Goal: Transaction & Acquisition: Purchase product/service

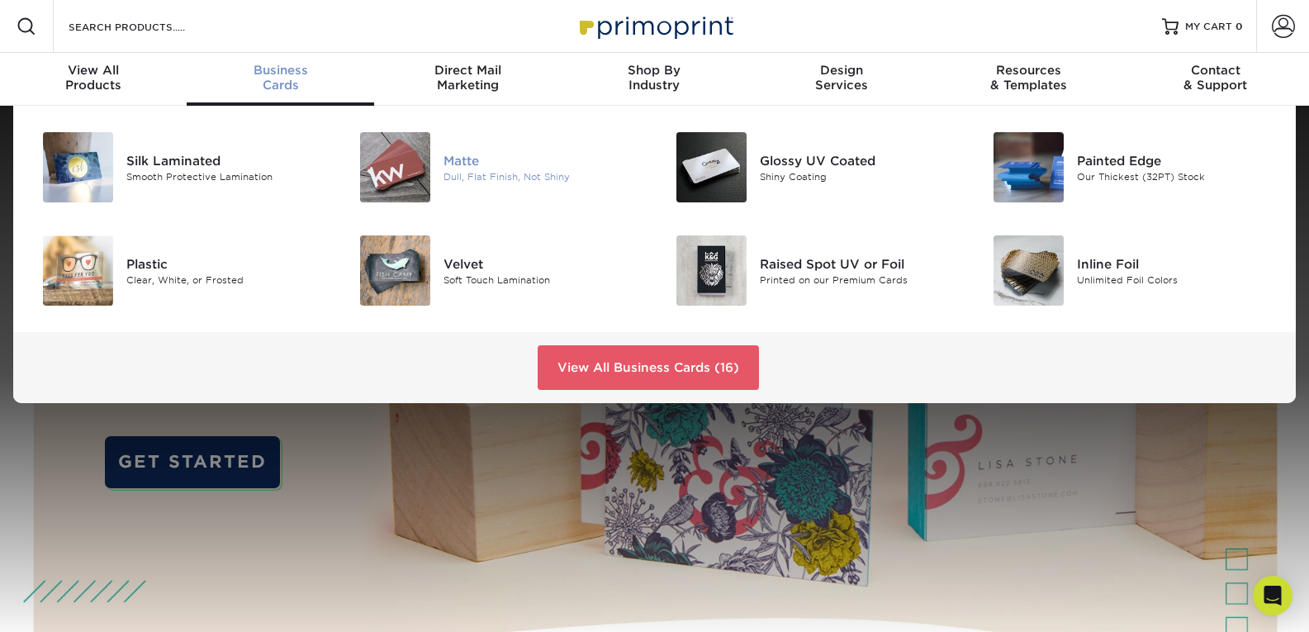
click at [471, 177] on div "Dull, Flat Finish, Not Shiny" at bounding box center [543, 176] width 199 height 14
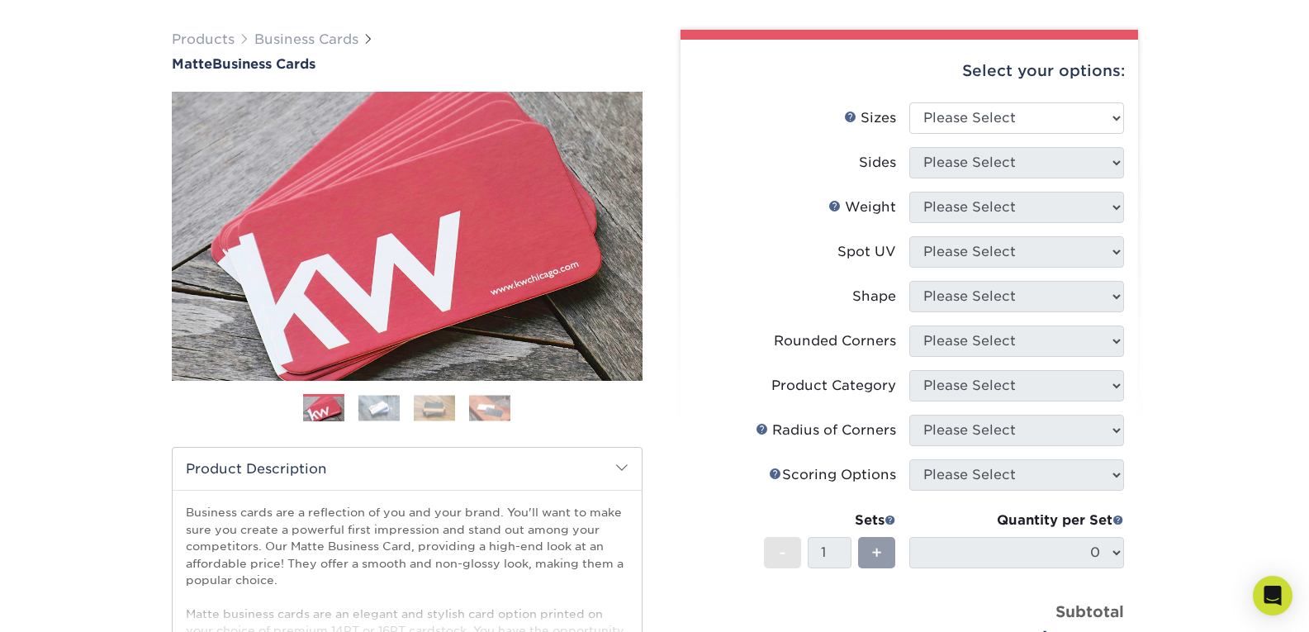
scroll to position [102, 0]
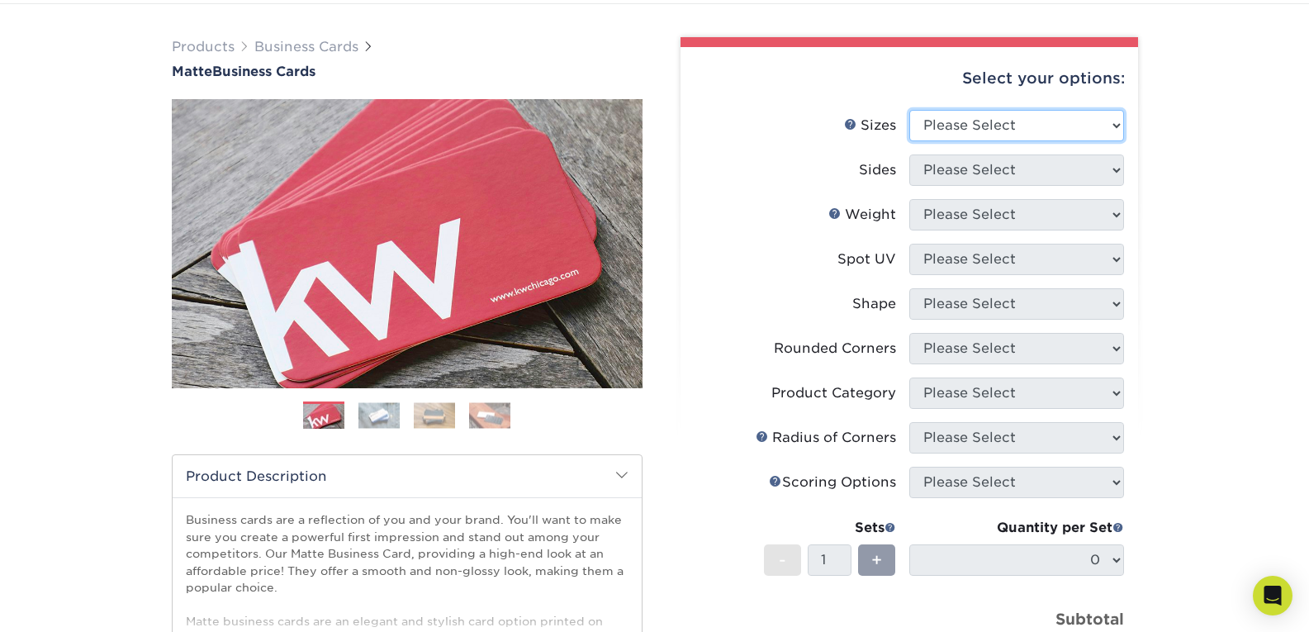
click at [1062, 130] on select "Please Select 1.5" x 3.5" - Mini 1.75" x 3.5" - Mini 2" x 2" - Square 2" x 3" -…" at bounding box center [1017, 125] width 215 height 31
click at [910, 110] on select "Please Select 1.5" x 3.5" - Mini 1.75" x 3.5" - Mini 2" x 2" - Square 2" x 3" -…" at bounding box center [1017, 125] width 215 height 31
click at [1043, 140] on select "Please Select 1.5" x 3.5" - Mini 1.75" x 3.5" - Mini 2" x 2" - Square 2" x 3" -…" at bounding box center [1017, 125] width 215 height 31
select select "2.00x3.50"
click at [910, 110] on select "Please Select 1.5" x 3.5" - Mini 1.75" x 3.5" - Mini 2" x 2" - Square 2" x 3" -…" at bounding box center [1017, 125] width 215 height 31
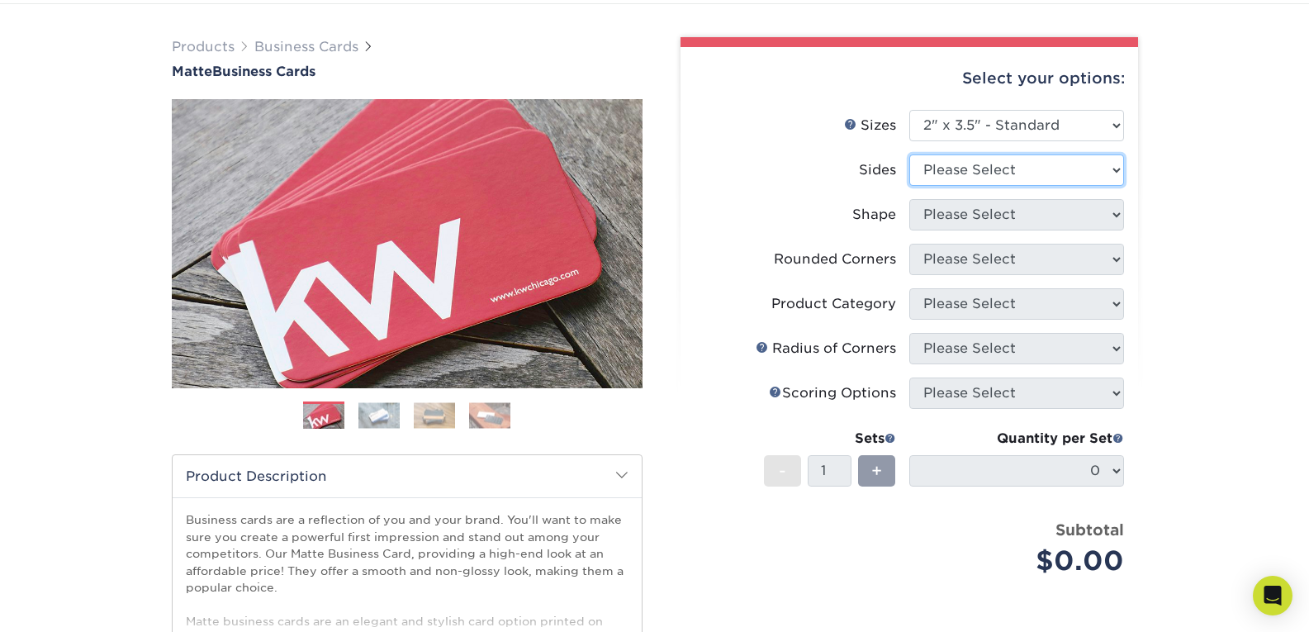
click at [1044, 169] on select "Please Select Print Both Sides Print Front Only" at bounding box center [1017, 169] width 215 height 31
select select "13abbda7-1d64-4f25-8bb2-c179b224825d"
click at [910, 154] on select "Please Select Print Both Sides Print Front Only" at bounding box center [1017, 169] width 215 height 31
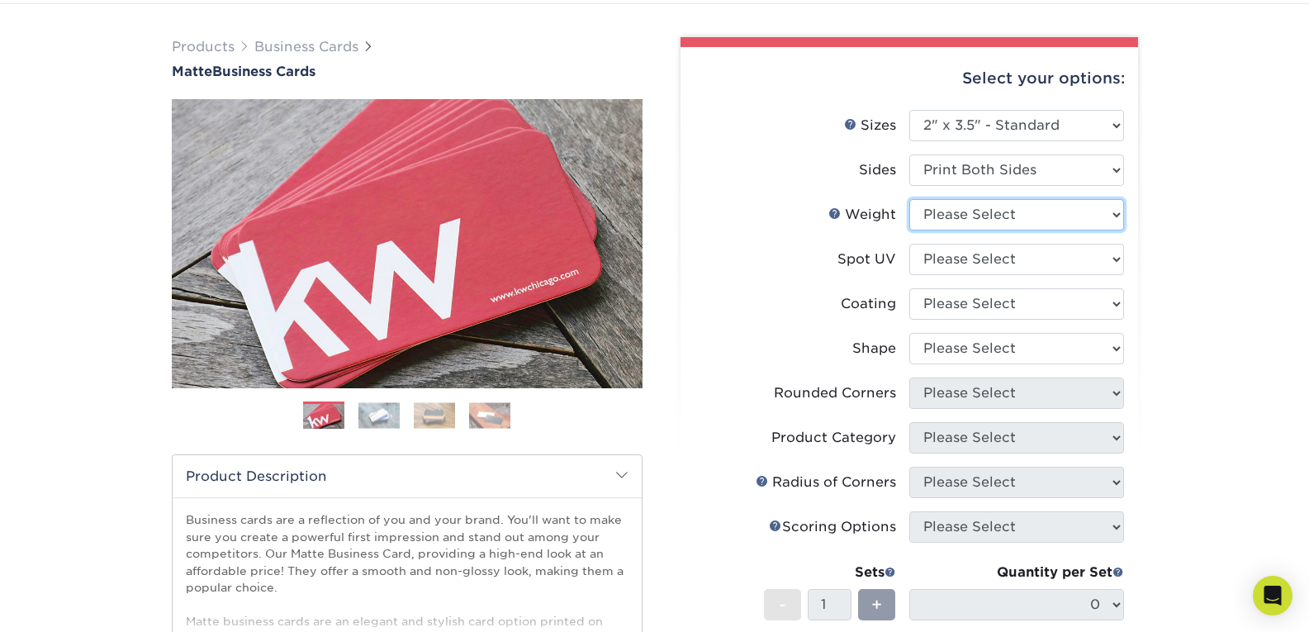
click at [1042, 216] on select "Please Select 16PT 14PT" at bounding box center [1017, 214] width 215 height 31
select select "14PT"
click at [910, 199] on select "Please Select 16PT 14PT" at bounding box center [1017, 214] width 215 height 31
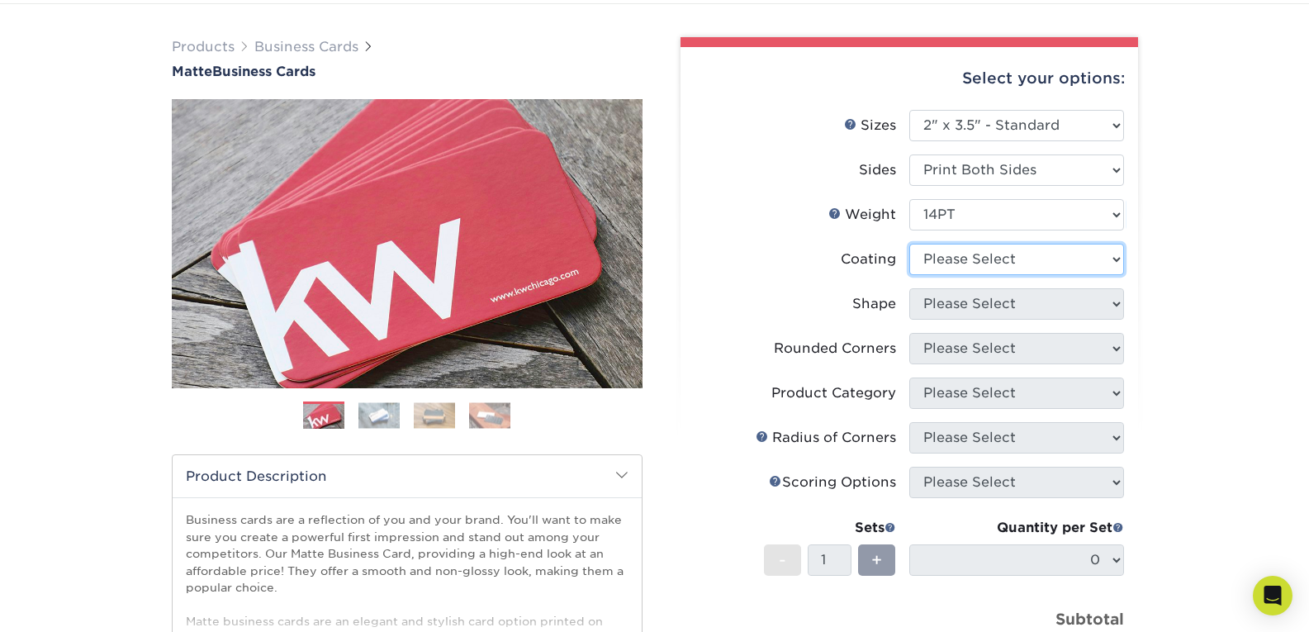
click at [1052, 259] on select at bounding box center [1017, 259] width 215 height 31
click at [1233, 271] on div "Products Business Cards Matte Business Cards Previous Next 100 $ 9" at bounding box center [654, 459] width 1309 height 911
click at [1091, 249] on select at bounding box center [1017, 259] width 215 height 31
select select "121bb7b5-3b4d-429f-bd8d-bbf80e953313"
click at [910, 244] on select at bounding box center [1017, 259] width 215 height 31
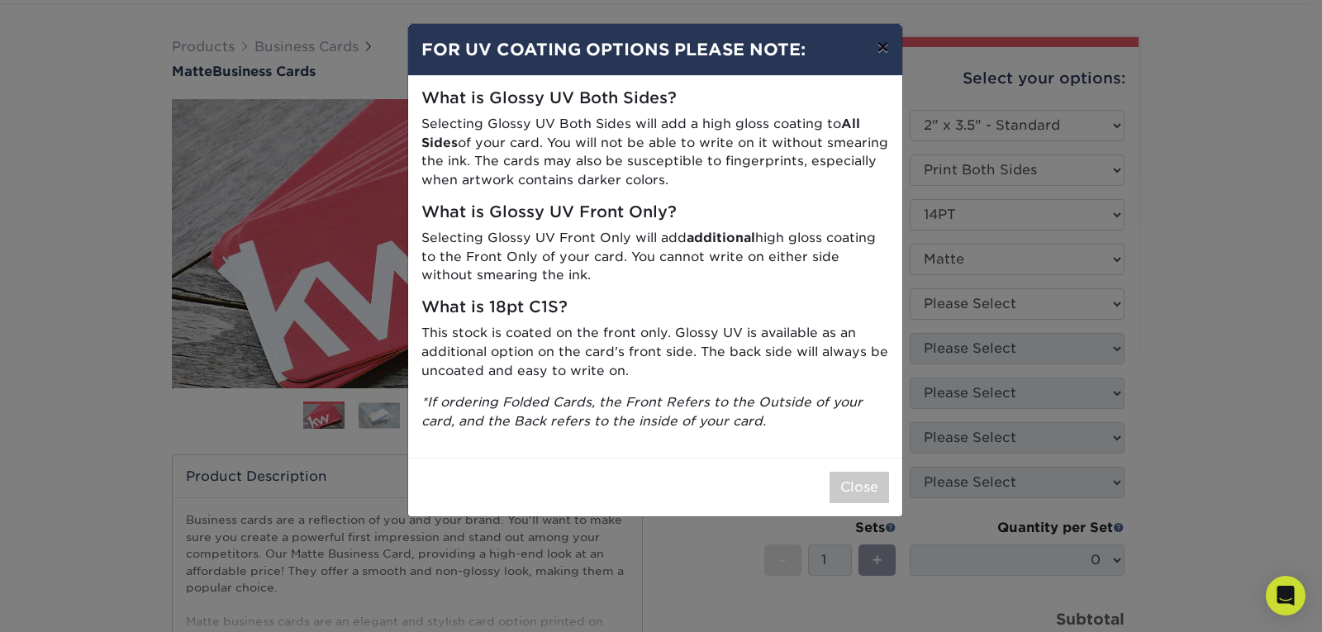
click at [882, 41] on button "×" at bounding box center [882, 47] width 38 height 46
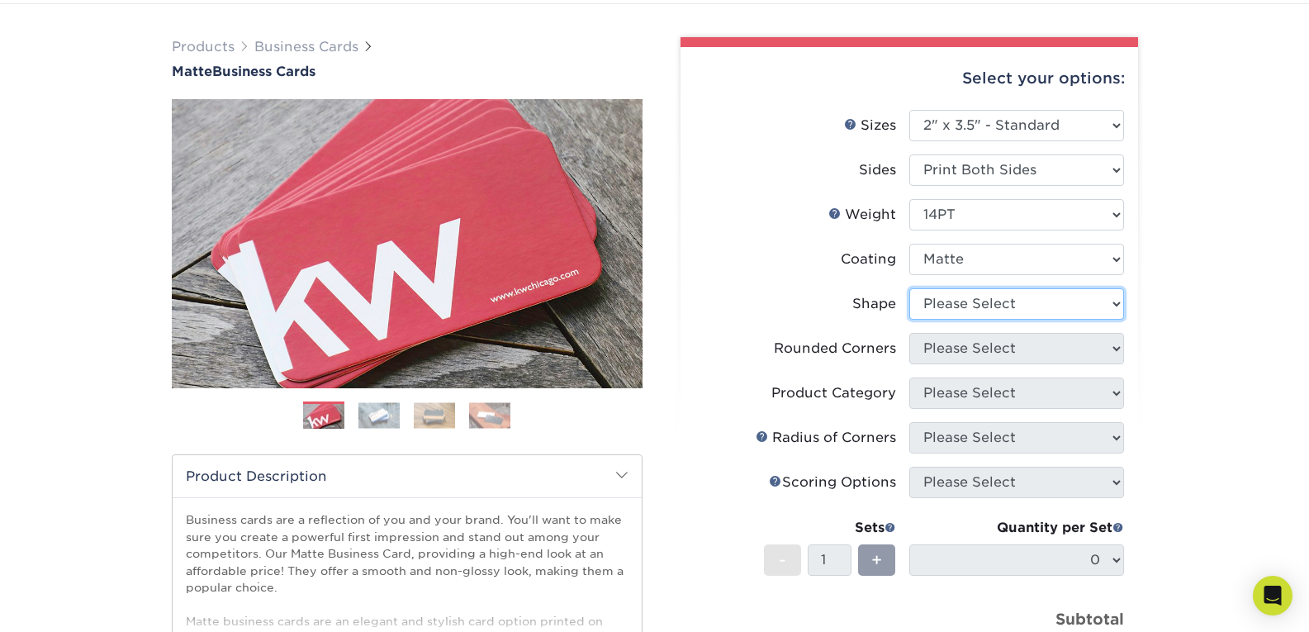
click at [1057, 303] on select "Please Select Standard" at bounding box center [1017, 303] width 215 height 31
select select "standard"
click at [910, 288] on select "Please Select Standard" at bounding box center [1017, 303] width 215 height 31
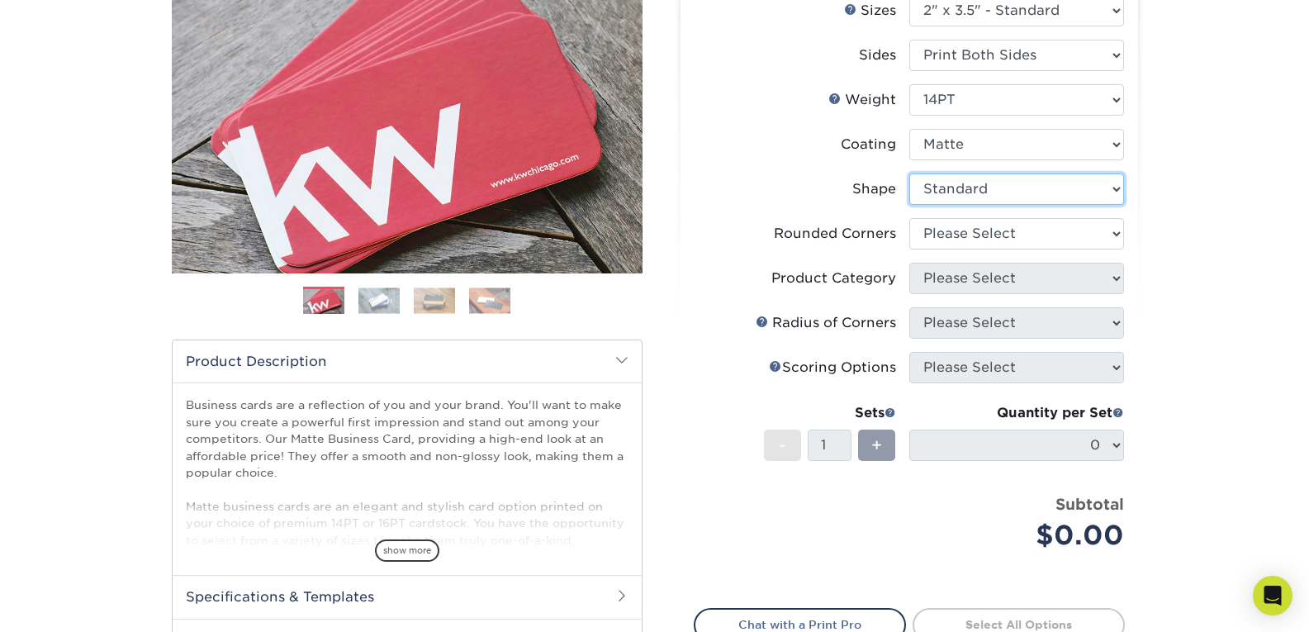
scroll to position [217, 0]
click at [1007, 229] on select "Please Select Yes - Round 2 Corners Yes - Round 4 Corners No" at bounding box center [1017, 232] width 215 height 31
select select "0"
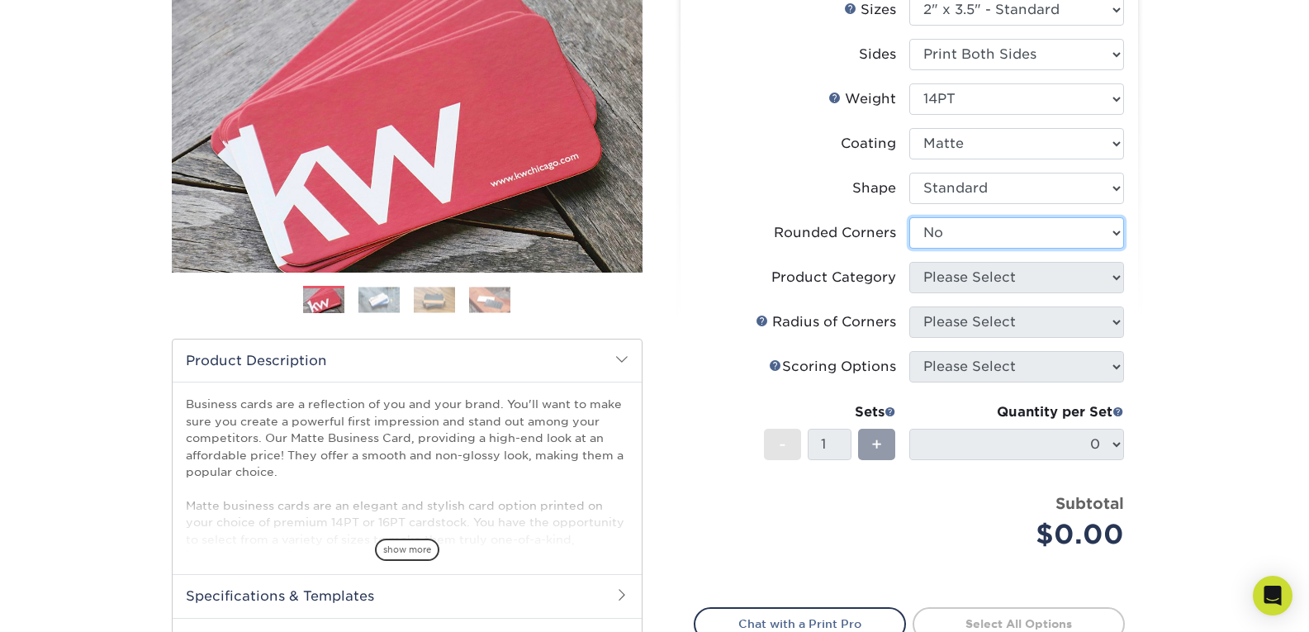
click at [910, 217] on select "Please Select Yes - Round 2 Corners Yes - Round 4 Corners No" at bounding box center [1017, 232] width 215 height 31
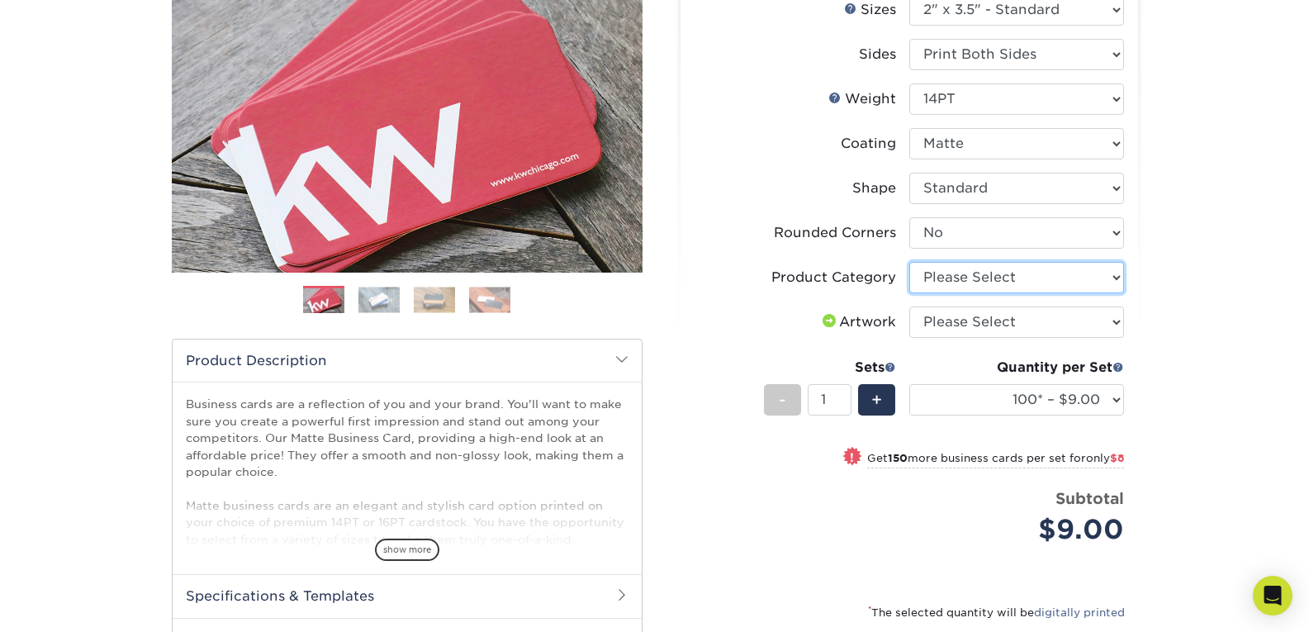
click at [1074, 283] on select "Please Select Business Cards" at bounding box center [1017, 277] width 215 height 31
select select "3b5148f1-0588-4f88-a218-97bcfdce65c1"
click at [910, 262] on select "Please Select Business Cards" at bounding box center [1017, 277] width 215 height 31
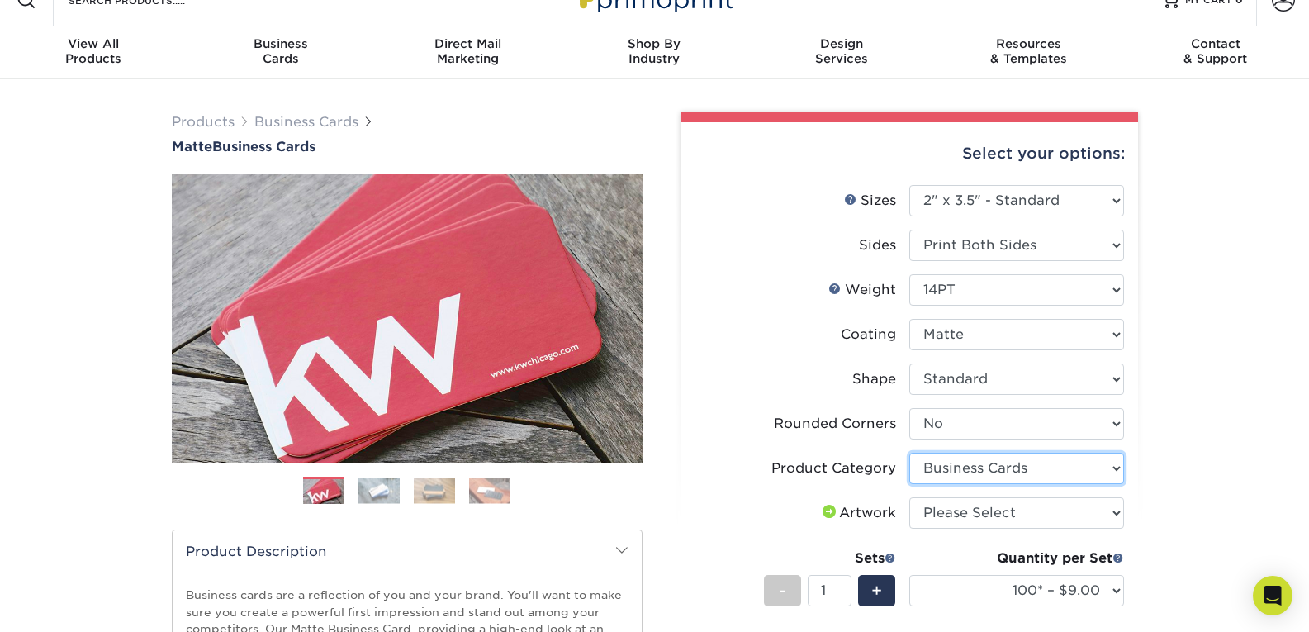
scroll to position [0, 0]
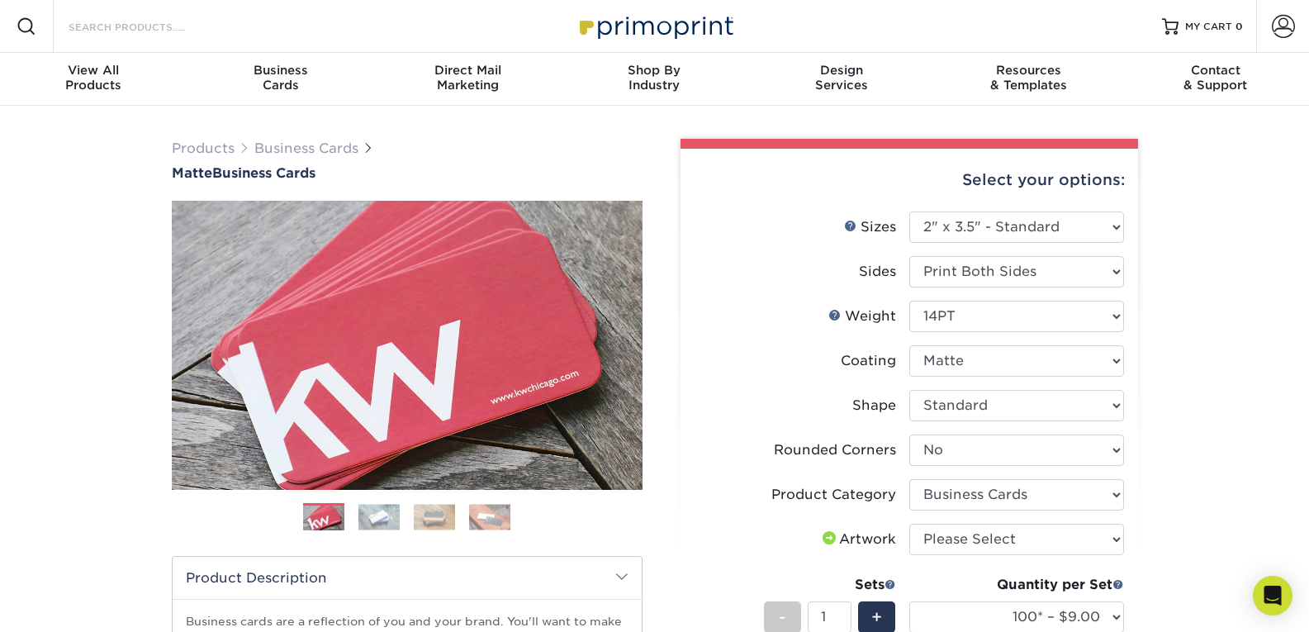
click at [150, 26] on input "Search Products" at bounding box center [147, 27] width 161 height 20
type input "n"
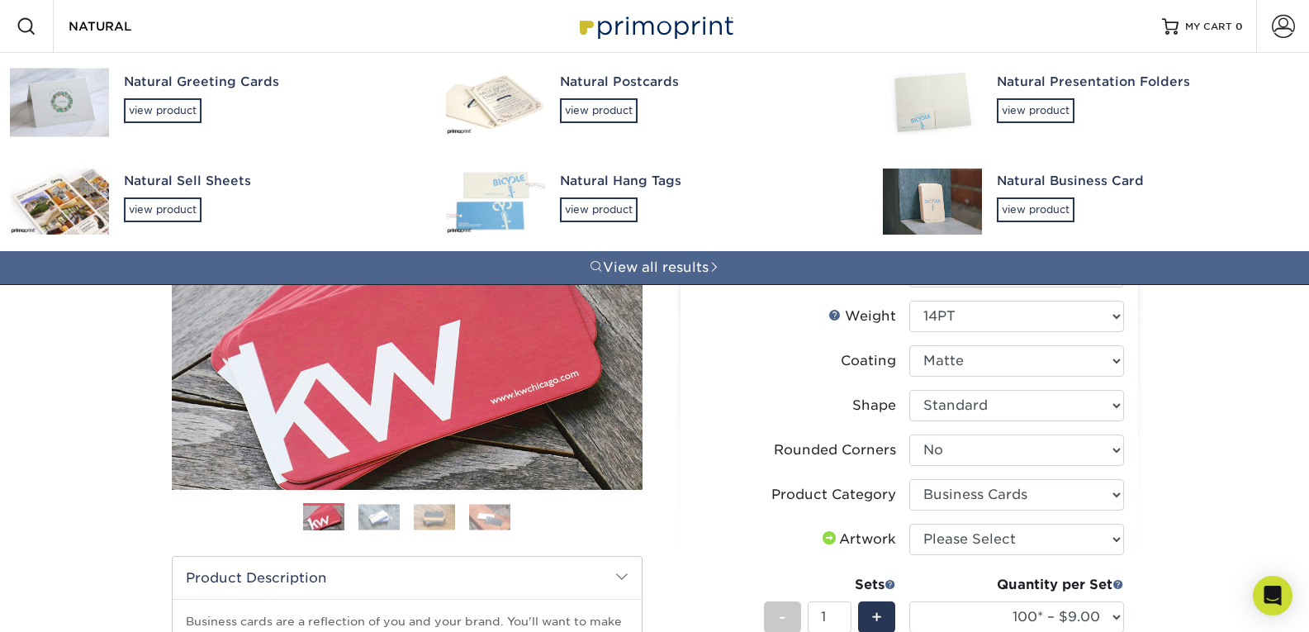
type input "NATURAL"
click at [1046, 169] on div "Natural Business Card view product" at bounding box center [1143, 197] width 292 height 90
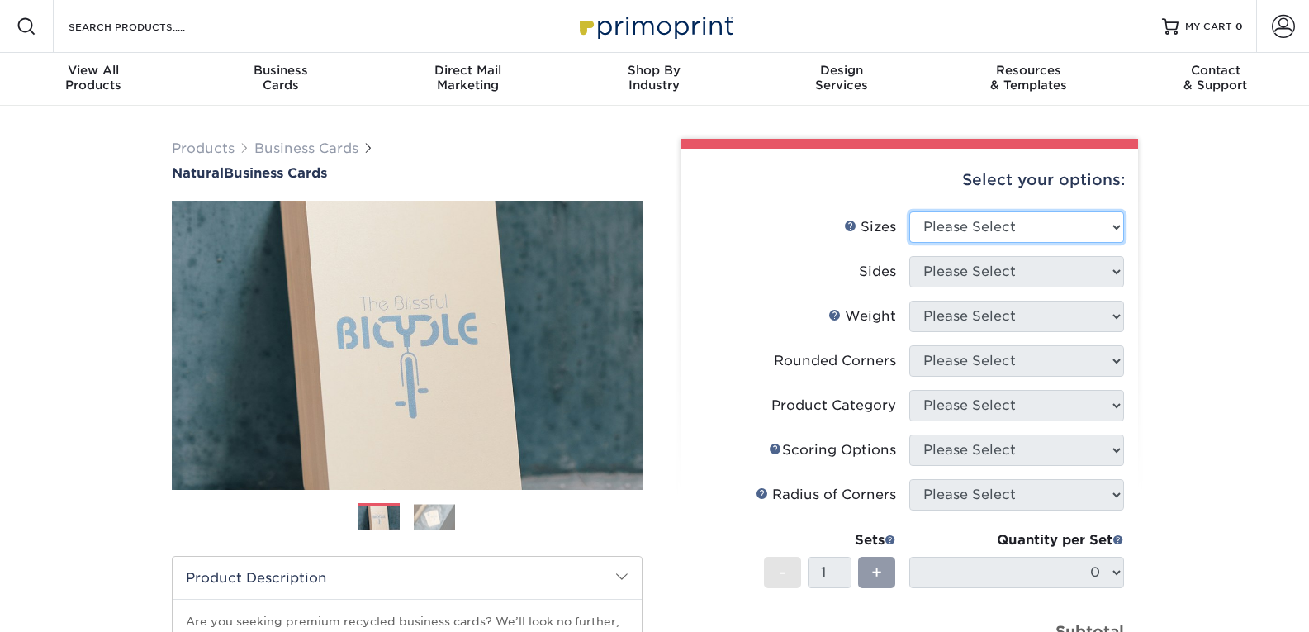
click at [1033, 226] on select "Please Select 1.5" x 3.5" - Mini 1.75" x 3.5" - Mini 2" x 2" - Square 2" x 3" -…" at bounding box center [1017, 226] width 215 height 31
select select "2.00x3.50"
click at [910, 211] on select "Please Select 1.5" x 3.5" - Mini 1.75" x 3.5" - Mini 2" x 2" - Square 2" x 3" -…" at bounding box center [1017, 226] width 215 height 31
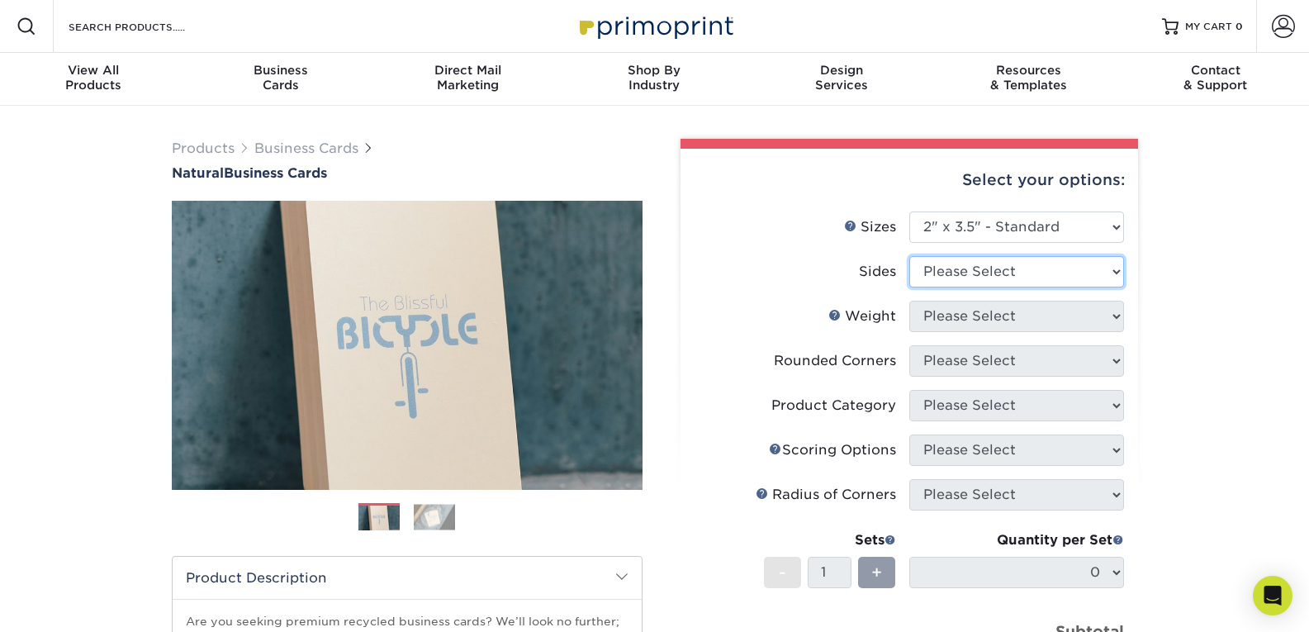
click at [1037, 273] on select "Please Select Print Both Sides Print Front Only" at bounding box center [1017, 271] width 215 height 31
select select "13abbda7-1d64-4f25-8bb2-c179b224825d"
click at [910, 256] on select "Please Select Print Both Sides Print Front Only" at bounding box center [1017, 271] width 215 height 31
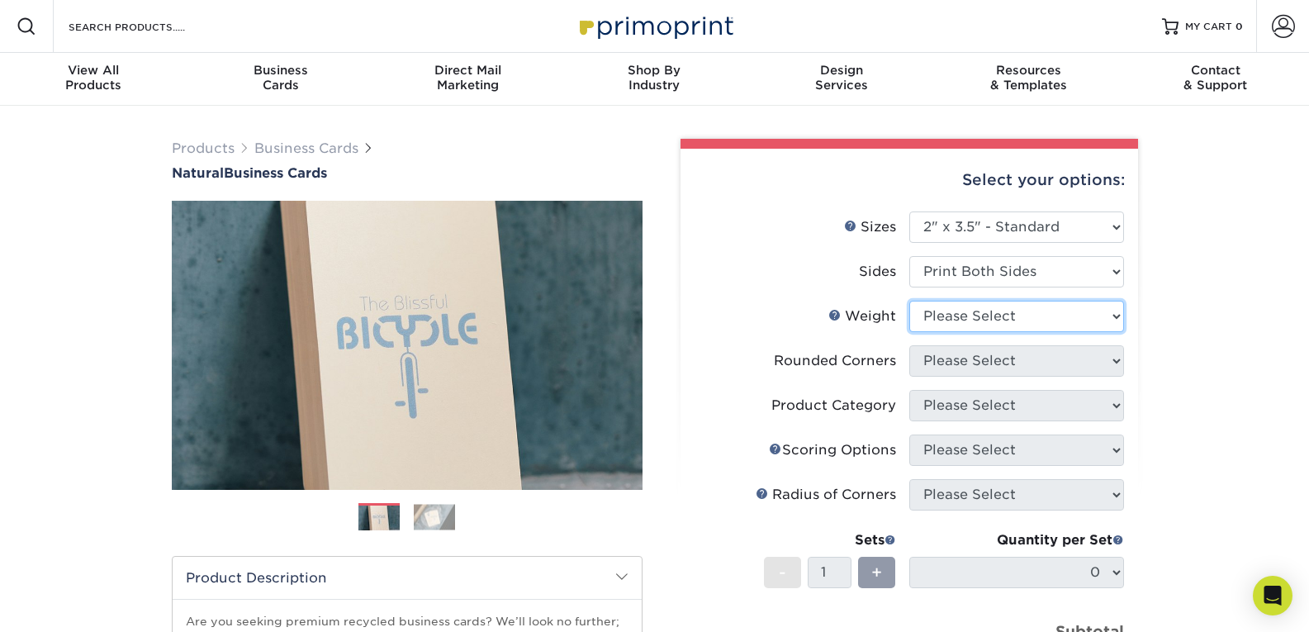
click at [1034, 321] on select "Please Select 14PTNT" at bounding box center [1017, 316] width 215 height 31
select select "14PTNT"
click at [910, 301] on select "Please Select 14PTNT" at bounding box center [1017, 316] width 215 height 31
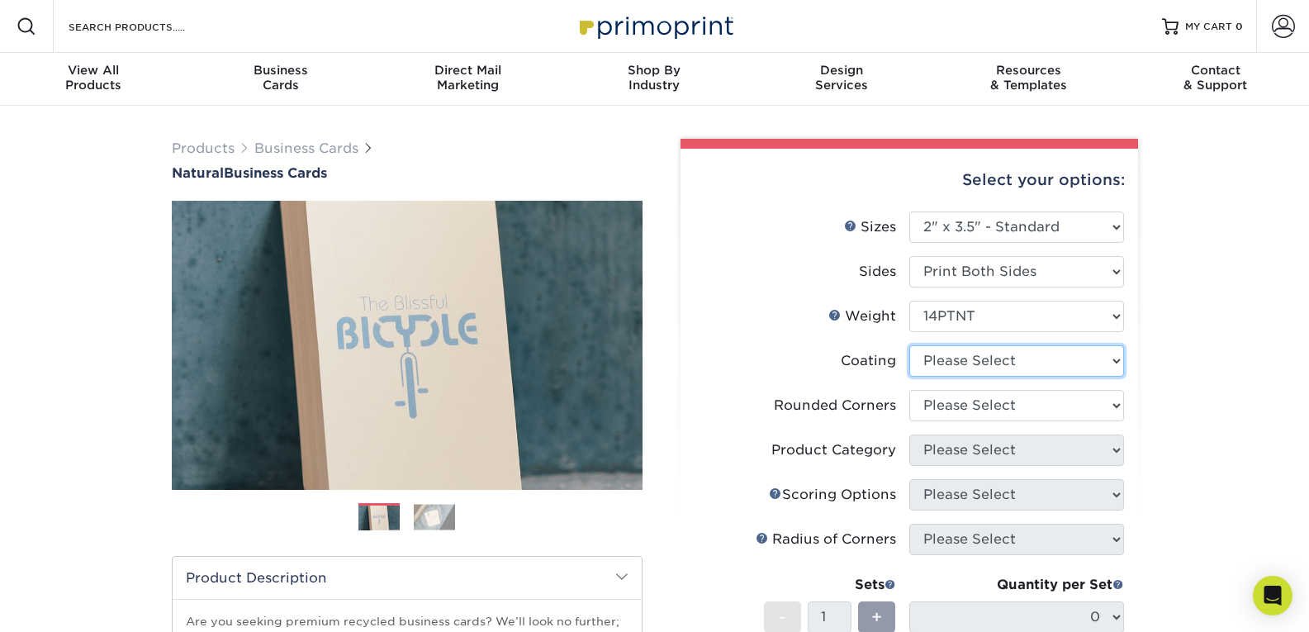
click at [1010, 368] on select at bounding box center [1017, 360] width 215 height 31
select select "3e7618de-abca-4bda-9f97-8b9129e913d8"
click at [910, 345] on select at bounding box center [1017, 360] width 215 height 31
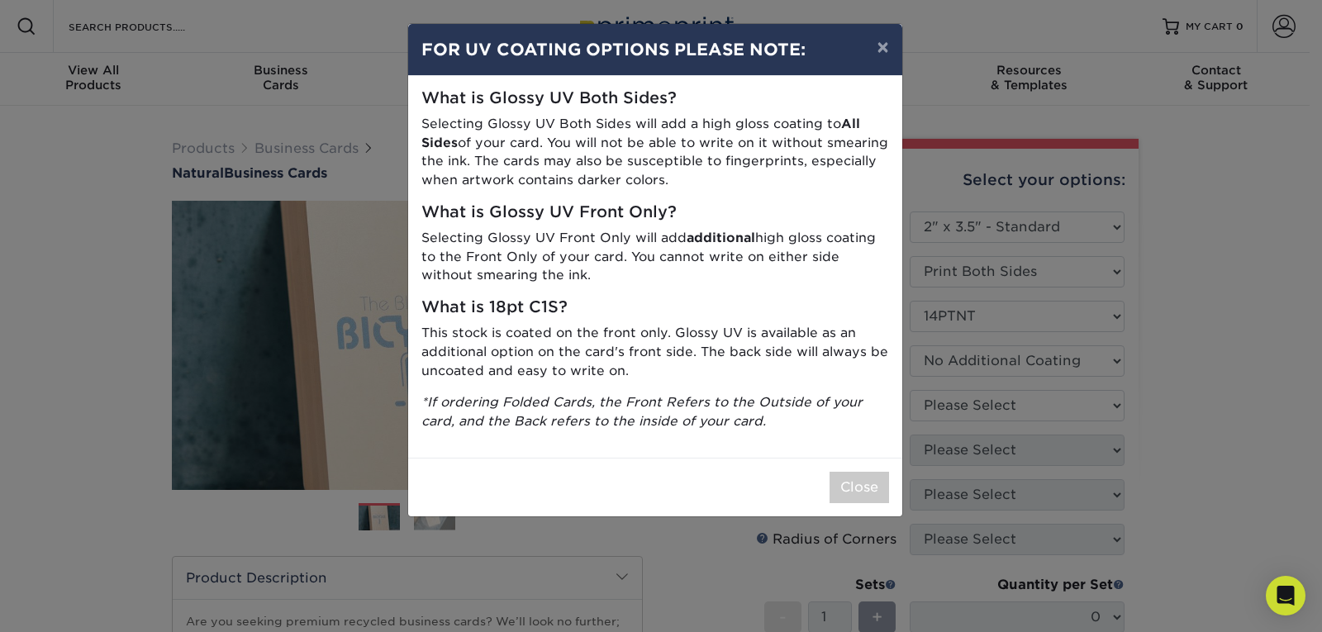
click at [1002, 410] on div "× FOR UV COATING OPTIONS PLEASE NOTE: What is Glossy UV Both Sides? Selecting G…" at bounding box center [661, 316] width 1322 height 632
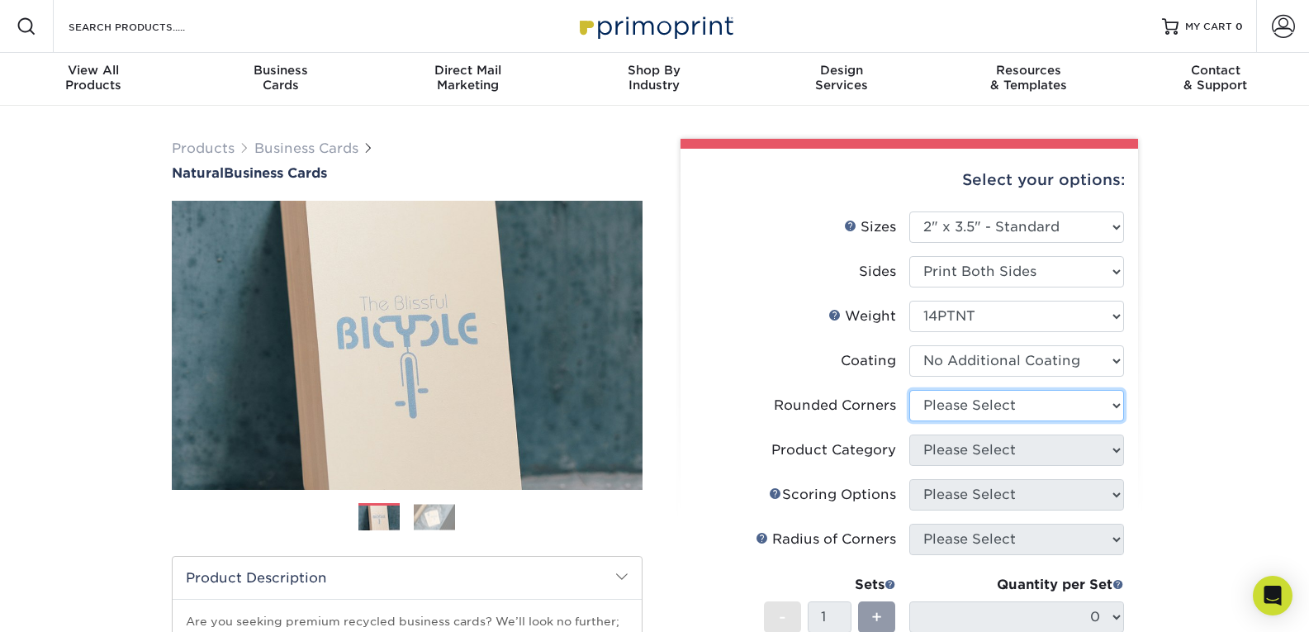
click at [1002, 410] on select "Please Select Yes - Round 2 Corners Yes - Round 4 Corners No" at bounding box center [1017, 405] width 215 height 31
select select "0"
click at [910, 390] on select "Please Select Yes - Round 2 Corners Yes - Round 4 Corners No" at bounding box center [1017, 405] width 215 height 31
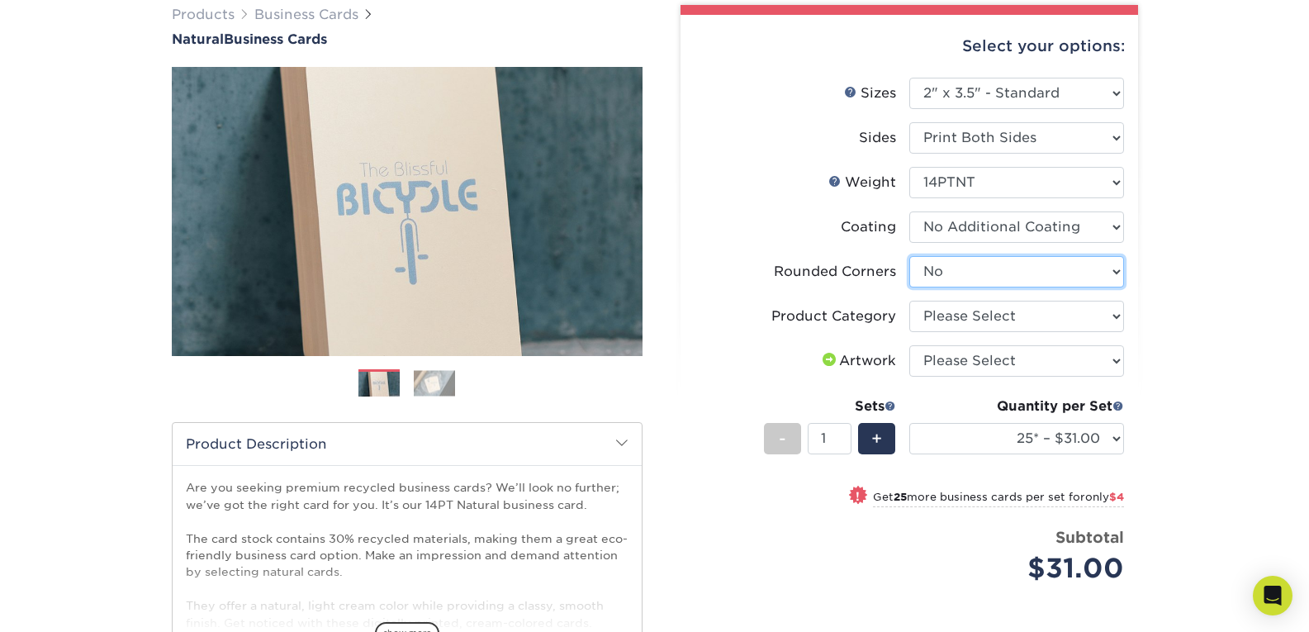
scroll to position [135, 0]
click at [1008, 322] on select "Please Select Business Cards" at bounding box center [1017, 315] width 215 height 31
select select "3b5148f1-0588-4f88-a218-97bcfdce65c1"
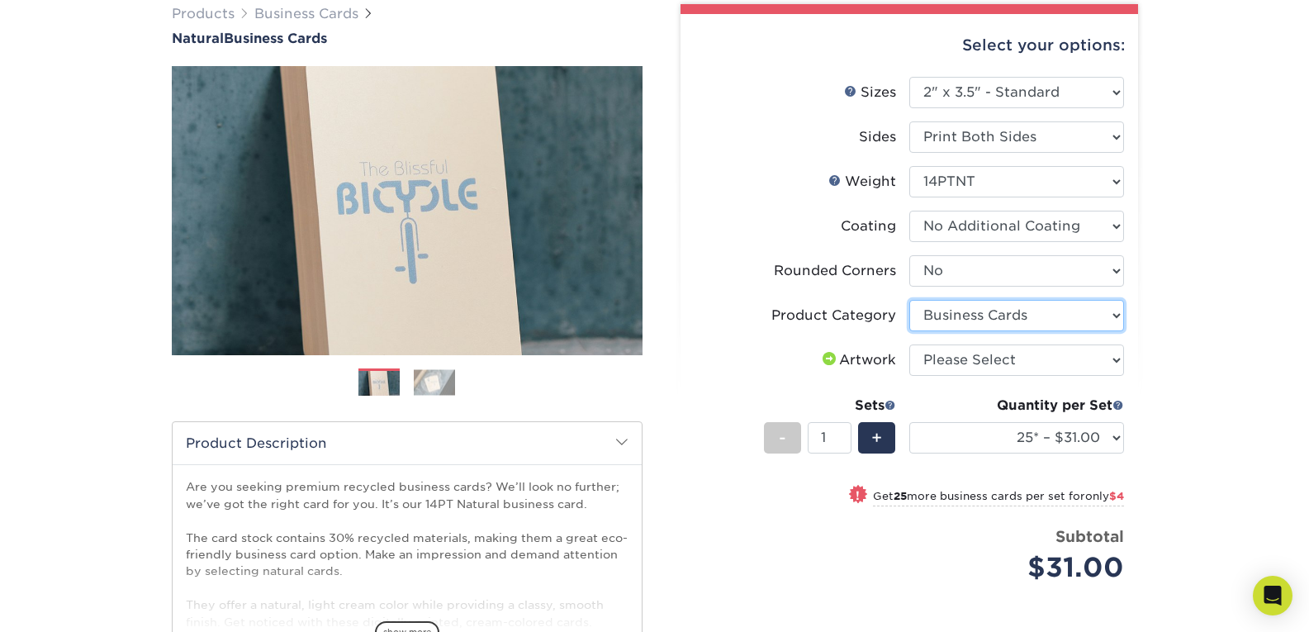
click at [910, 300] on select "Please Select Business Cards" at bounding box center [1017, 315] width 215 height 31
click at [1015, 366] on select "Please Select I will upload files I need a design - $100" at bounding box center [1017, 360] width 215 height 31
select select "upload"
click at [910, 345] on select "Please Select I will upload files I need a design - $100" at bounding box center [1017, 360] width 215 height 31
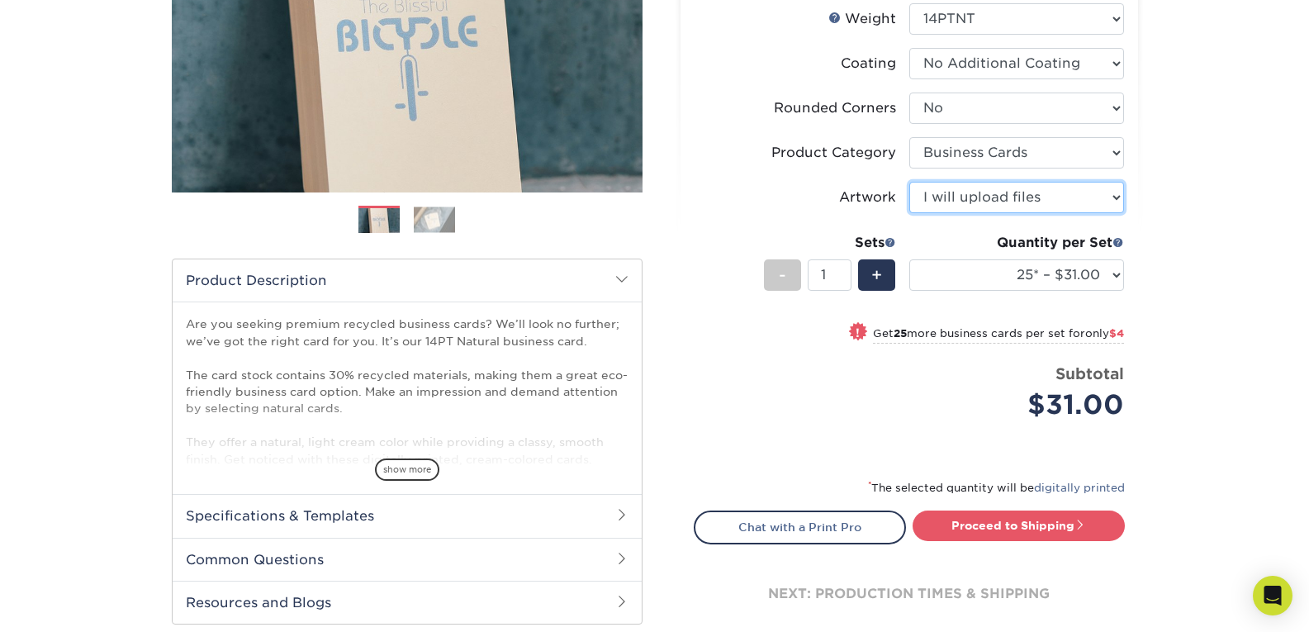
scroll to position [298, 0]
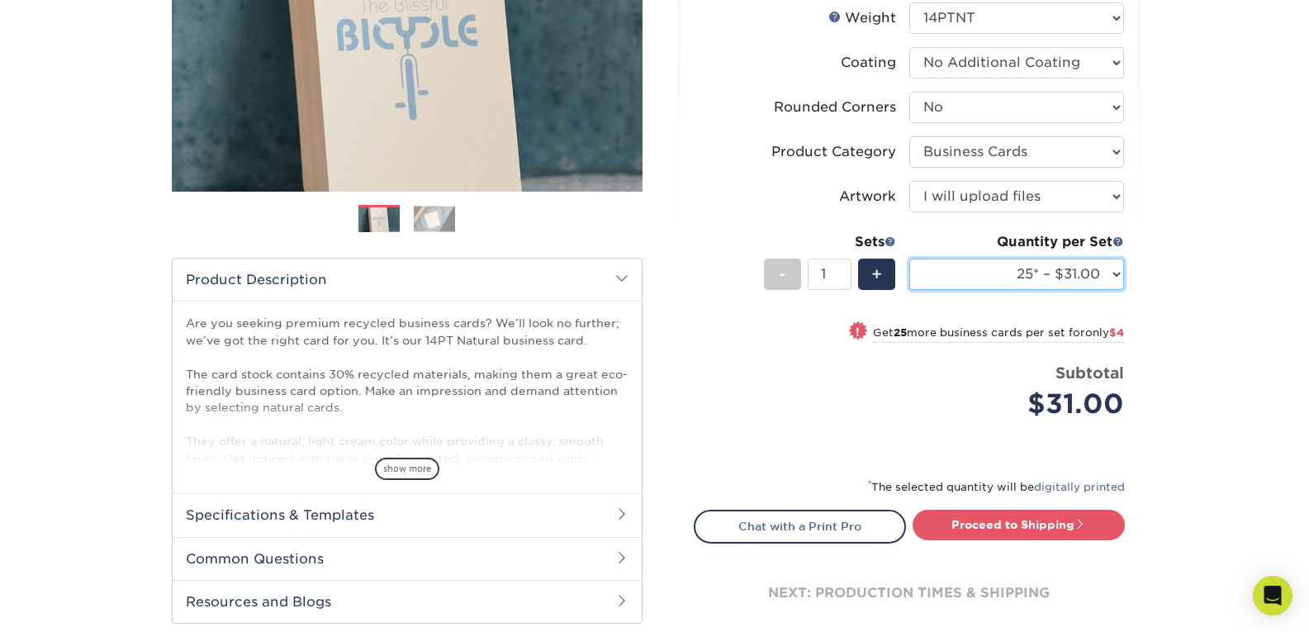
click at [1076, 264] on select "25* – $31.00 50* – $35.00 75* – $43.00 100* – $47.00 250* – $51.00 500* – $55.0…" at bounding box center [1017, 274] width 215 height 31
click at [1231, 239] on div "Products Business Cards Natural Business Cards Previous Next 25 $" at bounding box center [654, 255] width 1309 height 895
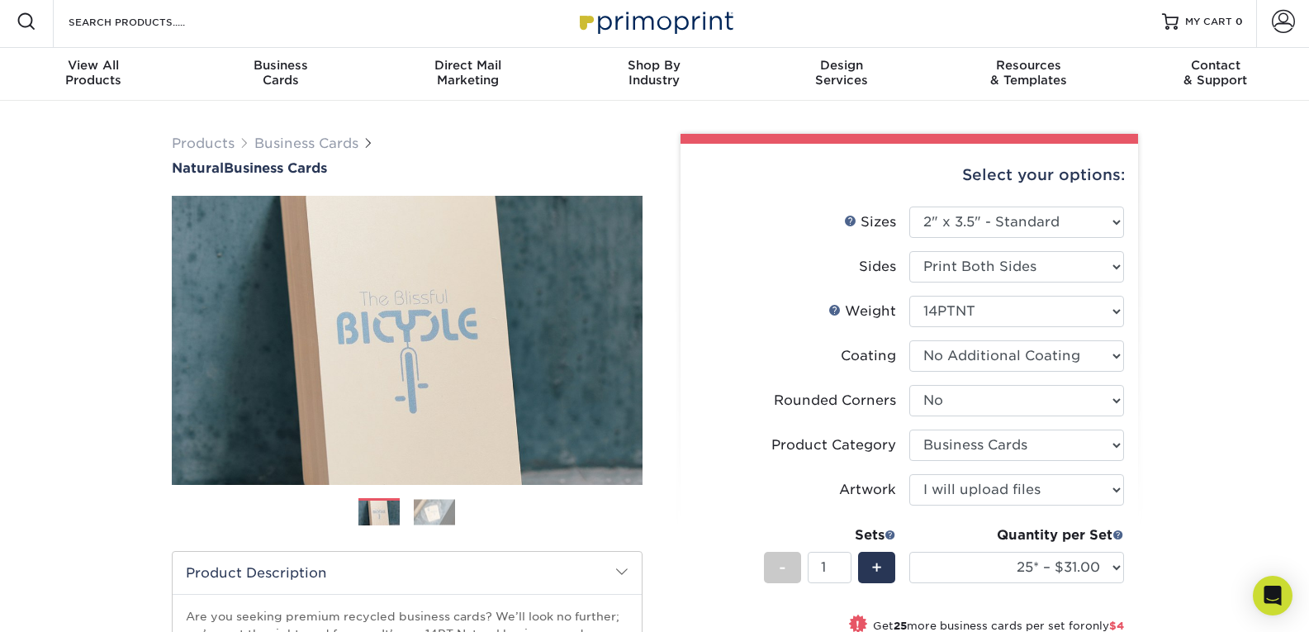
scroll to position [0, 0]
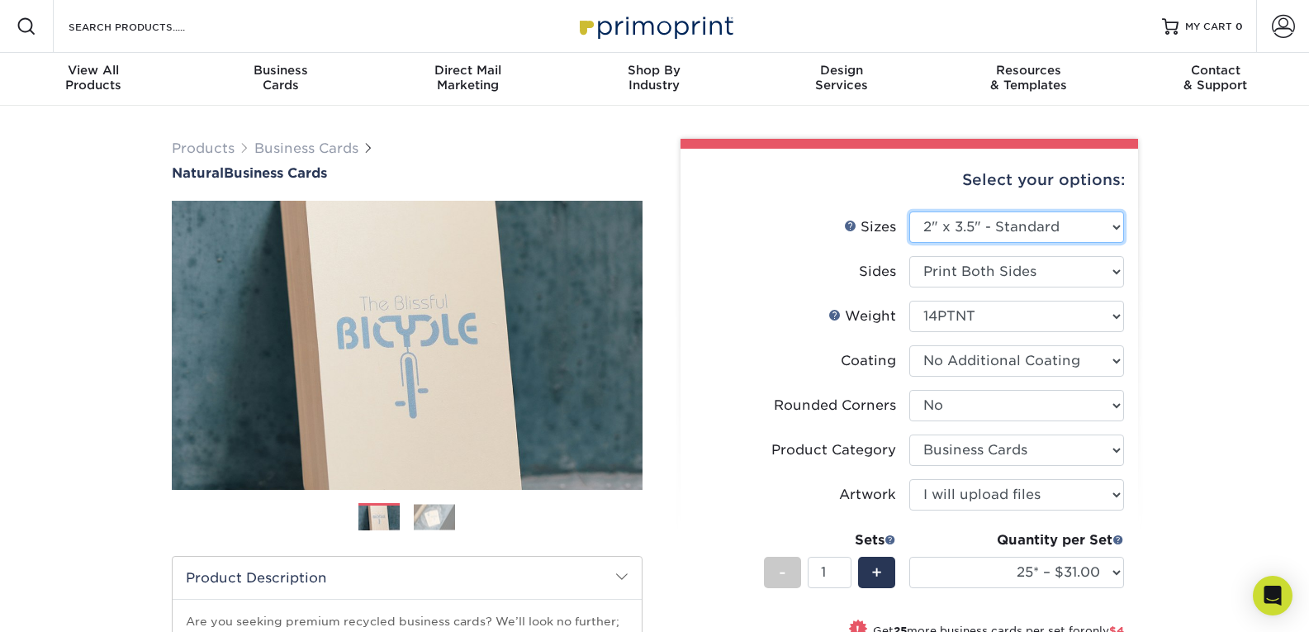
click at [1081, 220] on select "Please Select 1.5" x 3.5" - Mini 1.75" x 3.5" - Mini 2" x 2" - Square 2" x 3" -…" at bounding box center [1017, 226] width 215 height 31
select select "2.12x3.38"
click at [910, 211] on select "Please Select 1.5" x 3.5" - Mini 1.75" x 3.5" - Mini 2" x 2" - Square 2" x 3" -…" at bounding box center [1017, 226] width 215 height 31
select select "-1"
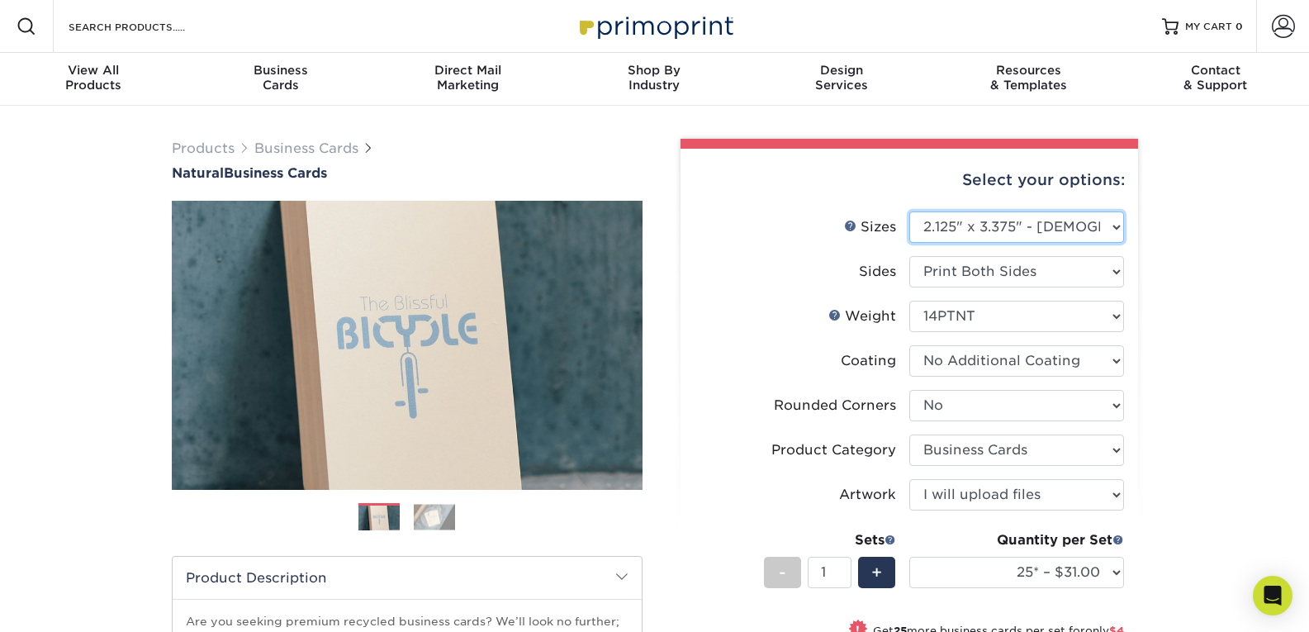
select select
select select "-1"
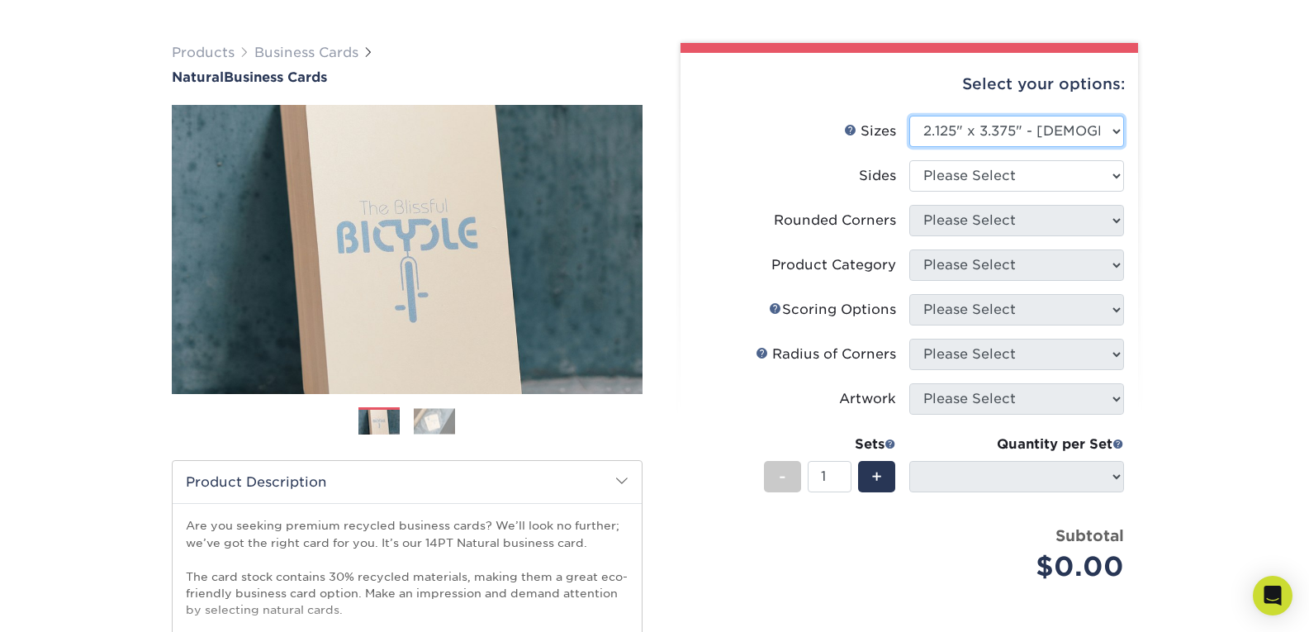
scroll to position [97, 0]
click at [1115, 444] on span at bounding box center [1119, 443] width 12 height 12
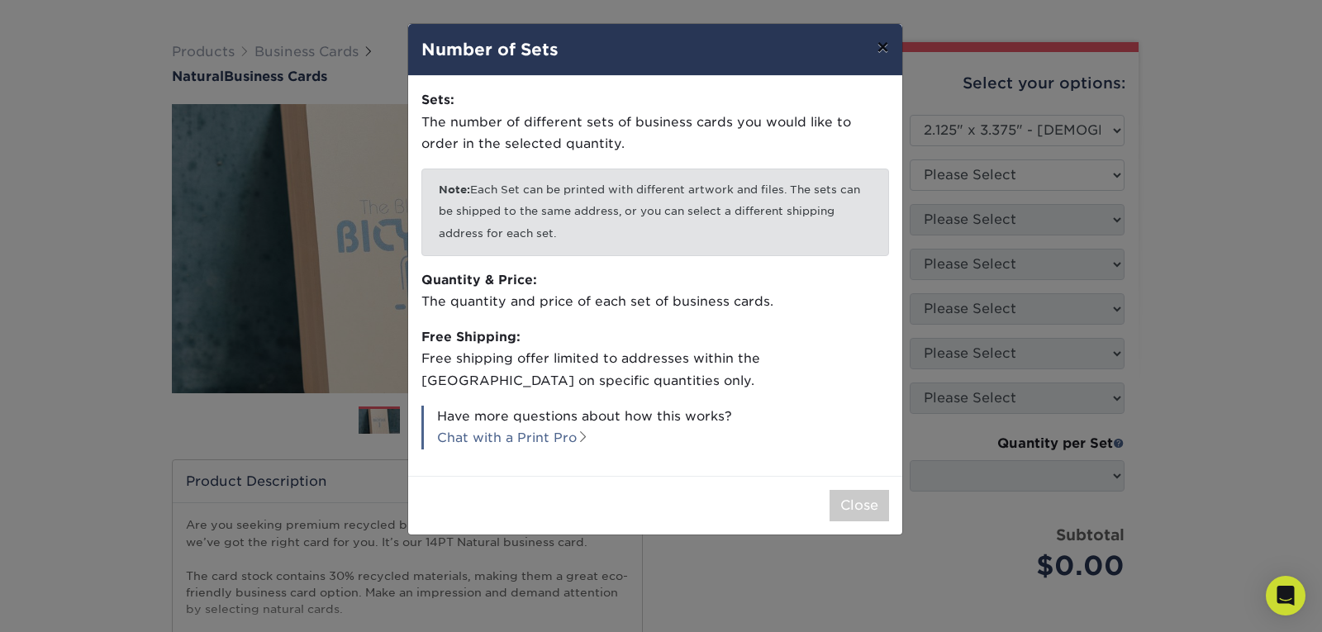
click at [886, 48] on button "×" at bounding box center [882, 47] width 38 height 46
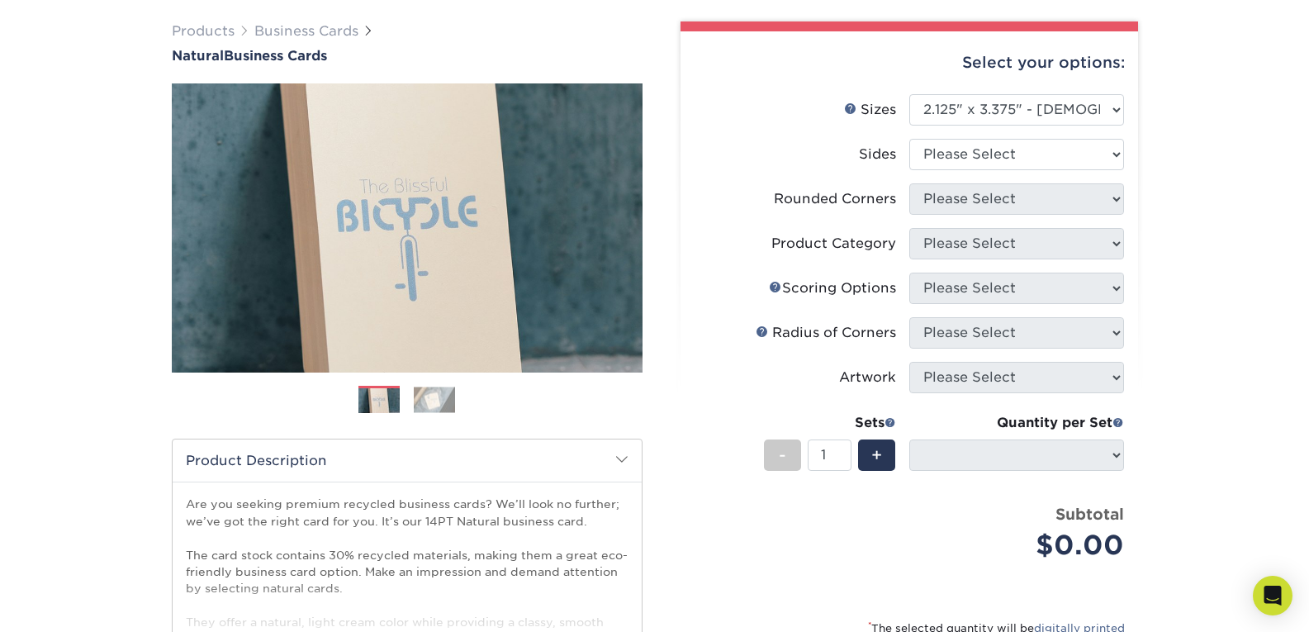
scroll to position [0, 0]
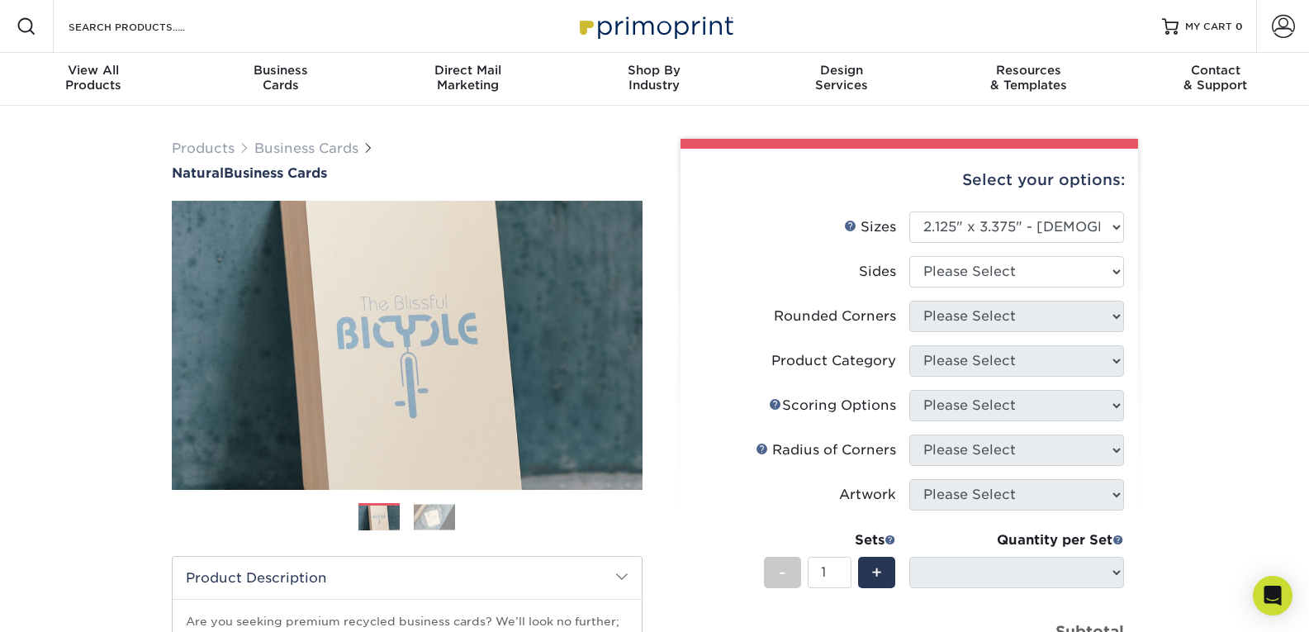
click at [231, 23] on div "Resources Menu Search Products Account SIGN IN CREATE AN ACCOUNT forgot passwor…" at bounding box center [654, 26] width 1309 height 53
click at [150, 26] on input "Search Products" at bounding box center [147, 27] width 161 height 20
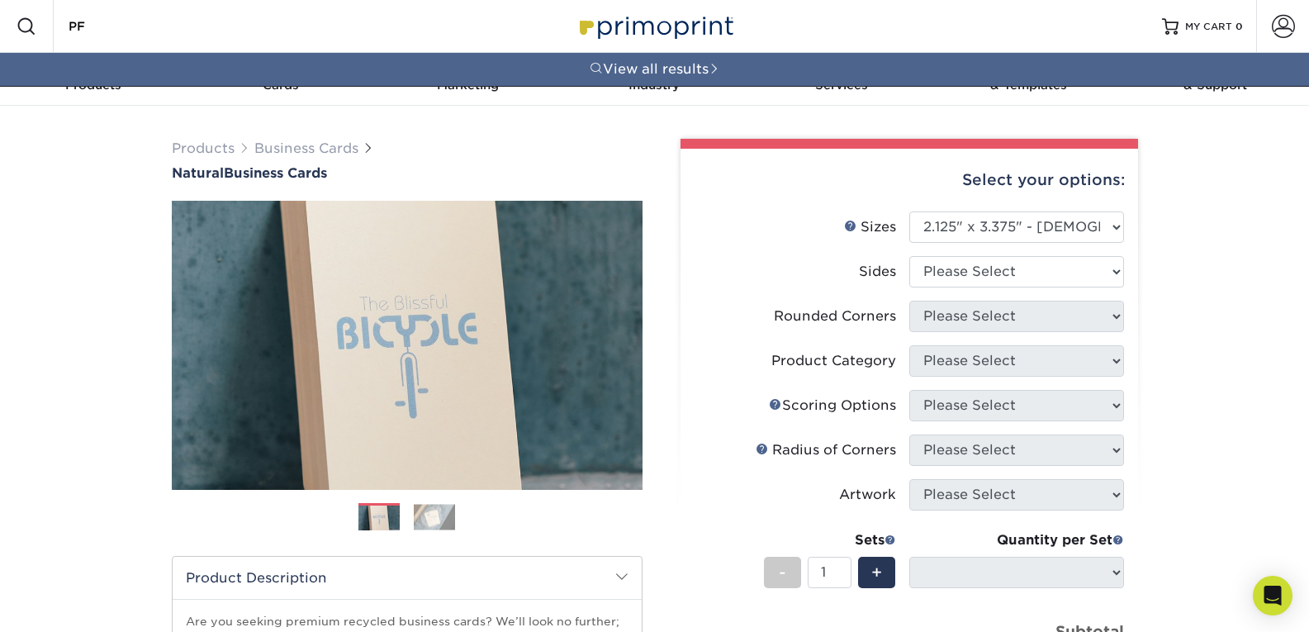
type input "P"
type input "OFF WHITE"
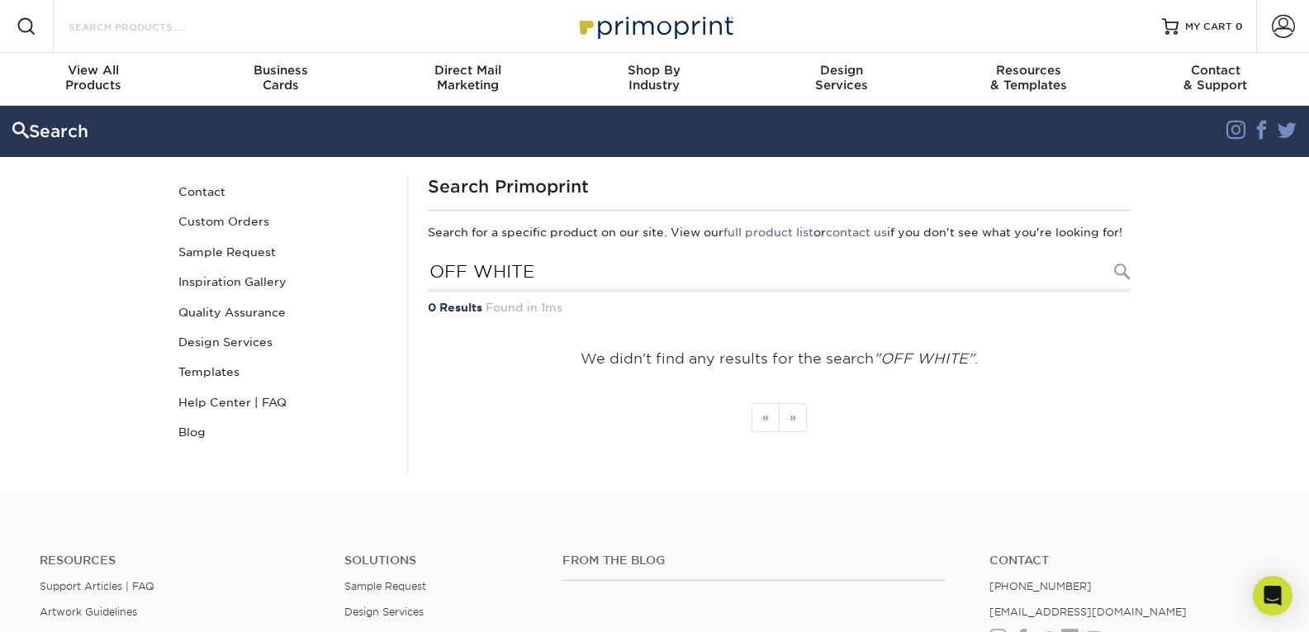
click at [140, 17] on input "Search Products" at bounding box center [147, 27] width 161 height 20
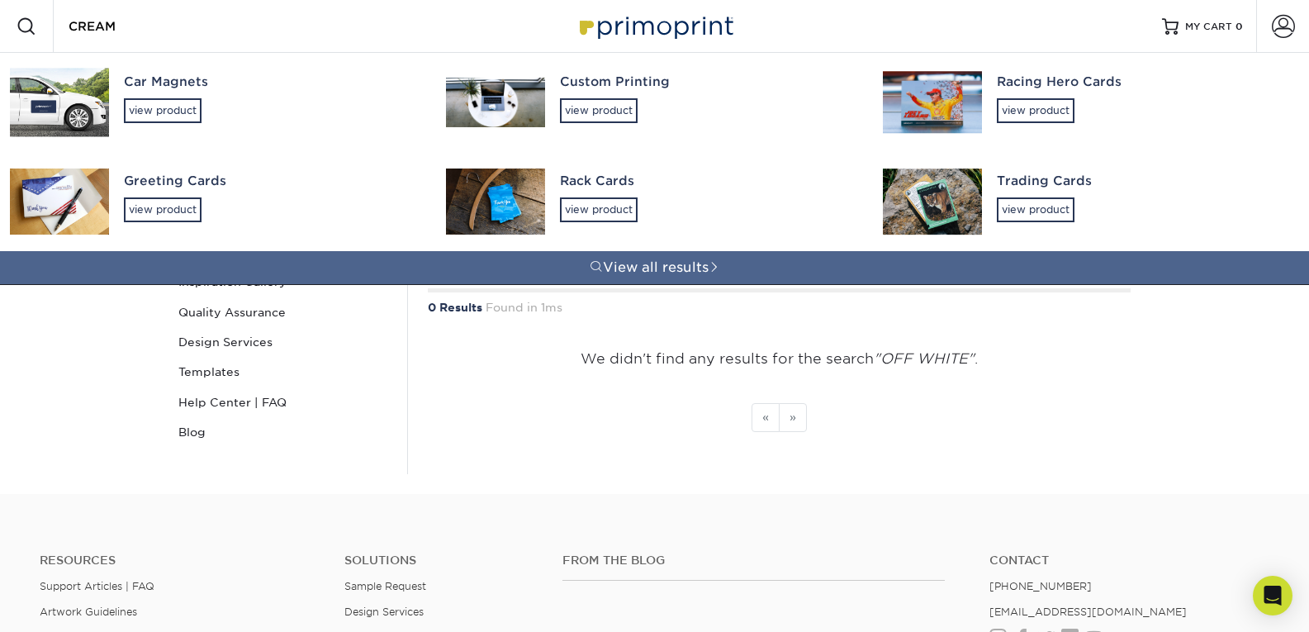
type input "CREAM"
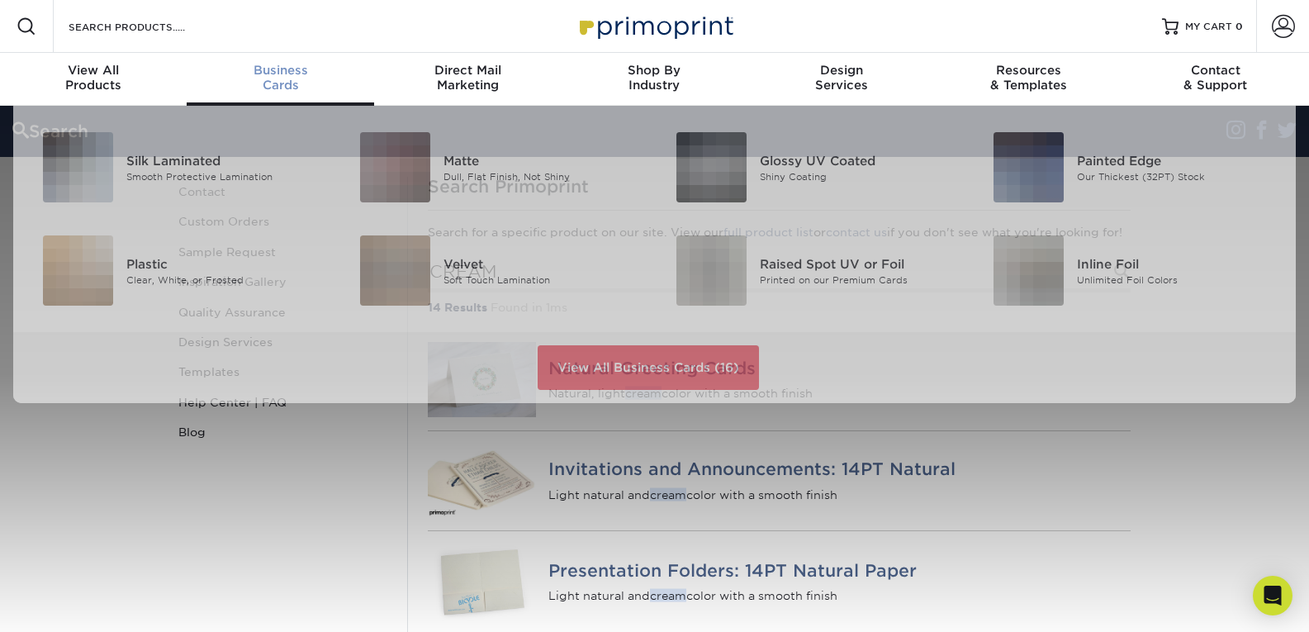
click at [274, 76] on span "Business" at bounding box center [280, 70] width 187 height 15
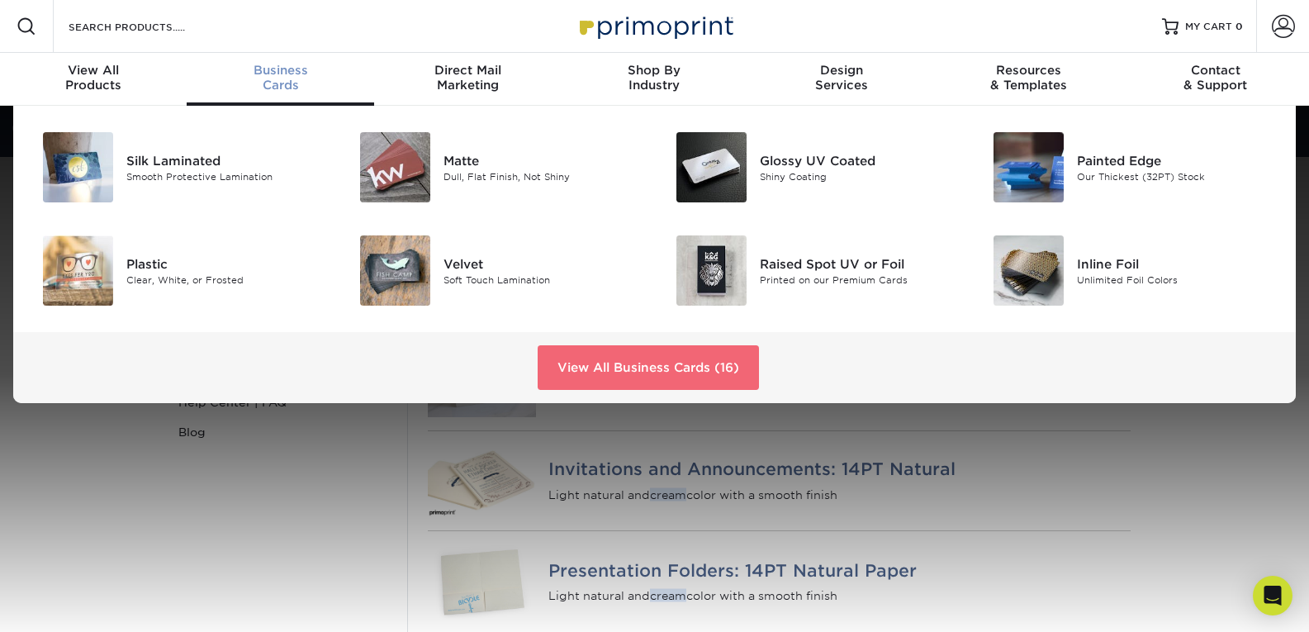
click at [668, 355] on link "View All Business Cards (16)" at bounding box center [648, 367] width 221 height 45
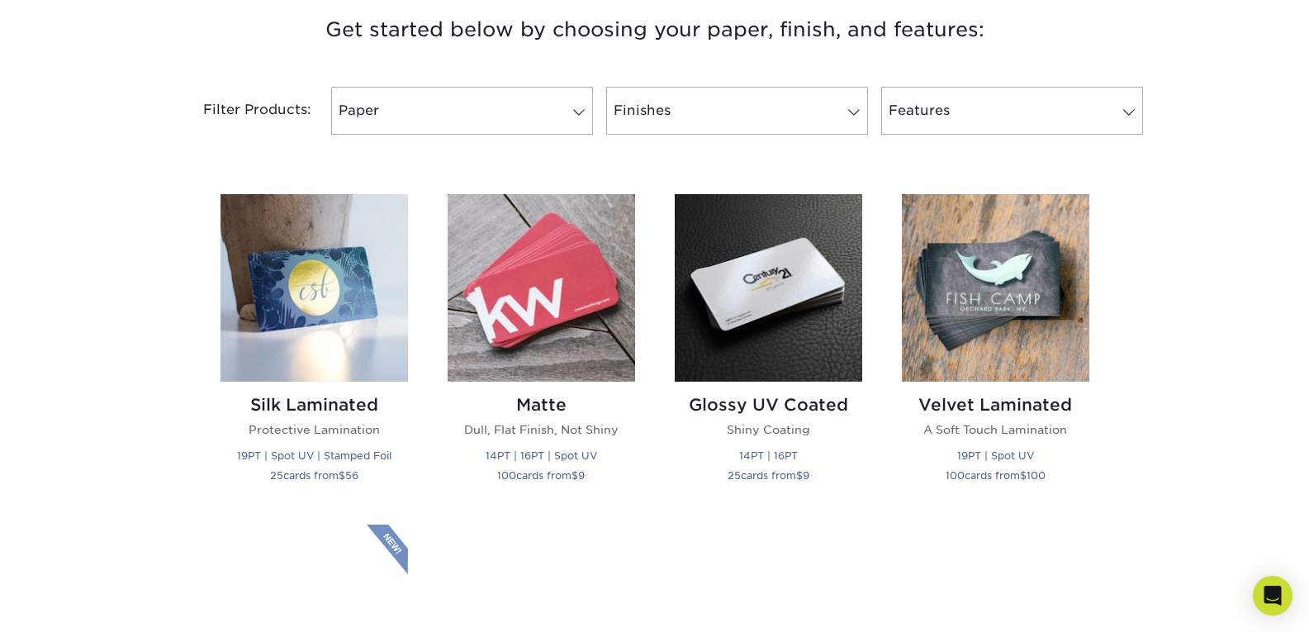
scroll to position [642, 0]
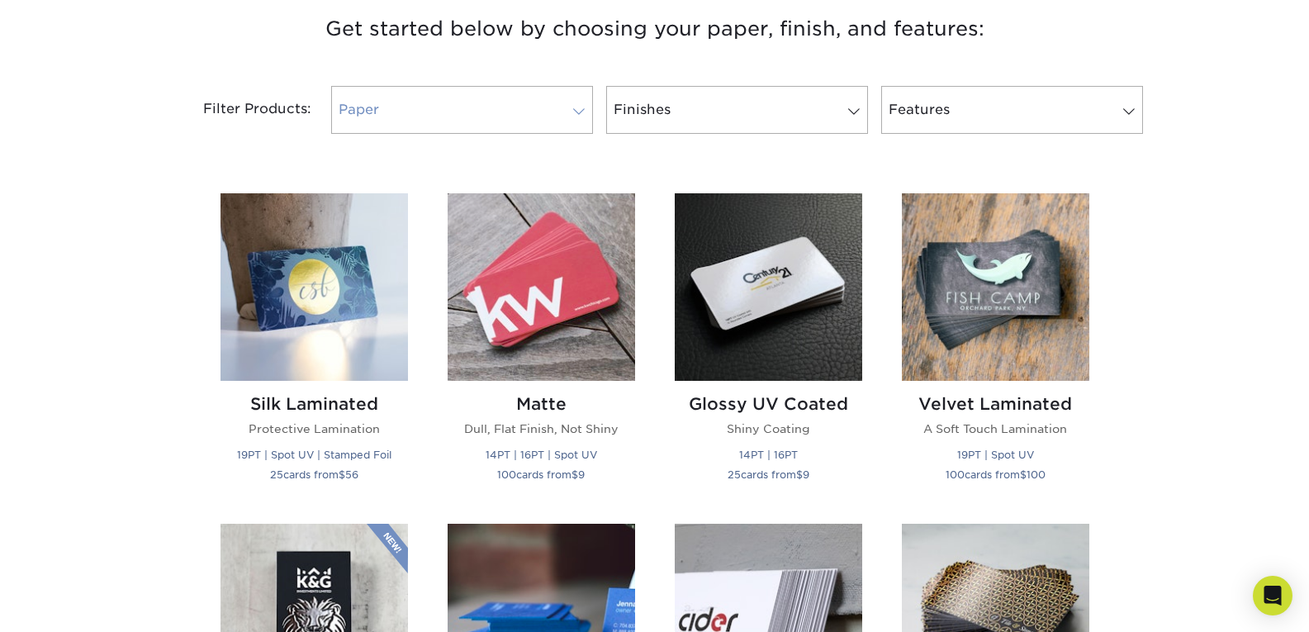
click at [543, 110] on link "Paper" at bounding box center [462, 110] width 262 height 48
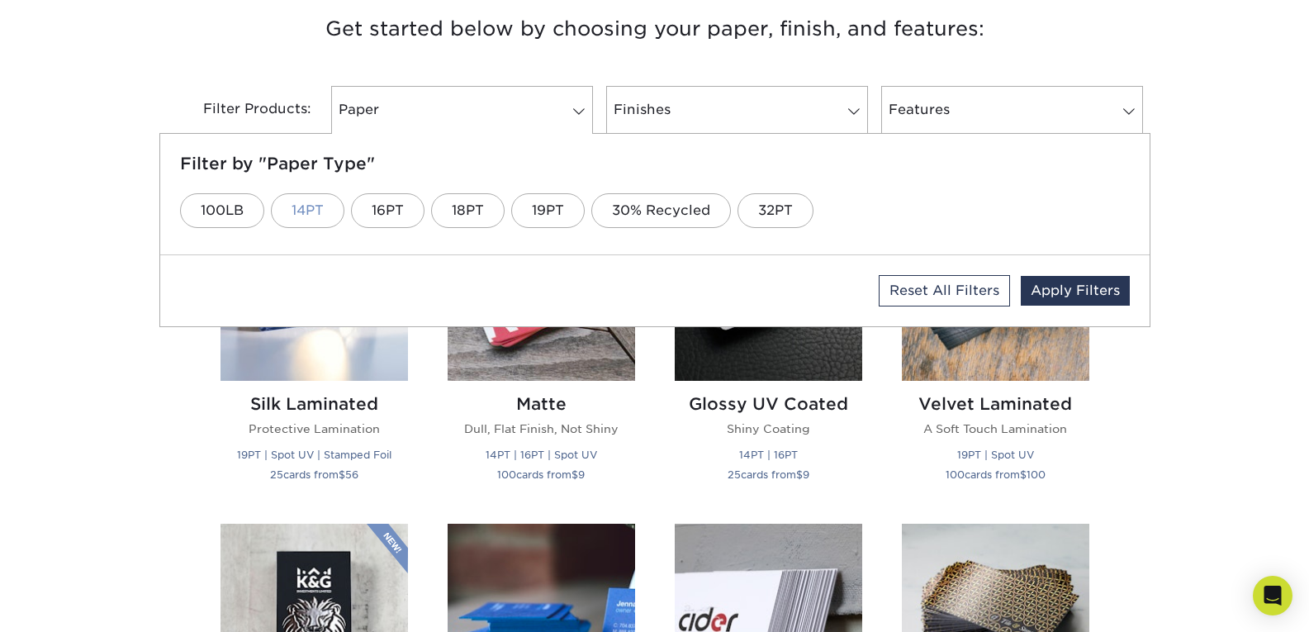
click at [311, 218] on link "14PT" at bounding box center [308, 210] width 74 height 35
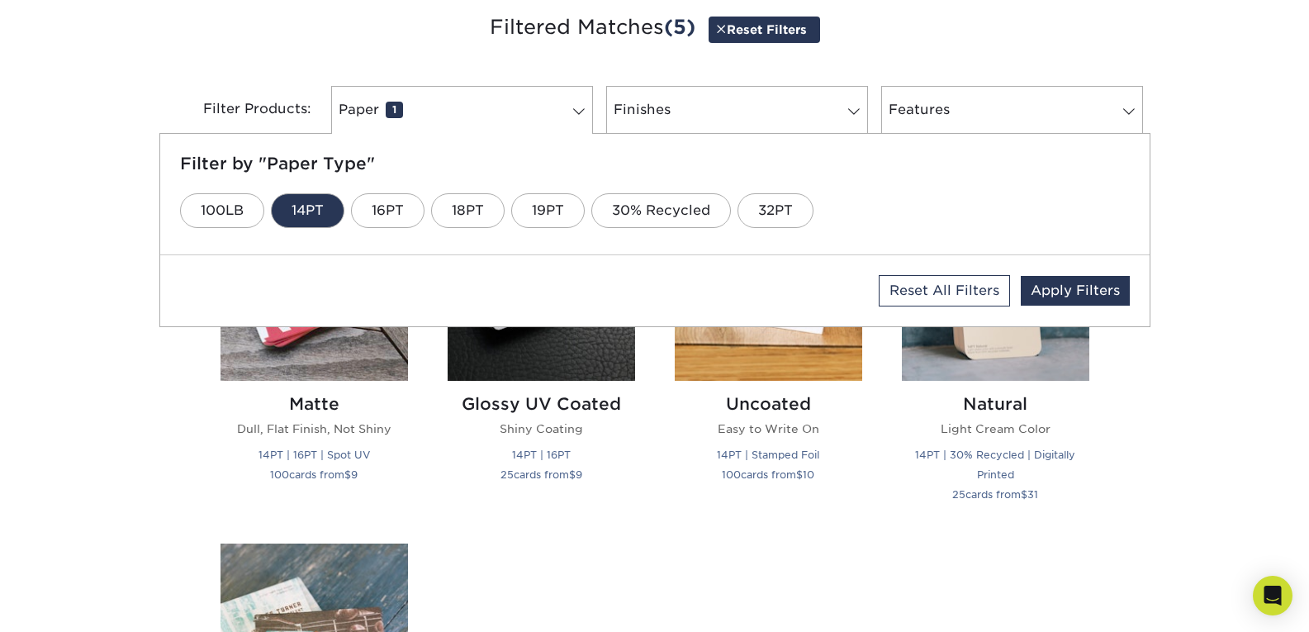
click at [1194, 480] on div "Get started below by choosing your paper, finish, and features: Filtered Matche…" at bounding box center [654, 516] width 1309 height 1093
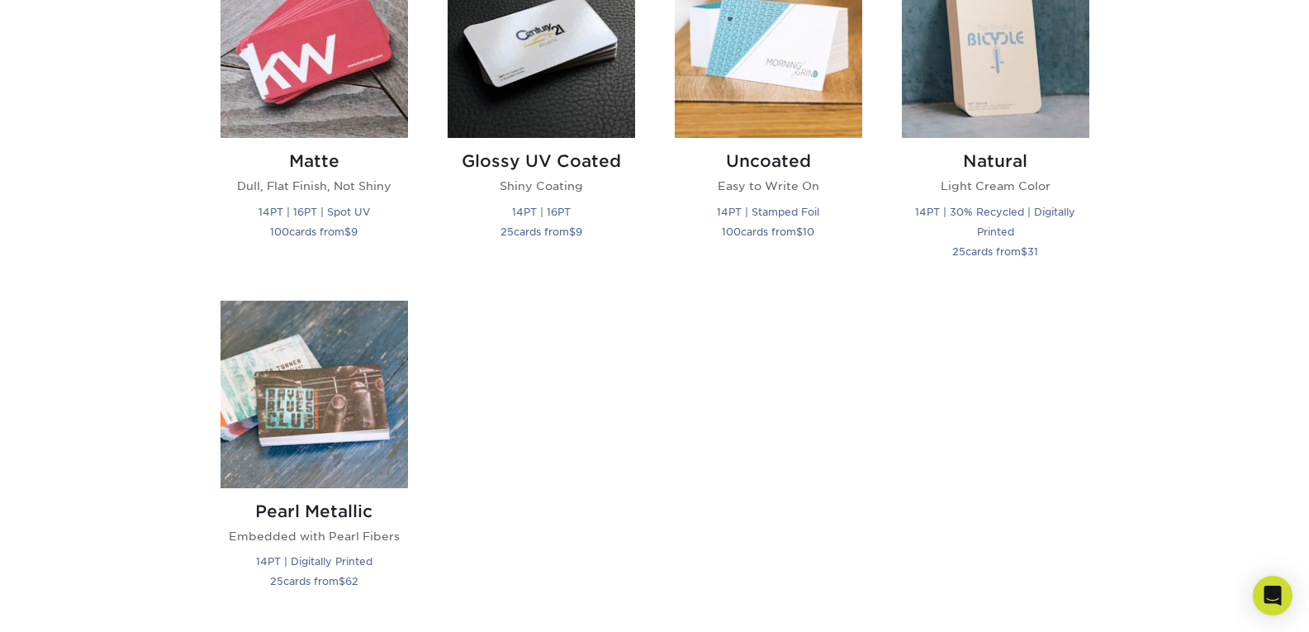
scroll to position [887, 0]
drag, startPoint x: 367, startPoint y: 82, endPoint x: 143, endPoint y: 183, distance: 245.9
click at [143, 183] on div "Get started below by choosing your paper, finish, and features: Filtered Matche…" at bounding box center [654, 273] width 1309 height 1093
click at [284, 169] on h2 "Matte" at bounding box center [315, 160] width 188 height 20
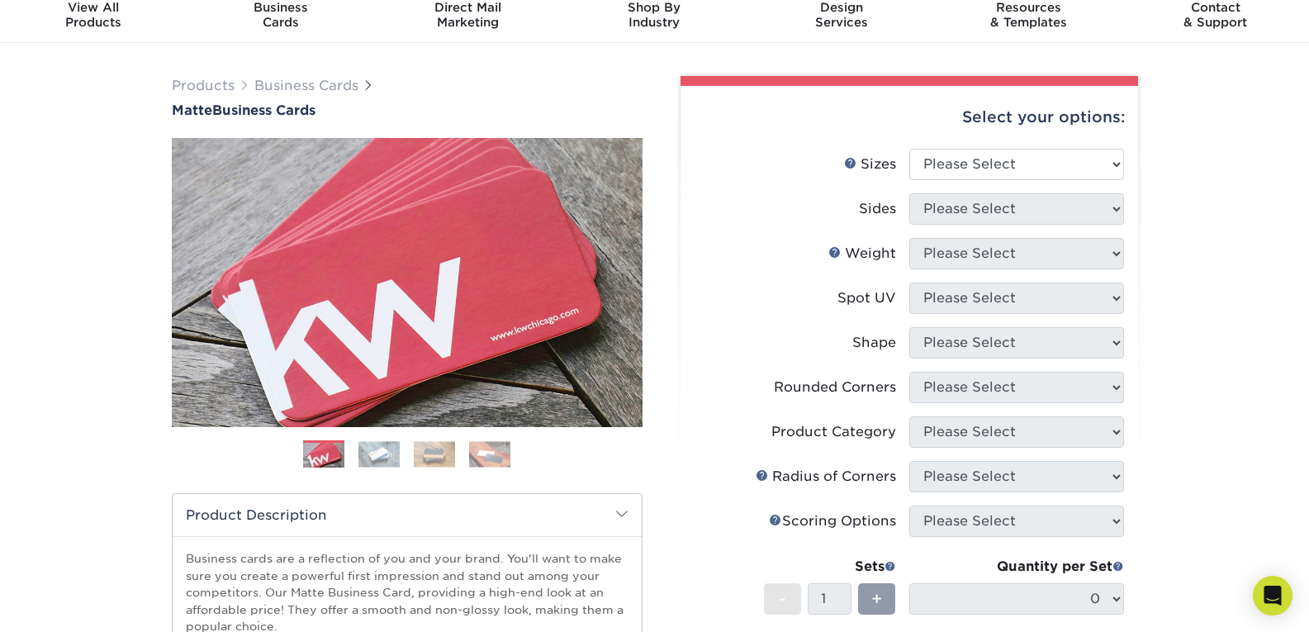
scroll to position [64, 0]
click at [1011, 171] on select "Please Select 1.5" x 3.5" - Mini 1.75" x 3.5" - Mini 2" x 2" - Square 2" x 3" -…" at bounding box center [1017, 163] width 215 height 31
select select "2.00x3.50"
click at [910, 148] on select "Please Select 1.5" x 3.5" - Mini 1.75" x 3.5" - Mini 2" x 2" - Square 2" x 3" -…" at bounding box center [1017, 163] width 215 height 31
click at [1052, 202] on select "Please Select Print Both Sides Print Front Only" at bounding box center [1017, 207] width 215 height 31
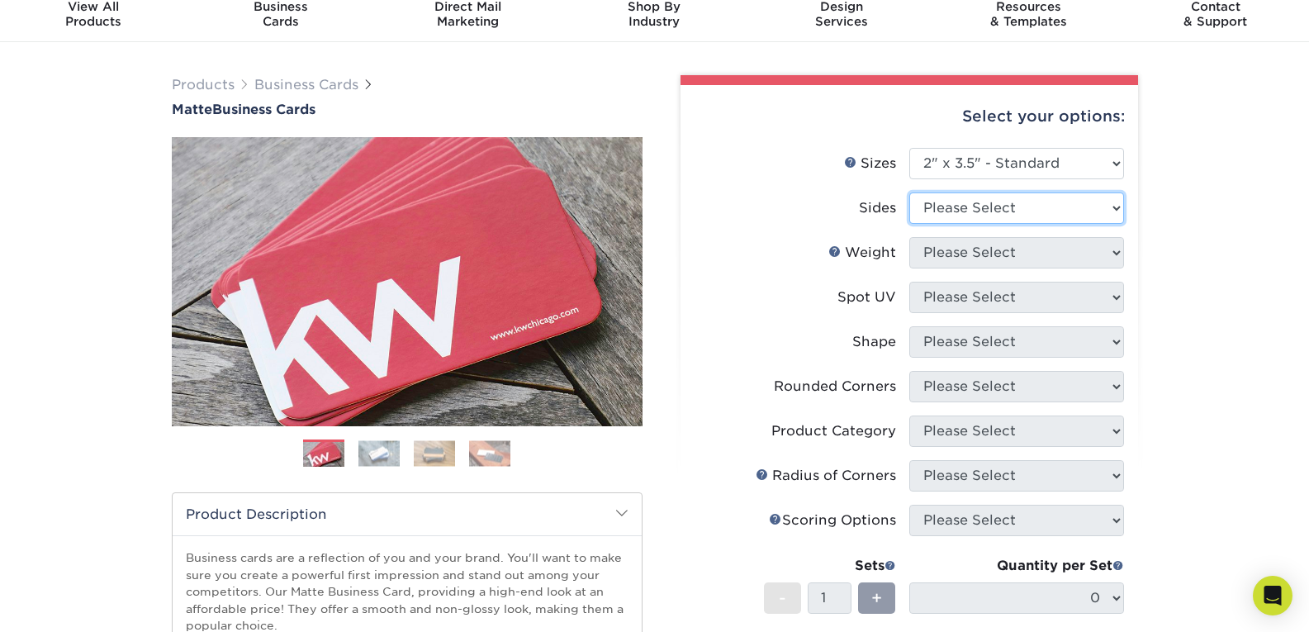
select select "13abbda7-1d64-4f25-8bb2-c179b224825d"
click at [910, 192] on select "Please Select Print Both Sides Print Front Only" at bounding box center [1017, 207] width 215 height 31
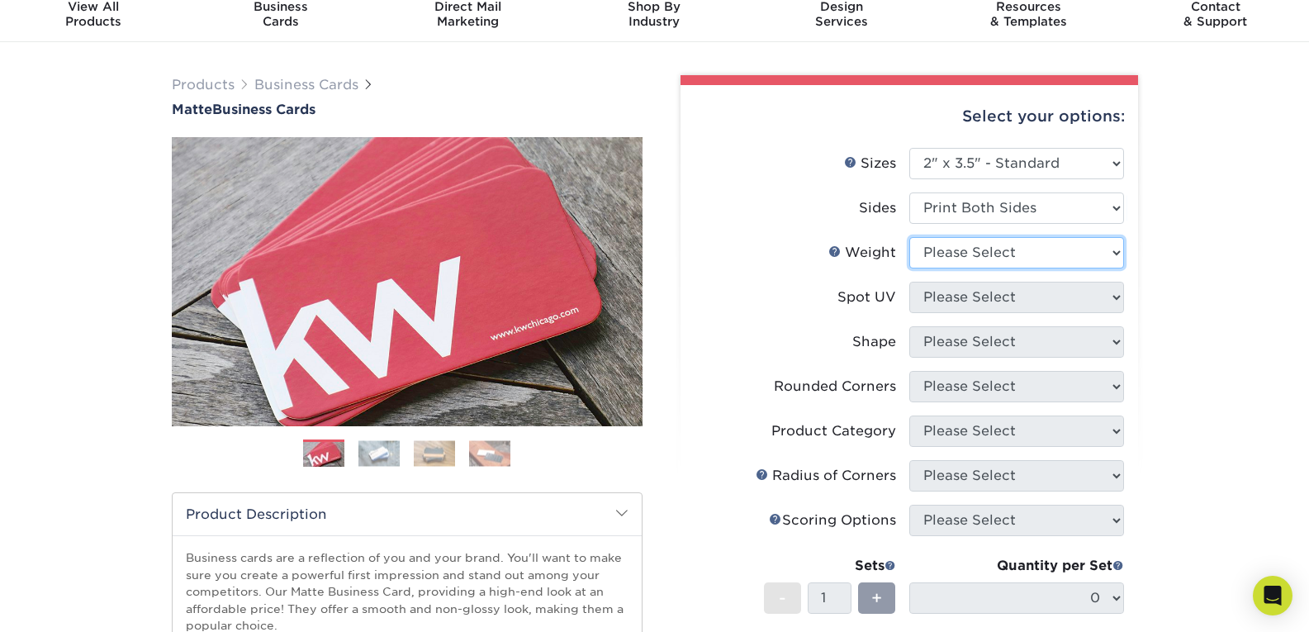
click at [1036, 255] on select "Please Select 16PT 14PT" at bounding box center [1017, 252] width 215 height 31
select select "16PT"
click at [910, 237] on select "Please Select 16PT 14PT" at bounding box center [1017, 252] width 215 height 31
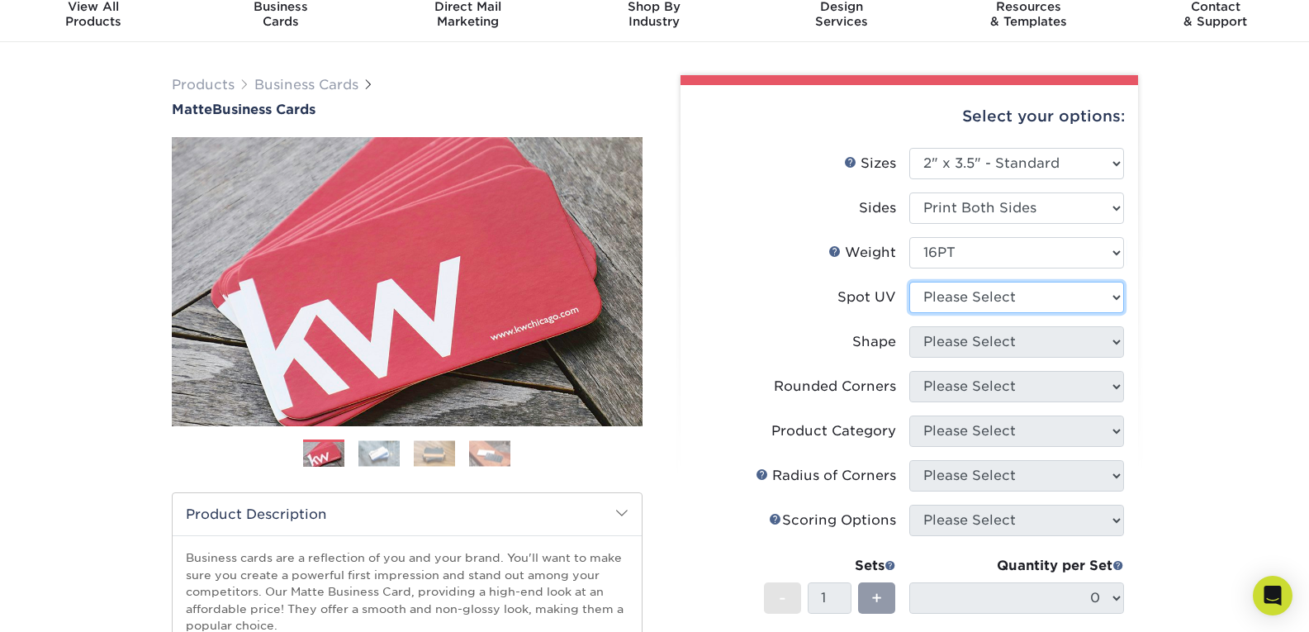
click at [1043, 300] on select "Please Select No Spot UV Front and Back (Both Sides) Front Only Back Only" at bounding box center [1017, 297] width 215 height 31
select select "3"
click at [910, 282] on select "Please Select No Spot UV Front and Back (Both Sides) Front Only Back Only" at bounding box center [1017, 297] width 215 height 31
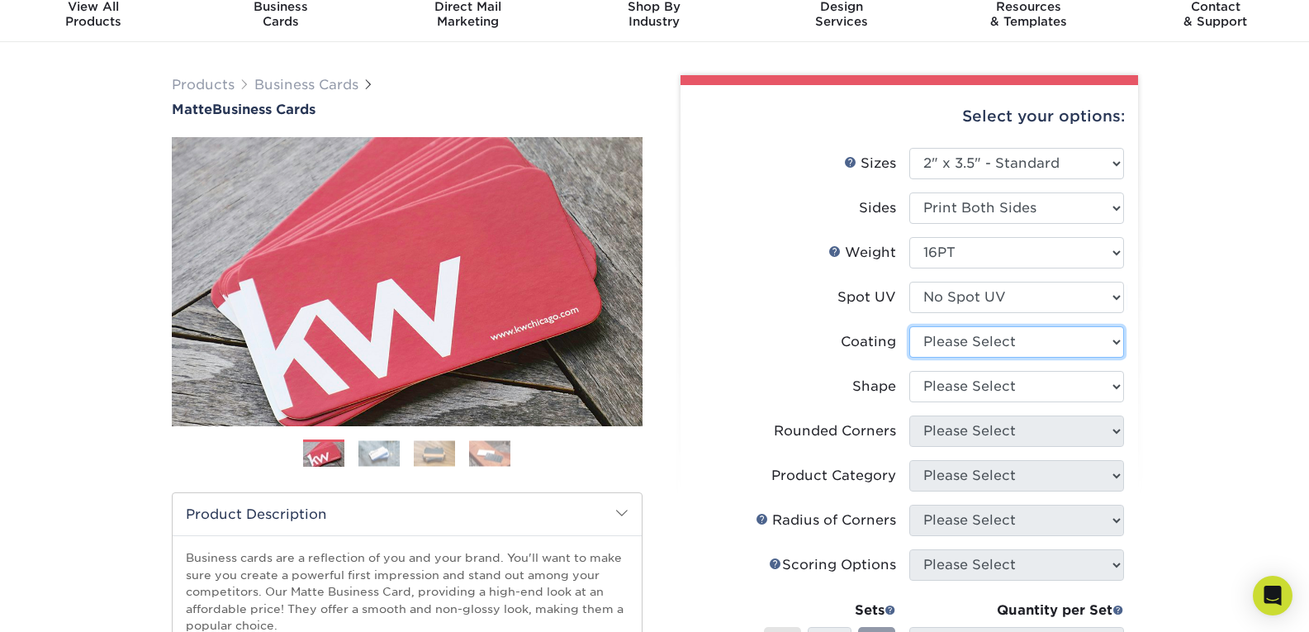
click at [1059, 346] on select at bounding box center [1017, 341] width 215 height 31
select select "121bb7b5-3b4d-429f-bd8d-bbf80e953313"
click at [910, 326] on select at bounding box center [1017, 341] width 215 height 31
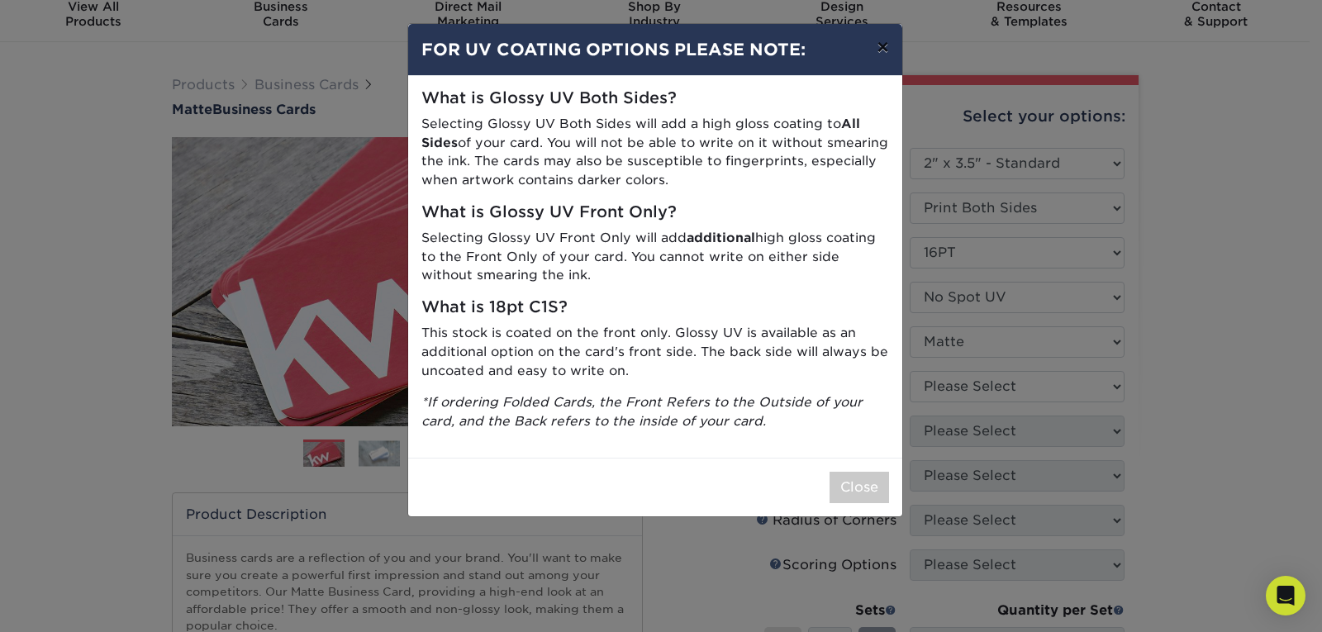
click at [871, 45] on button "×" at bounding box center [882, 47] width 38 height 46
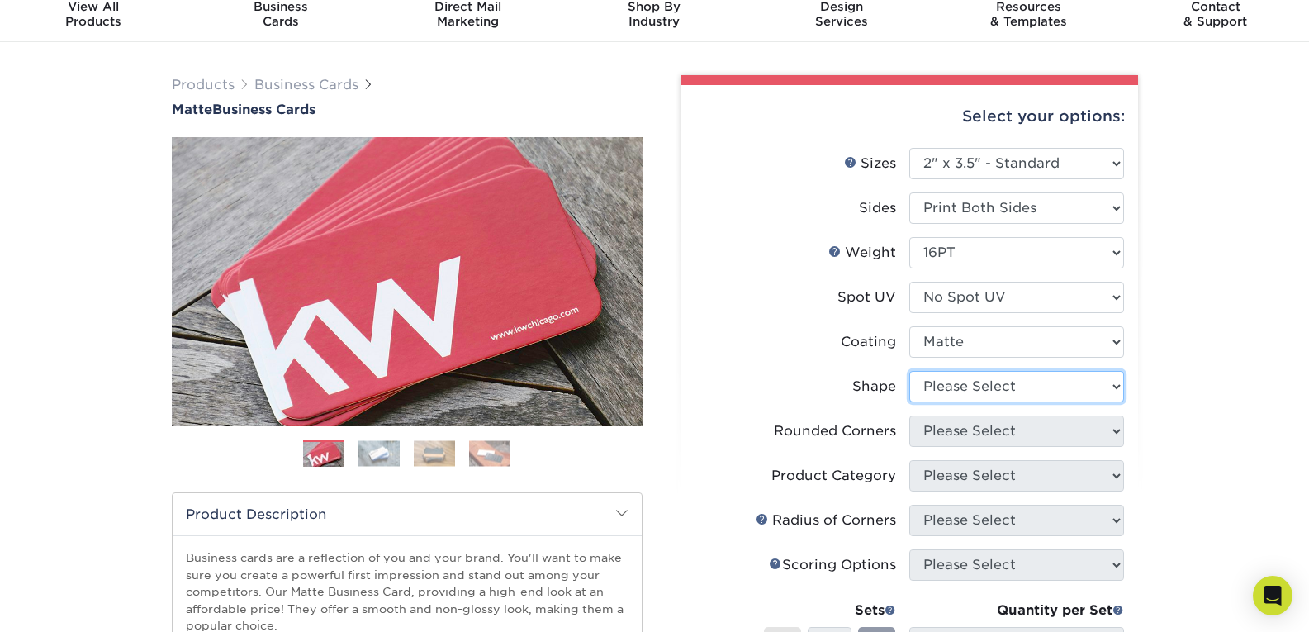
click at [1041, 380] on select "Please Select Standard Oval" at bounding box center [1017, 386] width 215 height 31
select select "standard"
click at [910, 371] on select "Please Select Standard Oval" at bounding box center [1017, 386] width 215 height 31
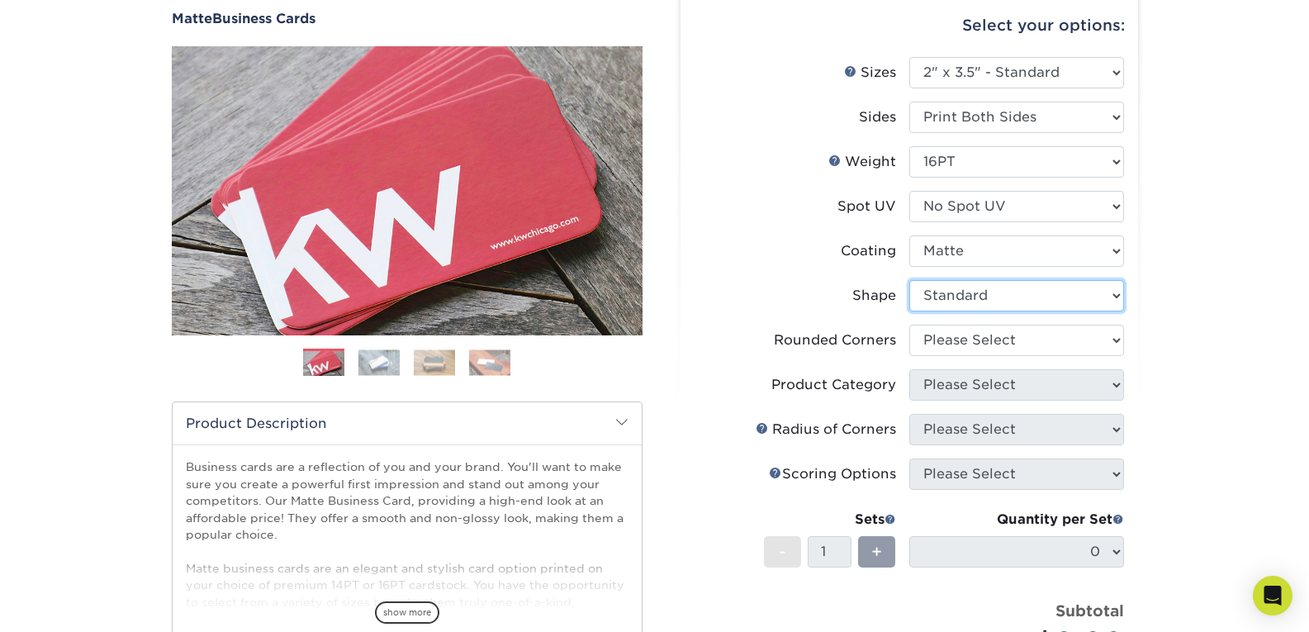
scroll to position [156, 0]
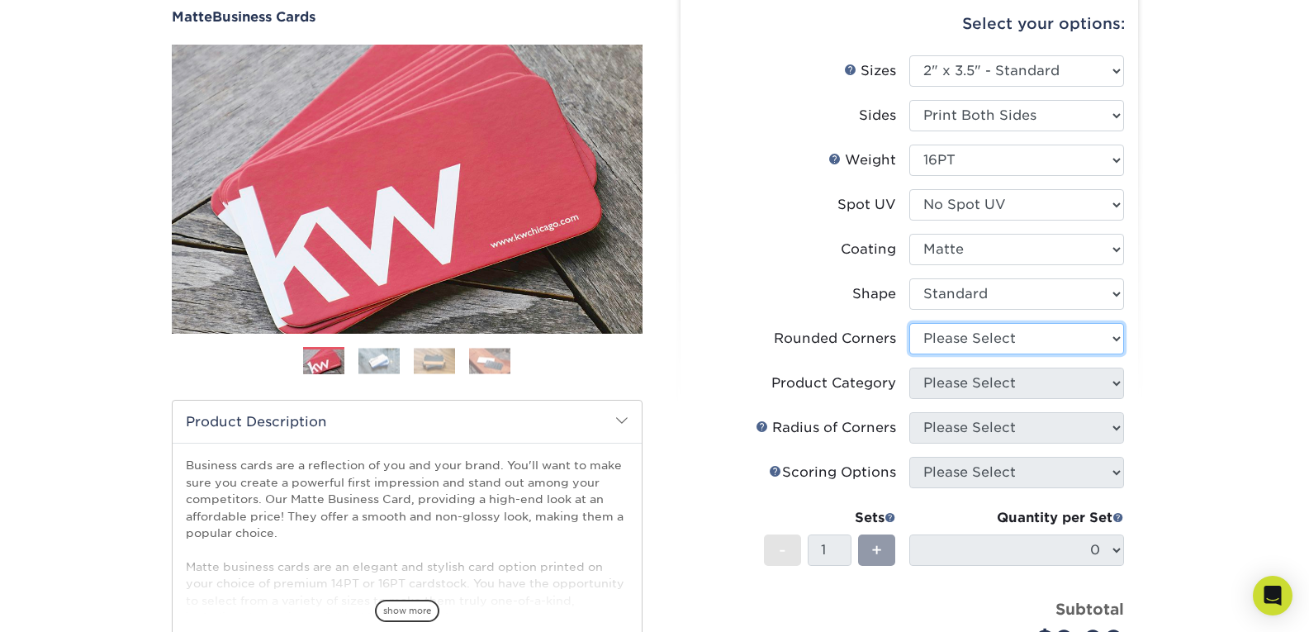
click at [1032, 345] on select "Please Select Yes - Round 2 Corners Yes - Round 4 Corners No" at bounding box center [1017, 338] width 215 height 31
select select "0"
click at [910, 323] on select "Please Select Yes - Round 2 Corners Yes - Round 4 Corners No" at bounding box center [1017, 338] width 215 height 31
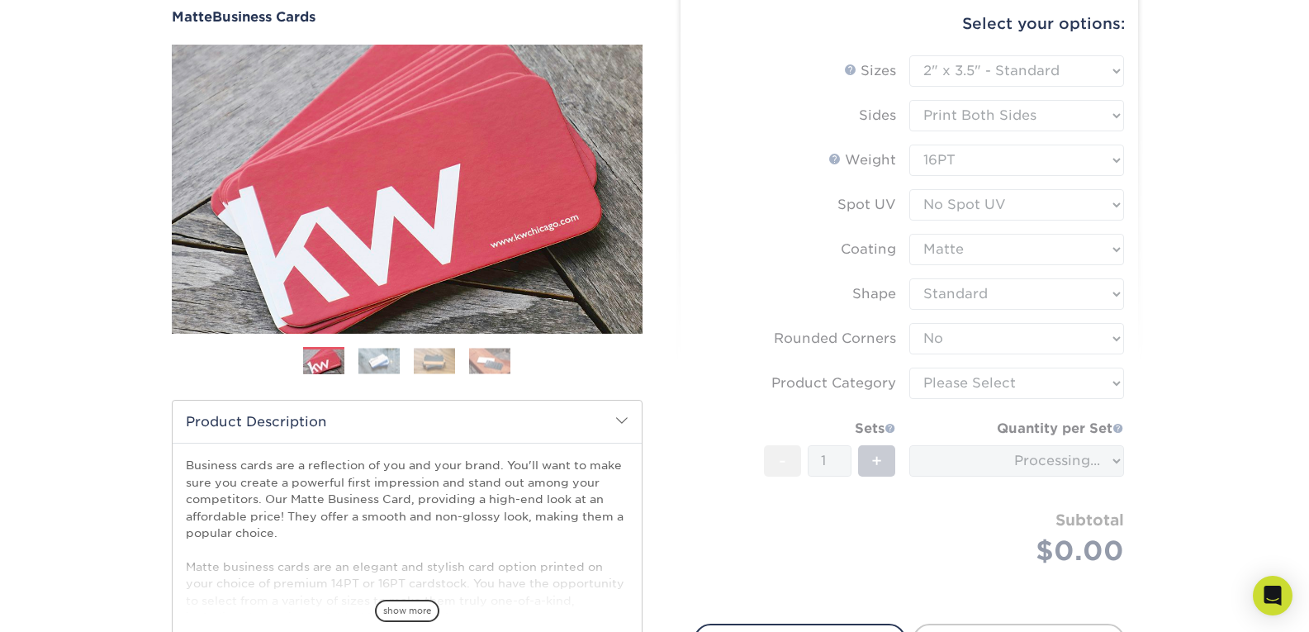
click at [1156, 387] on div "Products Business Cards Matte Business Cards Previous Next 100 $ 9" at bounding box center [654, 391] width 1309 height 882
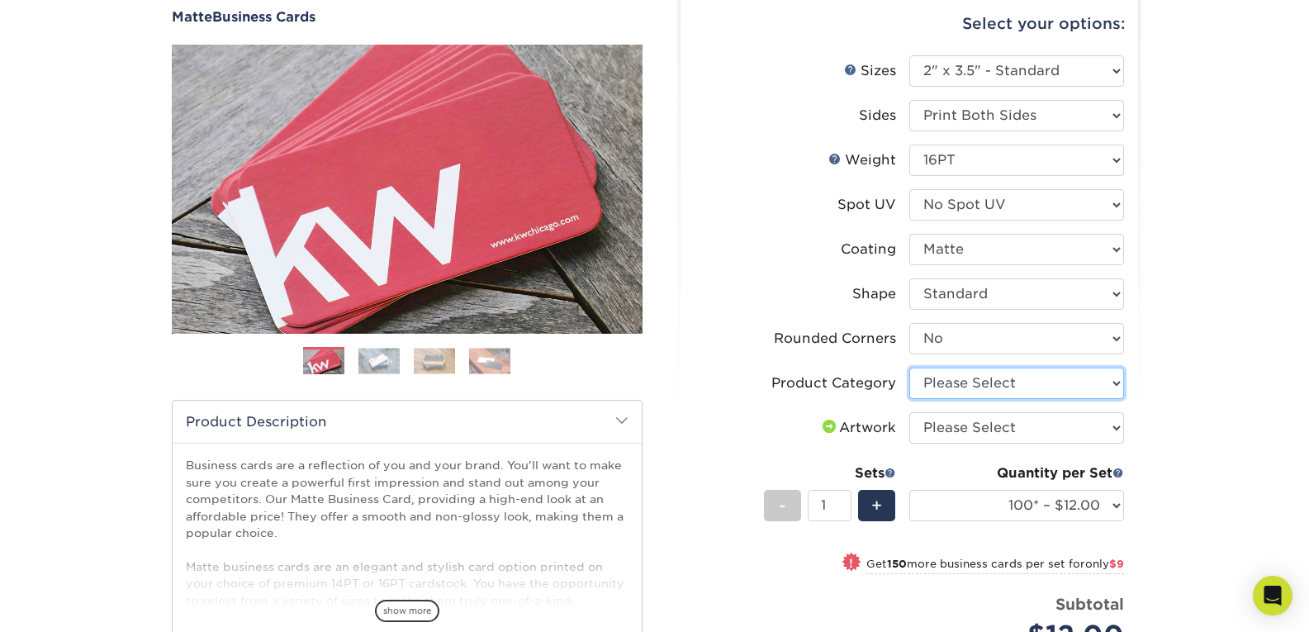
click at [1088, 383] on select "Please Select Business Cards" at bounding box center [1017, 383] width 215 height 31
select select "3b5148f1-0588-4f88-a218-97bcfdce65c1"
click at [910, 368] on select "Please Select Business Cards" at bounding box center [1017, 383] width 215 height 31
click at [1072, 429] on select "Please Select I will upload files I need a design - $100" at bounding box center [1017, 427] width 215 height 31
select select "upload"
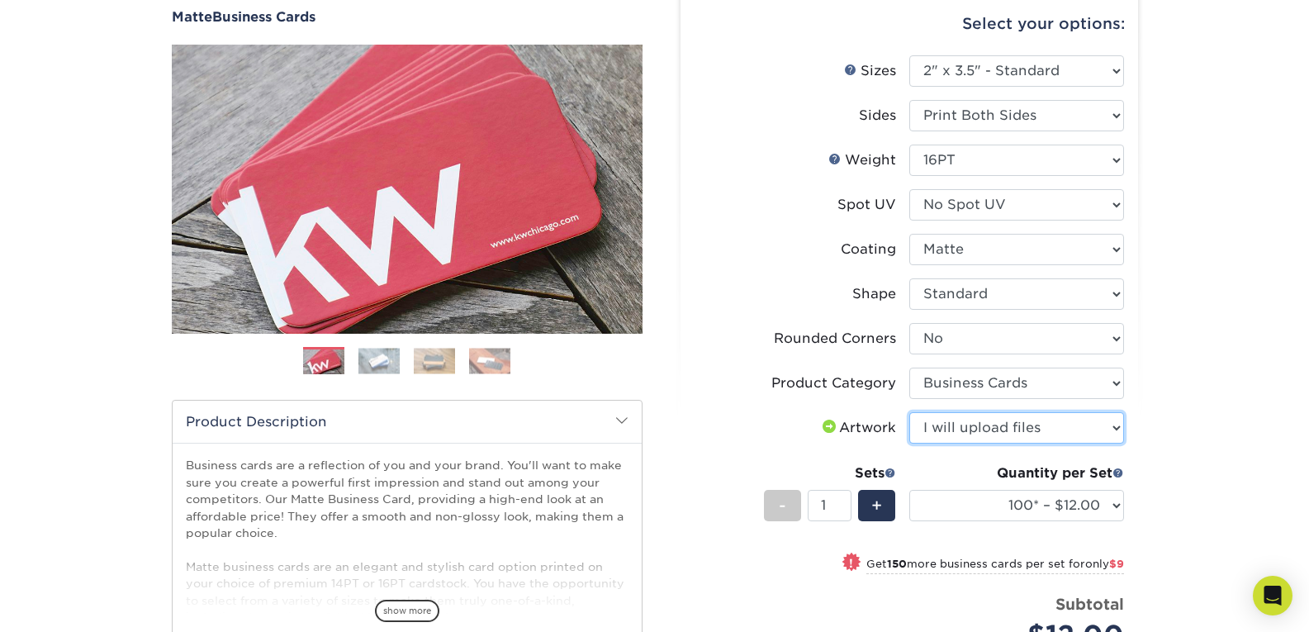
click at [910, 412] on select "Please Select I will upload files I need a design - $100" at bounding box center [1017, 427] width 215 height 31
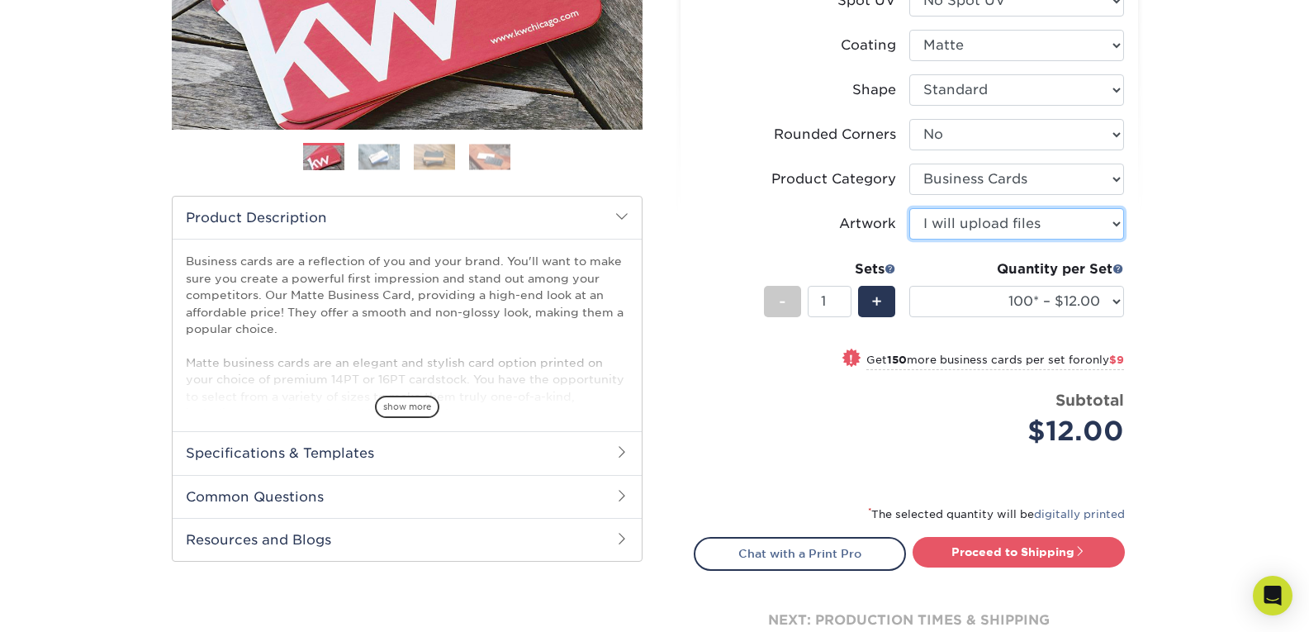
scroll to position [361, 0]
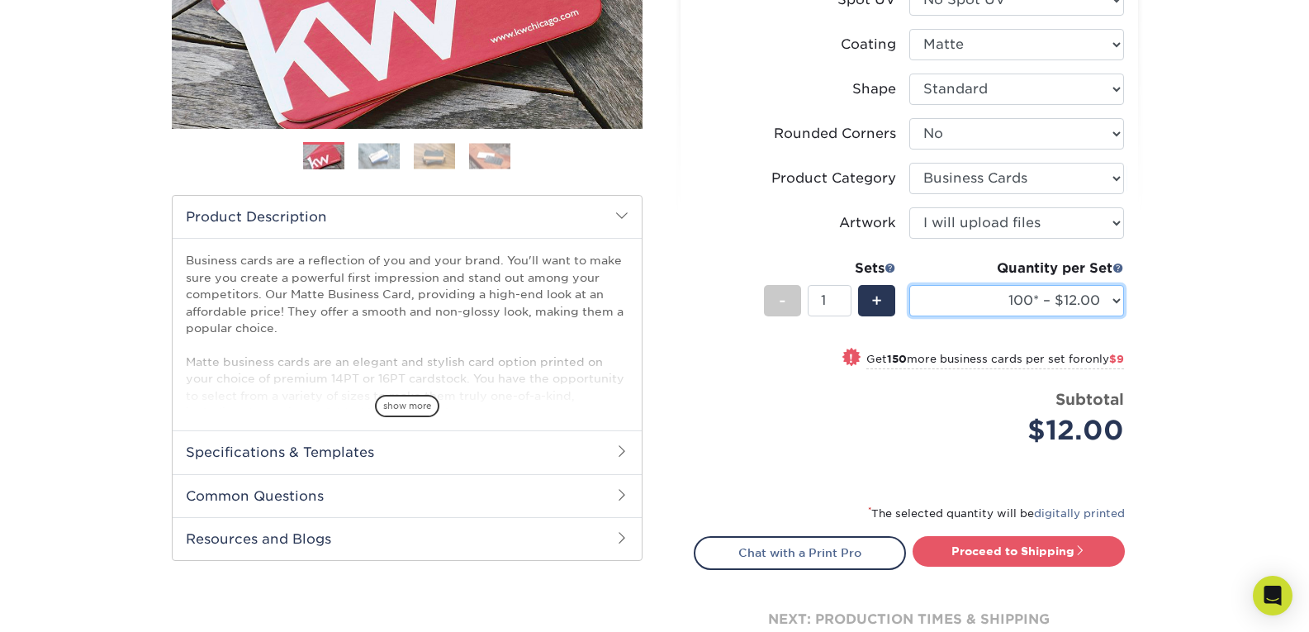
click at [1072, 286] on select "100* – $12.00 250* – $21.00 500 – $42.00 1000 – $53.00 2500 – $95.00 5000 – $18…" at bounding box center [1017, 300] width 215 height 31
click at [1216, 101] on div "Products Business Cards Matte Business Cards Previous Next 100 $ 9" at bounding box center [654, 237] width 1309 height 984
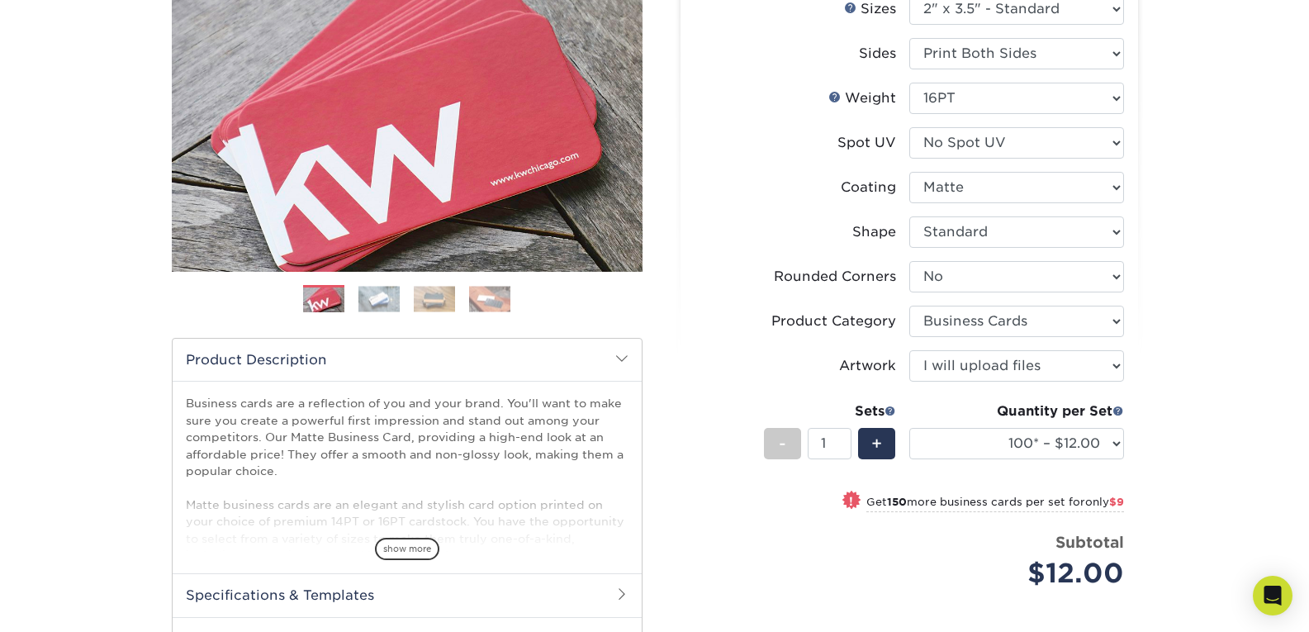
scroll to position [219, 0]
click at [1060, 440] on select "100* – $12.00 250* – $21.00 500 – $42.00 1000 – $53.00 2500 – $95.00 5000 – $18…" at bounding box center [1017, 442] width 215 height 31
click at [910, 427] on select "100* – $12.00 250* – $21.00 500 – $42.00 1000 – $53.00 2500 – $95.00 5000 – $18…" at bounding box center [1017, 442] width 215 height 31
click at [1071, 444] on select "100* – $12.00 250* – $21.00 500 – $42.00 1000 – $53.00 2500 – $95.00 5000 – $18…" at bounding box center [1017, 442] width 215 height 31
select select "2500 – $95.00"
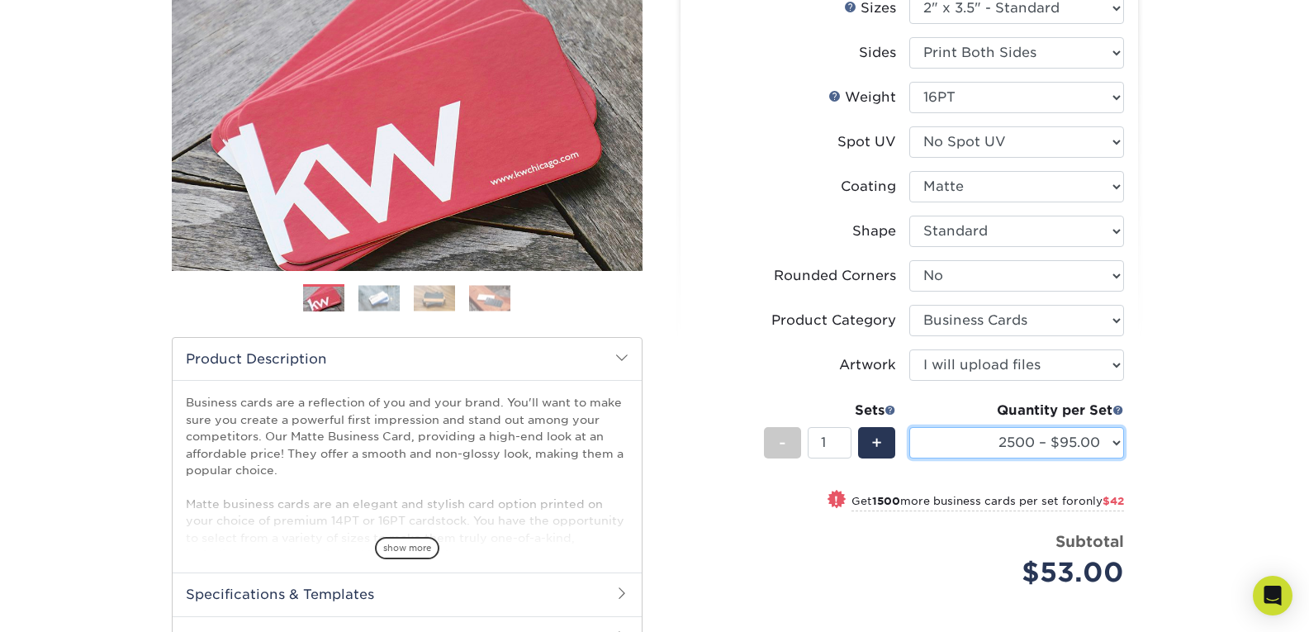
click at [910, 427] on select "100* – $12.00 250* – $21.00 500 – $42.00 1000 – $53.00 2500 – $95.00 5000 – $18…" at bounding box center [1017, 442] width 215 height 31
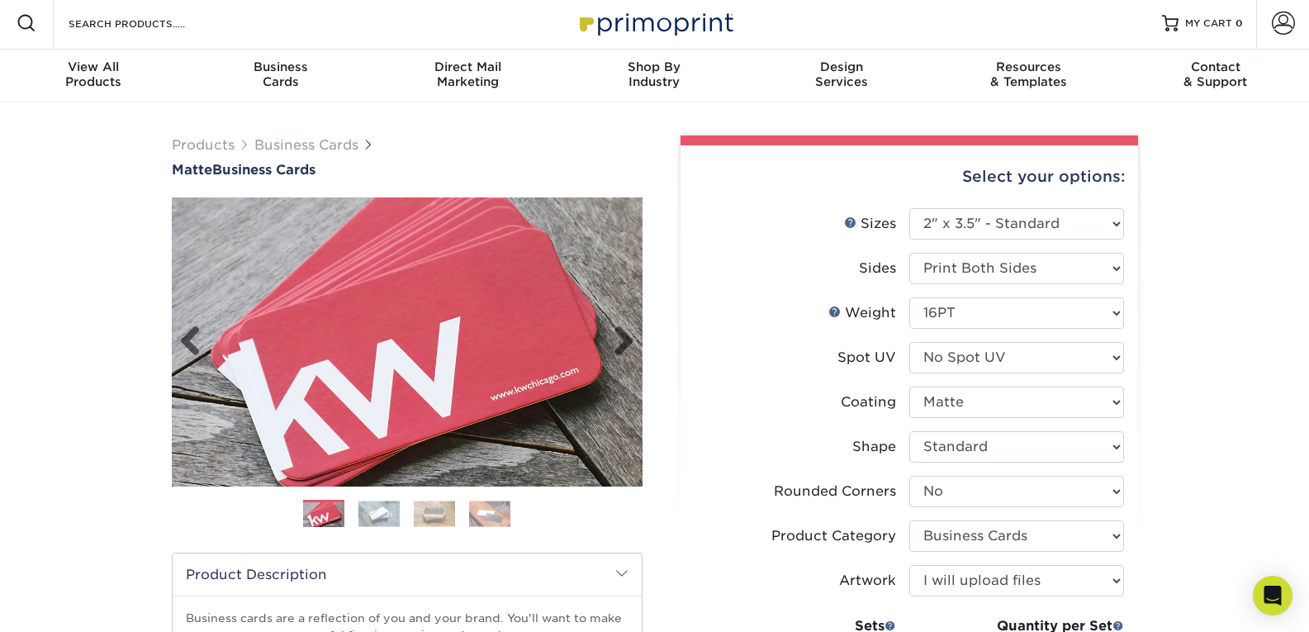
scroll to position [0, 0]
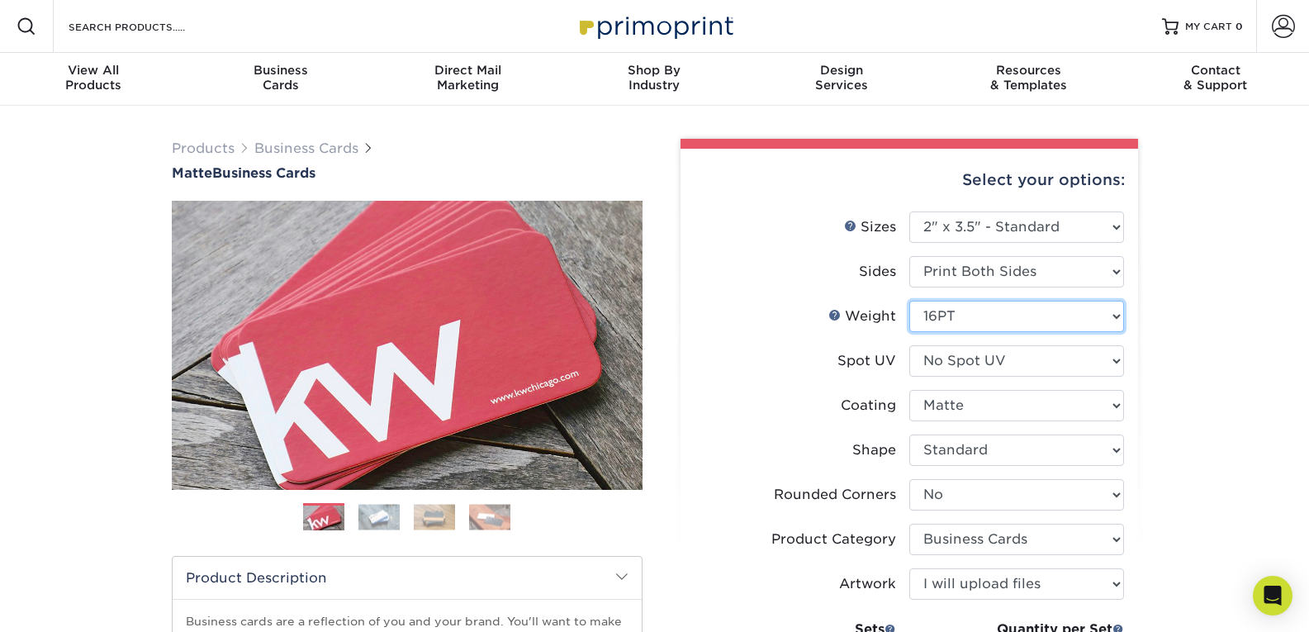
click at [980, 308] on select "Please Select 16PT 14PT" at bounding box center [1017, 316] width 215 height 31
select select "14PT"
click at [910, 301] on select "Please Select 16PT 14PT" at bounding box center [1017, 316] width 215 height 31
select select "-1"
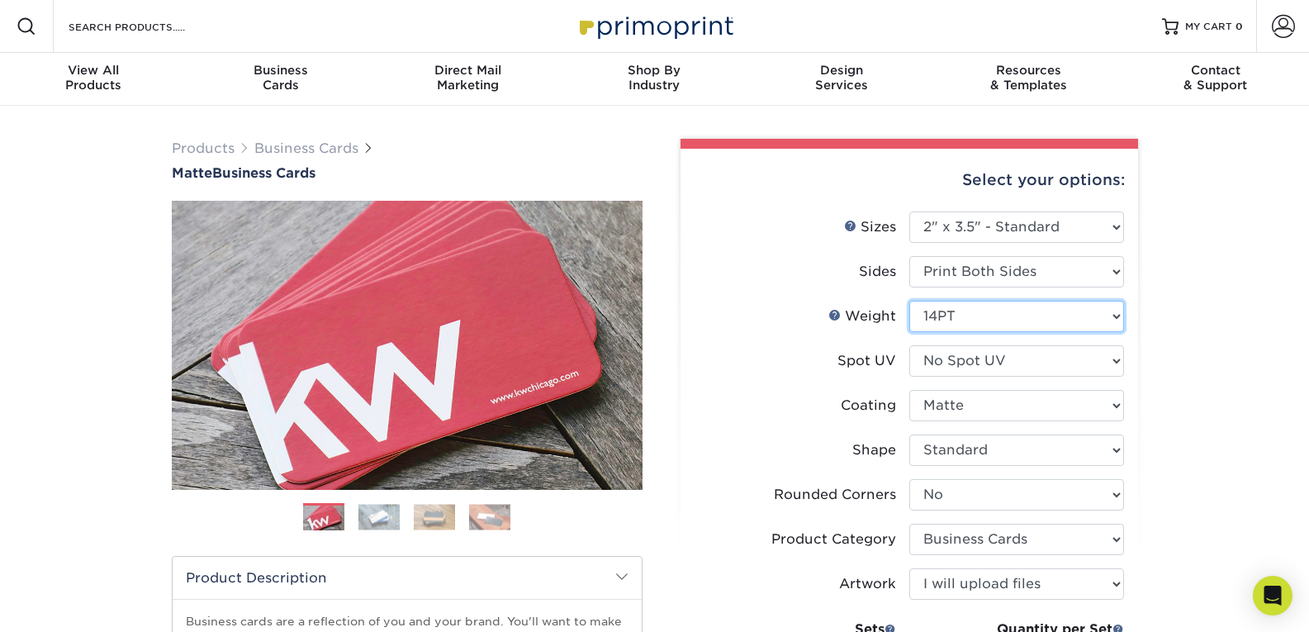
select select
select select "-1"
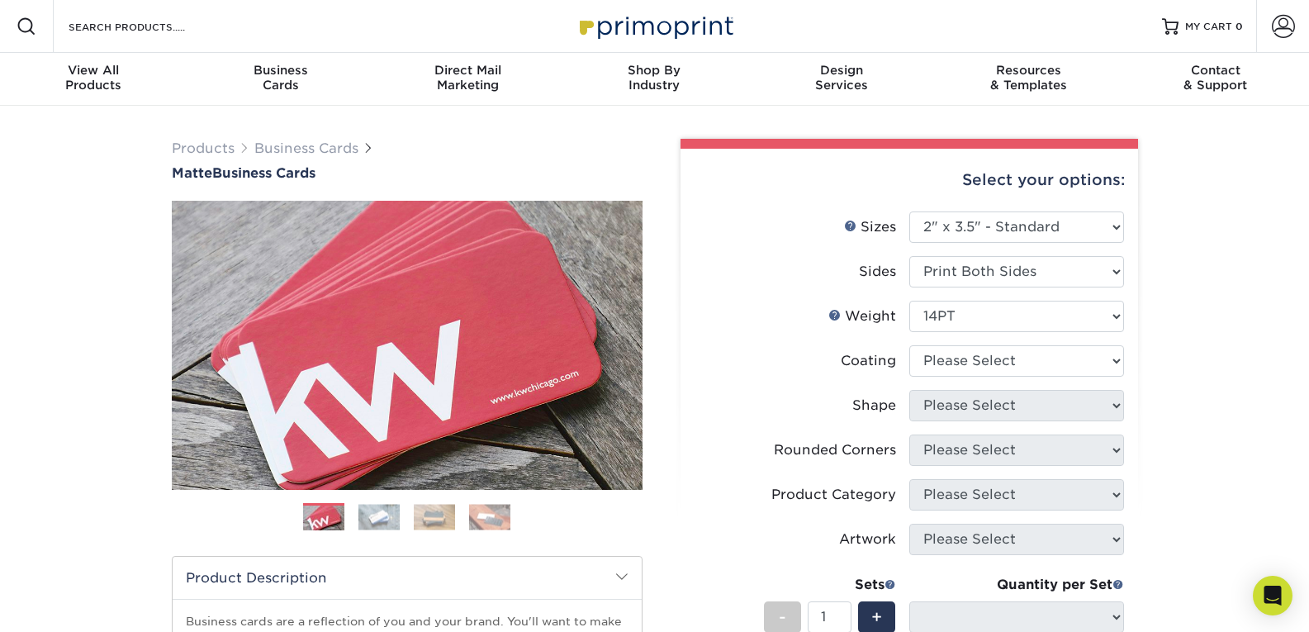
click at [1183, 330] on div "Products Business Cards Matte Business Cards Previous Next 100 $ 9" at bounding box center [654, 547] width 1309 height 882
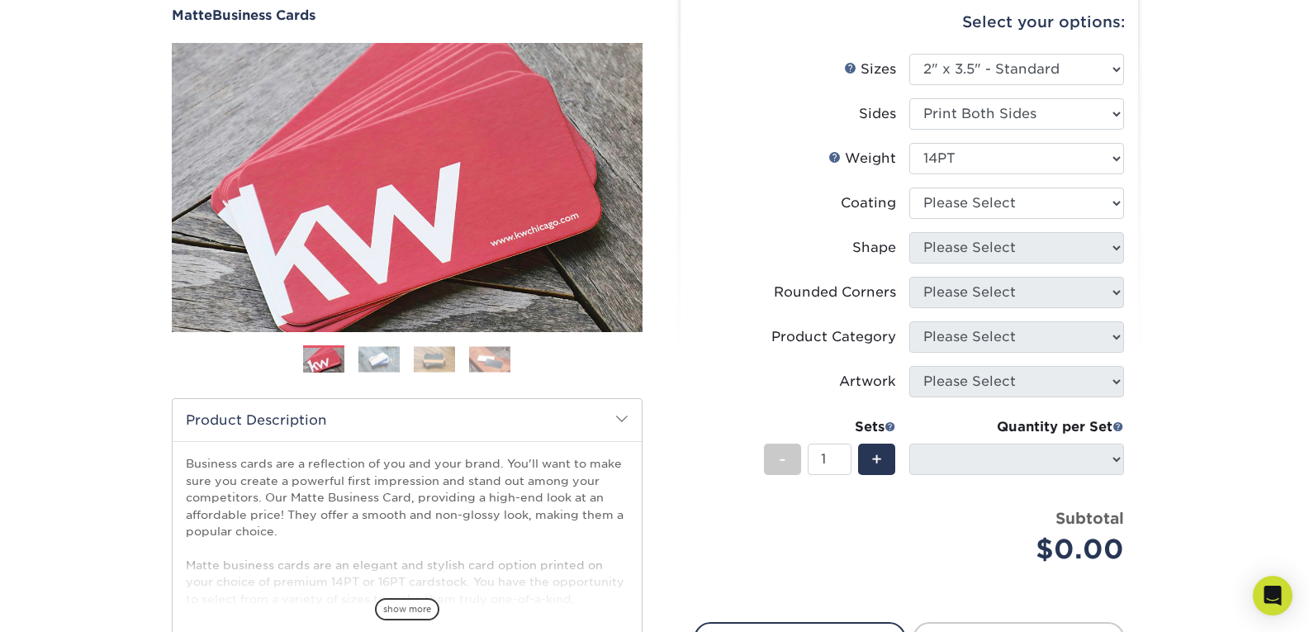
scroll to position [159, 0]
click at [1060, 248] on ul "Sizes Help Sizes Please Select 1.5" x 3.5" - Mini 1.75" x 3.5" - Mini 2" x 2" -…" at bounding box center [909, 321] width 431 height 536
select select "121bb7b5-3b4d-429f-bd8d-bbf80e953313"
drag, startPoint x: 1083, startPoint y: 207, endPoint x: 1060, endPoint y: 248, distance: 47.3
click at [910, 187] on select at bounding box center [1017, 202] width 215 height 31
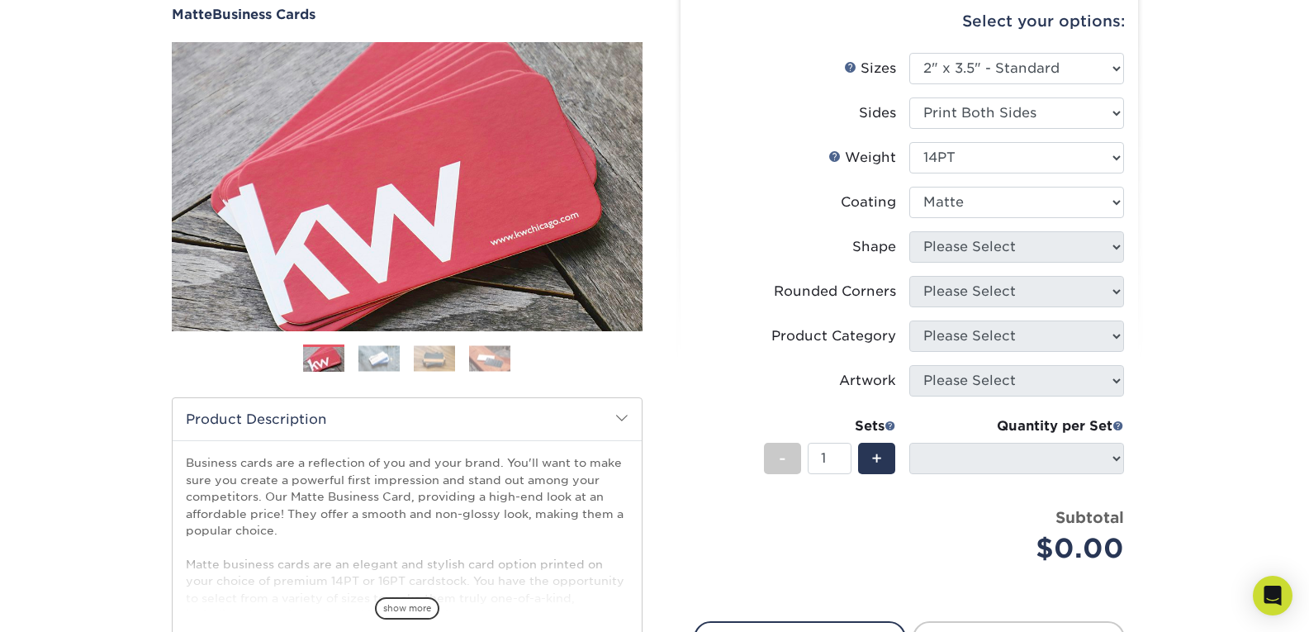
select select
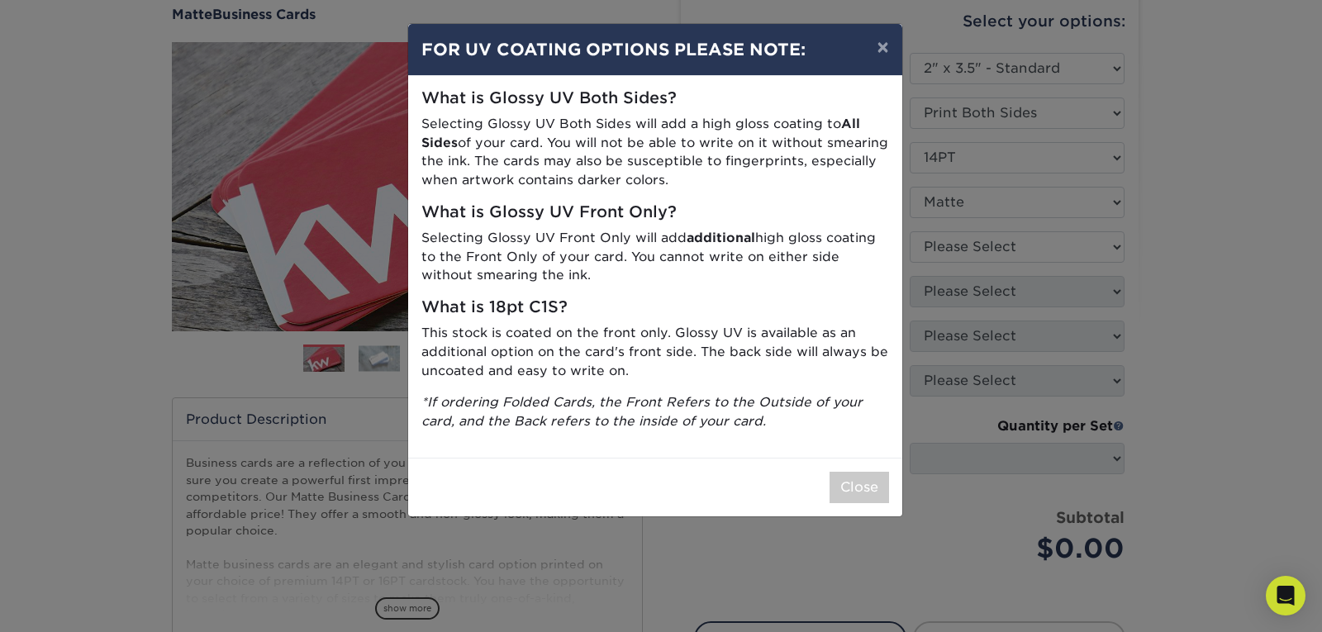
click at [1060, 248] on div "× FOR UV COATING OPTIONS PLEASE NOTE: What is Glossy UV Both Sides? Selecting G…" at bounding box center [661, 316] width 1322 height 632
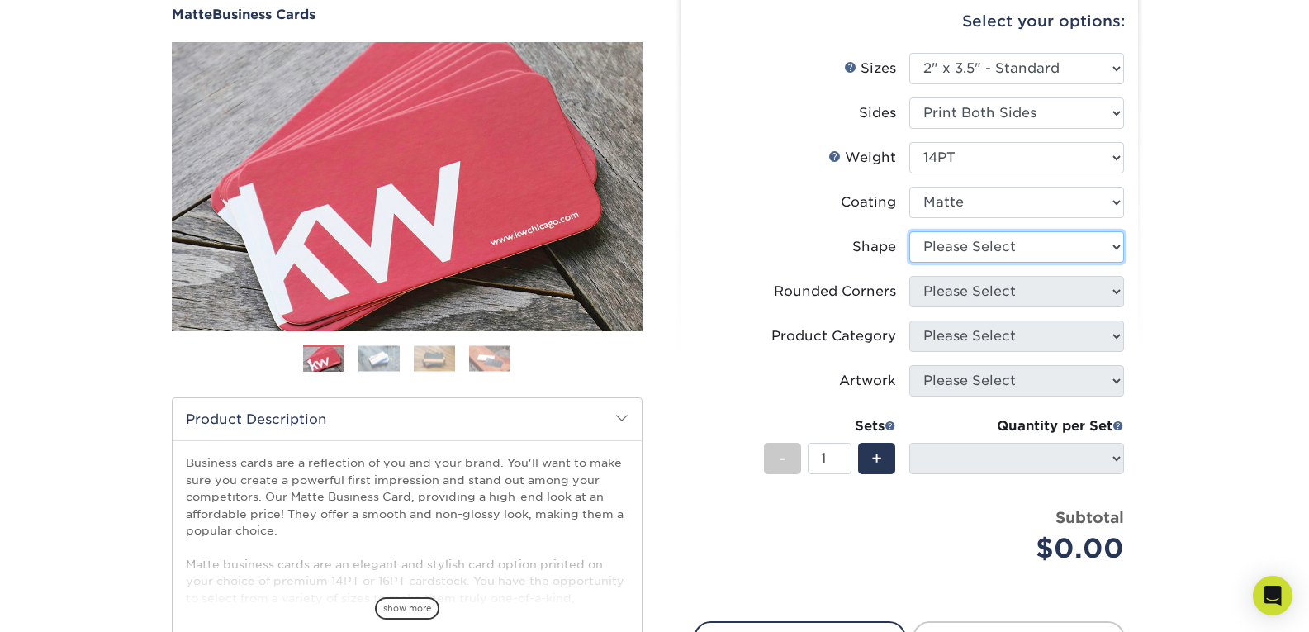
click at [1060, 248] on select "Please Select Standard" at bounding box center [1017, 246] width 215 height 31
select select "standard"
click at [910, 231] on select "Please Select Standard" at bounding box center [1017, 246] width 215 height 31
select select
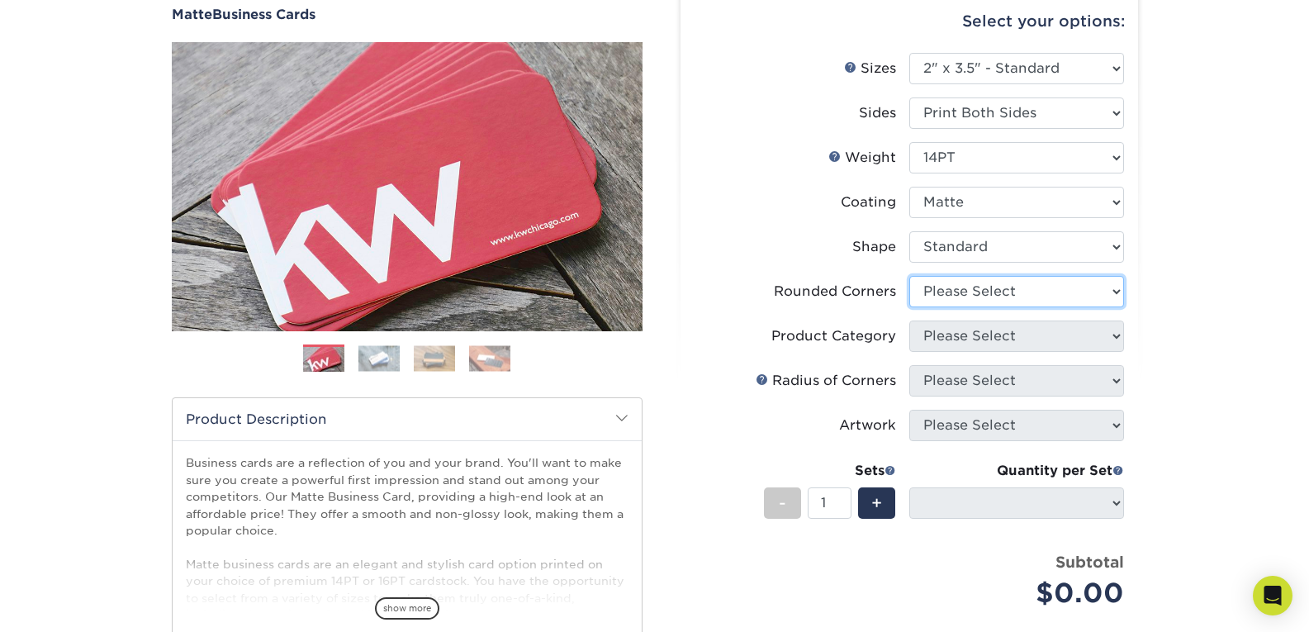
click at [1033, 304] on select "Please Select Yes - Round 2 Corners Yes - Round 4 Corners No" at bounding box center [1017, 291] width 215 height 31
select select "0"
click at [910, 276] on select "Please Select Yes - Round 2 Corners Yes - Round 4 Corners No" at bounding box center [1017, 291] width 215 height 31
select select "-1"
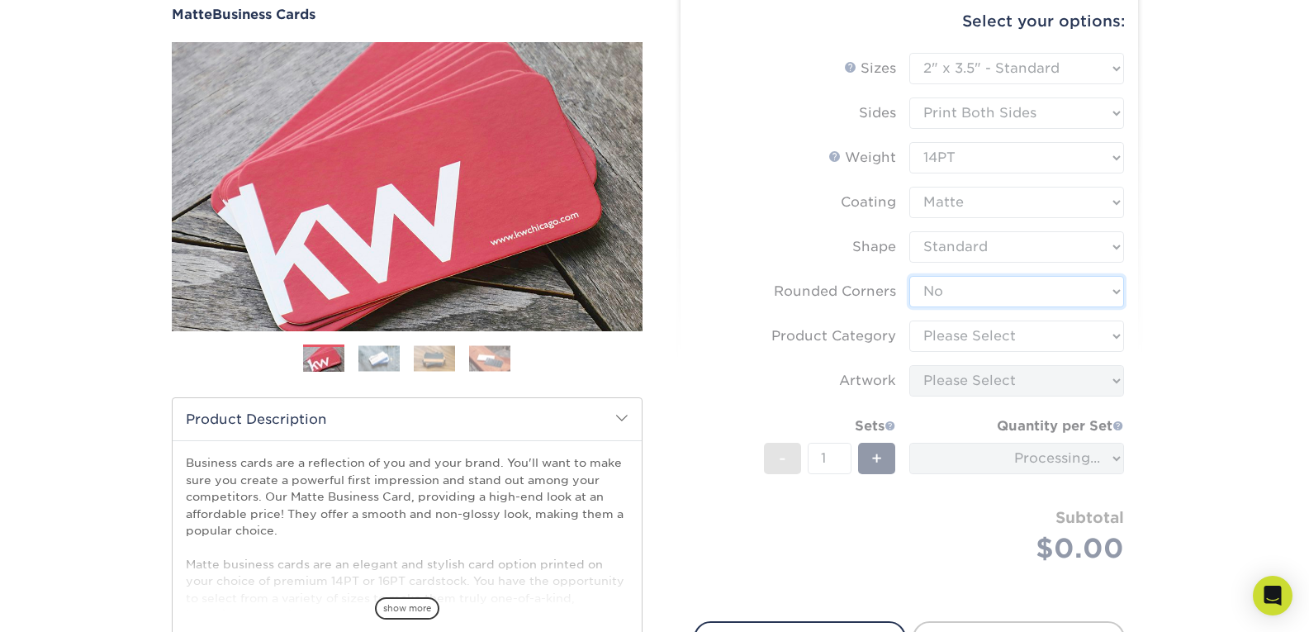
scroll to position [0, 0]
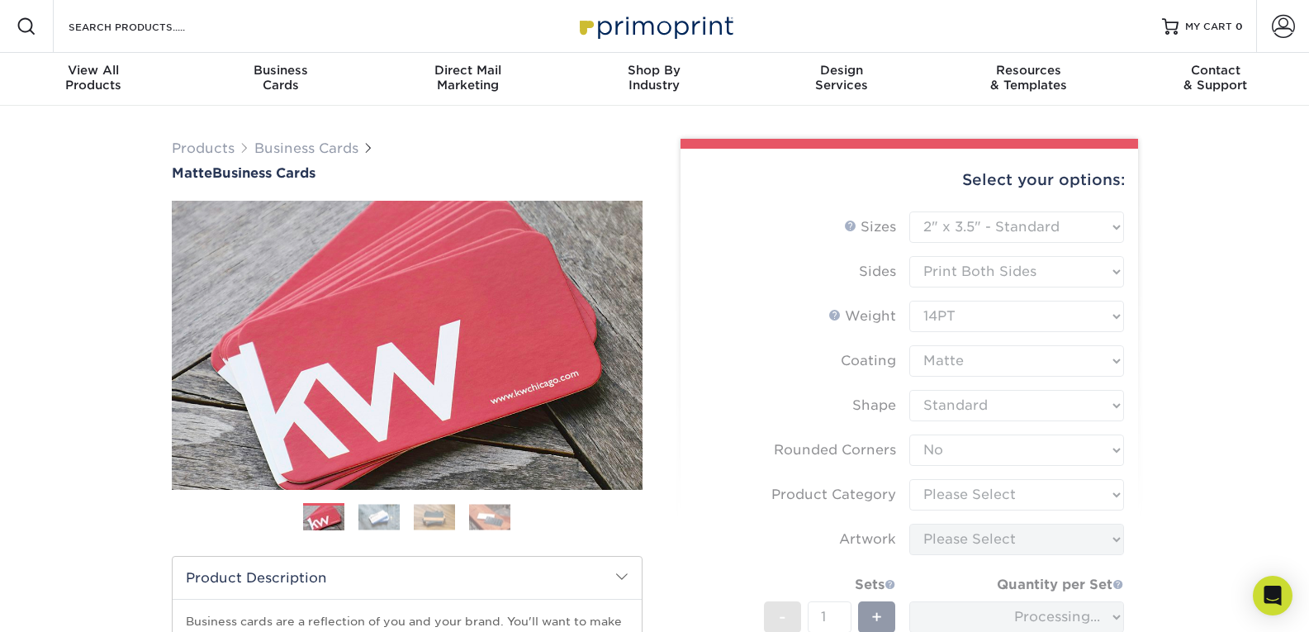
click at [198, 36] on div "Search Products" at bounding box center [141, 26] width 174 height 53
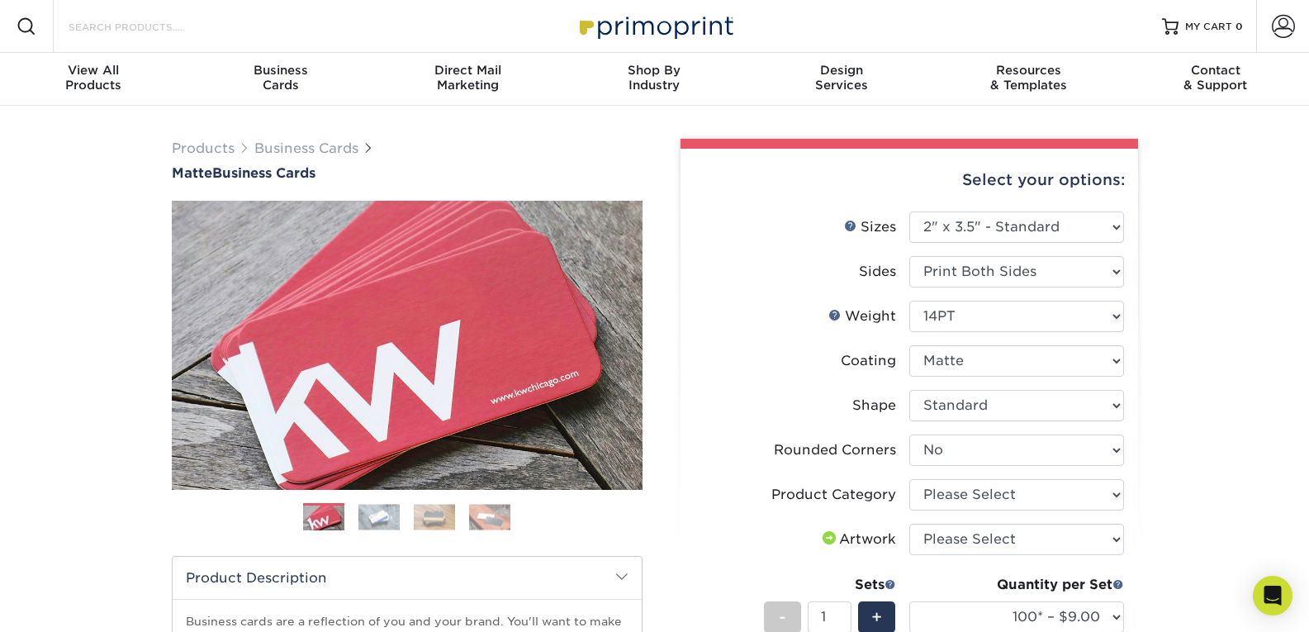
click at [162, 33] on input "Search Products" at bounding box center [147, 27] width 161 height 20
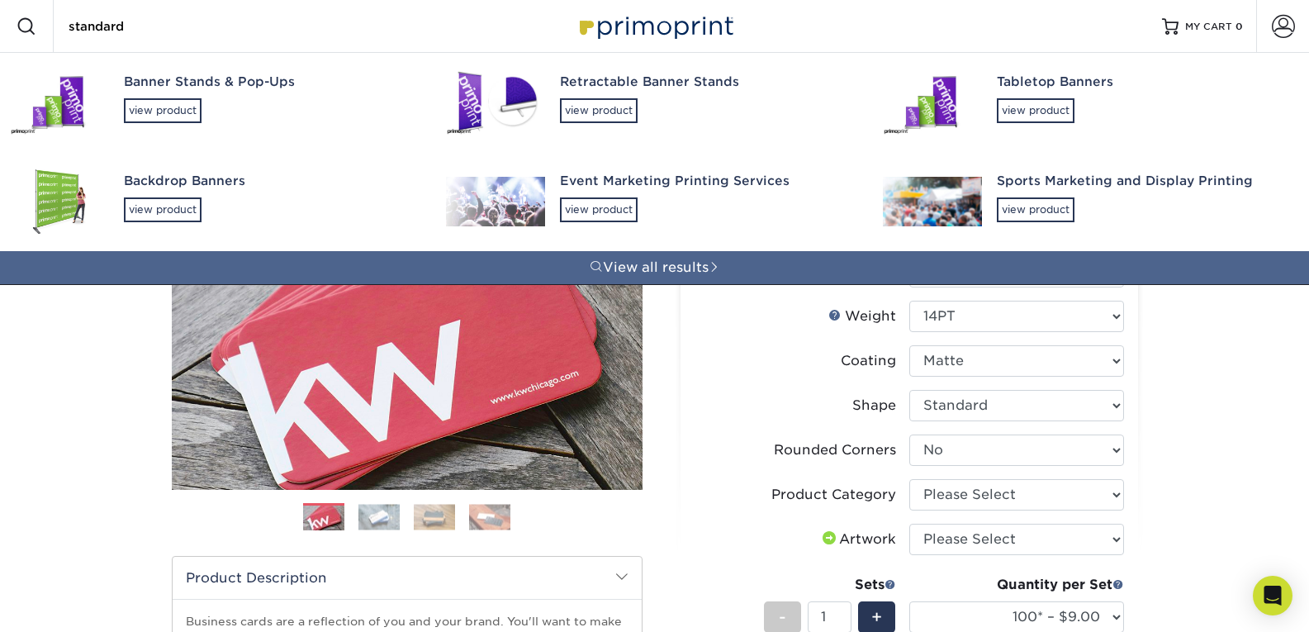
type input "standard"
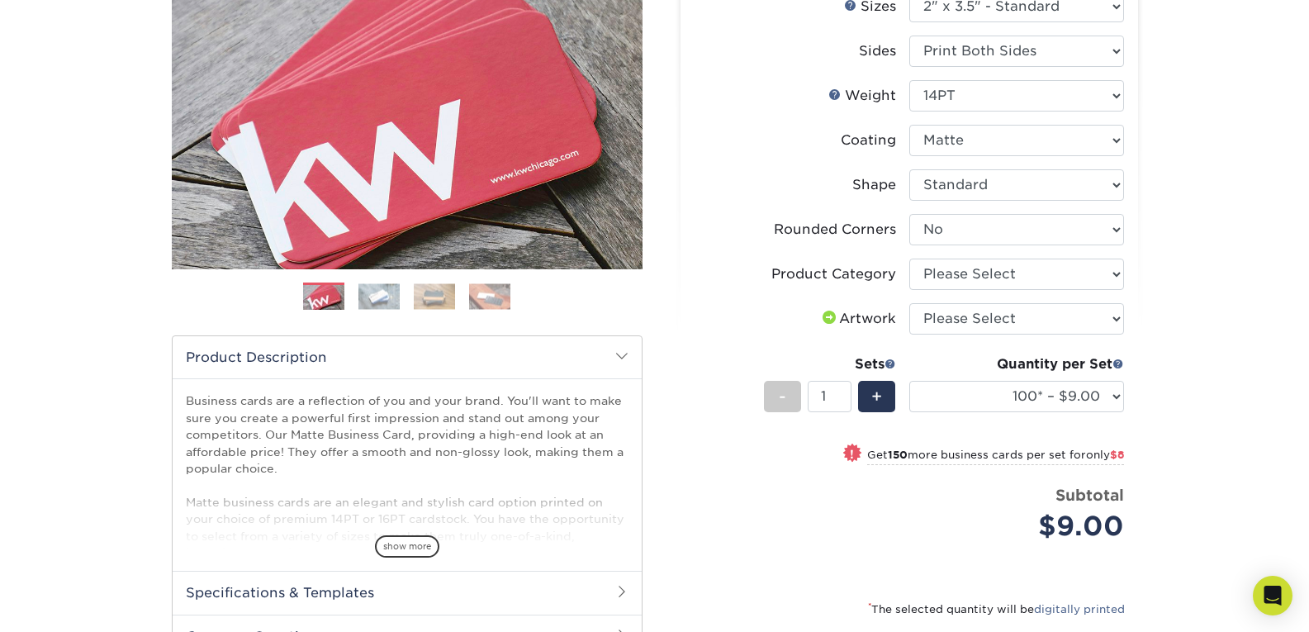
scroll to position [221, 0]
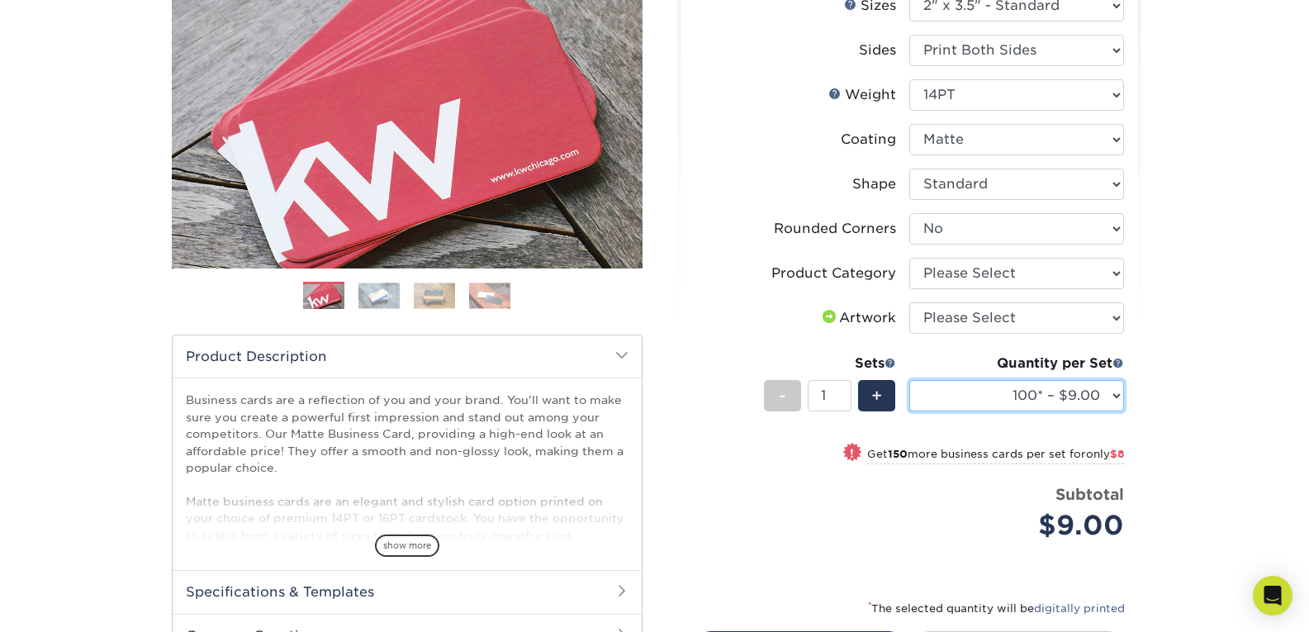
click at [1079, 392] on select "100* – $9.00 250* – $17.00 500 – $33.00 1000 – $42.00 (free shipping*) 2500 – $…" at bounding box center [1017, 395] width 215 height 31
select select "1000 – $42.00 (free shipping*)"
click at [910, 380] on select "100* – $9.00 250* – $17.00 500 – $33.00 1000 – $42.00 (free shipping*) 2500 – $…" at bounding box center [1017, 395] width 215 height 31
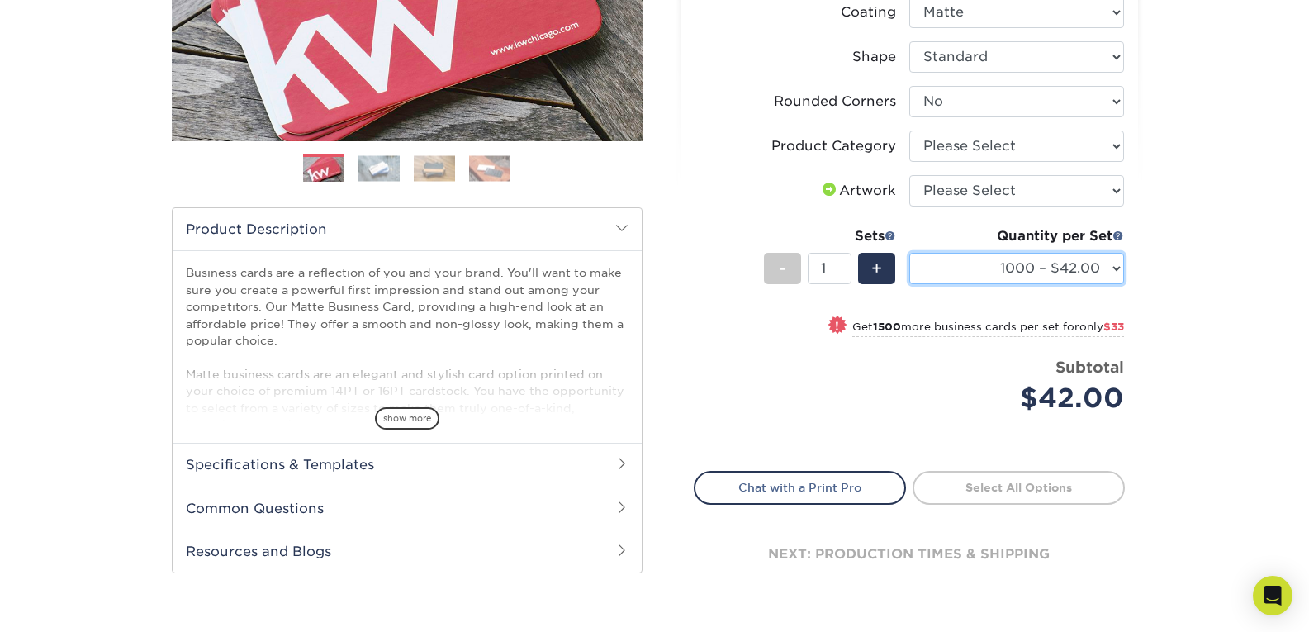
scroll to position [355, 0]
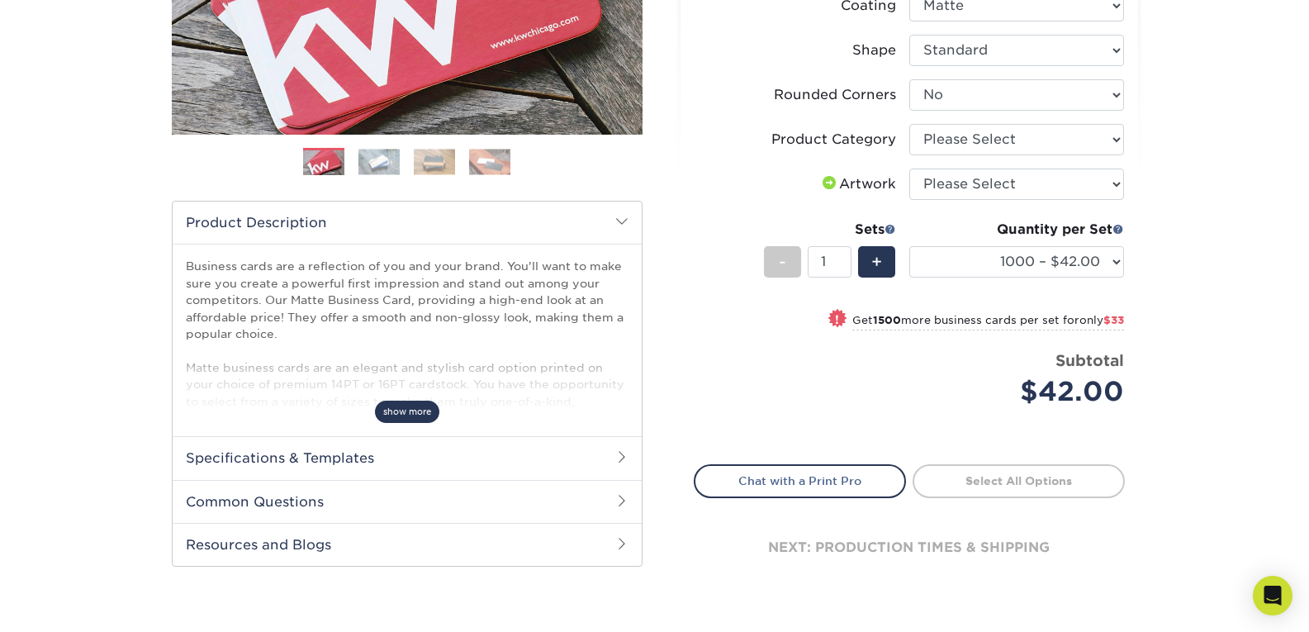
click at [391, 411] on span "show more" at bounding box center [407, 412] width 64 height 22
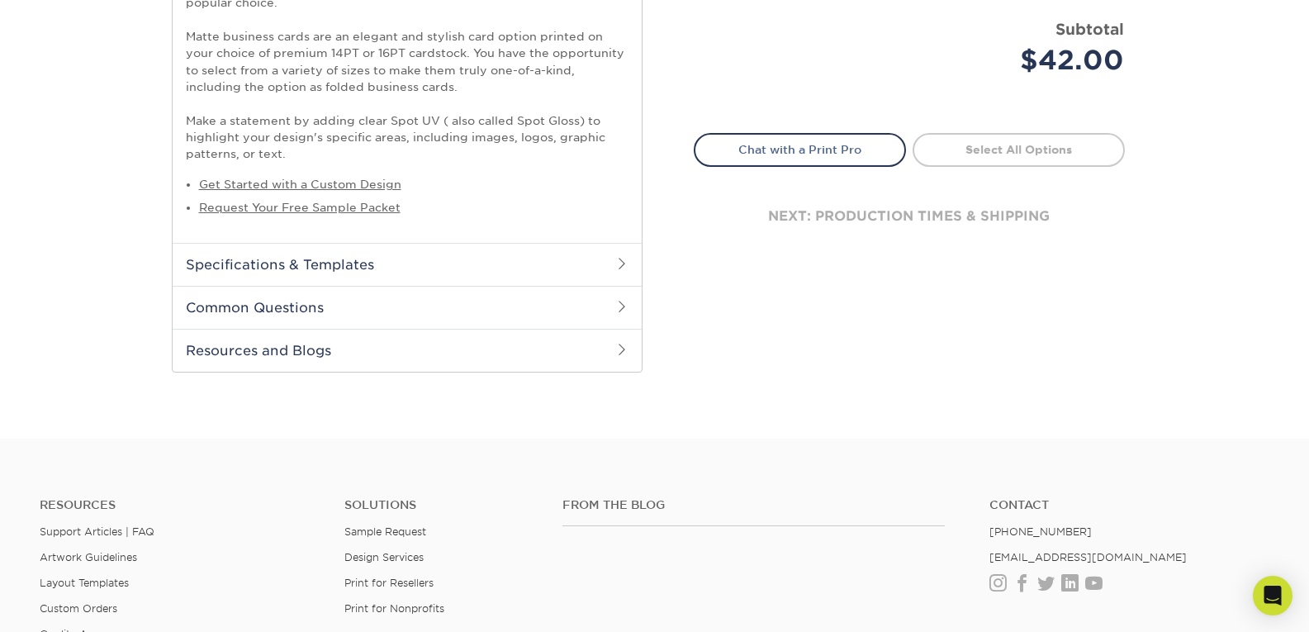
scroll to position [687, 0]
click at [484, 272] on h2 "Specifications & Templates" at bounding box center [407, 263] width 469 height 43
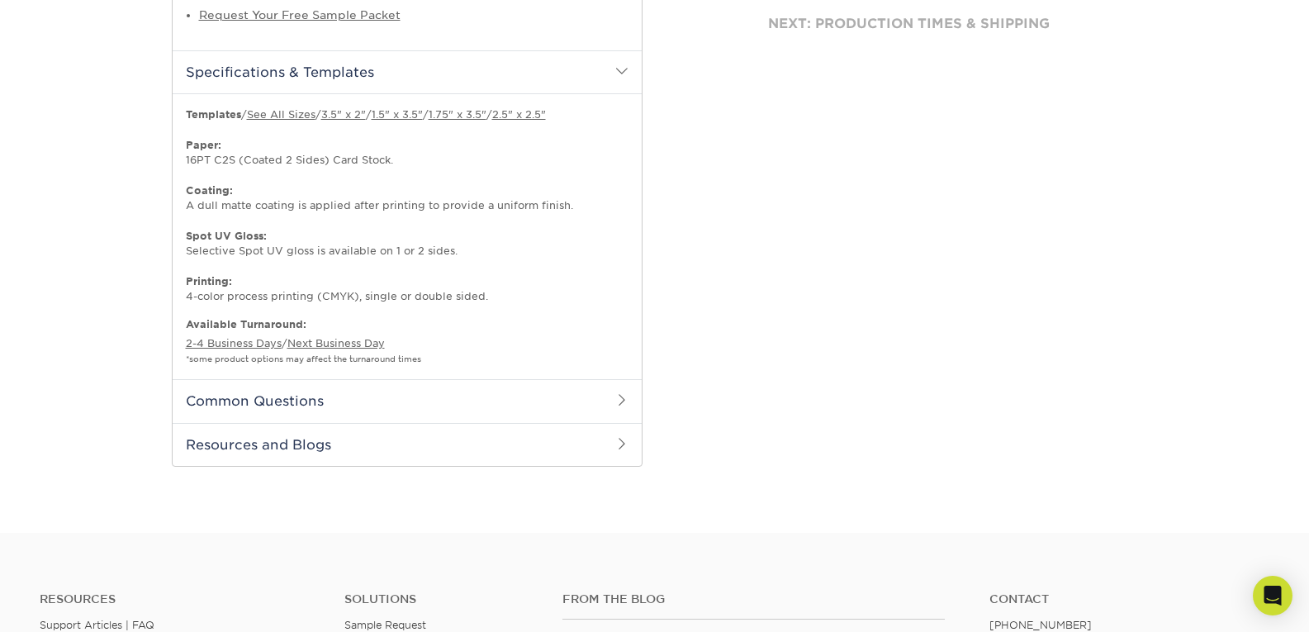
scroll to position [880, 0]
click at [438, 411] on h2 "Common Questions" at bounding box center [407, 399] width 469 height 43
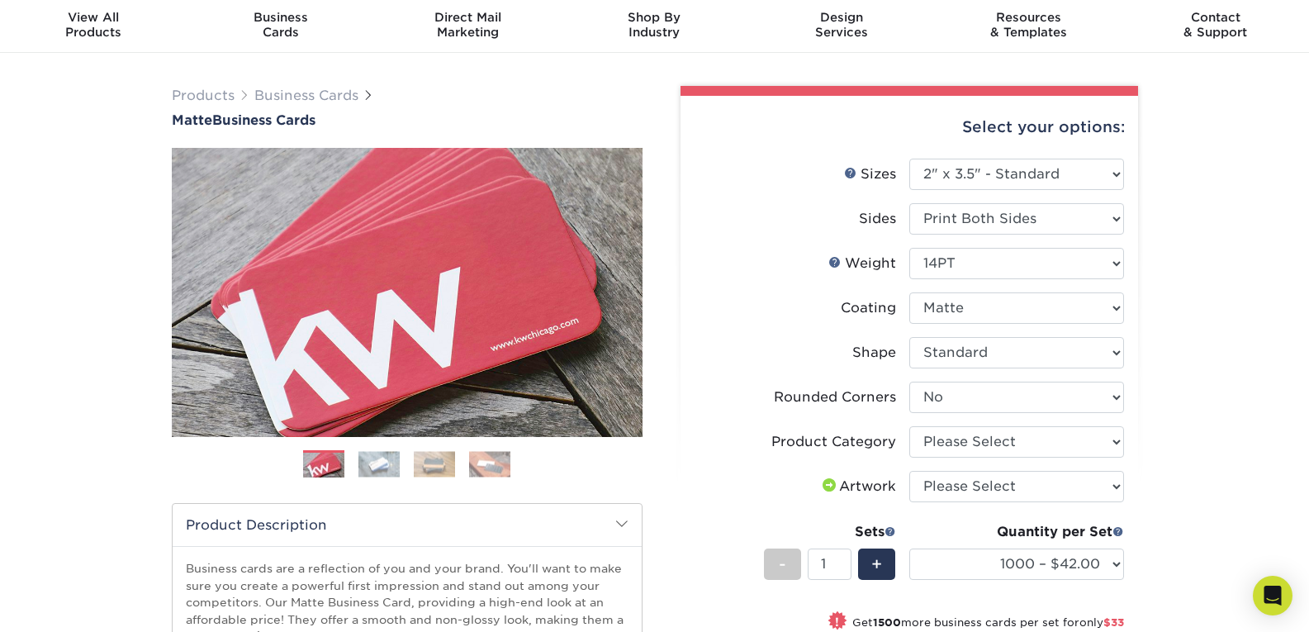
scroll to position [78, 0]
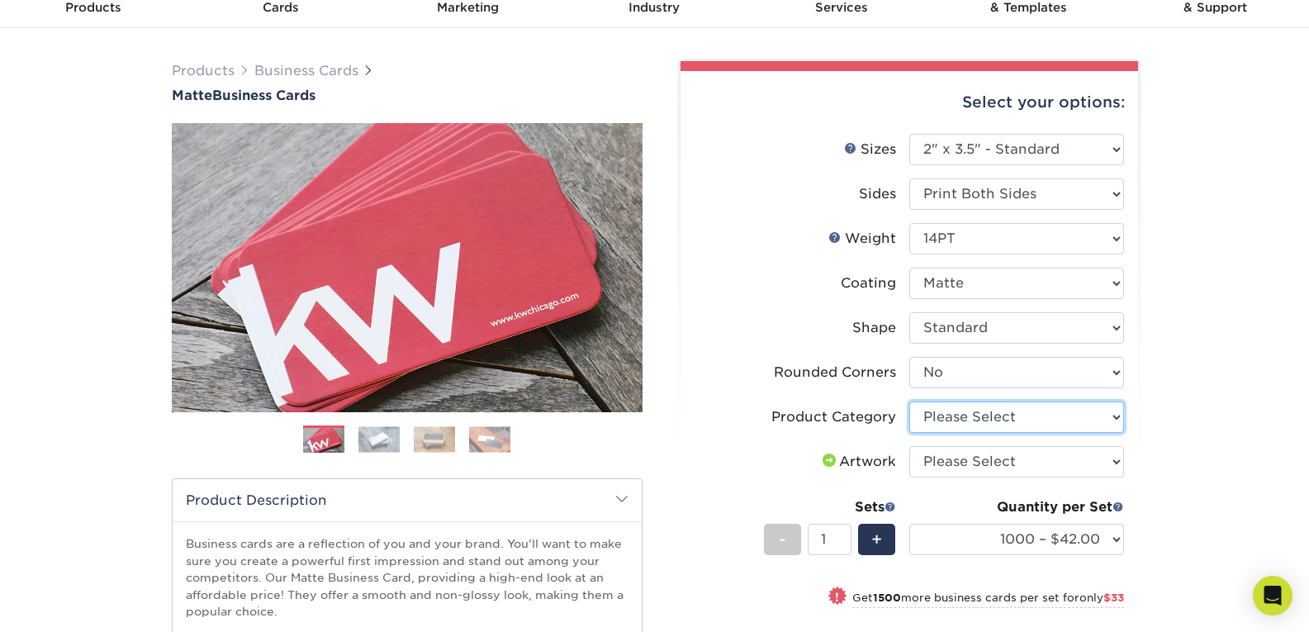
click at [1072, 406] on select "Please Select Business Cards" at bounding box center [1017, 417] width 215 height 31
select select "3b5148f1-0588-4f88-a218-97bcfdce65c1"
click at [910, 402] on select "Please Select Business Cards" at bounding box center [1017, 417] width 215 height 31
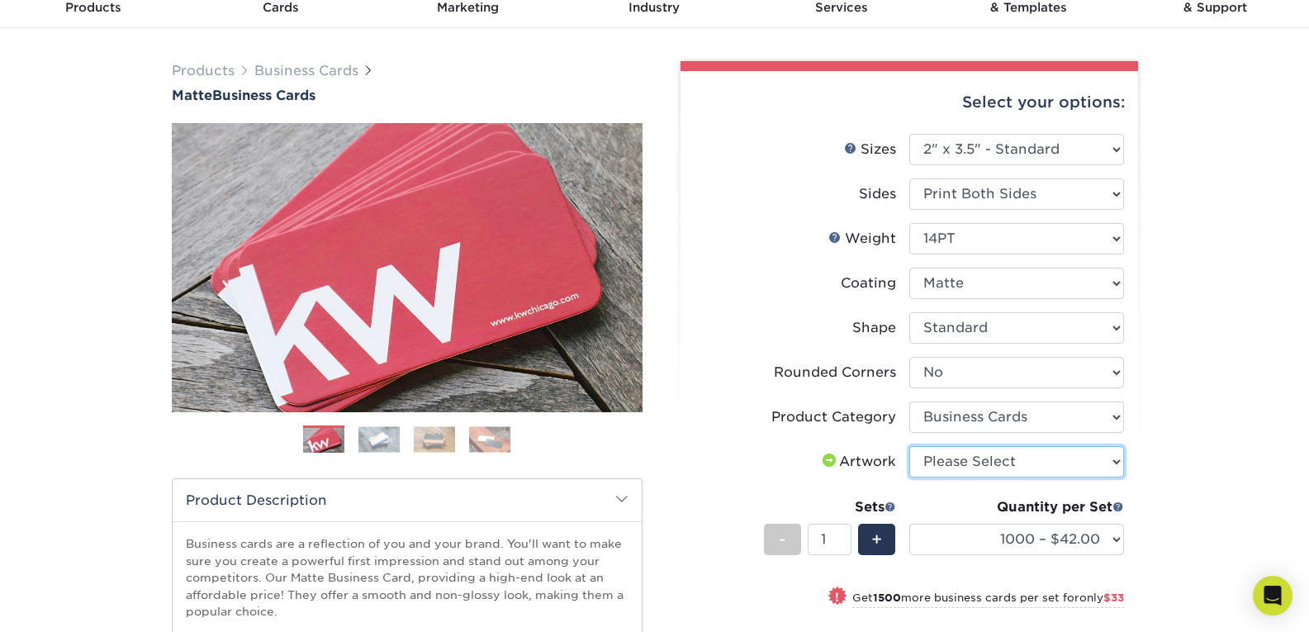
click at [1043, 459] on select "Please Select I will upload files I need a design - $100" at bounding box center [1017, 461] width 215 height 31
select select "upload"
click at [910, 446] on select "Please Select I will upload files I need a design - $100" at bounding box center [1017, 461] width 215 height 31
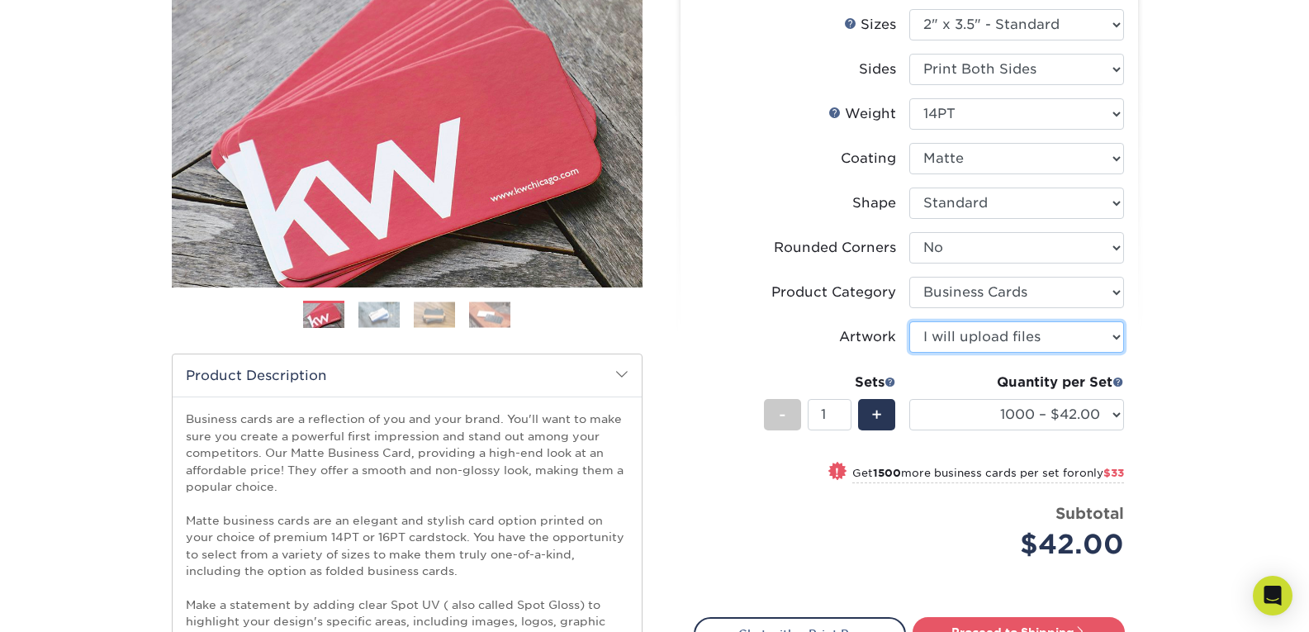
scroll to position [0, 0]
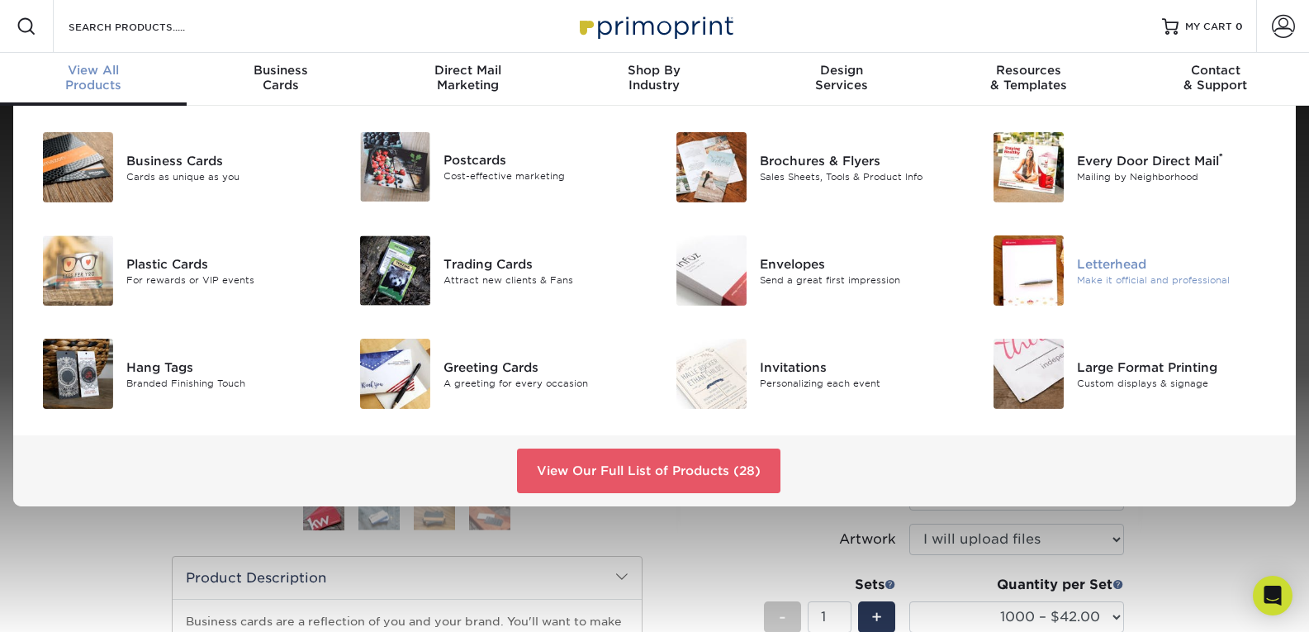
click at [1111, 281] on div "Make it official and professional" at bounding box center [1176, 280] width 199 height 14
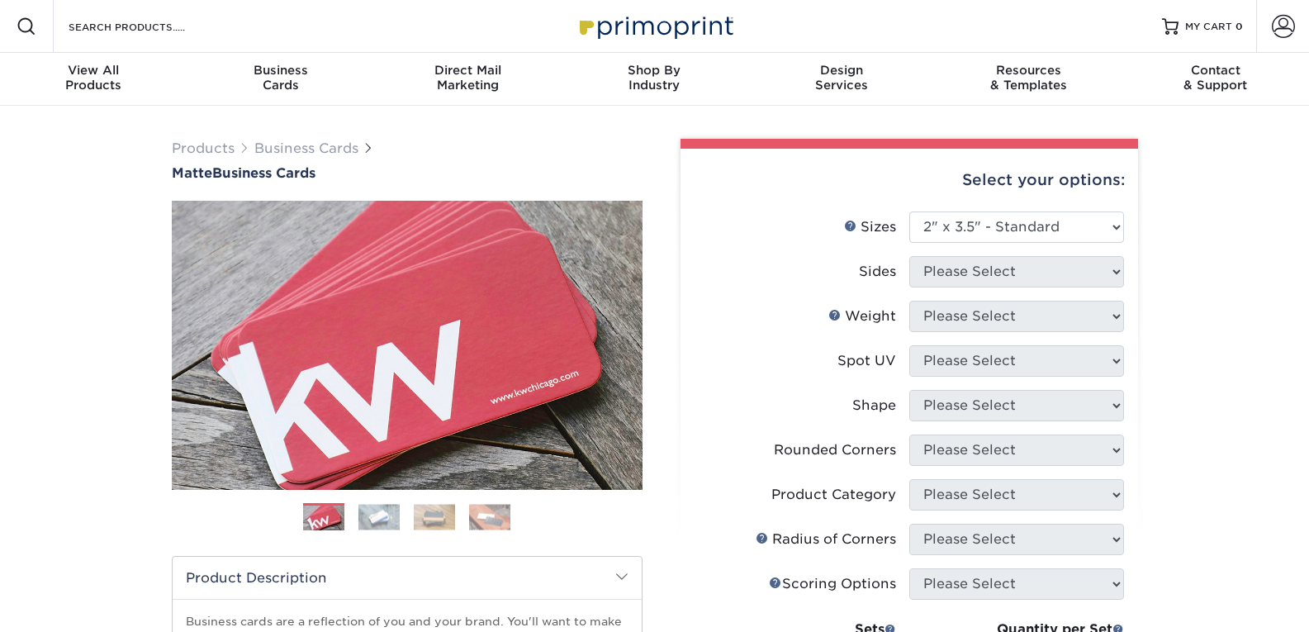
select select "2.00x3.50"
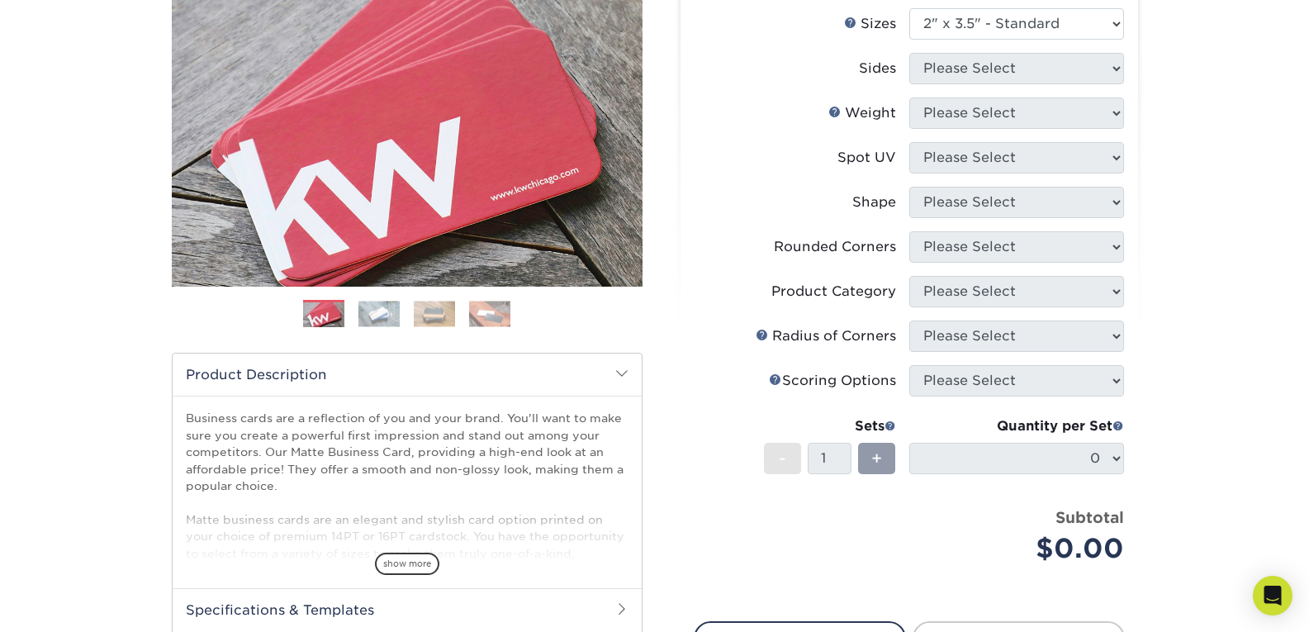
scroll to position [204, 0]
click at [370, 310] on img at bounding box center [379, 313] width 41 height 26
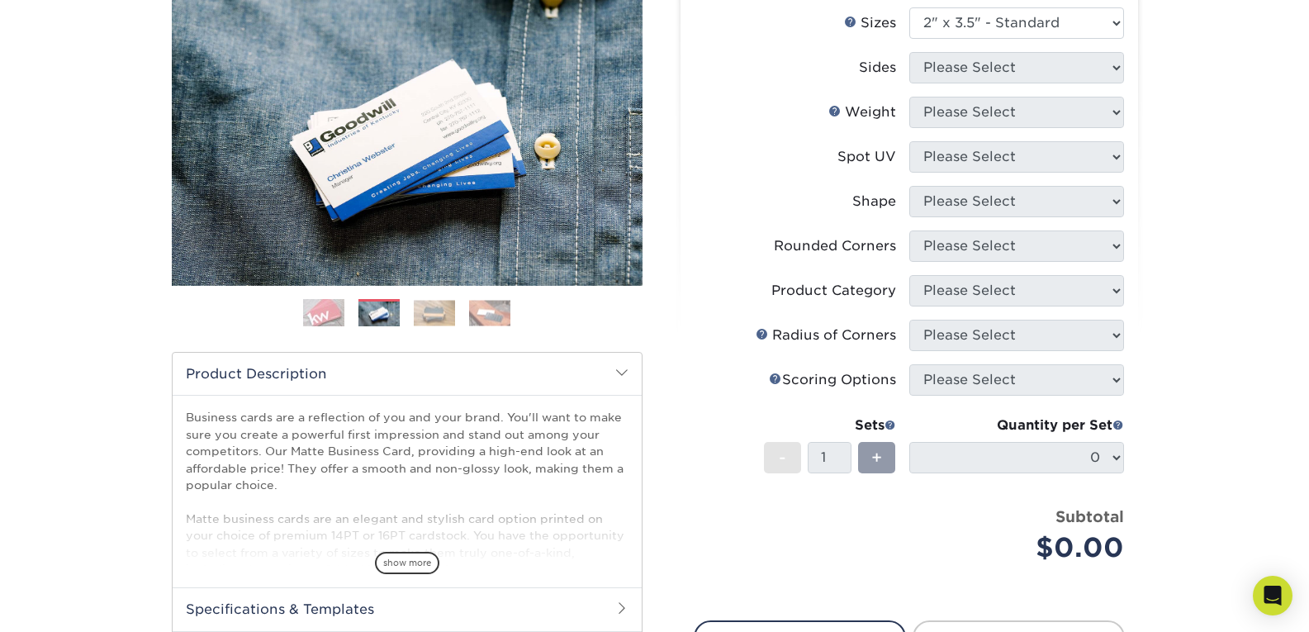
click at [453, 316] on img at bounding box center [434, 313] width 41 height 26
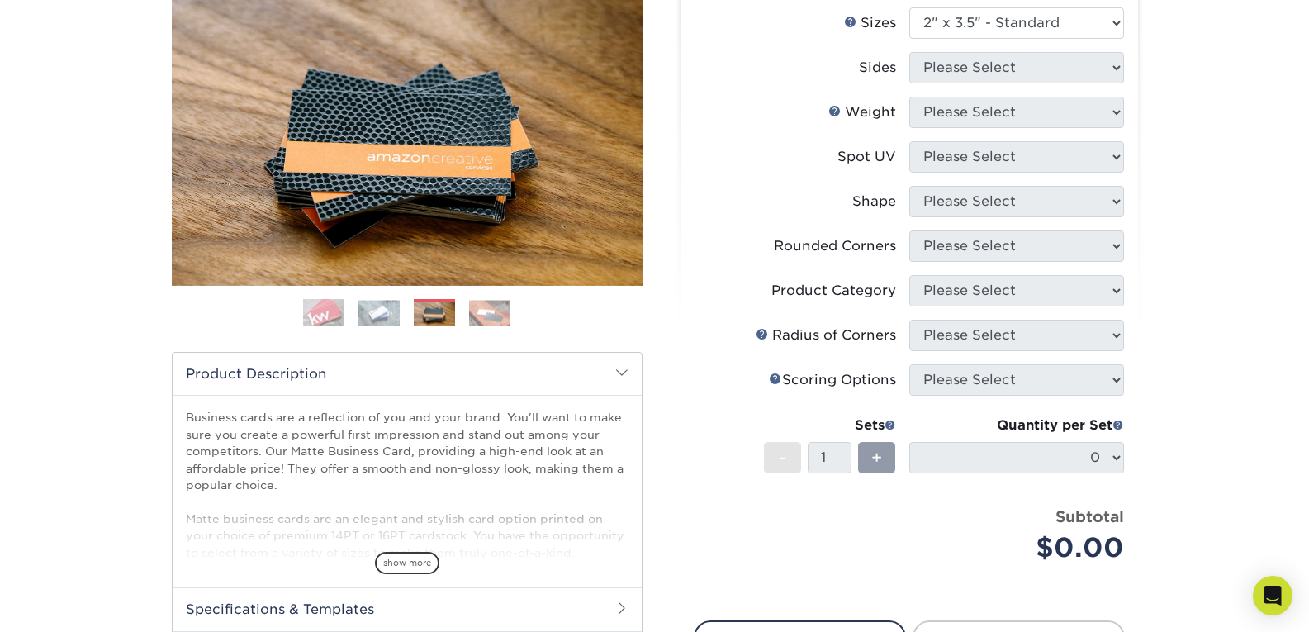
click at [473, 316] on img at bounding box center [489, 313] width 41 height 26
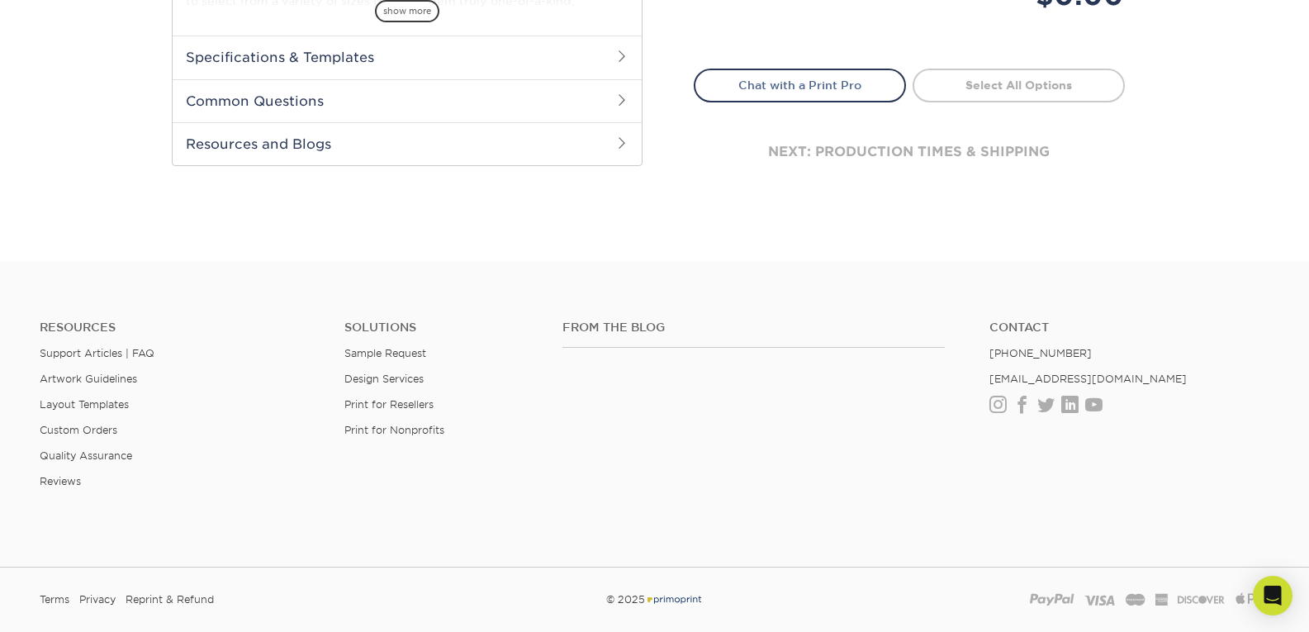
scroll to position [744, 0]
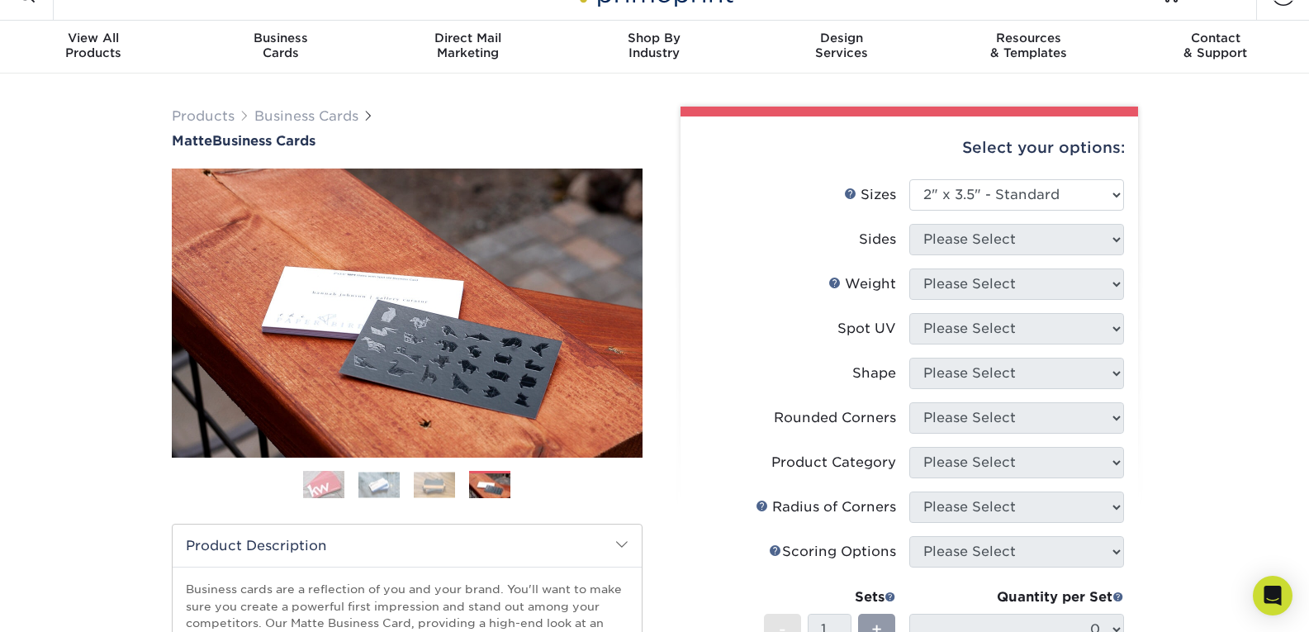
scroll to position [0, 0]
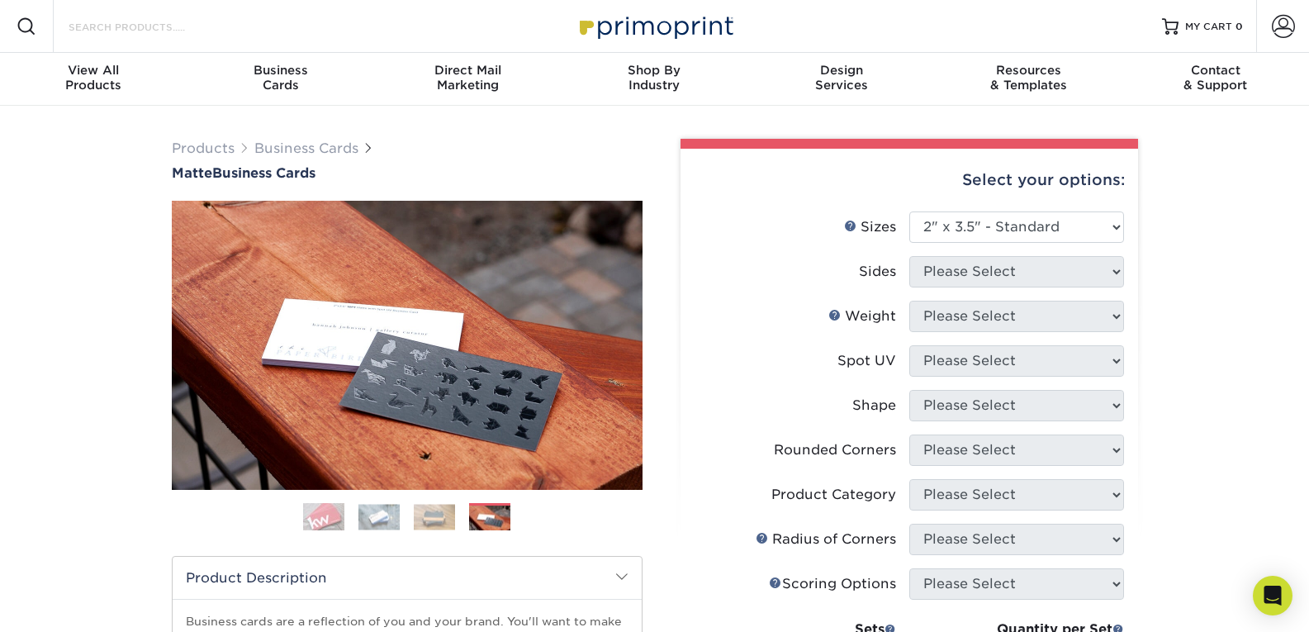
click at [140, 19] on input "Search Products" at bounding box center [147, 27] width 161 height 20
type input "natural"
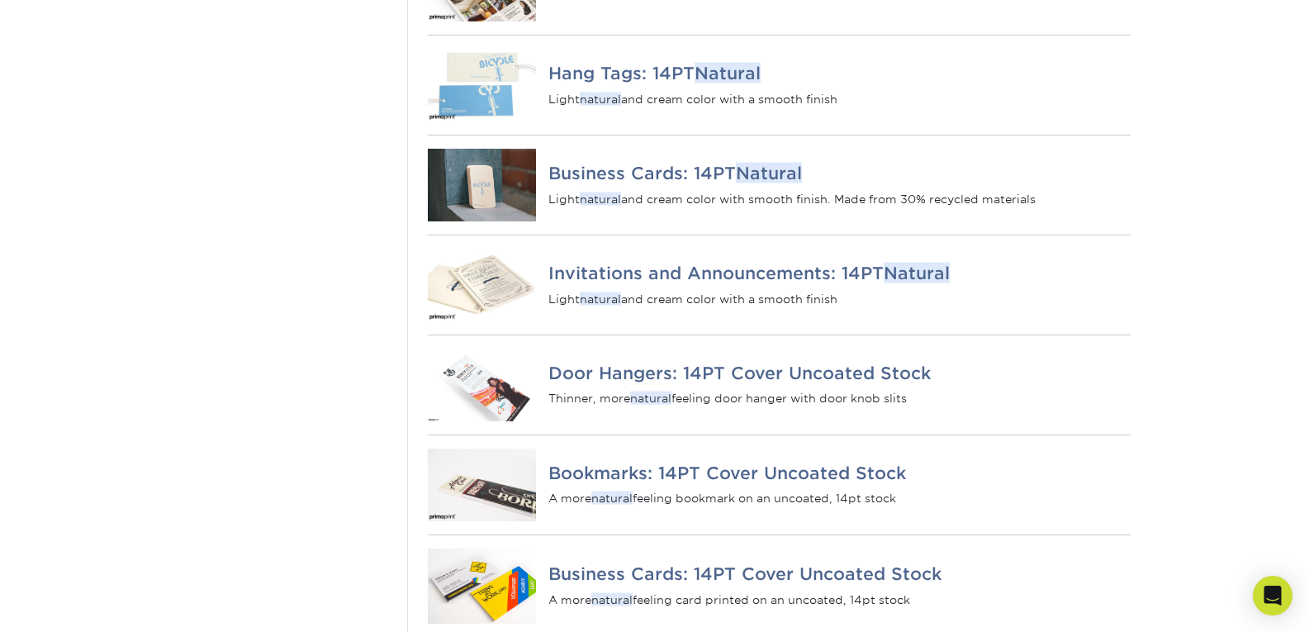
scroll to position [699, 0]
click at [679, 183] on h4 "Business Cards: 14PT Natural" at bounding box center [840, 173] width 582 height 20
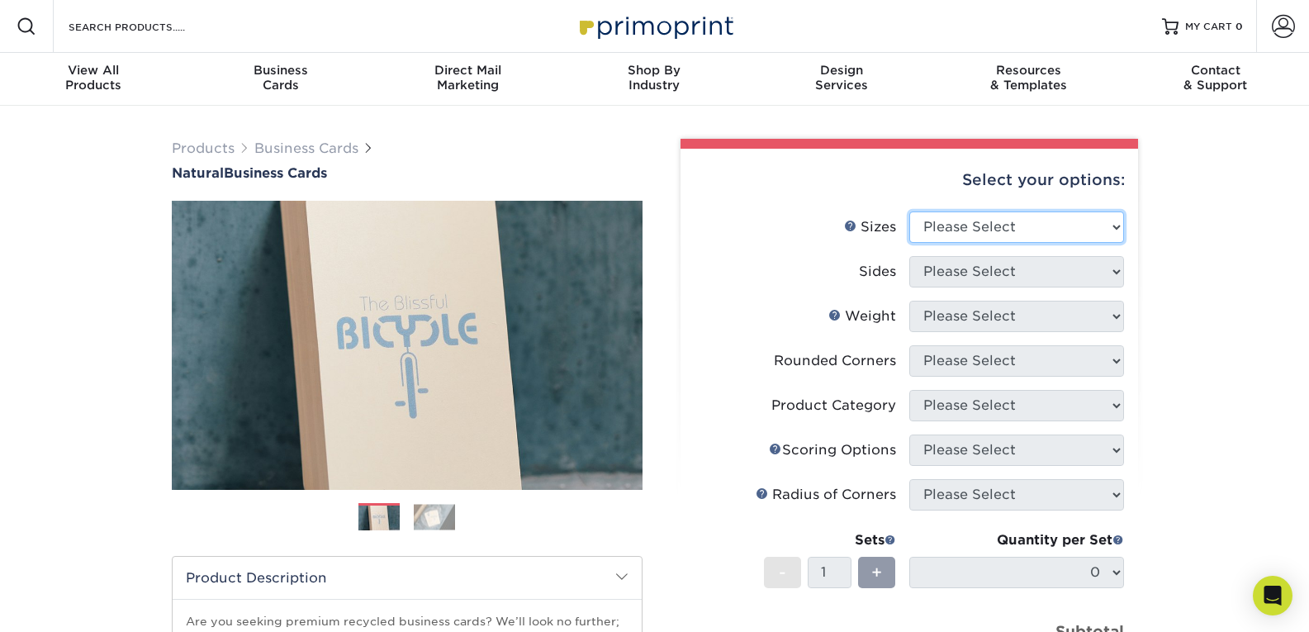
click at [977, 238] on select "Please Select 1.5" x 3.5" - Mini 1.75" x 3.5" - Mini 2" x 2" - Square 2" x 3" -…" at bounding box center [1017, 226] width 215 height 31
select select "2.00x3.50"
click at [910, 211] on select "Please Select 1.5" x 3.5" - Mini 1.75" x 3.5" - Mini 2" x 2" - Square 2" x 3" -…" at bounding box center [1017, 226] width 215 height 31
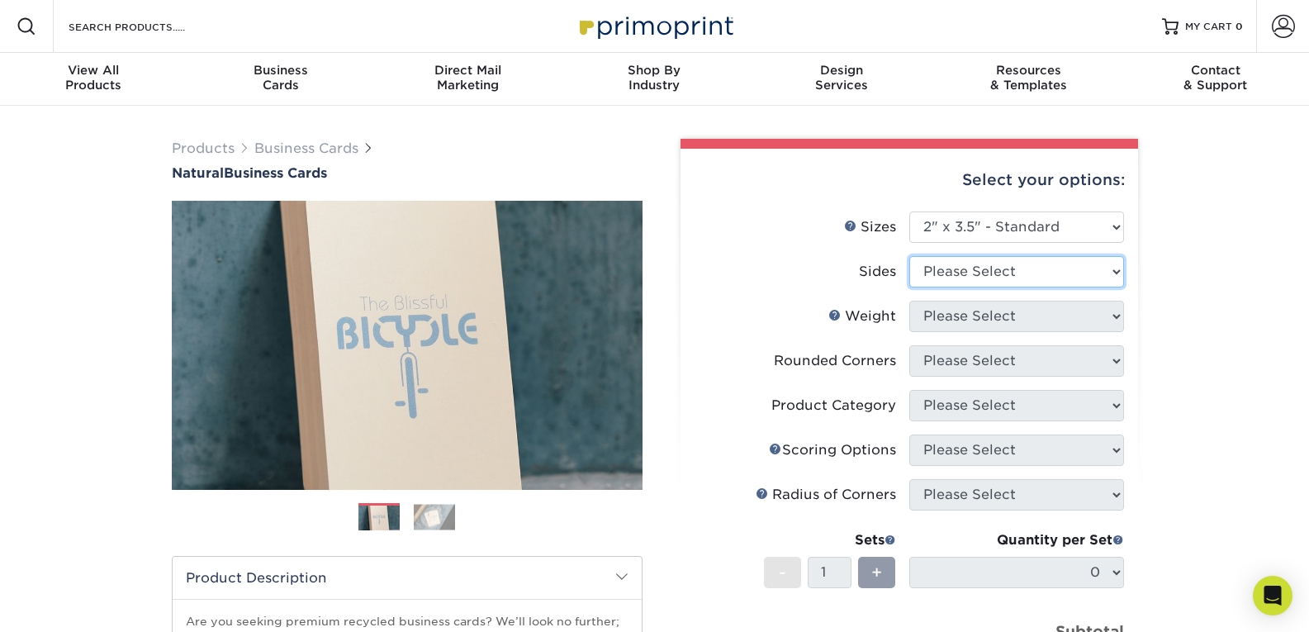
click at [1067, 273] on select "Please Select Print Both Sides Print Front Only" at bounding box center [1017, 271] width 215 height 31
select select "13abbda7-1d64-4f25-8bb2-c179b224825d"
click at [910, 256] on select "Please Select Print Both Sides Print Front Only" at bounding box center [1017, 271] width 215 height 31
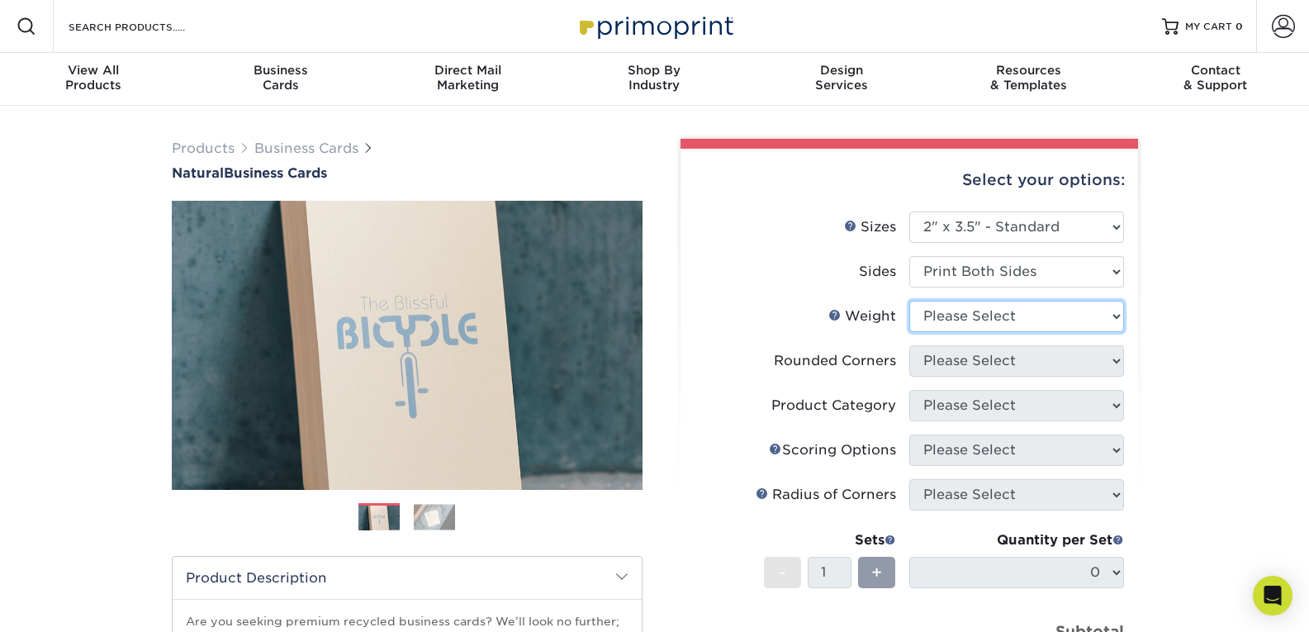
click at [1058, 314] on select "Please Select 14PTNT" at bounding box center [1017, 316] width 215 height 31
select select "14PTNT"
click at [910, 301] on select "Please Select 14PTNT" at bounding box center [1017, 316] width 215 height 31
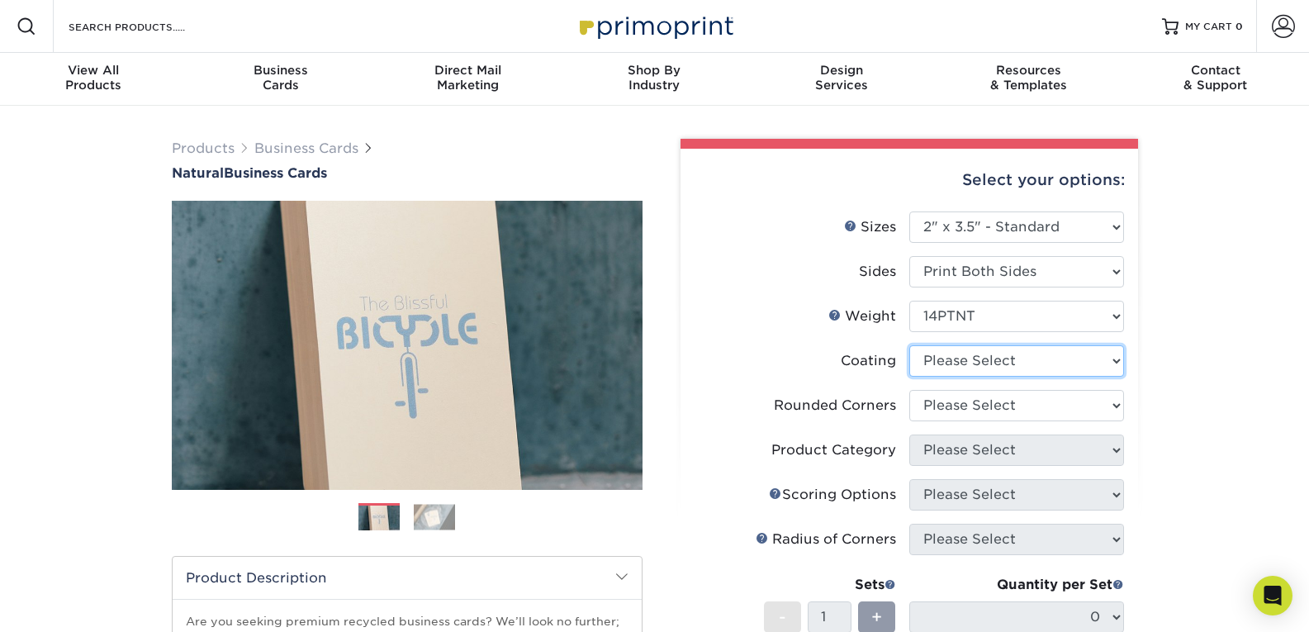
click at [1032, 368] on select at bounding box center [1017, 360] width 215 height 31
select select "3e7618de-abca-4bda-9f97-8b9129e913d8"
click at [910, 345] on select at bounding box center [1017, 360] width 215 height 31
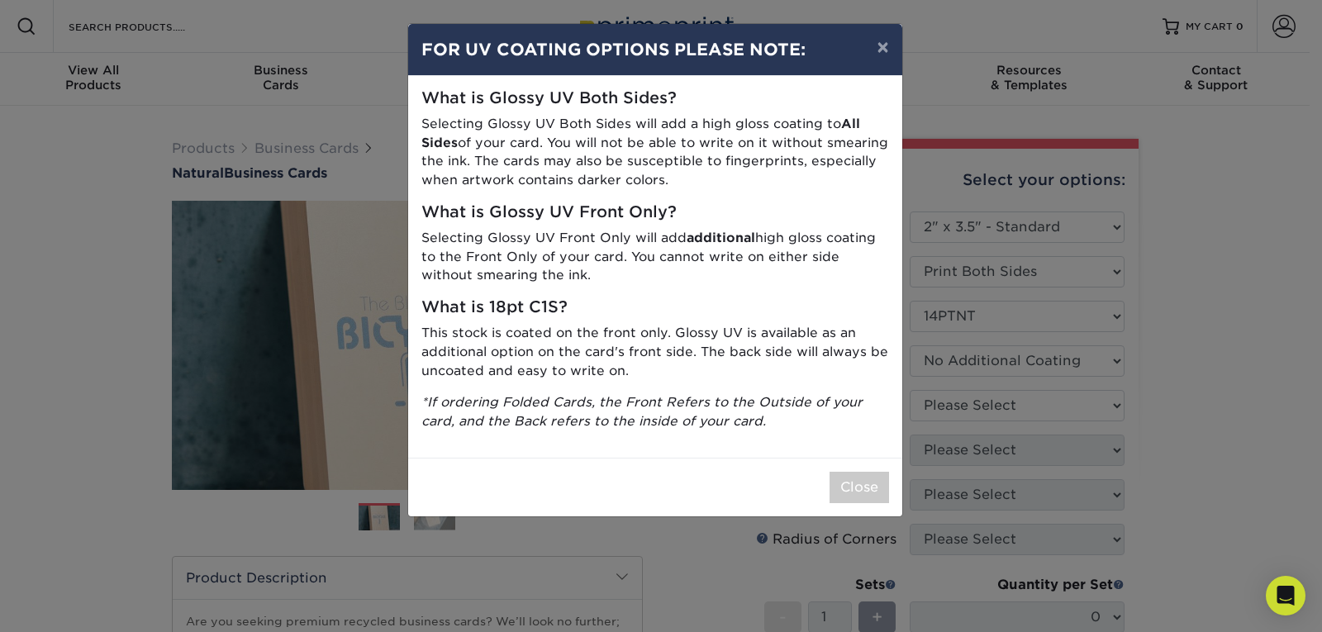
click at [1028, 406] on div "× FOR UV COATING OPTIONS PLEASE NOTE: What is Glossy UV Both Sides? Selecting G…" at bounding box center [661, 316] width 1322 height 632
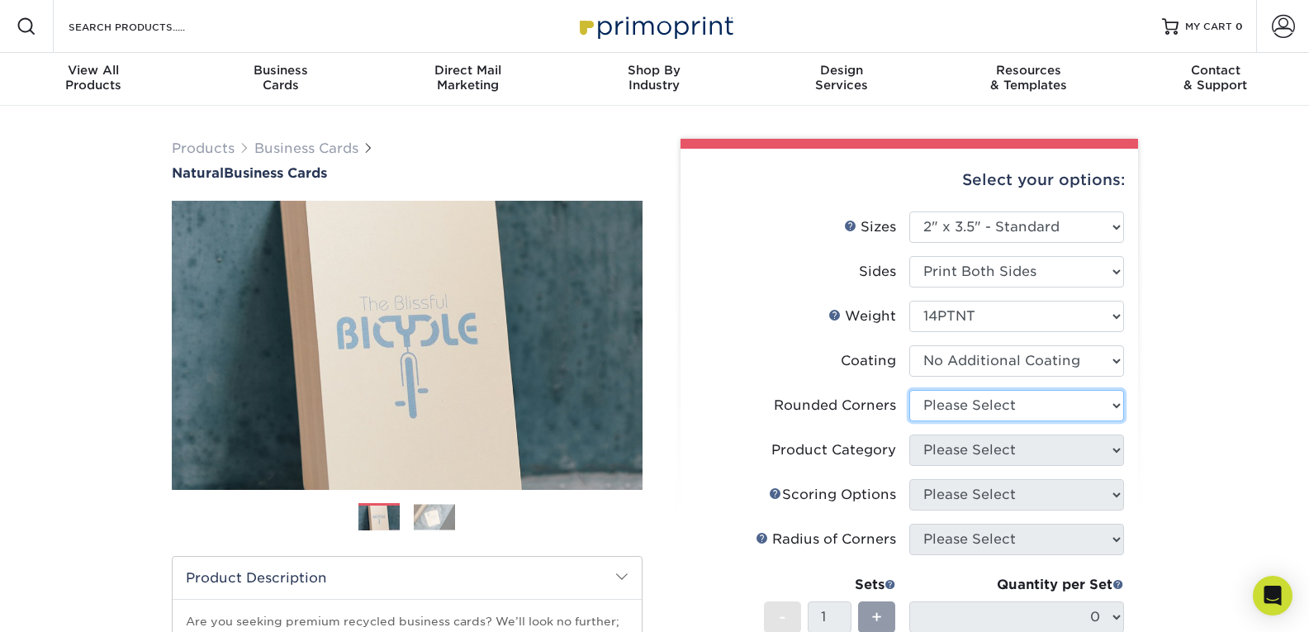
click at [1014, 407] on select "Please Select Yes - Round 2 Corners Yes - Round 4 Corners No" at bounding box center [1017, 405] width 215 height 31
select select "0"
click at [910, 390] on select "Please Select Yes - Round 2 Corners Yes - Round 4 Corners No" at bounding box center [1017, 405] width 215 height 31
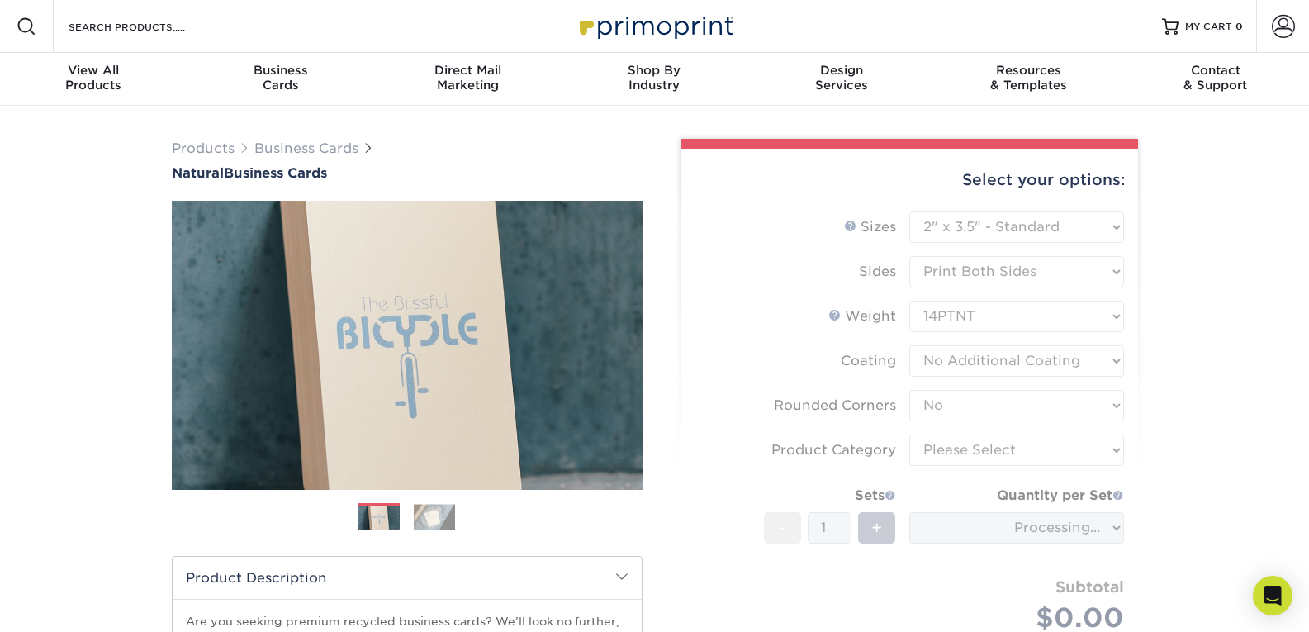
click at [1022, 464] on form "Sizes Help Sizes Please Select 1.5" x 3.5" - Mini 1.75" x 3.5" - Mini 2" x 2" -…" at bounding box center [909, 441] width 431 height 460
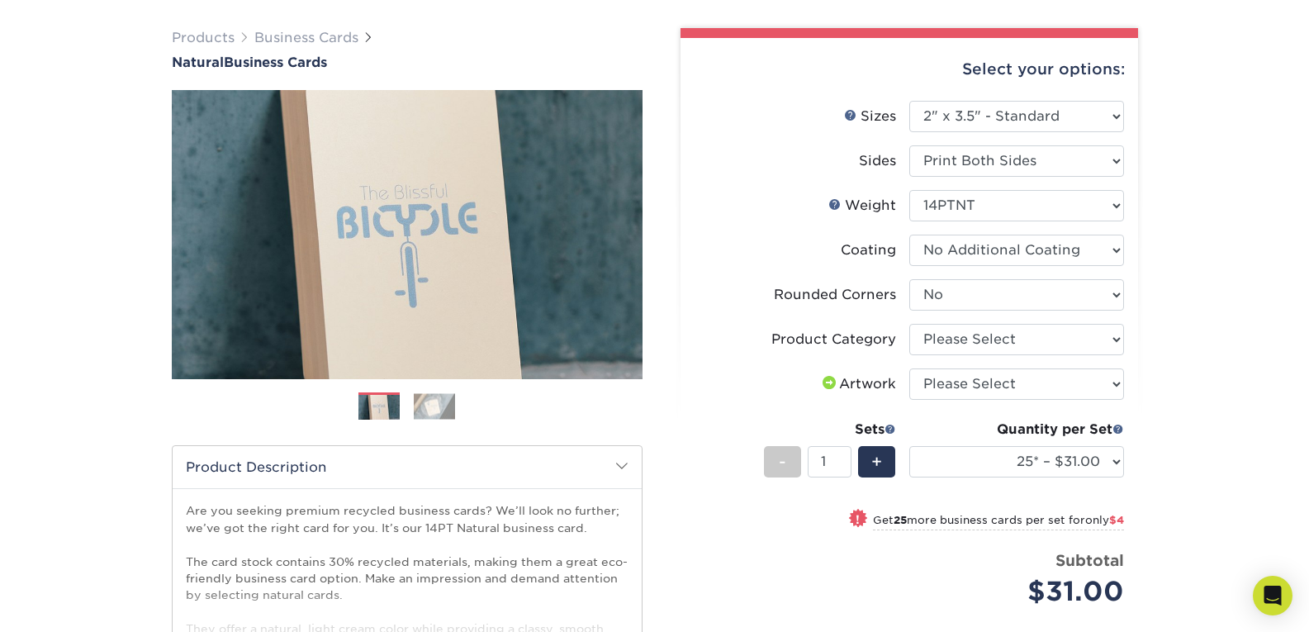
scroll to position [112, 0]
click at [1067, 349] on select "Please Select Business Cards" at bounding box center [1017, 338] width 215 height 31
select select "3b5148f1-0588-4f88-a218-97bcfdce65c1"
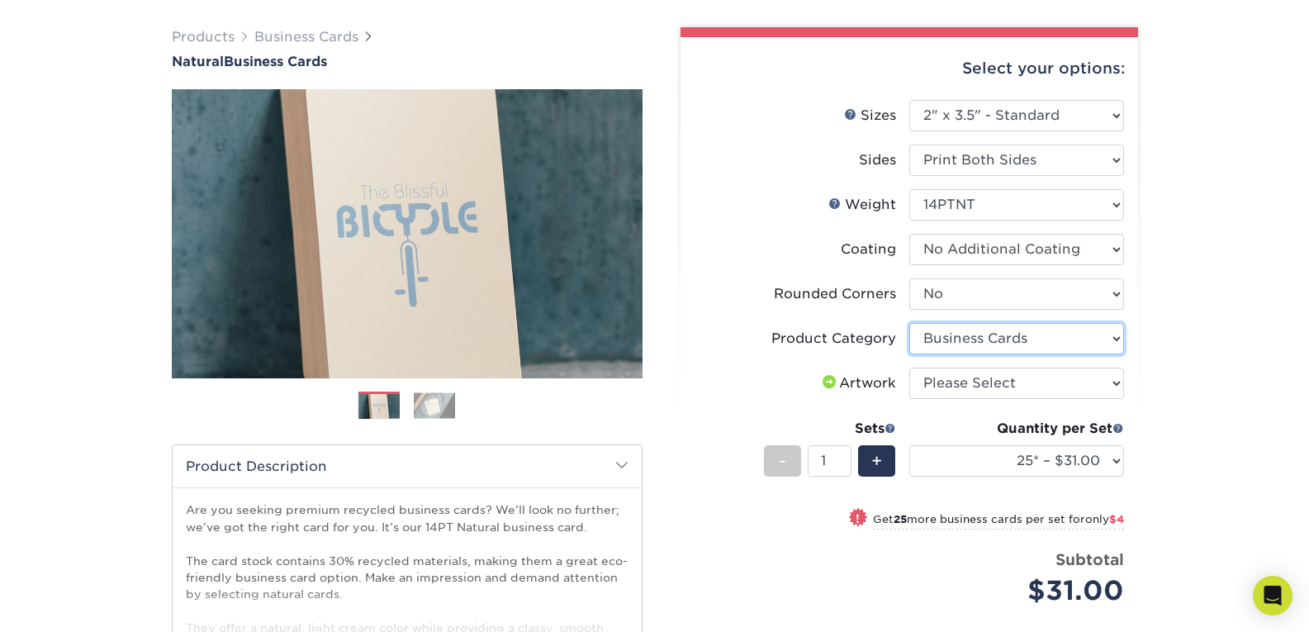
click at [910, 323] on select "Please Select Business Cards" at bounding box center [1017, 338] width 215 height 31
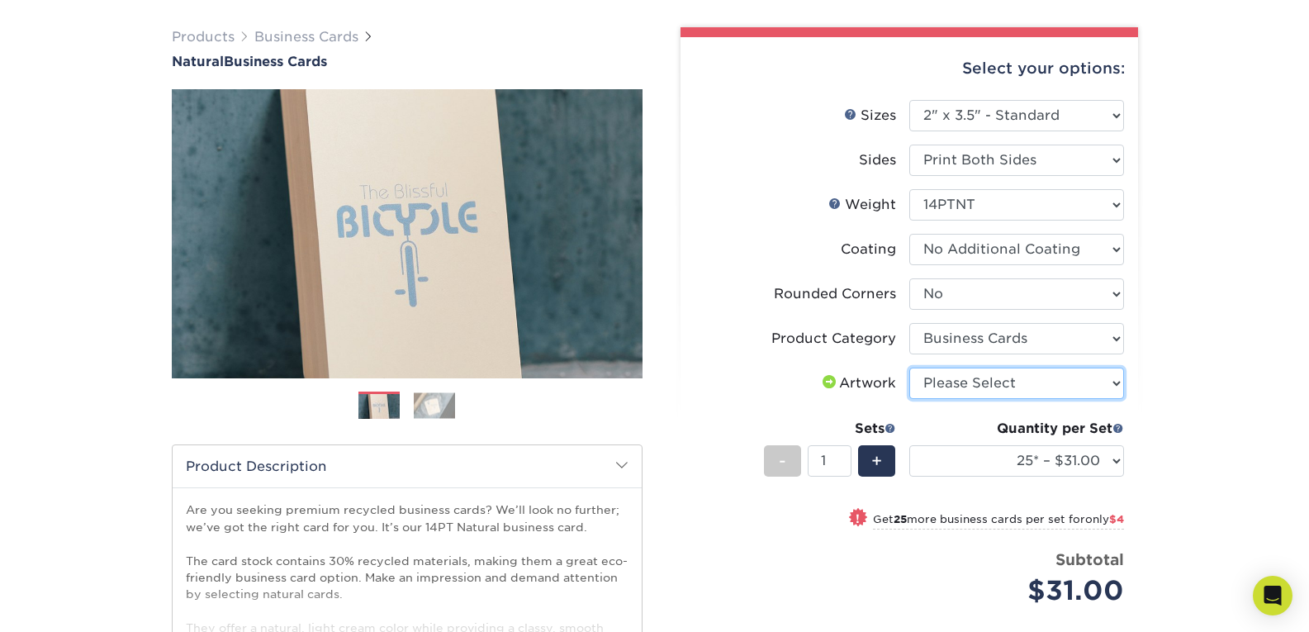
click at [1050, 383] on select "Please Select I will upload files I need a design - $100" at bounding box center [1017, 383] width 215 height 31
select select "upload"
click at [910, 368] on select "Please Select I will upload files I need a design - $100" at bounding box center [1017, 383] width 215 height 31
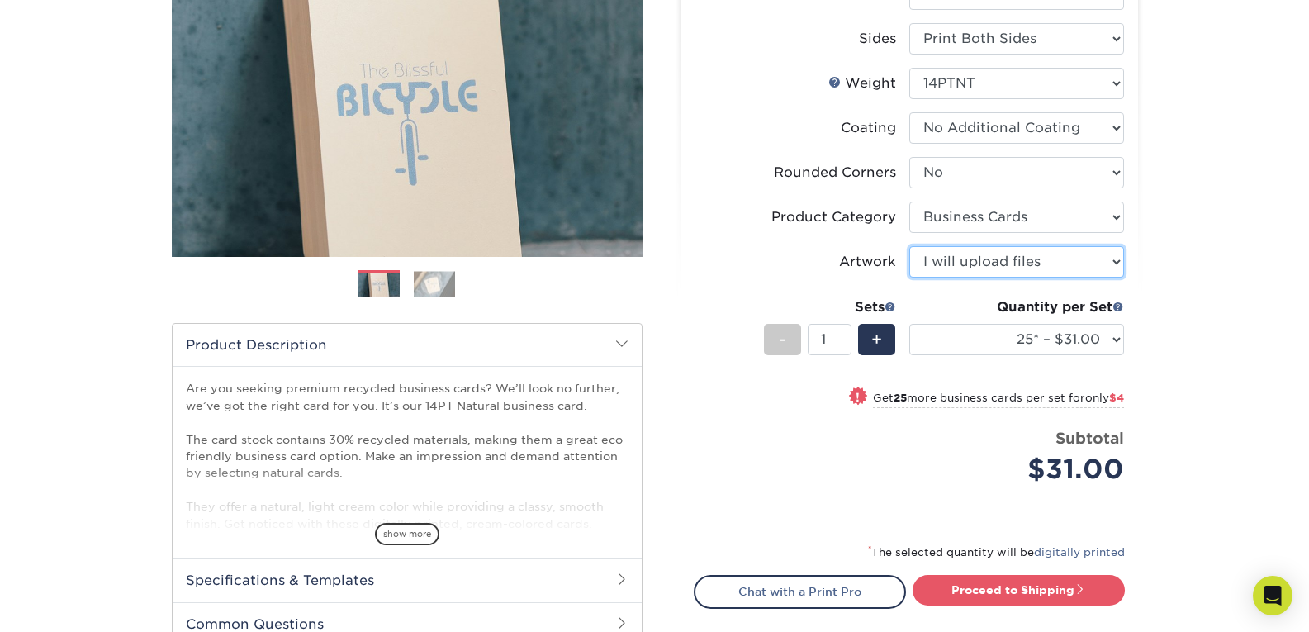
scroll to position [234, 0]
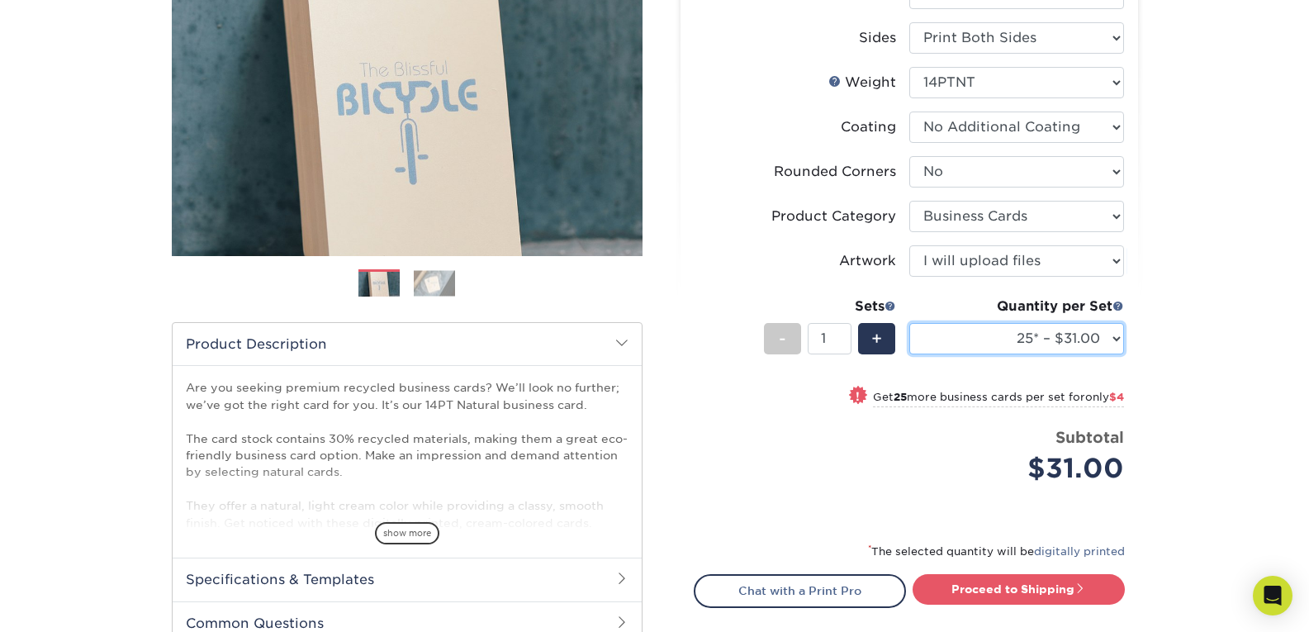
click at [1094, 345] on select "25* – $31.00 50* – $35.00 75* – $43.00 100* – $47.00 250* – $51.00 500* – $55.0…" at bounding box center [1017, 338] width 215 height 31
select select "1000* – $101.00"
click at [910, 323] on select "25* – $31.00 50* – $35.00 75* – $43.00 100* – $47.00 250* – $51.00 500* – $55.0…" at bounding box center [1017, 338] width 215 height 31
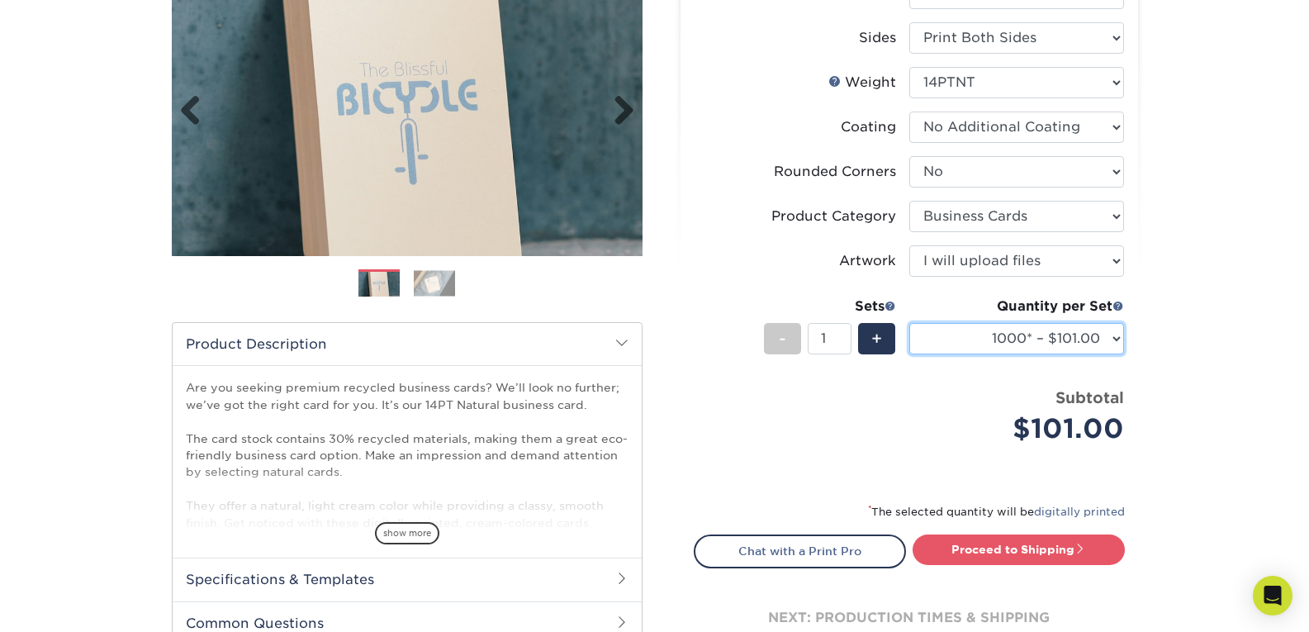
scroll to position [0, 0]
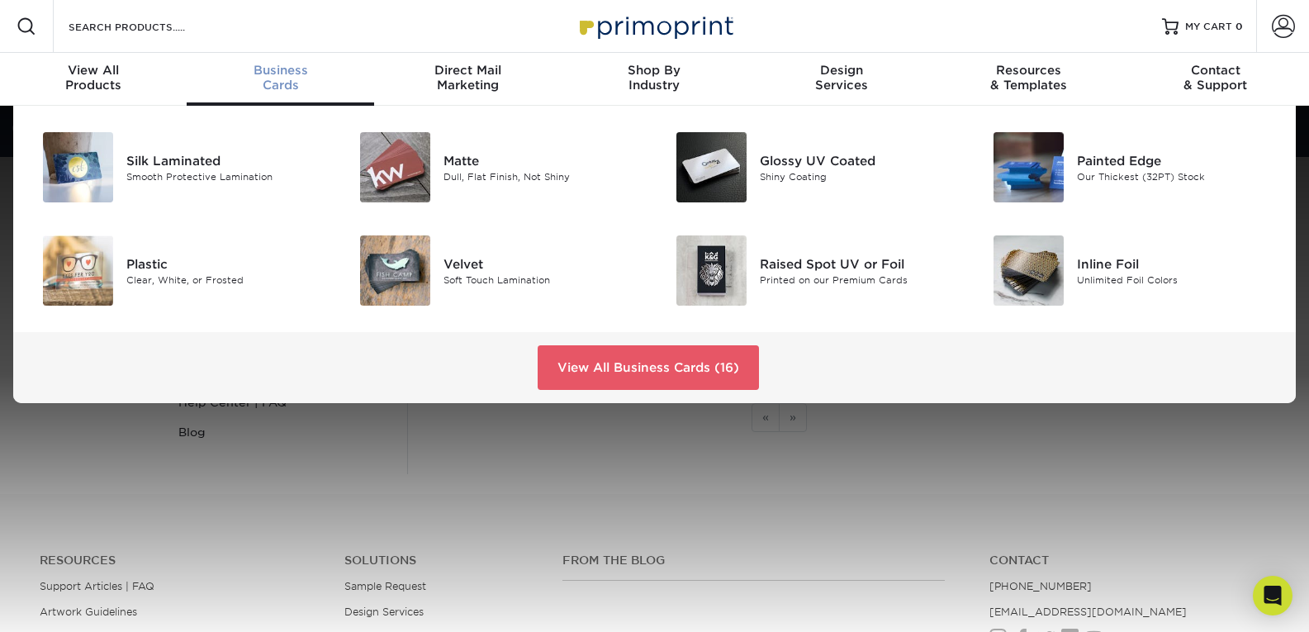
click at [296, 73] on span "Business" at bounding box center [280, 70] width 187 height 15
click at [718, 370] on link "View All Business Cards (16)" at bounding box center [648, 367] width 221 height 45
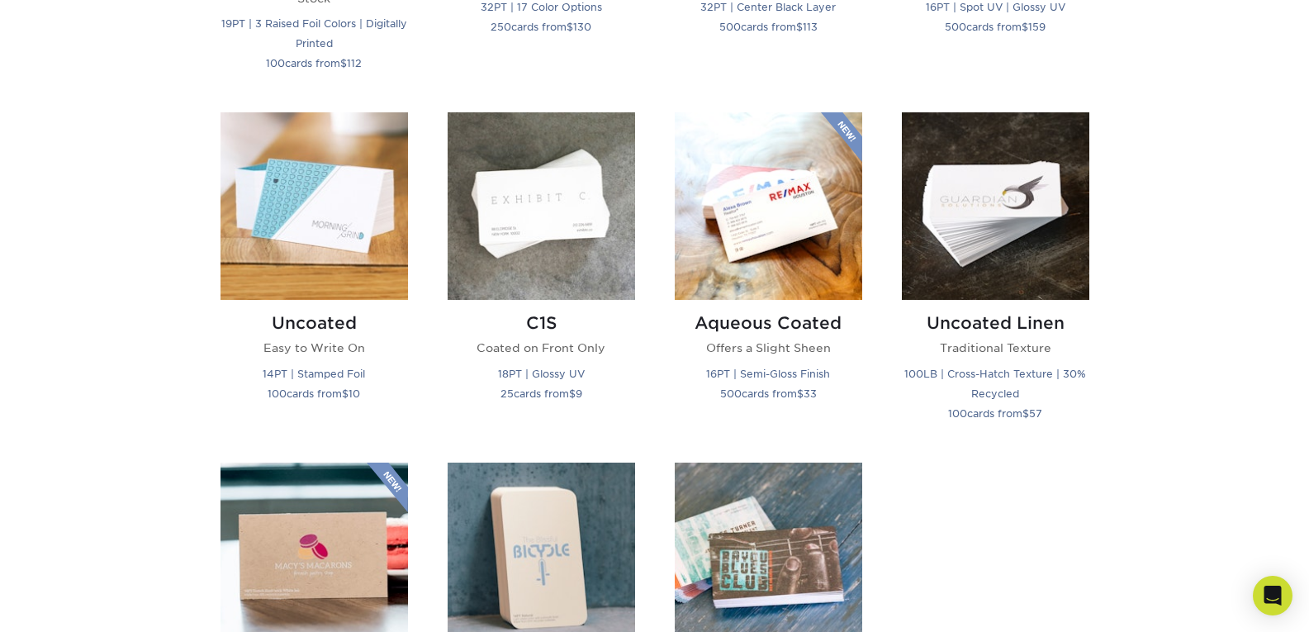
scroll to position [1420, 0]
click at [247, 222] on img at bounding box center [315, 206] width 188 height 188
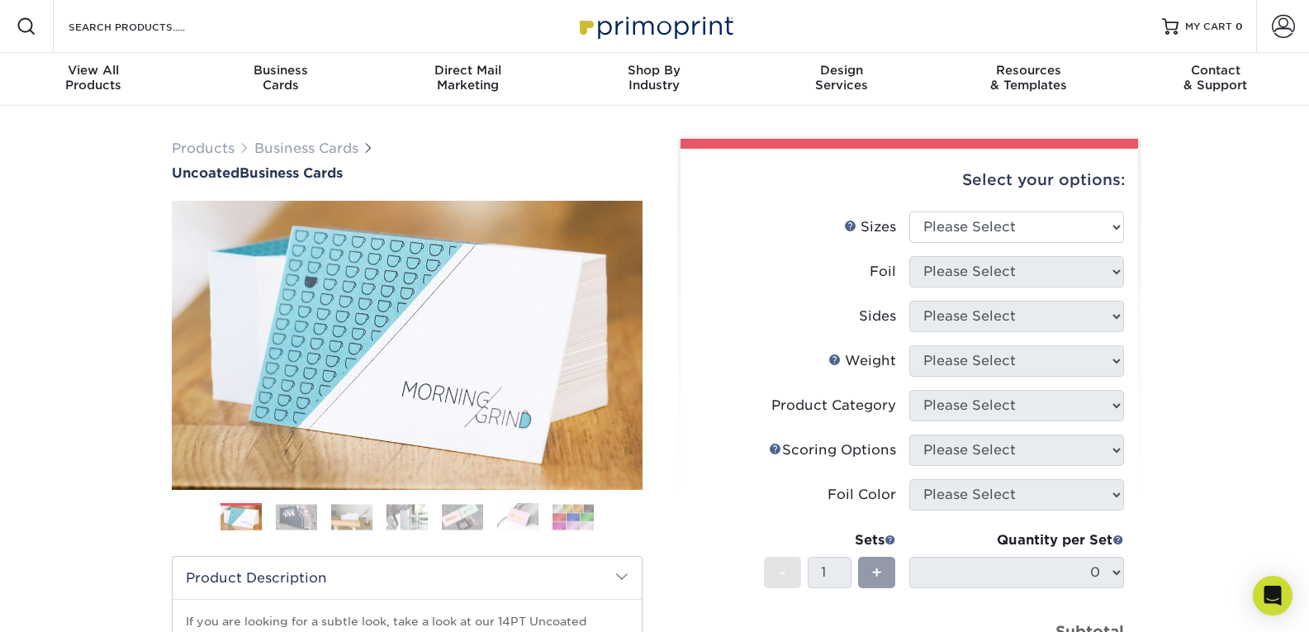
click at [985, 207] on div "Select your options:" at bounding box center [909, 180] width 431 height 63
click at [980, 229] on select "Please Select 1.5" x 3.5" - Mini 1.75" x 3.5" - Mini 2" x 3.5" - Standard 2" x …" at bounding box center [1017, 226] width 215 height 31
select select "2.00x3.50"
click at [910, 211] on select "Please Select 1.5" x 3.5" - Mini 1.75" x 3.5" - Mini 2" x 3.5" - Standard 2" x …" at bounding box center [1017, 226] width 215 height 31
click at [1053, 267] on select "Please Select Yes No" at bounding box center [1017, 271] width 215 height 31
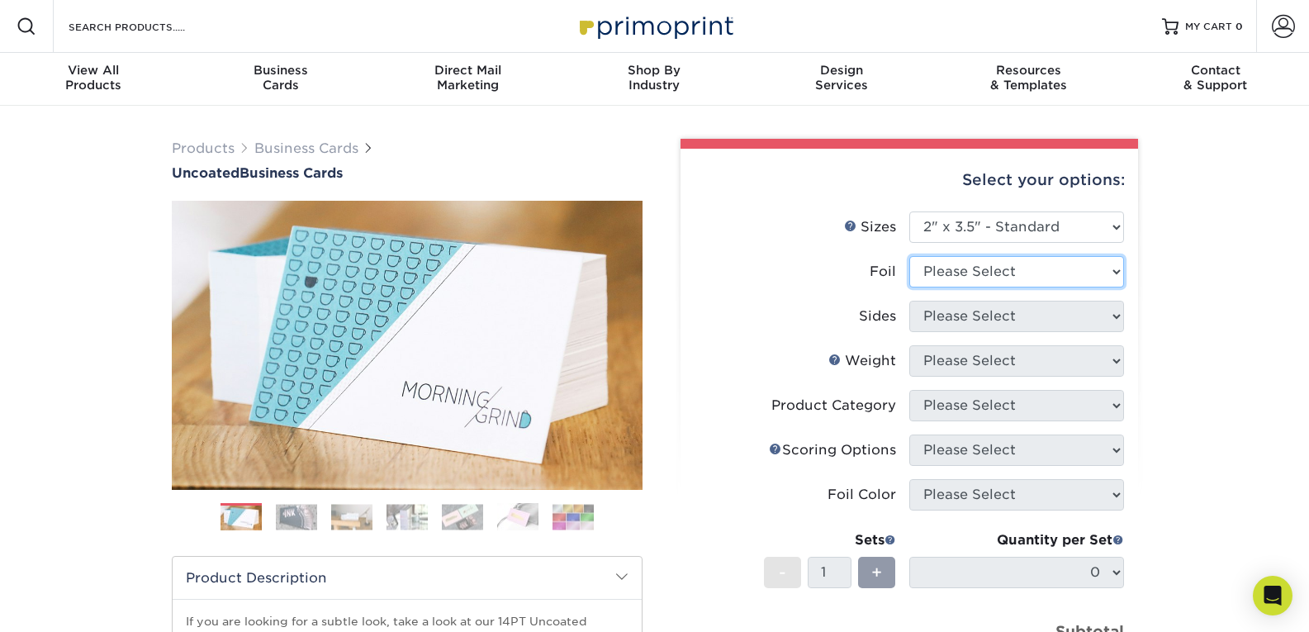
select select "0"
click at [910, 256] on select "Please Select Yes No" at bounding box center [1017, 271] width 215 height 31
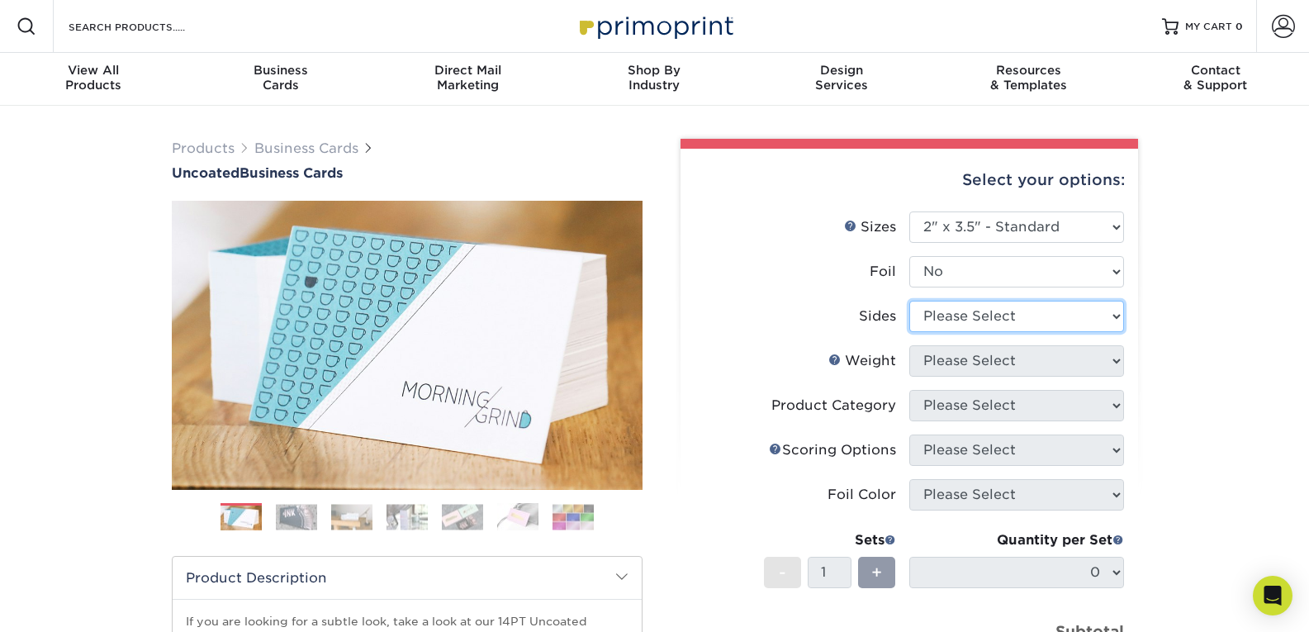
click at [1039, 318] on select "Please Select Print Both Sides Print Front Only" at bounding box center [1017, 316] width 215 height 31
select select "13abbda7-1d64-4f25-8bb2-c179b224825d"
click at [910, 301] on select "Please Select Print Both Sides Print Front Only" at bounding box center [1017, 316] width 215 height 31
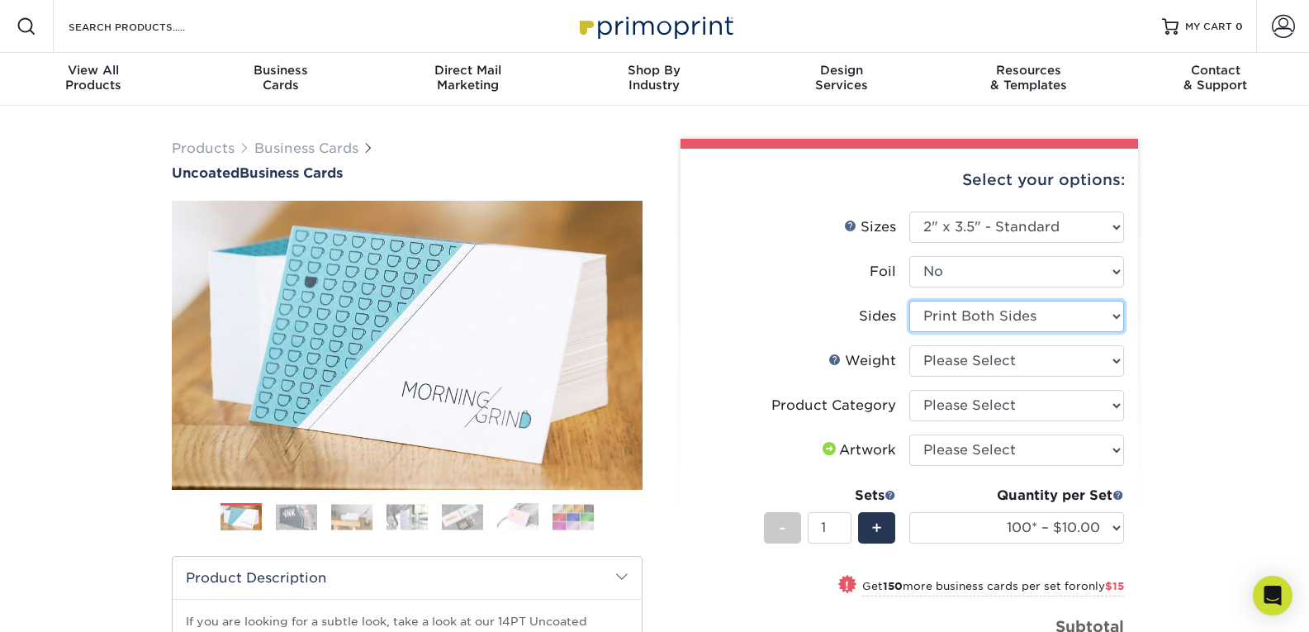
click at [1041, 319] on select "Please Select Print Both Sides Print Front Only" at bounding box center [1017, 316] width 215 height 31
click at [910, 301] on select "Please Select Print Both Sides Print Front Only" at bounding box center [1017, 316] width 215 height 31
click at [1064, 357] on select "Please Select 14PT Uncoated" at bounding box center [1017, 360] width 215 height 31
select select "14PT Uncoated"
click at [910, 345] on select "Please Select 14PT Uncoated" at bounding box center [1017, 360] width 215 height 31
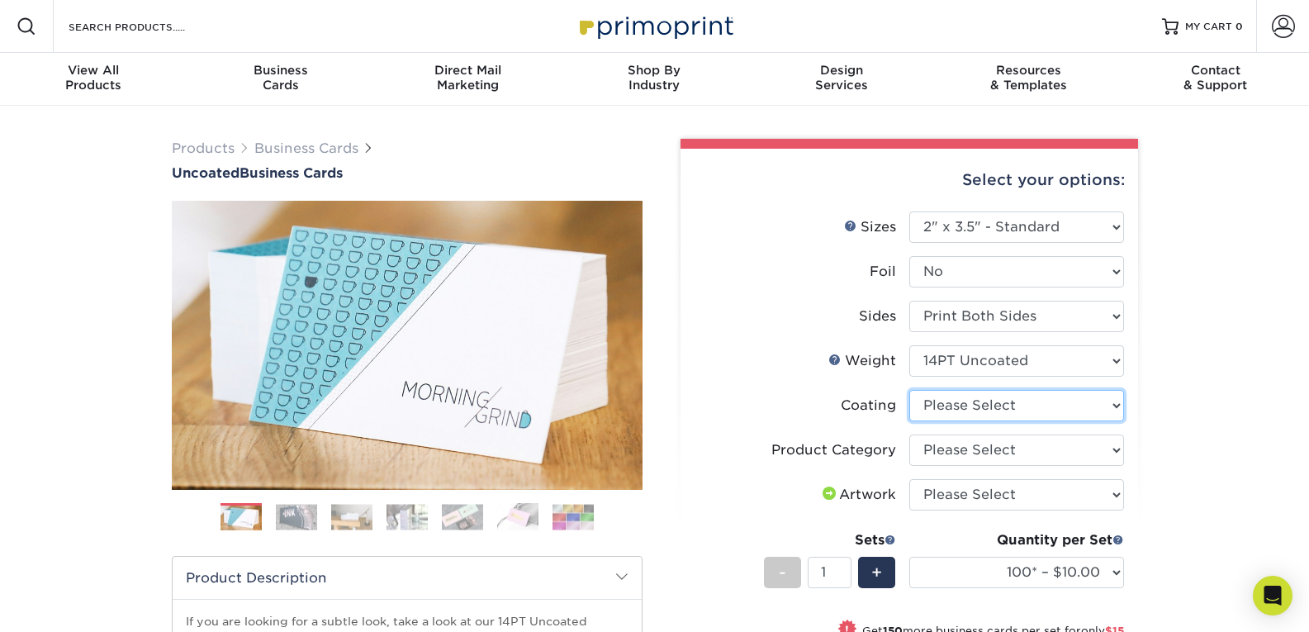
click at [1052, 407] on select at bounding box center [1017, 405] width 215 height 31
select select "3e7618de-abca-4bda-9f97-8b9129e913d8"
click at [910, 390] on select at bounding box center [1017, 405] width 215 height 31
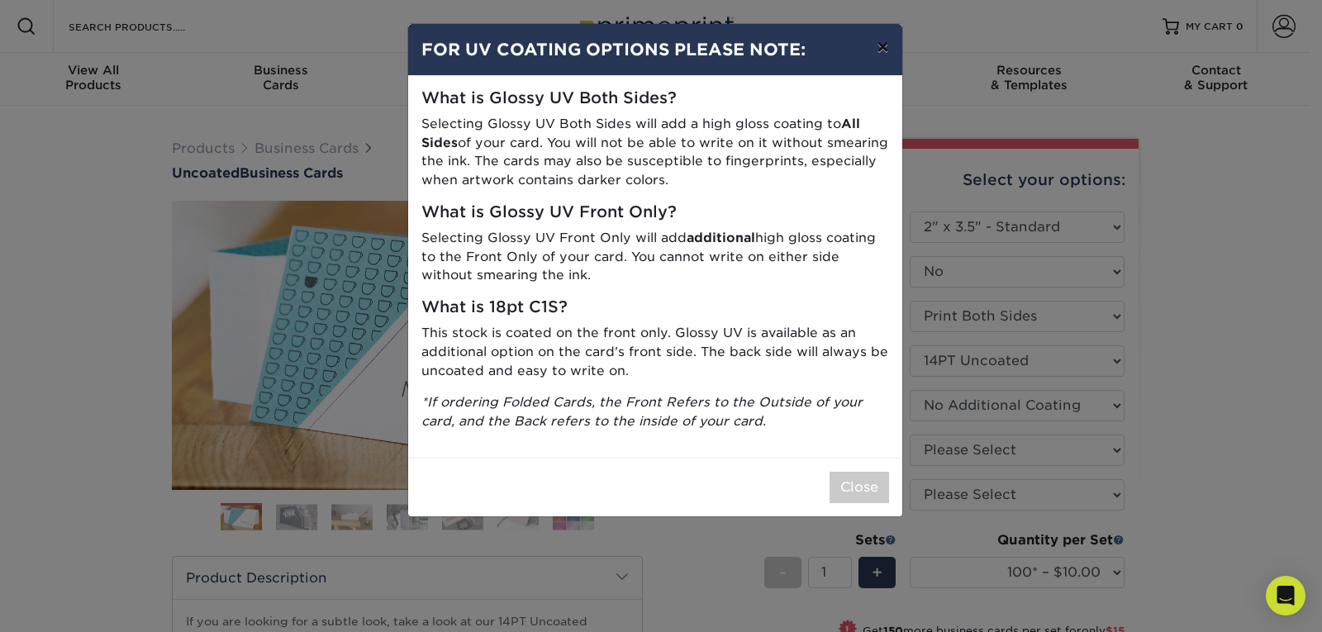
click at [885, 46] on button "×" at bounding box center [882, 47] width 38 height 46
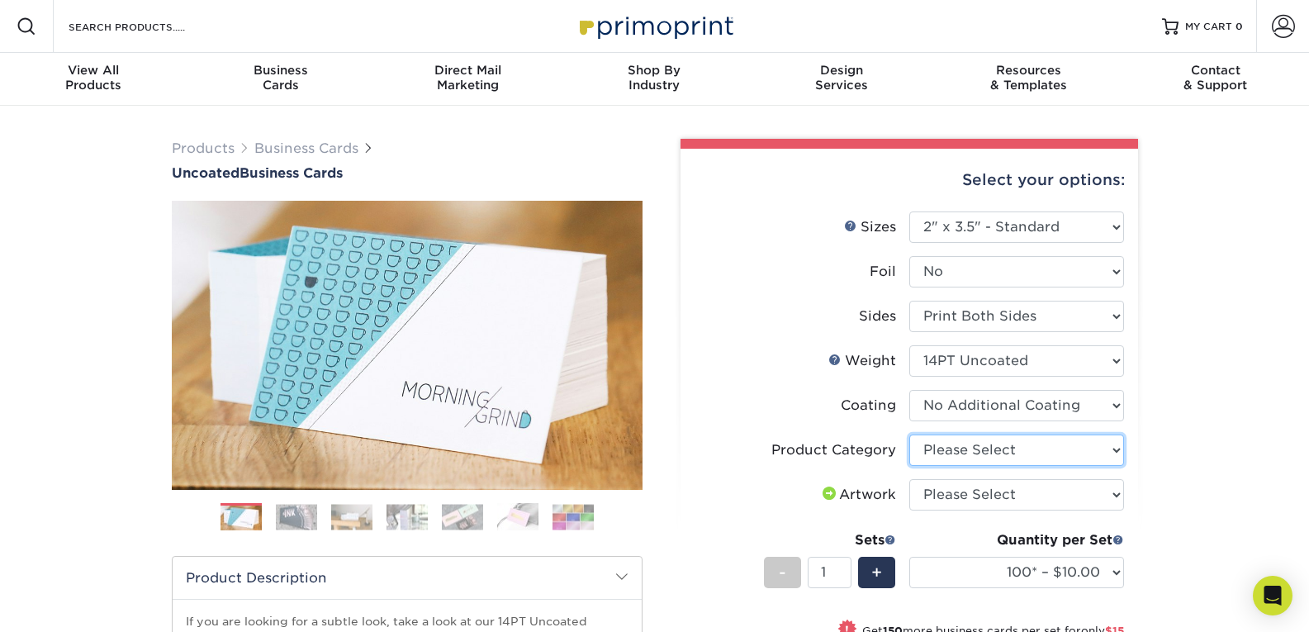
click at [1000, 452] on select "Please Select Business Cards" at bounding box center [1017, 450] width 215 height 31
select select "3b5148f1-0588-4f88-a218-97bcfdce65c1"
click at [910, 435] on select "Please Select Business Cards" at bounding box center [1017, 450] width 215 height 31
click at [993, 497] on select "Please Select I will upload files I need a design - $100" at bounding box center [1017, 494] width 215 height 31
select select "upload"
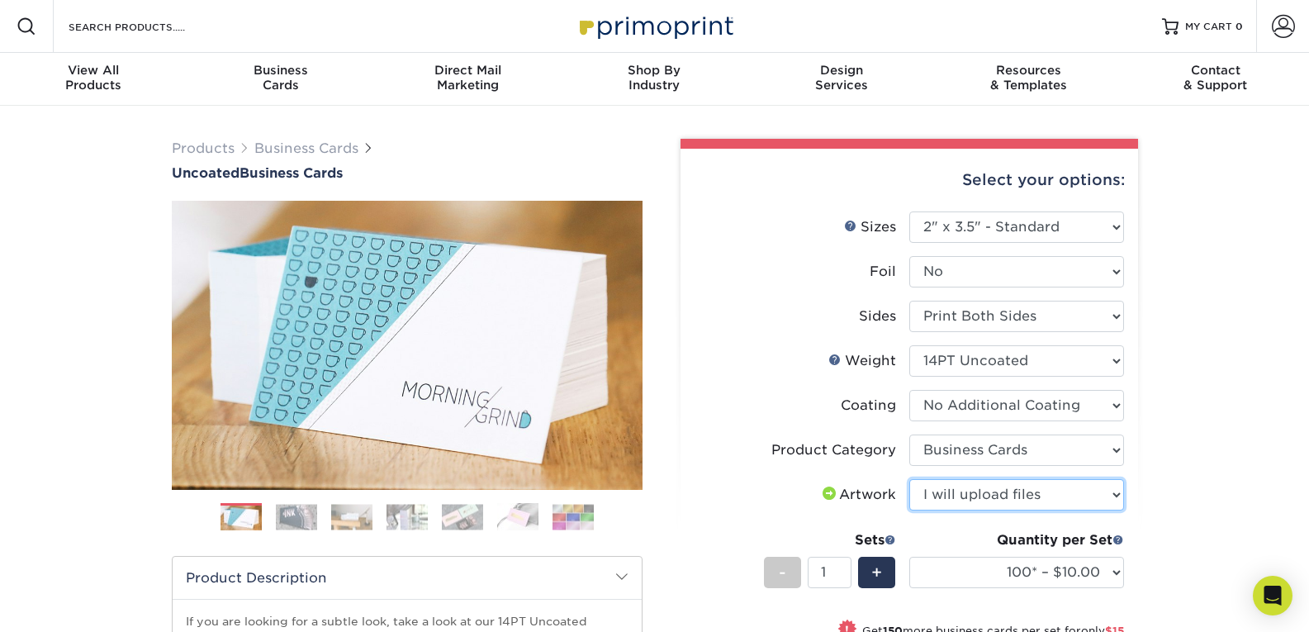
click at [910, 479] on select "Please Select I will upload files I need a design - $100" at bounding box center [1017, 494] width 215 height 31
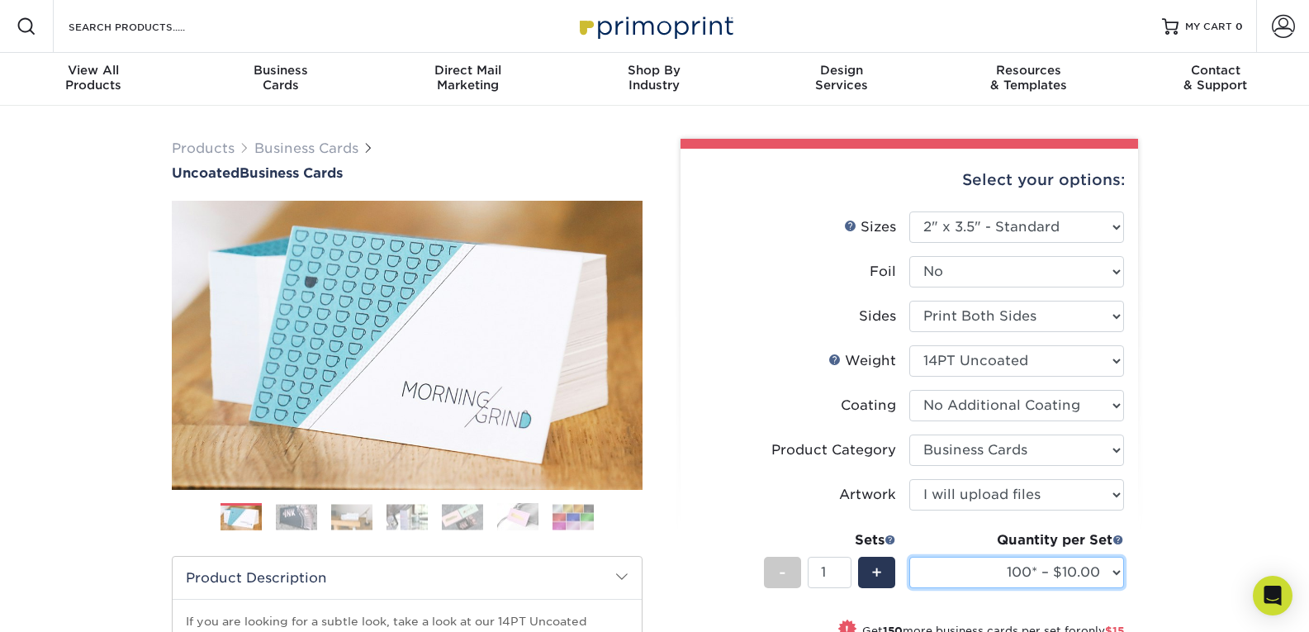
click at [1010, 574] on select "100* – $10.00 250* – $25.00 500 – $50.00 1000 – $72.00 2500 – $125.00 5000 – $1…" at bounding box center [1017, 572] width 215 height 31
click at [910, 557] on select "100* – $10.00 250* – $25.00 500 – $50.00 1000 – $72.00 2500 – $125.00 5000 – $1…" at bounding box center [1017, 572] width 215 height 31
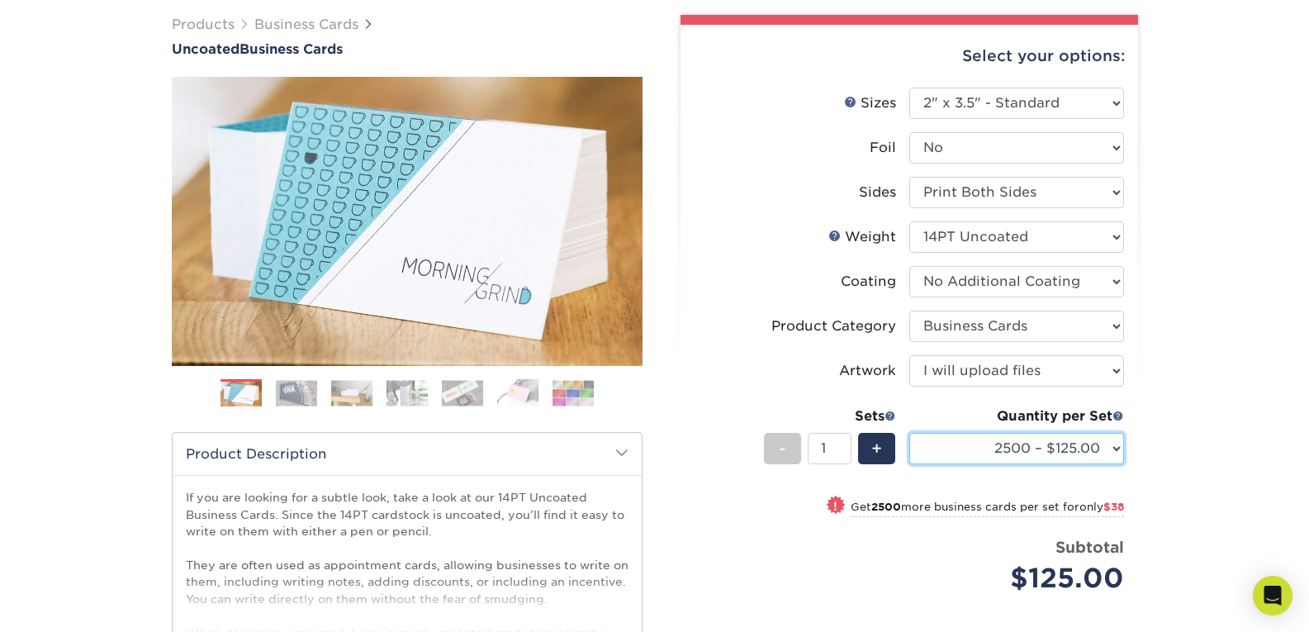
scroll to position [125, 0]
click at [1076, 463] on select "100* – $10.00 250* – $25.00 500 – $50.00 1000 – $72.00 2500 – $125.00 5000 – $1…" at bounding box center [1017, 447] width 215 height 31
select select "1000 – $72.00"
click at [910, 432] on select "100* – $10.00 250* – $25.00 500 – $50.00 1000 – $72.00 2500 – $125.00 5000 – $1…" at bounding box center [1017, 447] width 215 height 31
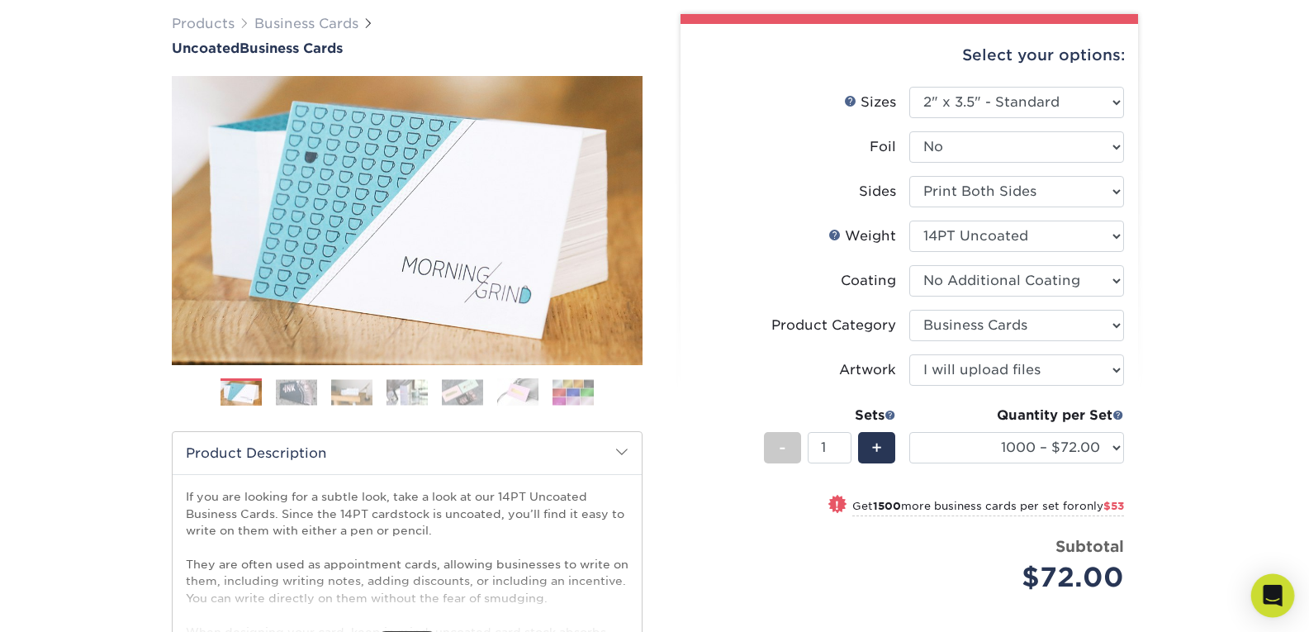
click at [1276, 596] on icon "Open Intercom Messenger" at bounding box center [1272, 595] width 19 height 21
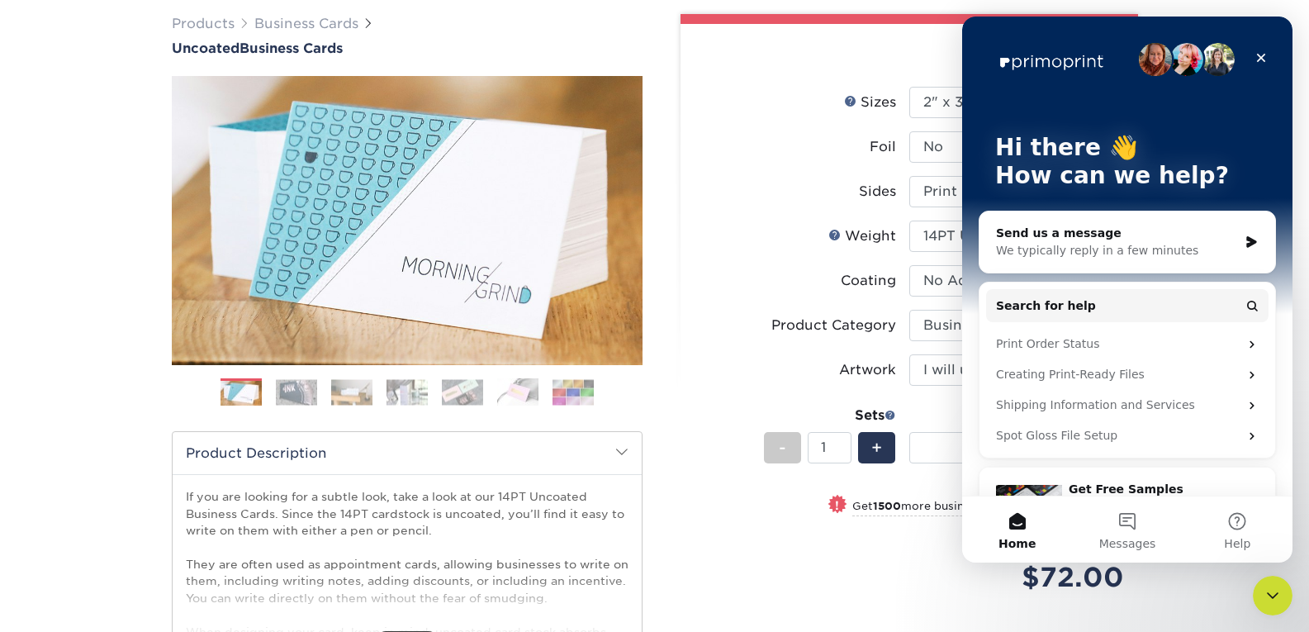
scroll to position [0, 0]
click at [1164, 261] on div "Send us a message We typically reply in a few minutes" at bounding box center [1128, 241] width 296 height 61
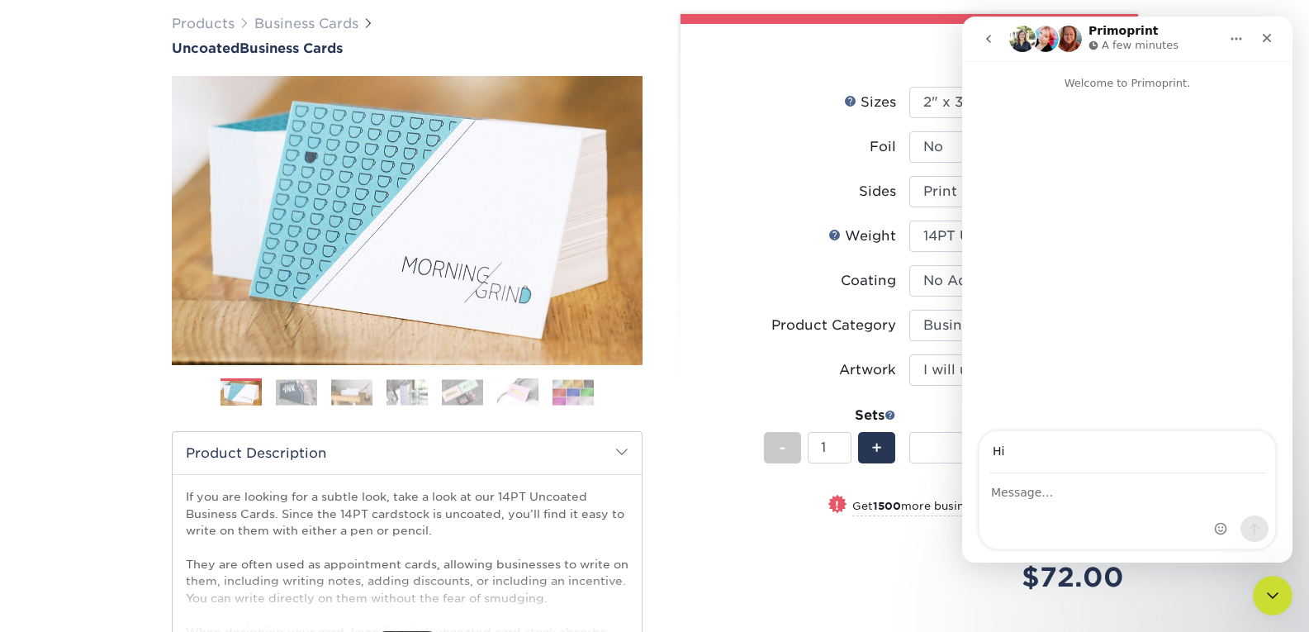
type input "H"
type input "melinda@interlakesdental.com"
click at [1107, 505] on div "Intercom messenger" at bounding box center [1128, 511] width 296 height 74
click at [1088, 508] on div "Intercom messenger" at bounding box center [1128, 511] width 296 height 74
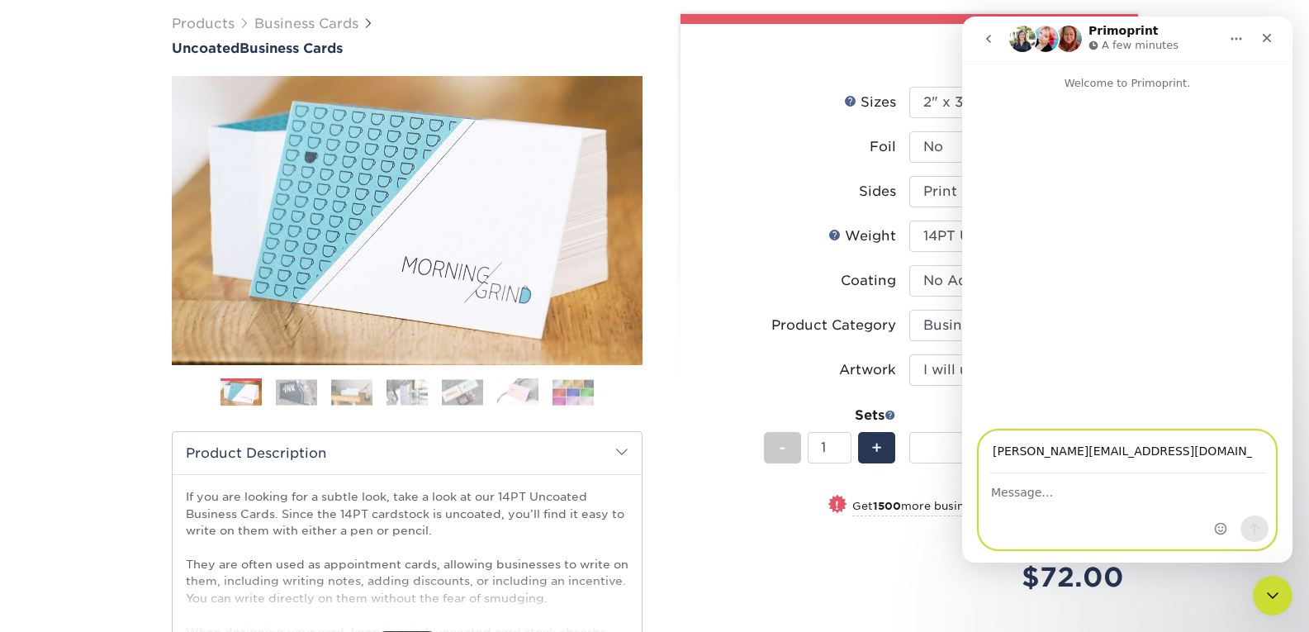
click at [1062, 495] on textarea "Message…" at bounding box center [1128, 488] width 296 height 28
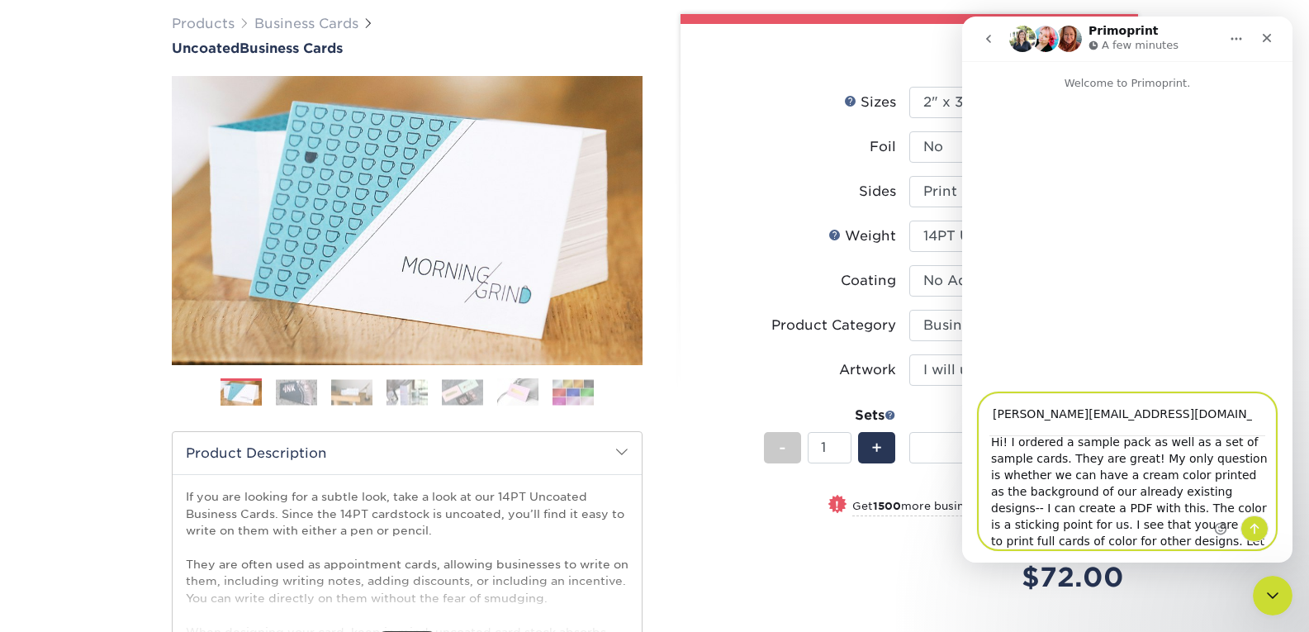
scroll to position [16, 0]
click at [1067, 539] on textarea "Hi! I ordered a sample pack as well as a set of sample cards. They are great! M…" at bounding box center [1128, 493] width 296 height 112
click at [1110, 545] on textarea "Hi! I ordered a sample pack as well as a set of sample cards. They are great! M…" at bounding box center [1128, 493] width 296 height 112
click at [1132, 498] on textarea "Hi! I ordered a sample pack as well as a set of sample cards. They are great! M…" at bounding box center [1128, 493] width 296 height 112
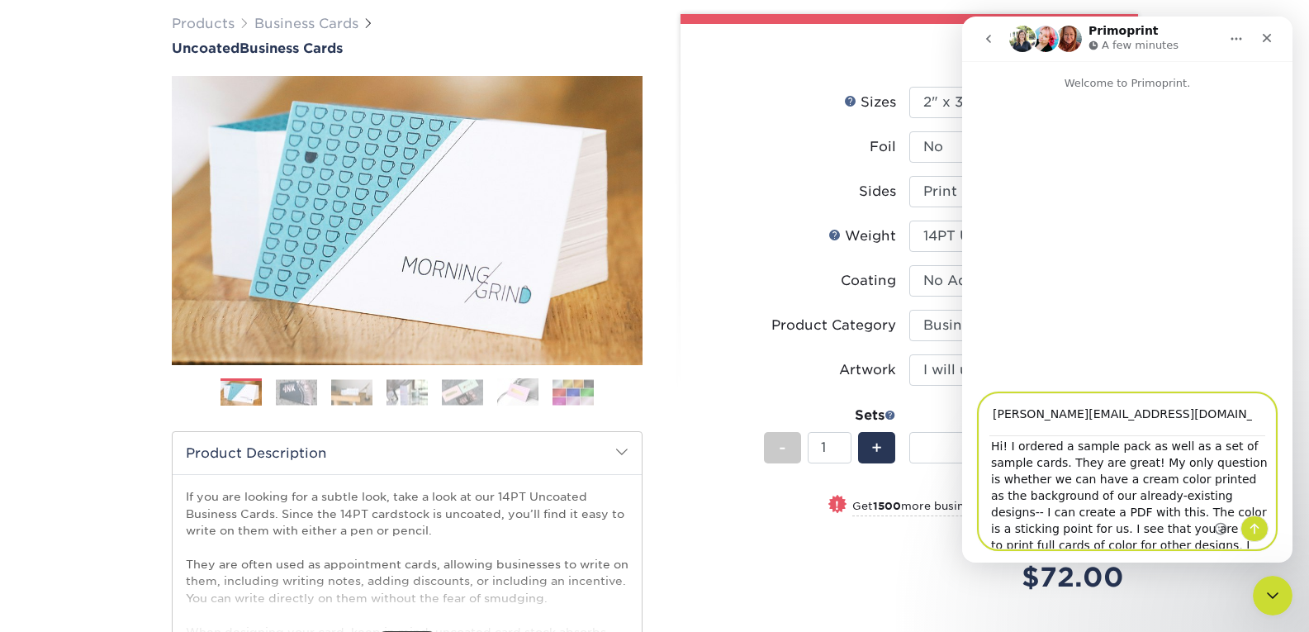
scroll to position [10, 0]
click at [1137, 463] on textarea "Hi! I ordered a sample pack as well as a set of sample cards. They are great! M…" at bounding box center [1128, 493] width 296 height 112
click at [1186, 487] on textarea "Hi! I ordered a sample pack as well as a set of sample cards. They are beautifu…" at bounding box center [1128, 493] width 296 height 112
click at [1099, 492] on textarea "Hi! I ordered a sample pack as well as a set of sample cards. They are beautifu…" at bounding box center [1128, 493] width 296 height 112
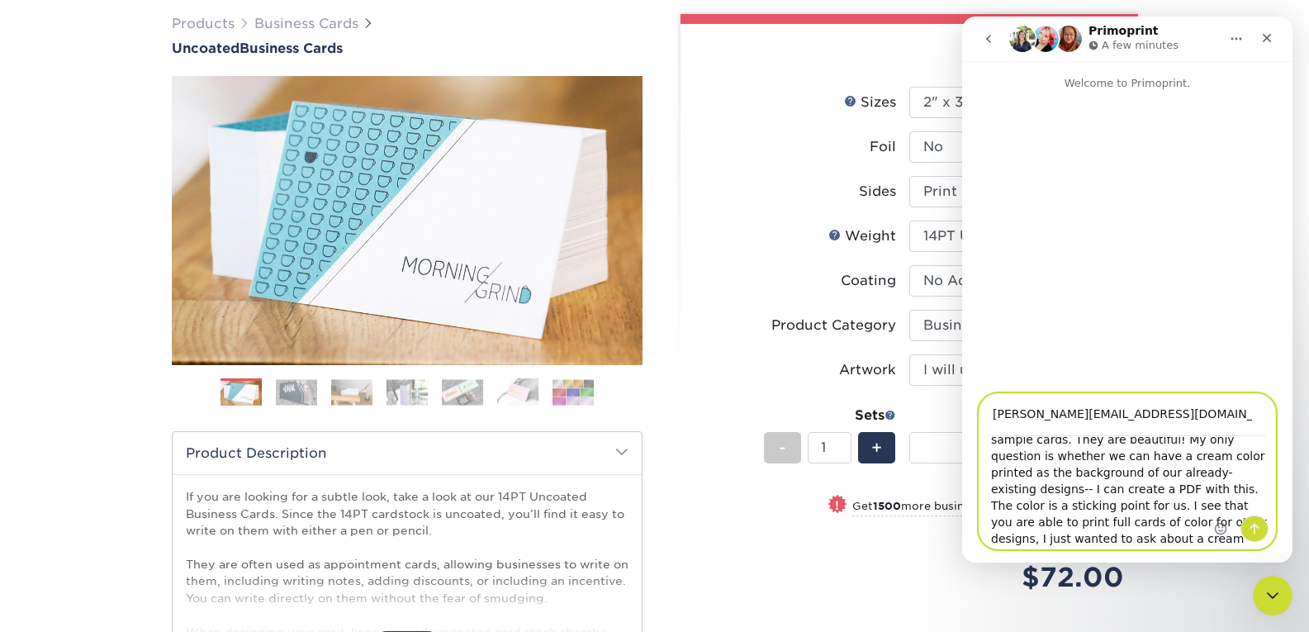
click at [1099, 492] on textarea "Hi! I ordered a sample pack as well as a set of sample cards. They are beautifu…" at bounding box center [1128, 493] width 296 height 112
click at [1107, 492] on textarea "Hi! I ordered a sample pack as well as a set of sample cards. They are beautifu…" at bounding box center [1128, 493] width 296 height 112
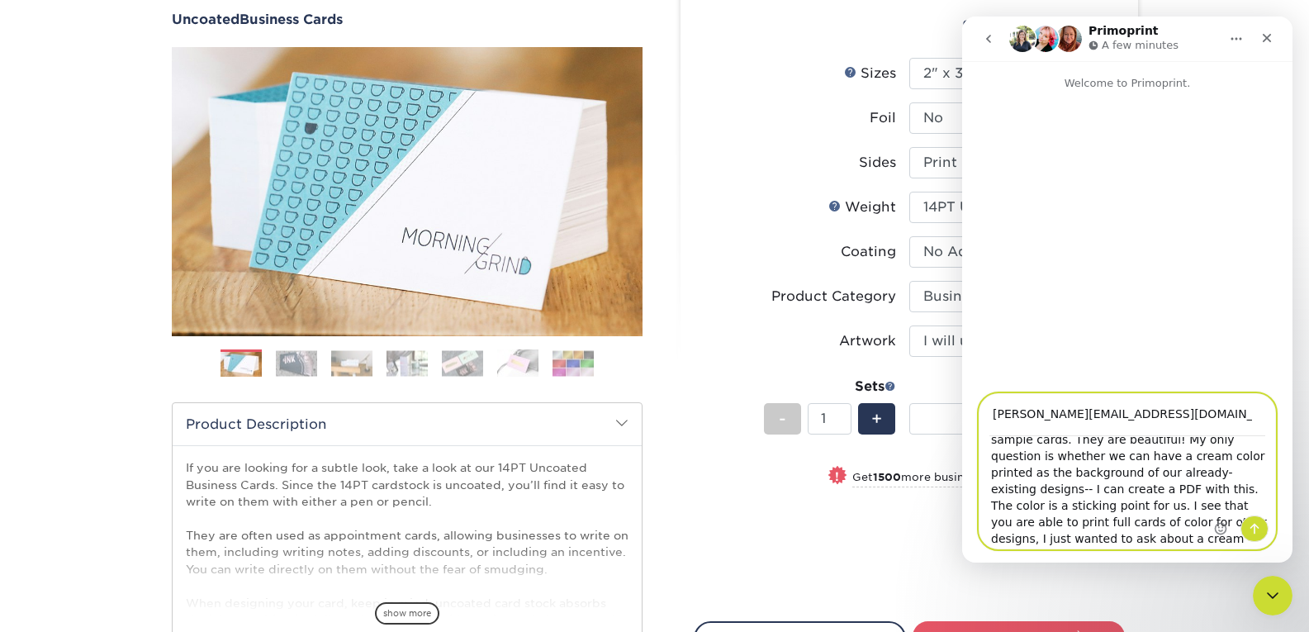
scroll to position [154, 0]
type textarea "Hi! I ordered a sample pack as well as a set of sample cards. They are beautifu…"
click at [1255, 525] on icon "Send a message…" at bounding box center [1255, 529] width 9 height 11
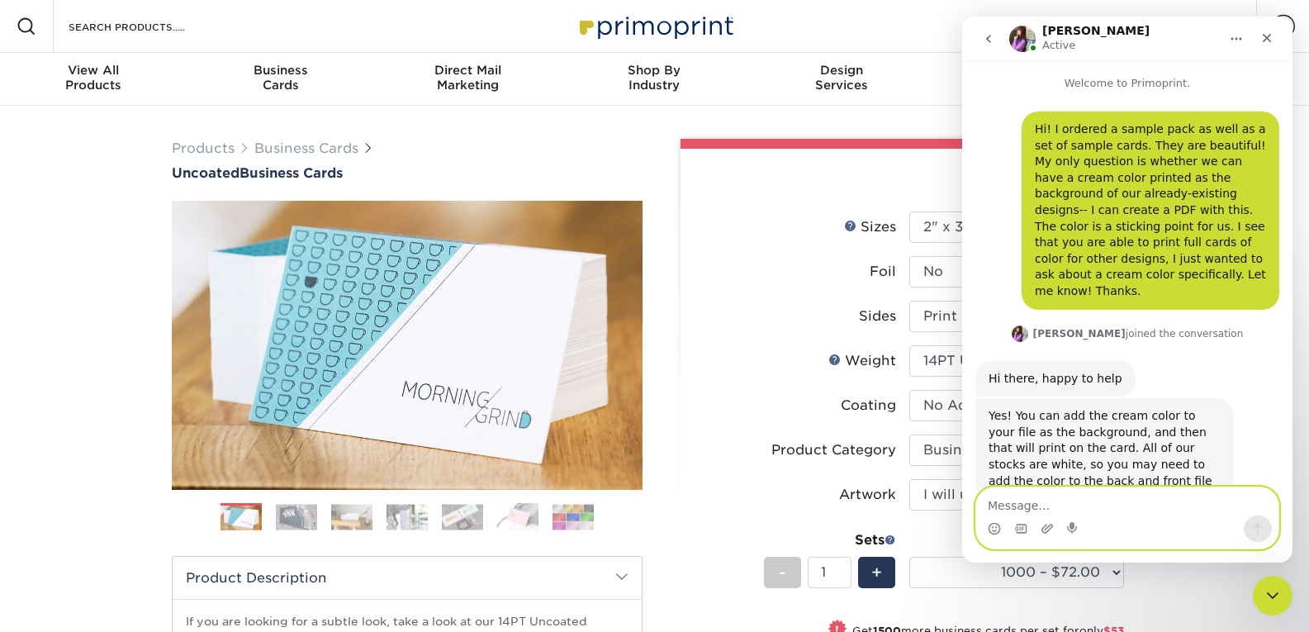
scroll to position [31, 0]
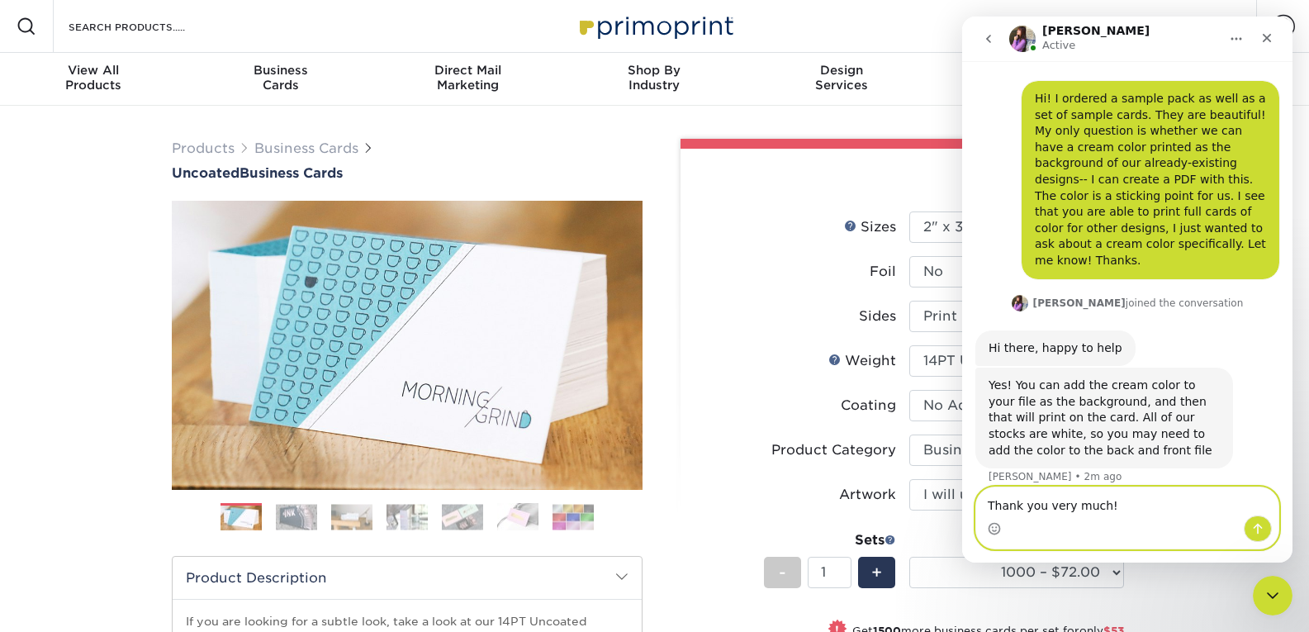
type textarea "Thank you very much!"
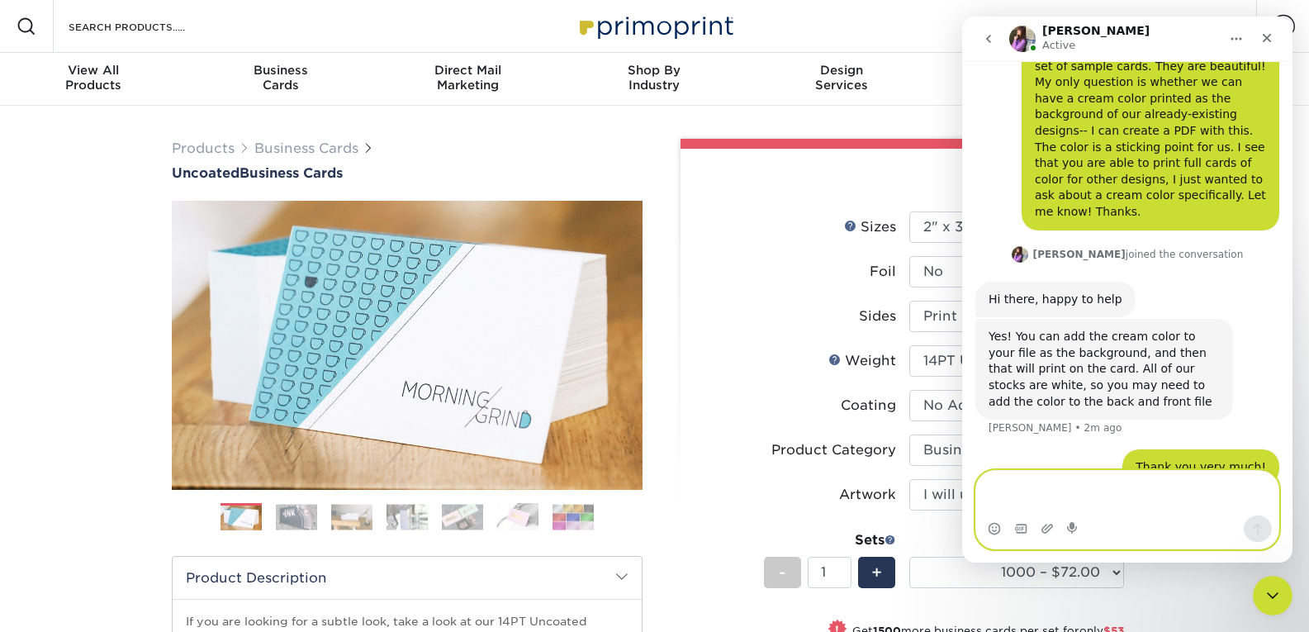
scroll to position [96, 0]
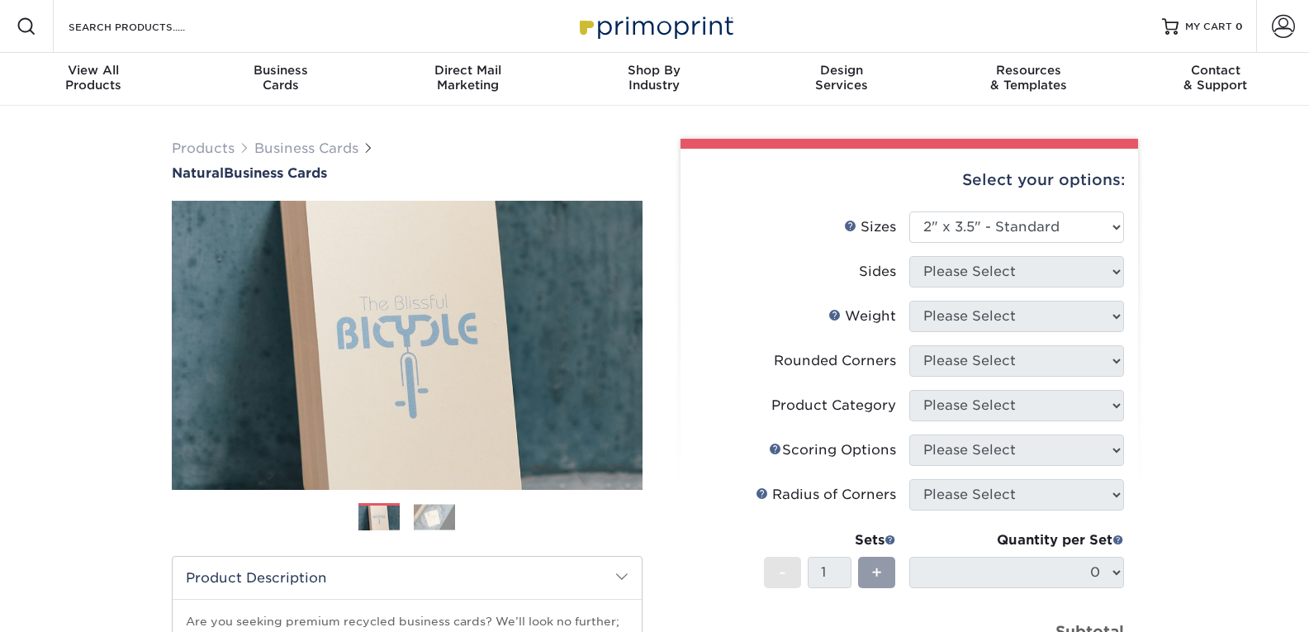
select select "2.00x3.50"
click at [154, 44] on div "Search Products" at bounding box center [141, 26] width 174 height 53
click at [171, 34] on input "Search Products" at bounding box center [147, 27] width 161 height 20
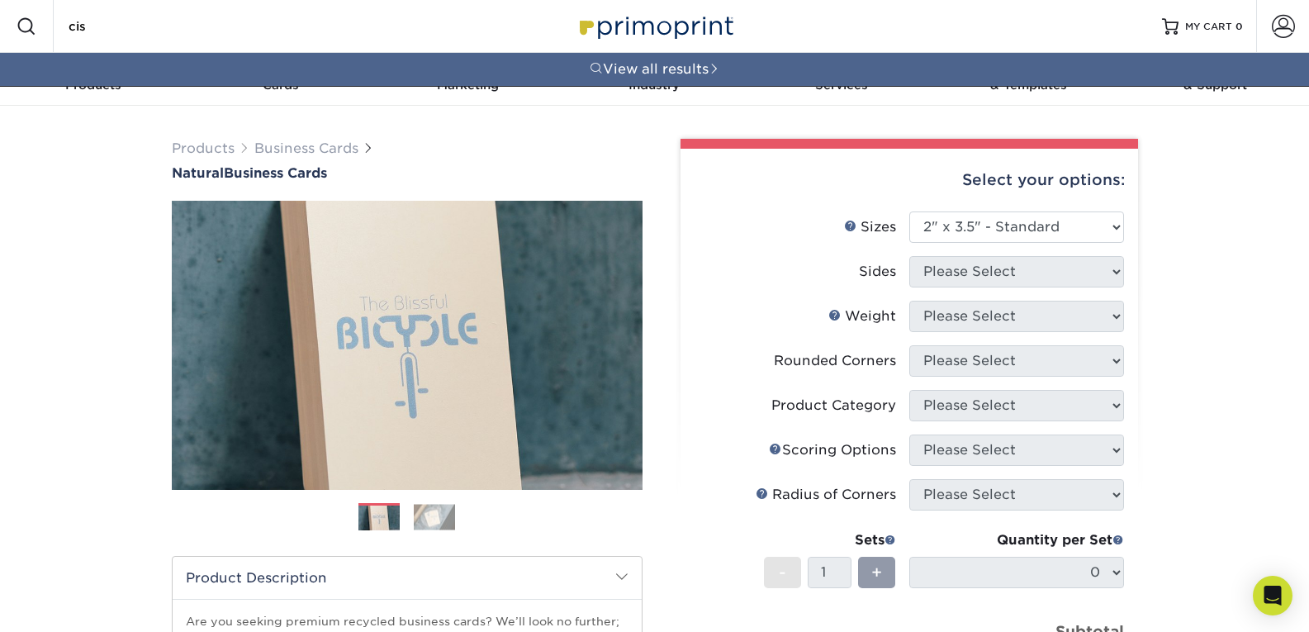
type input "cis"
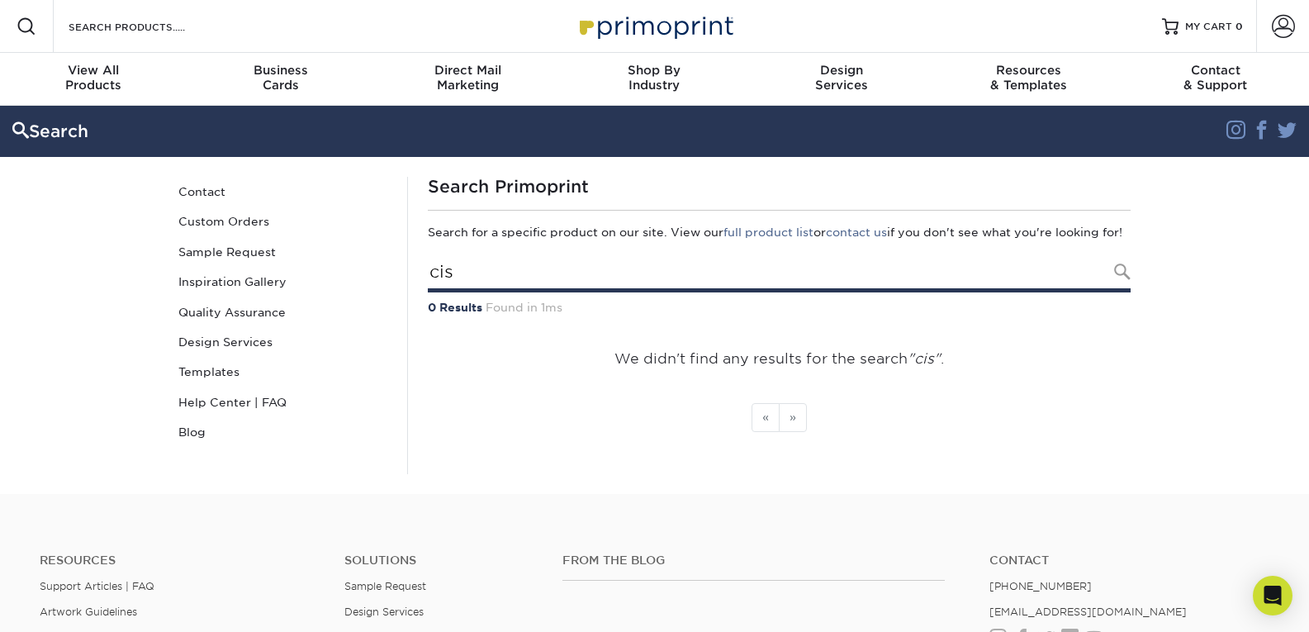
click at [525, 283] on input "cis" at bounding box center [779, 273] width 703 height 38
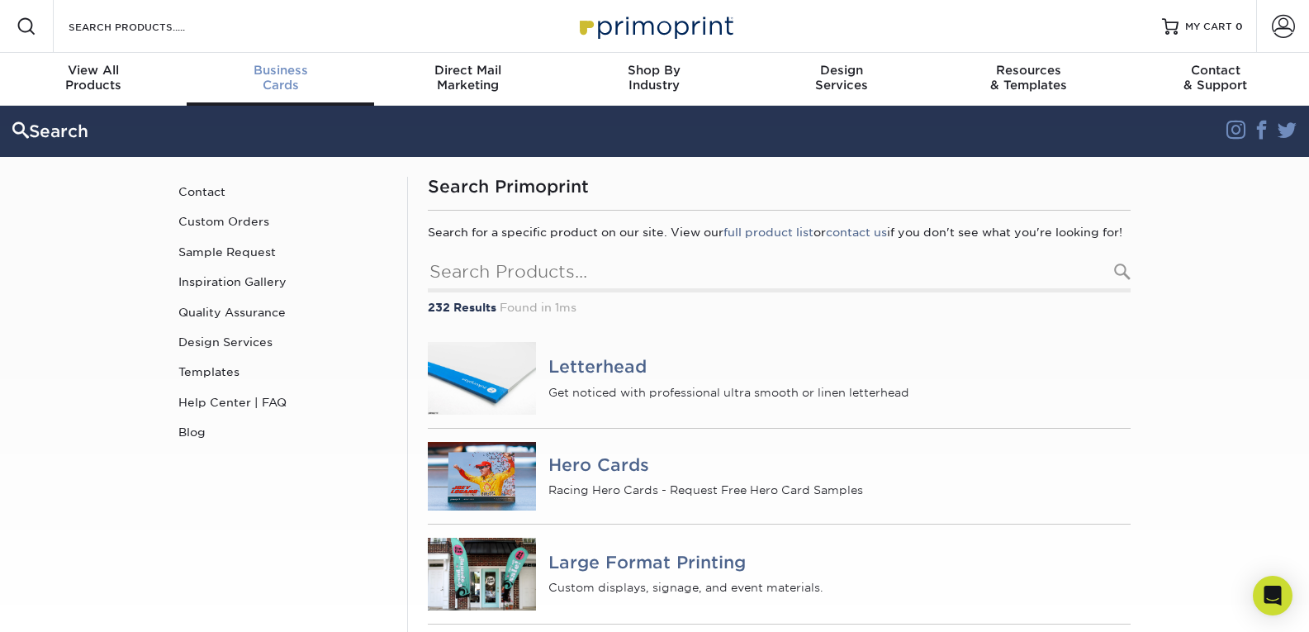
click at [288, 72] on span "Business" at bounding box center [280, 70] width 187 height 15
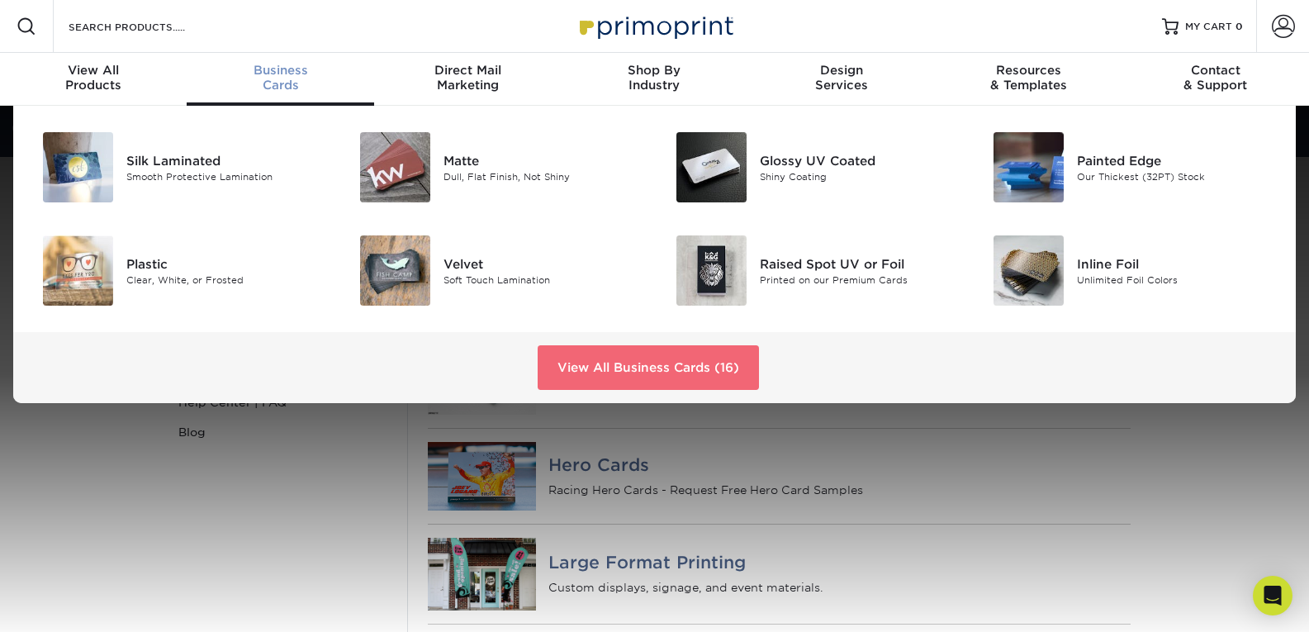
click at [716, 364] on link "View All Business Cards (16)" at bounding box center [648, 367] width 221 height 45
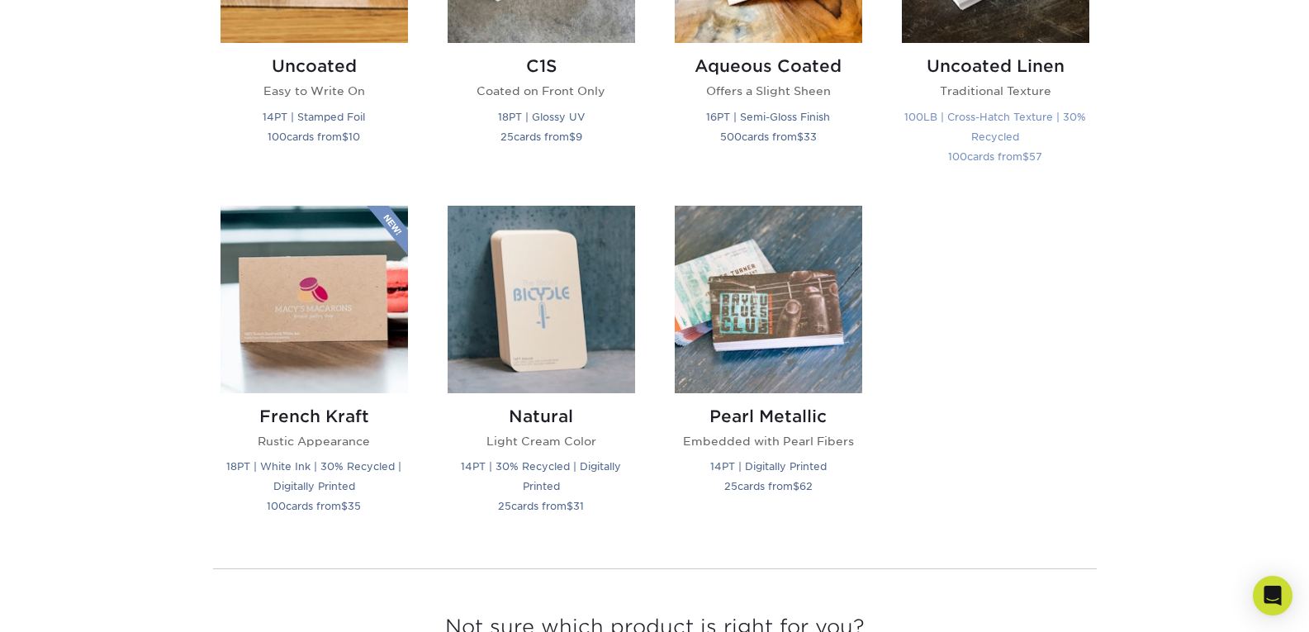
scroll to position [1677, 0]
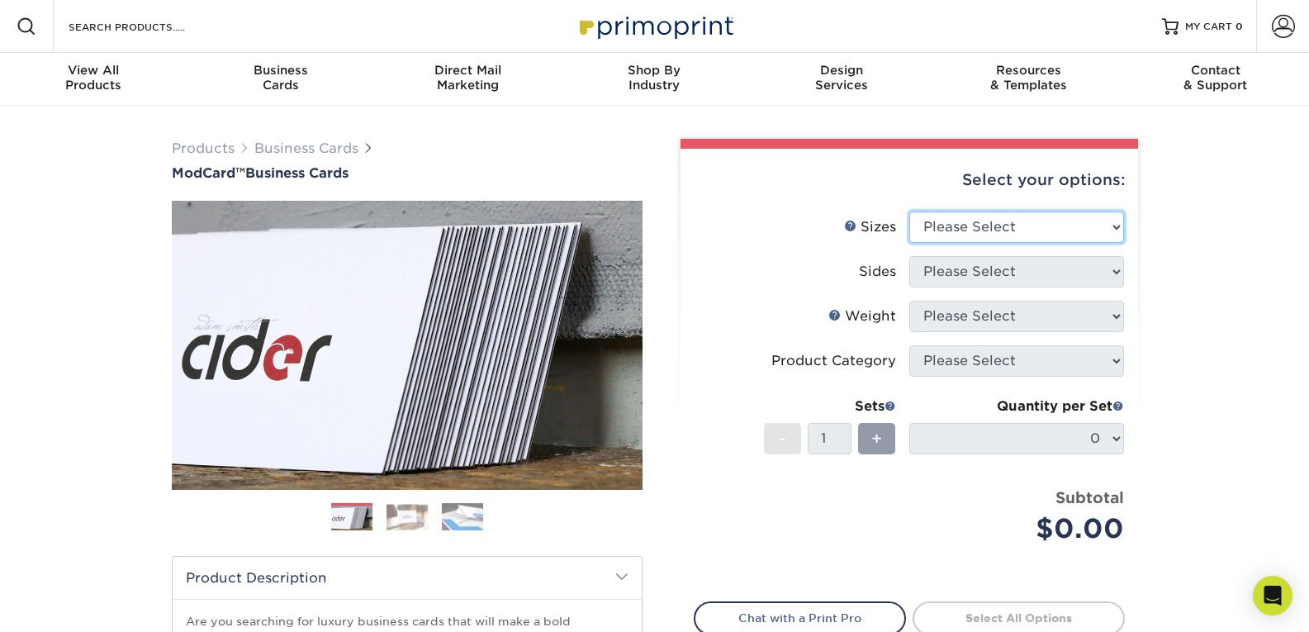
click at [965, 216] on select "Please Select 1.5" x 3.5" - Mini 1.75" x 3.5" - Mini 2" x 2" - Square 2" x 3" -…" at bounding box center [1017, 226] width 215 height 31
select select "2.00x3.50"
click at [910, 211] on select "Please Select 1.5" x 3.5" - Mini 1.75" x 3.5" - Mini 2" x 2" - Square 2" x 3" -…" at bounding box center [1017, 226] width 215 height 31
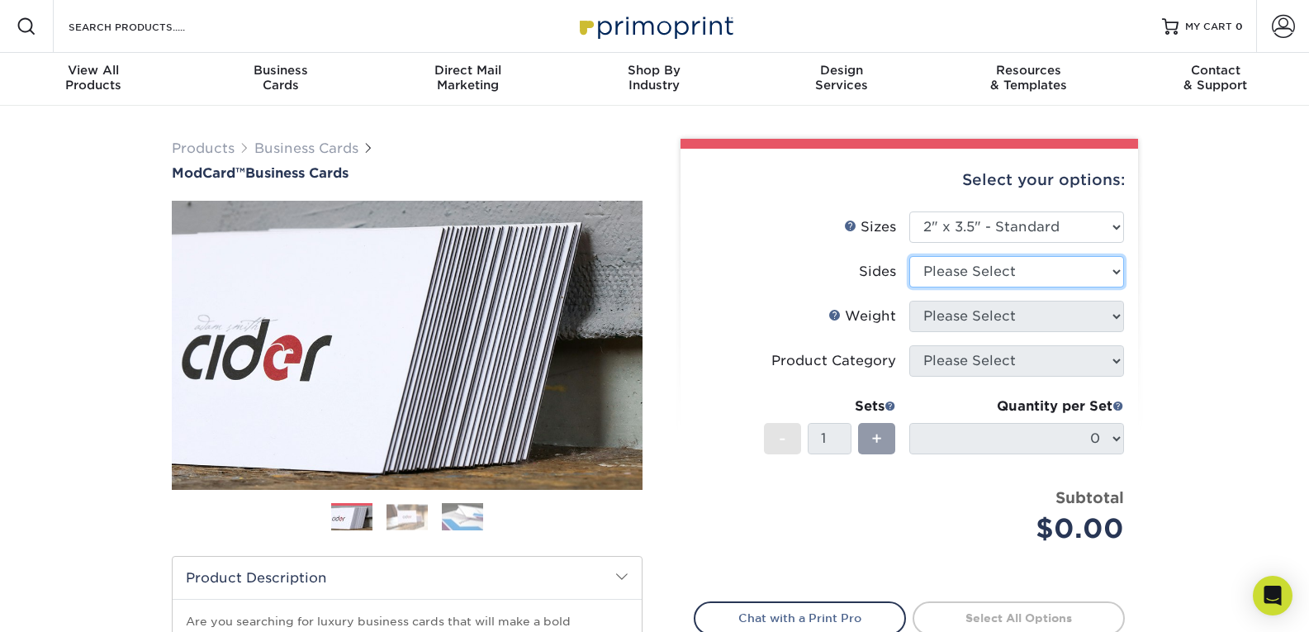
click at [1087, 264] on select "Please Select Print Both Sides Print Front Only" at bounding box center [1017, 271] width 215 height 31
select select "13abbda7-1d64-4f25-8bb2-c179b224825d"
click at [910, 256] on select "Please Select Print Both Sides Print Front Only" at bounding box center [1017, 271] width 215 height 31
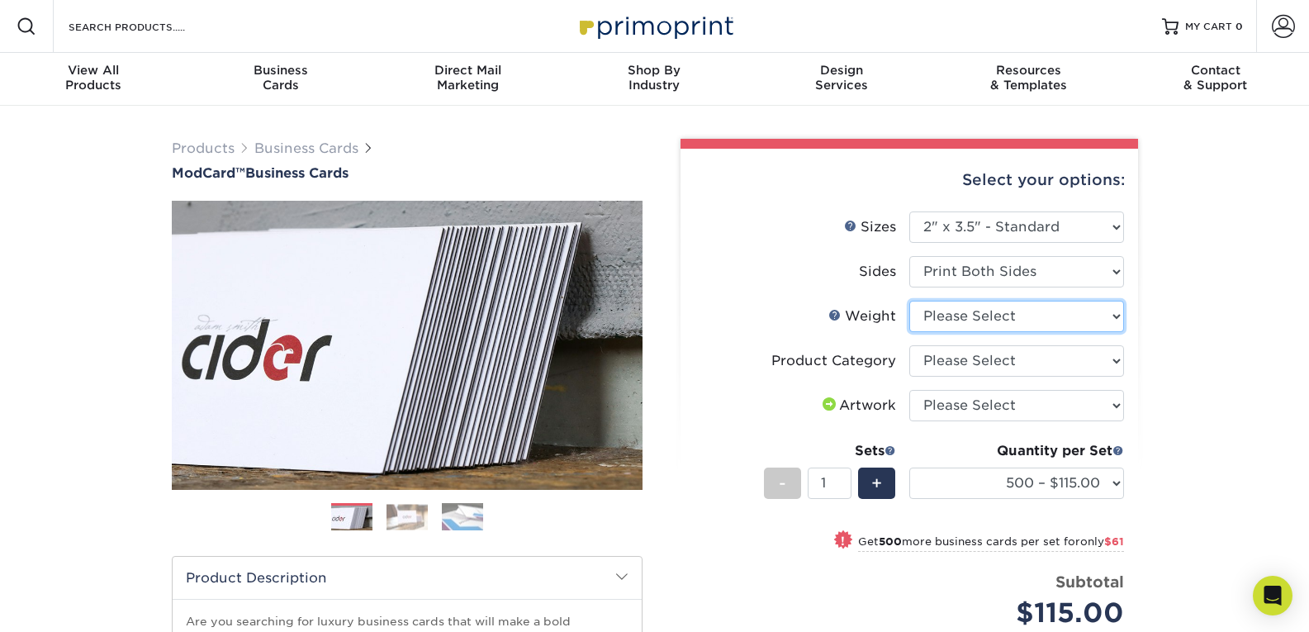
click at [1046, 324] on select "Please Select 32PTUCBLK" at bounding box center [1017, 316] width 215 height 31
select select "32PTUCBLK"
click at [910, 301] on select "Please Select 32PTUCBLK" at bounding box center [1017, 316] width 215 height 31
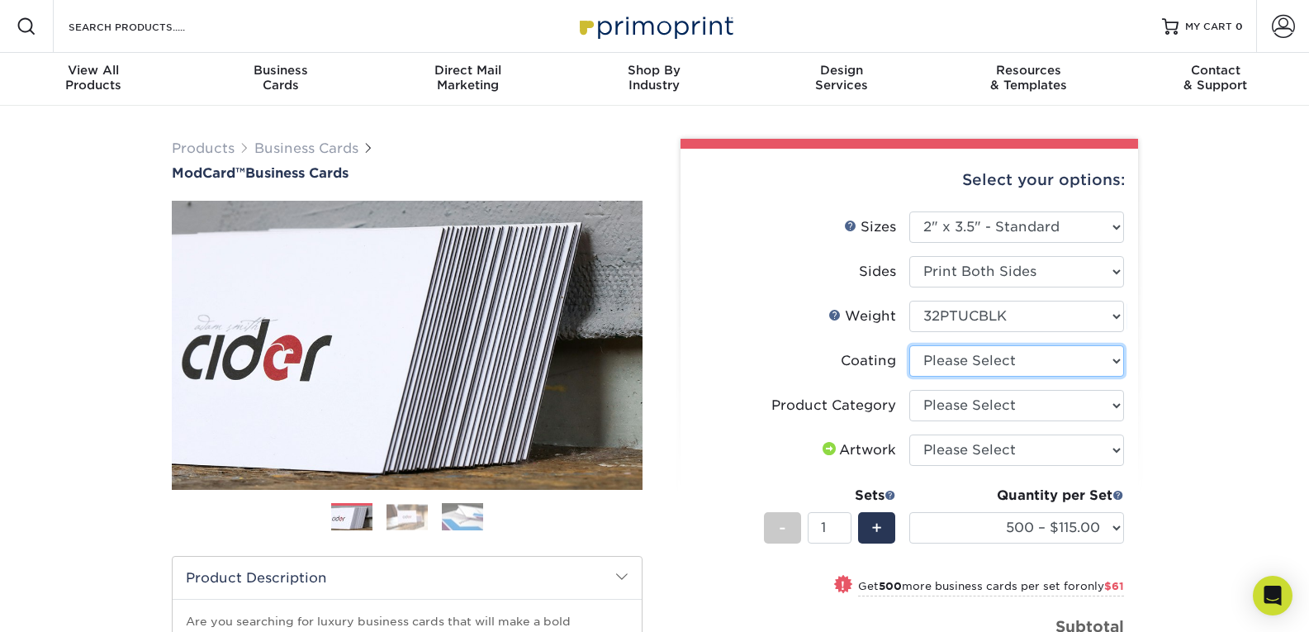
click at [1043, 362] on select at bounding box center [1017, 360] width 215 height 31
select select "3e7618de-abca-4bda-9f97-8b9129e913d8"
click at [910, 345] on select at bounding box center [1017, 360] width 215 height 31
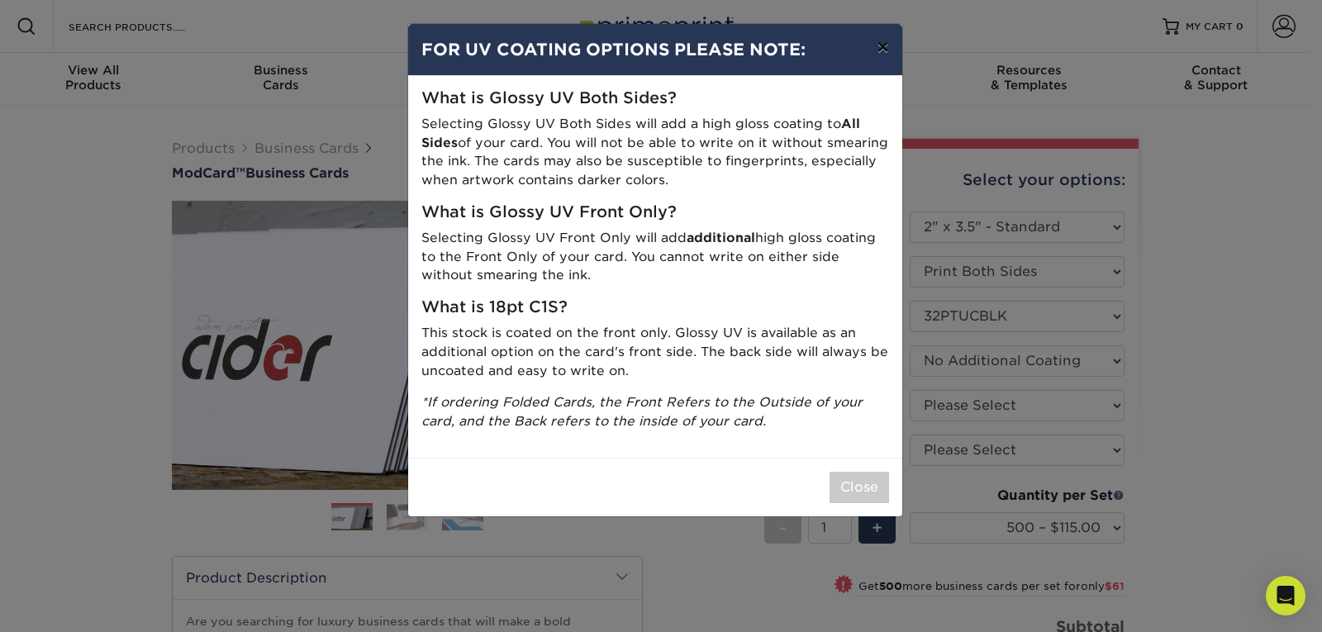
click at [882, 49] on button "×" at bounding box center [882, 47] width 38 height 46
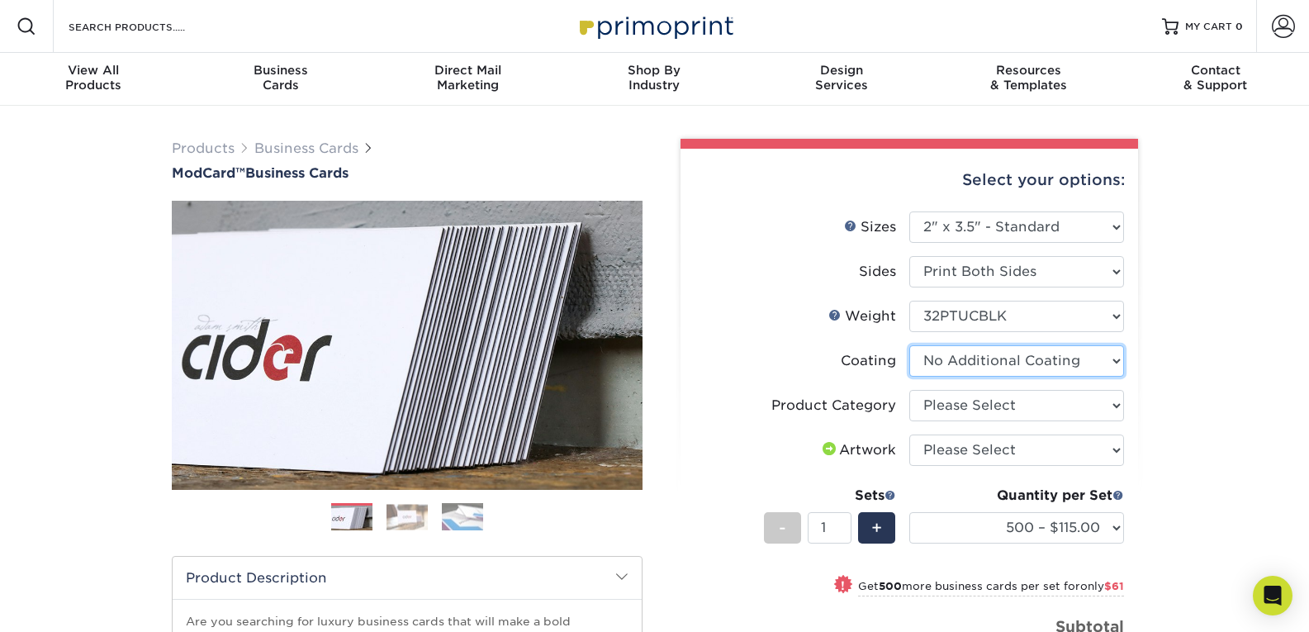
click at [1070, 368] on select at bounding box center [1017, 360] width 215 height 31
click at [1203, 352] on div "Products Business Cards ModCard™ Business Cards Previous Next" at bounding box center [654, 547] width 1309 height 882
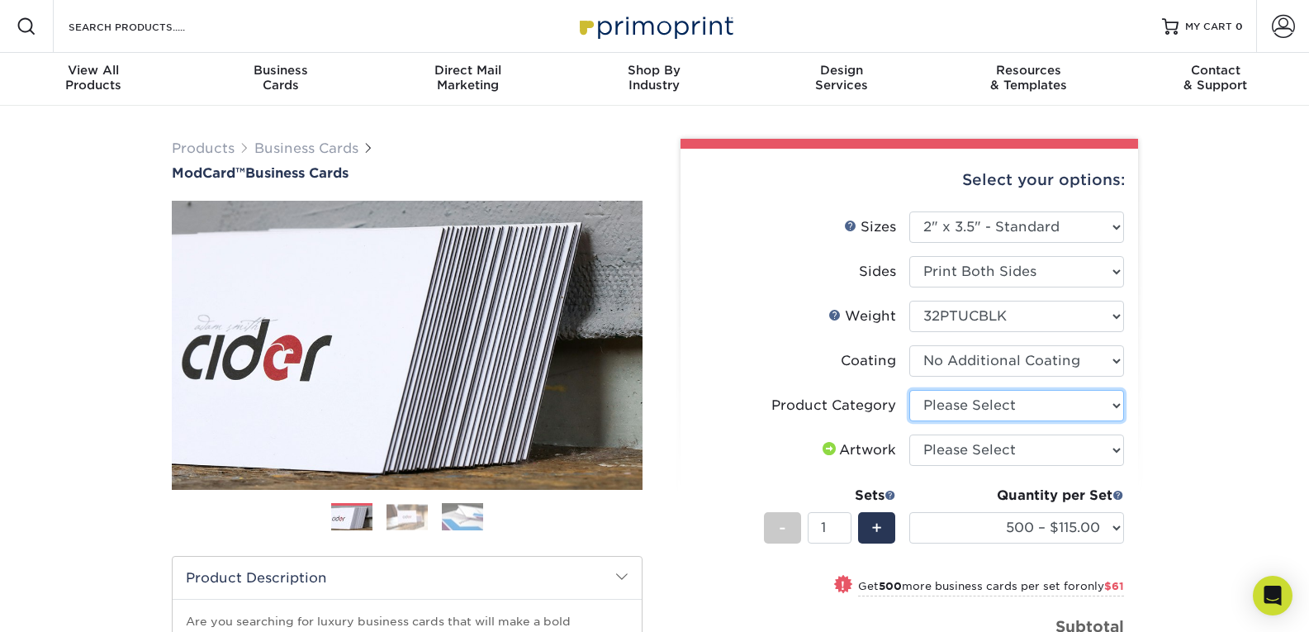
click at [1056, 392] on select "Please Select Business Cards" at bounding box center [1017, 405] width 215 height 31
select select "3b5148f1-0588-4f88-a218-97bcfdce65c1"
click at [910, 390] on select "Please Select Business Cards" at bounding box center [1017, 405] width 215 height 31
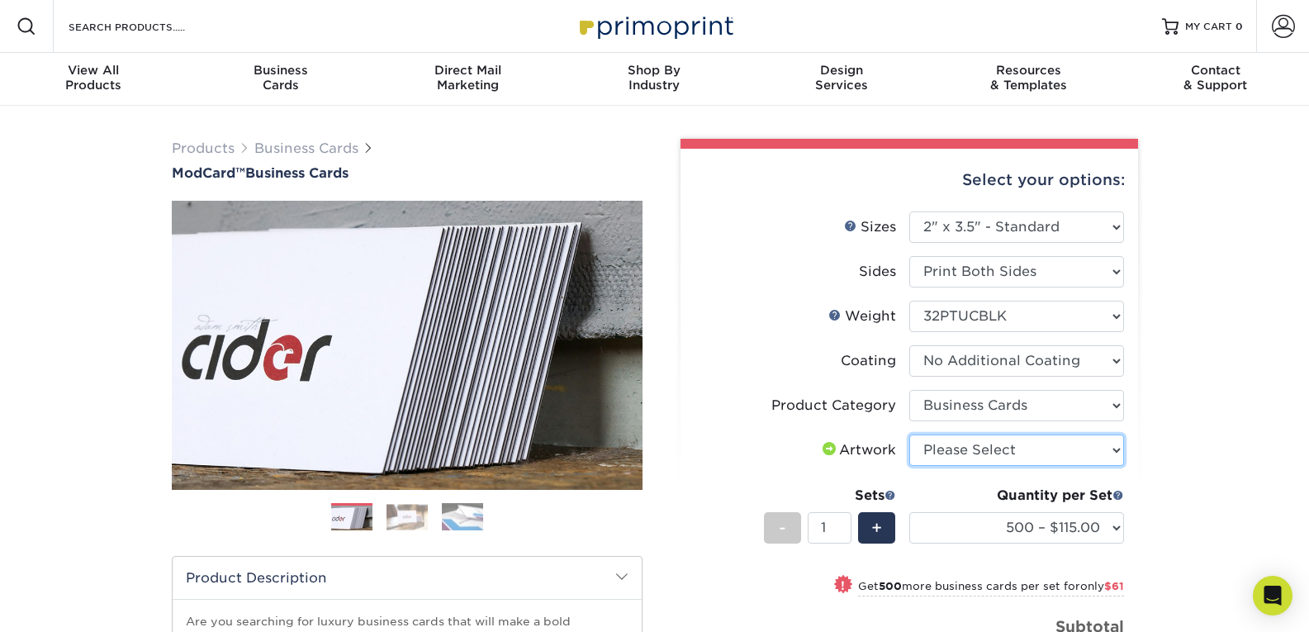
click at [1027, 449] on select "Please Select I will upload files I need a design - $100" at bounding box center [1017, 450] width 215 height 31
select select "upload"
click at [910, 435] on select "Please Select I will upload files I need a design - $100" at bounding box center [1017, 450] width 215 height 31
click at [1261, 404] on div "Products Business Cards ModCard™ Business Cards Previous Next" at bounding box center [654, 547] width 1309 height 882
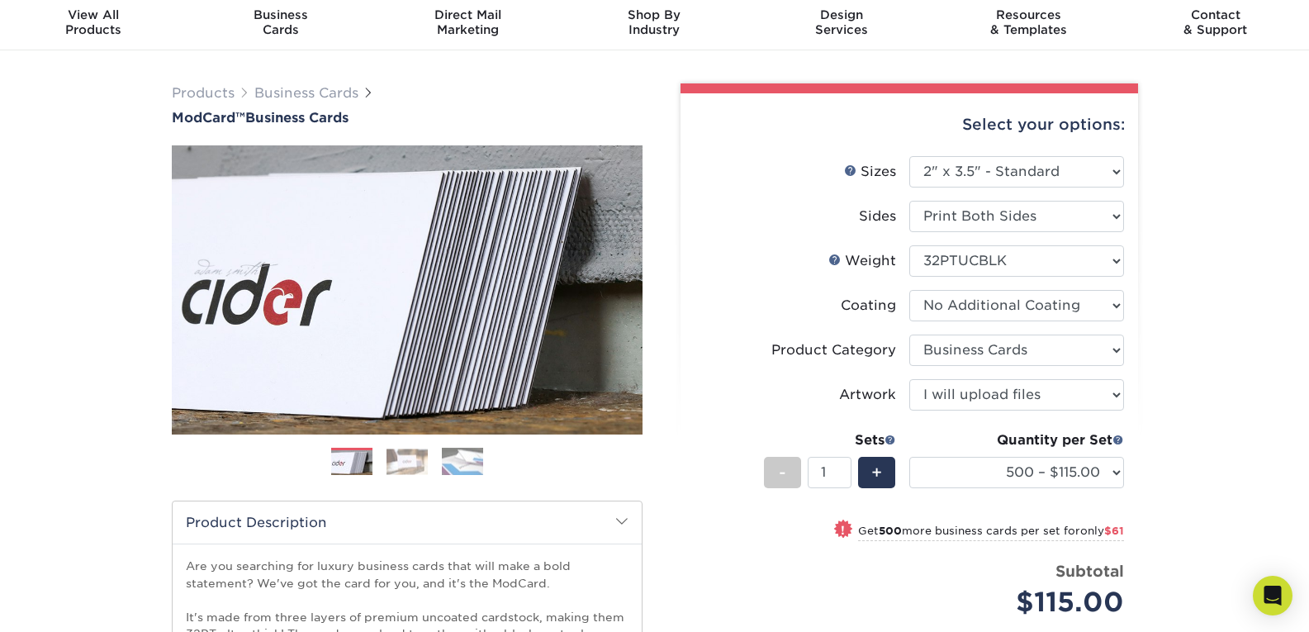
scroll to position [56, 0]
click at [1224, 258] on div "Products Business Cards ModCard™ Business Cards Previous Next" at bounding box center [654, 491] width 1309 height 882
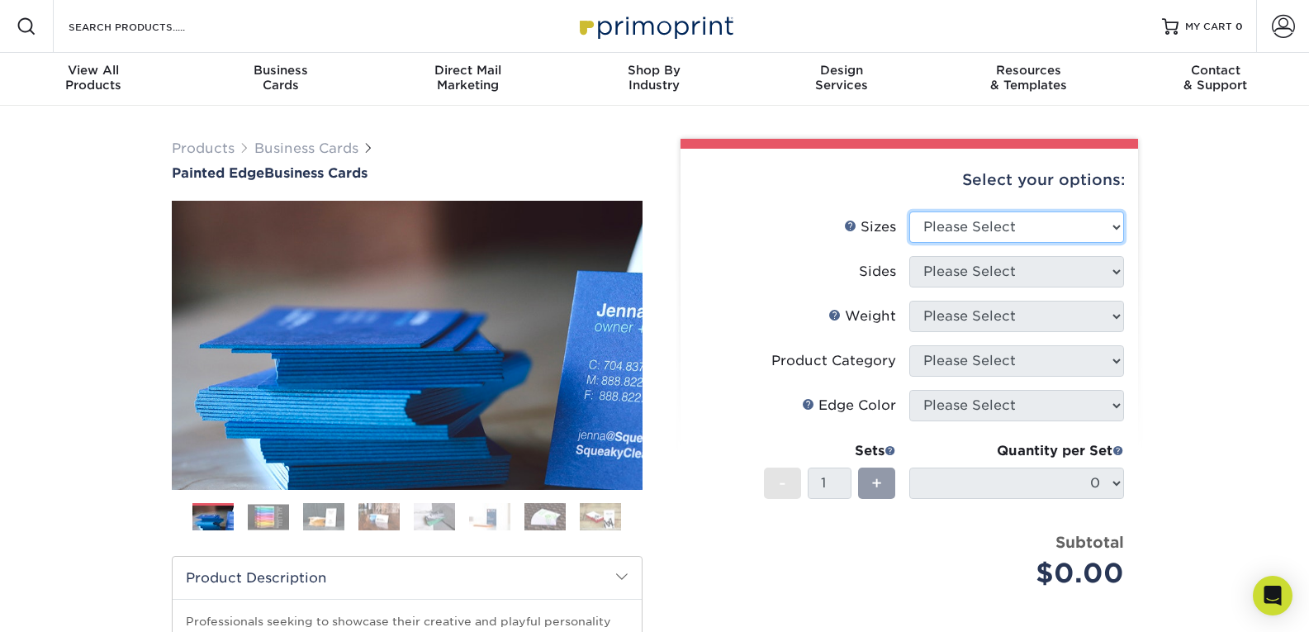
click at [977, 237] on select "Please Select 2" x 3.5" - Standard 2.125" x 3.375" - European 2.5" x 2.5" - Squ…" at bounding box center [1017, 226] width 215 height 31
select select "2.00x3.50"
click at [910, 211] on select "Please Select 2" x 3.5" - Standard 2.125" x 3.375" - European 2.5" x 2.5" - Squ…" at bounding box center [1017, 226] width 215 height 31
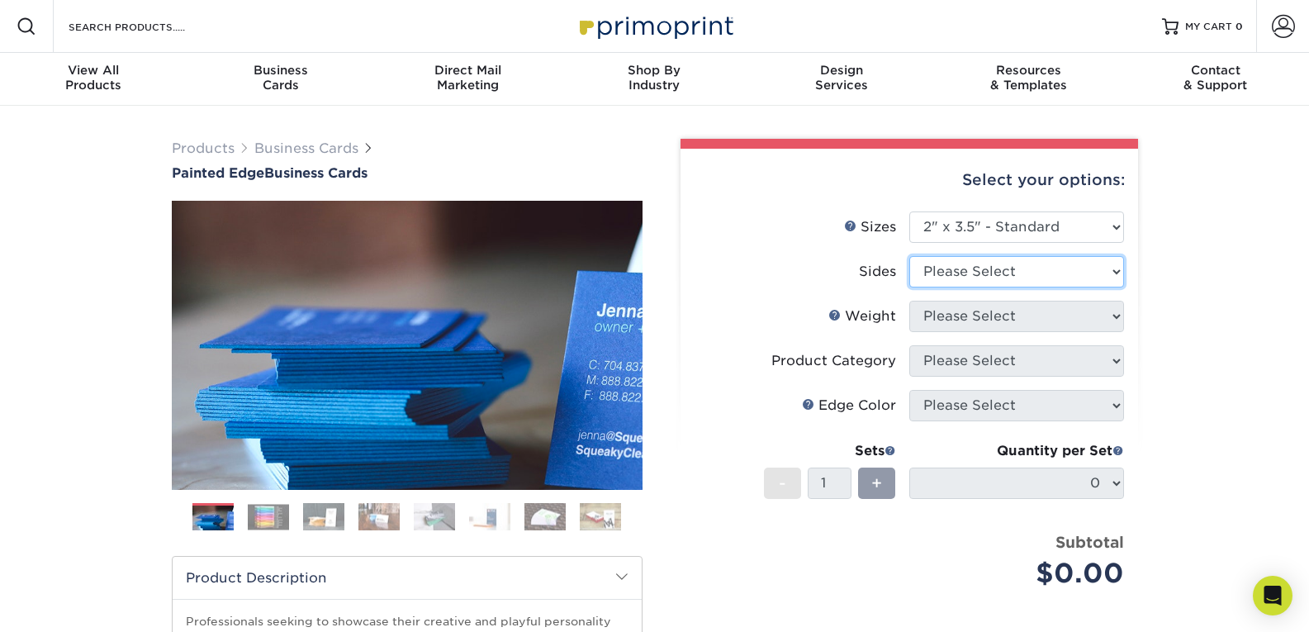
click at [1000, 269] on select "Please Select Print Both Sides Print Front Only" at bounding box center [1017, 271] width 215 height 31
select select "13abbda7-1d64-4f25-8bb2-c179b224825d"
click at [910, 256] on select "Please Select Print Both Sides Print Front Only" at bounding box center [1017, 271] width 215 height 31
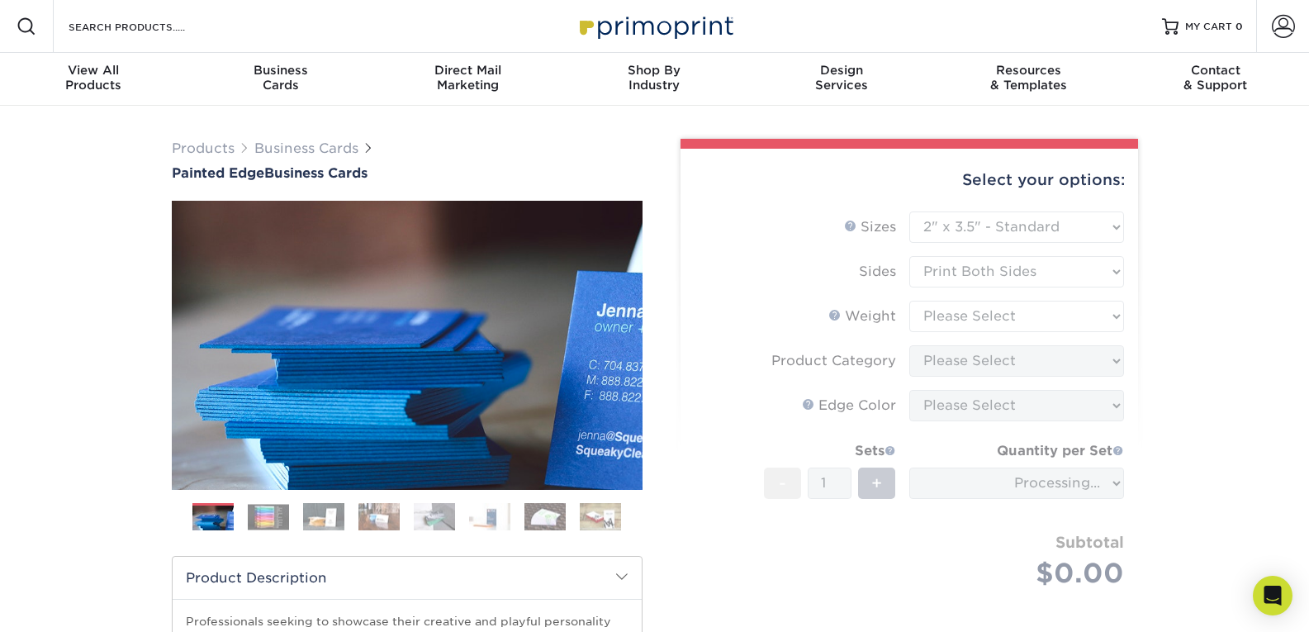
click at [1008, 316] on form "Sizes Help Sizes Please Select 2" x 3.5" - Standard 2.125" x 3.375" - European …" at bounding box center [909, 419] width 431 height 416
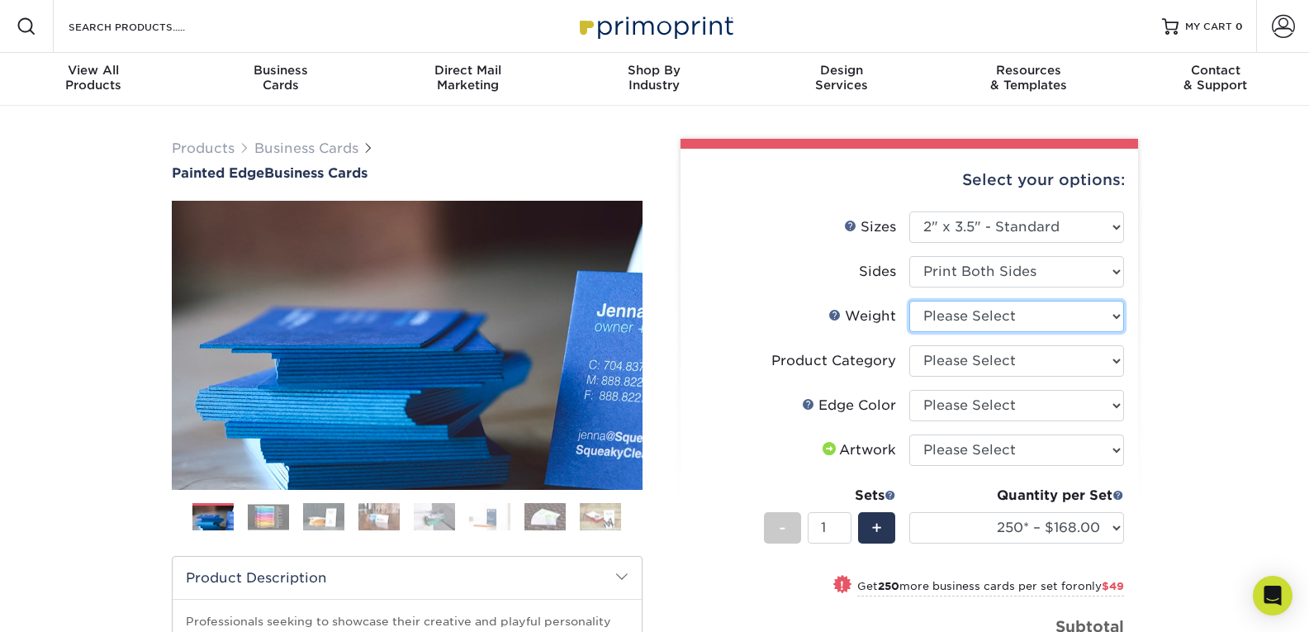
click at [1008, 316] on select "Please Select 32PTUC" at bounding box center [1017, 316] width 215 height 31
select select "32PTUC"
click at [910, 301] on select "Please Select 32PTUC" at bounding box center [1017, 316] width 215 height 31
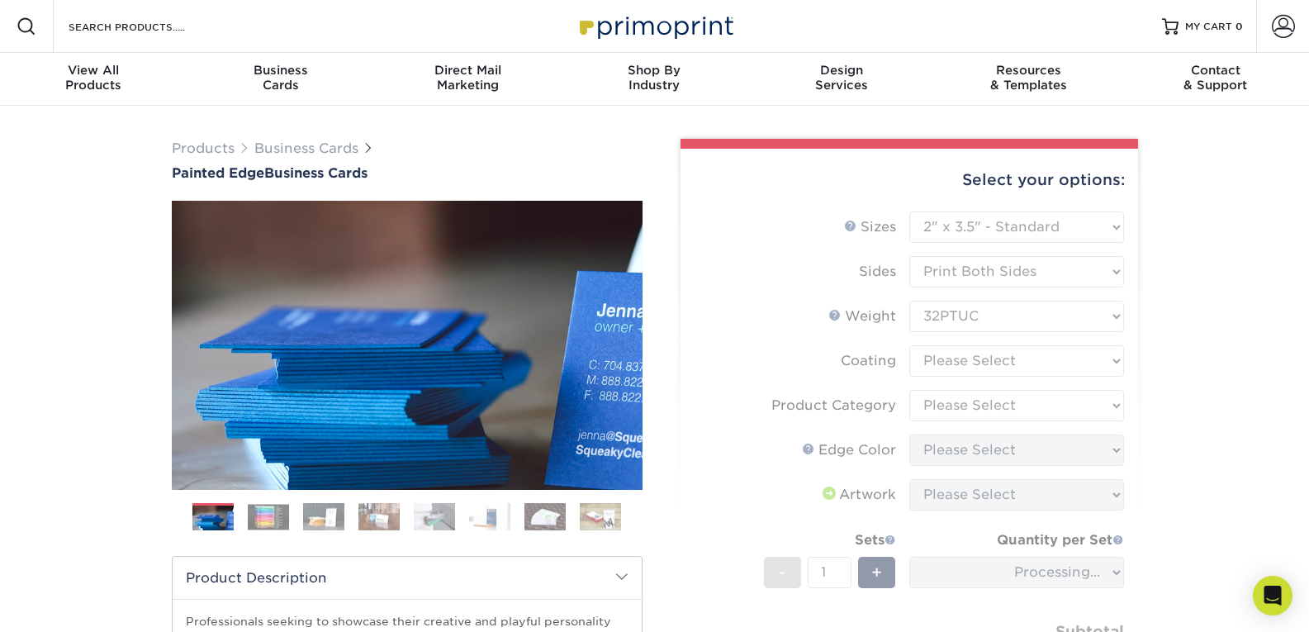
click at [1003, 366] on form "Sizes Help Sizes Please Select 2" x 3.5" - Standard 2.125" x 3.375" - European …" at bounding box center [909, 463] width 431 height 505
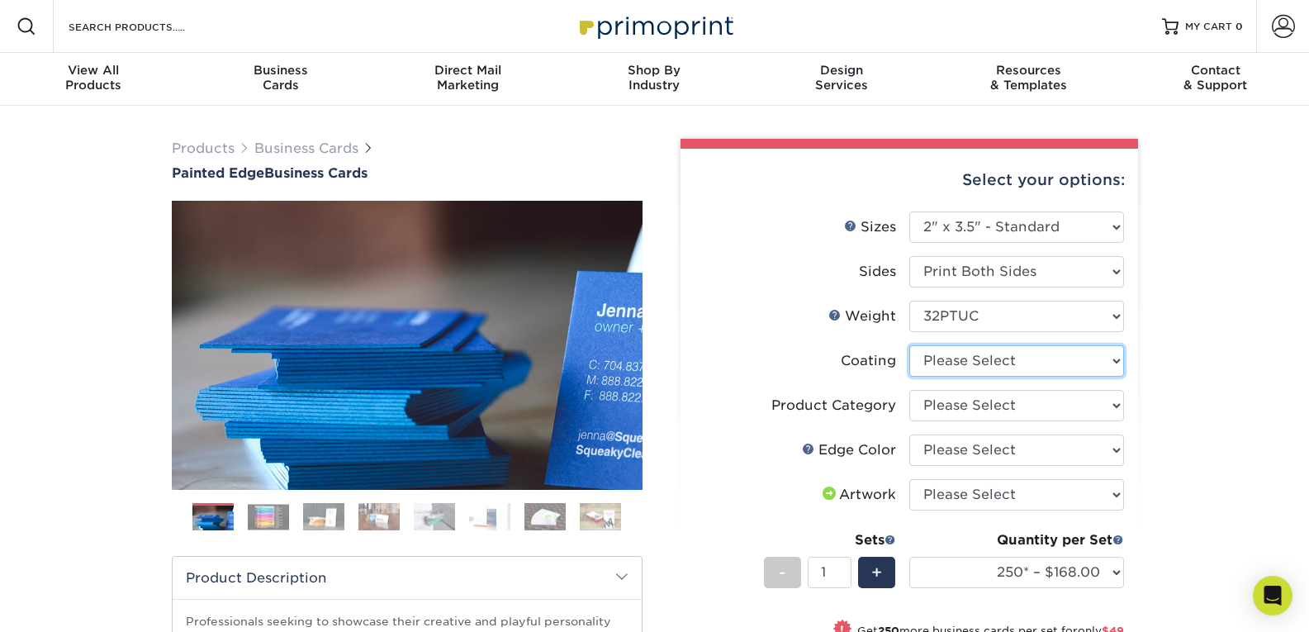
click at [1003, 366] on select at bounding box center [1017, 360] width 215 height 31
select select "3e7618de-abca-4bda-9f97-8b9129e913d8"
click at [910, 345] on select at bounding box center [1017, 360] width 215 height 31
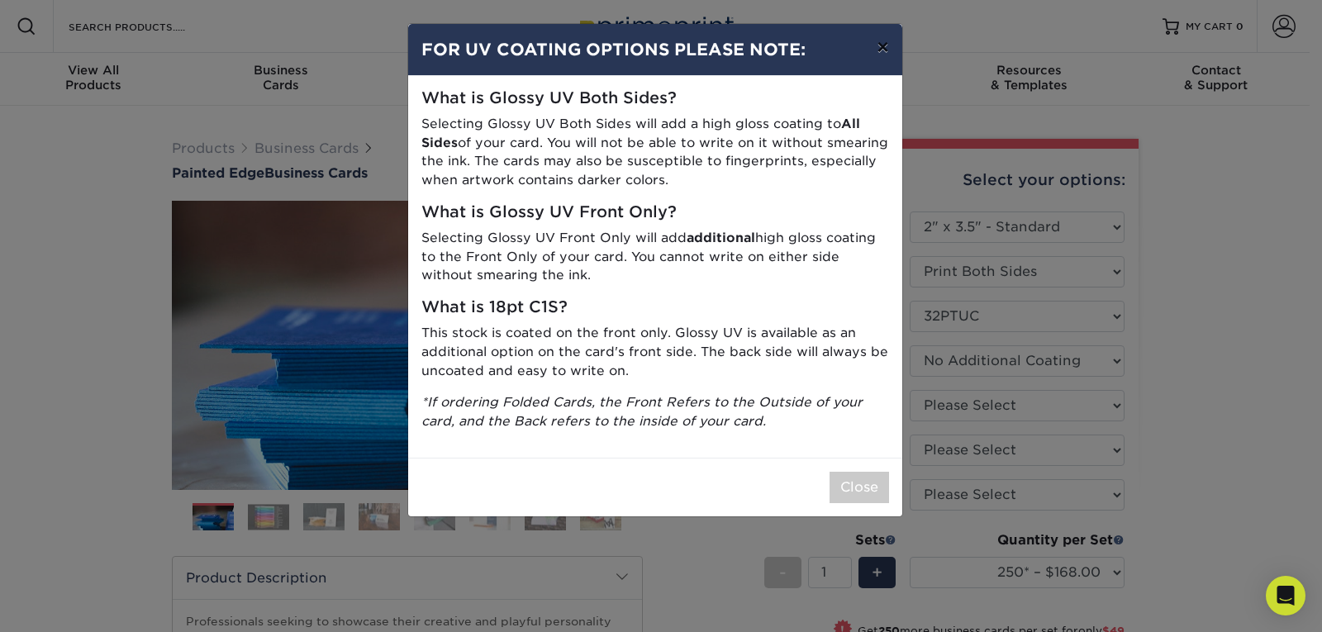
click at [886, 46] on button "×" at bounding box center [882, 47] width 38 height 46
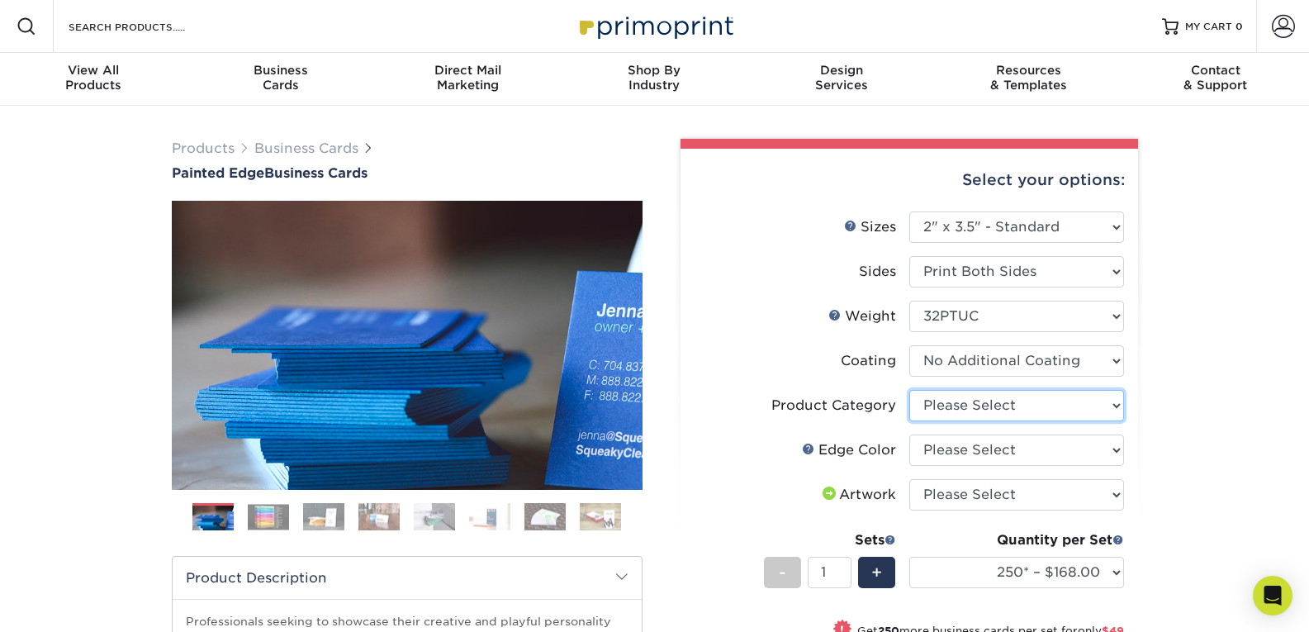
click at [976, 405] on select "Please Select Business Cards" at bounding box center [1017, 405] width 215 height 31
click at [910, 390] on select "Please Select Business Cards" at bounding box center [1017, 405] width 215 height 31
drag, startPoint x: 1045, startPoint y: 416, endPoint x: 1034, endPoint y: 451, distance: 36.6
click at [1034, 451] on ul "Sizes Help Sizes Please Select 2" x 3.5" - Standard 2.125" x 3.375" - European …" at bounding box center [909, 476] width 431 height 531
select select "3b5148f1-0588-4f88-a218-97bcfdce65c1"
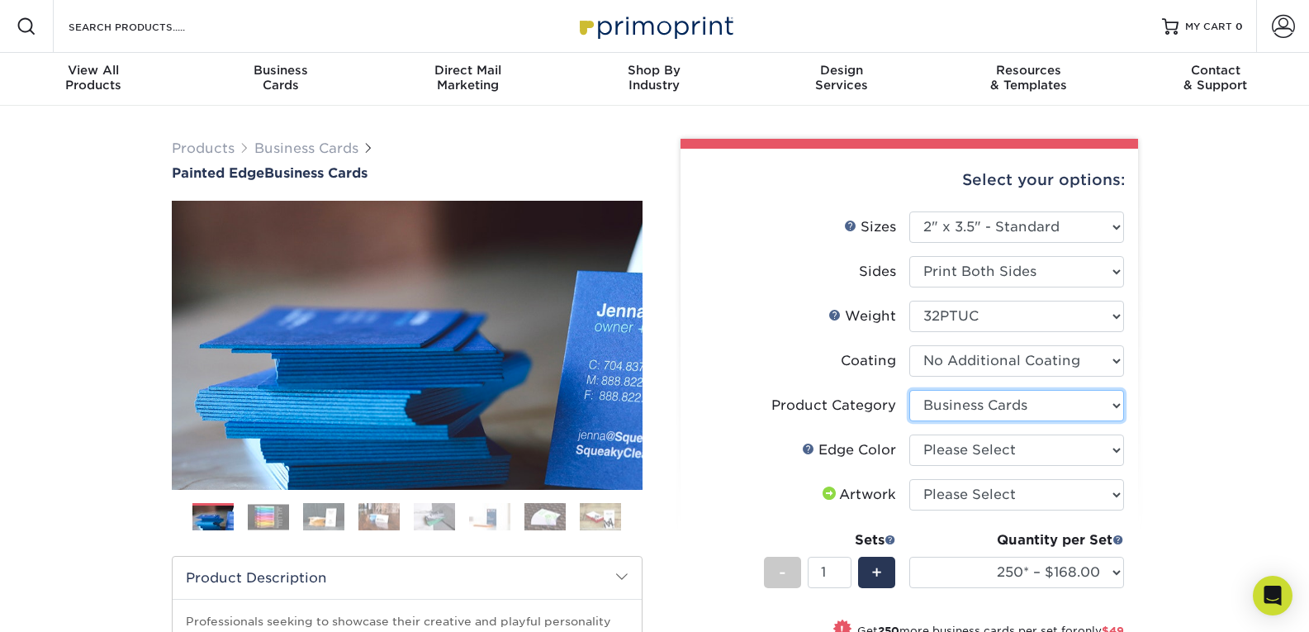
click at [910, 390] on select "Please Select Business Cards" at bounding box center [1017, 405] width 215 height 31
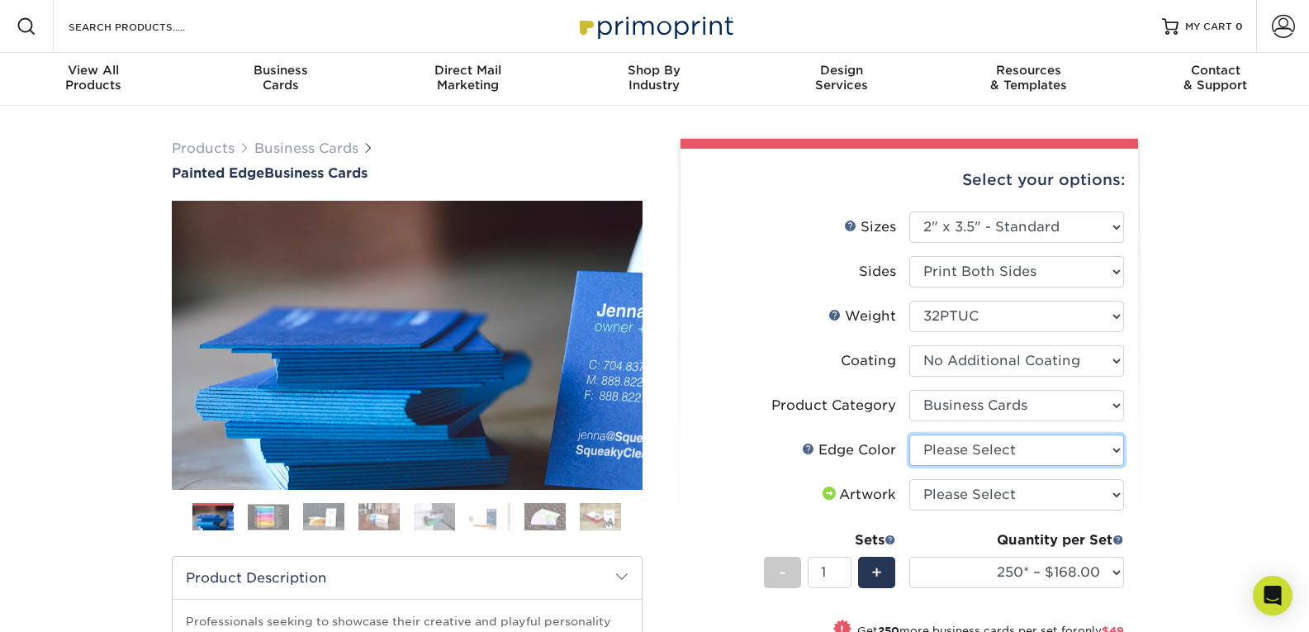
click at [1034, 451] on select "Please Select Charcoal Black Brown Blue Pearlescent Blue Pearlescent Gold Pearl…" at bounding box center [1017, 450] width 215 height 31
select select "8edf2e46-2dbb-4a7c-bc5c-20ba781fe219"
click at [910, 435] on select "Please Select Charcoal Black Brown Blue Pearlescent Blue Pearlescent Gold Pearl…" at bounding box center [1017, 450] width 215 height 31
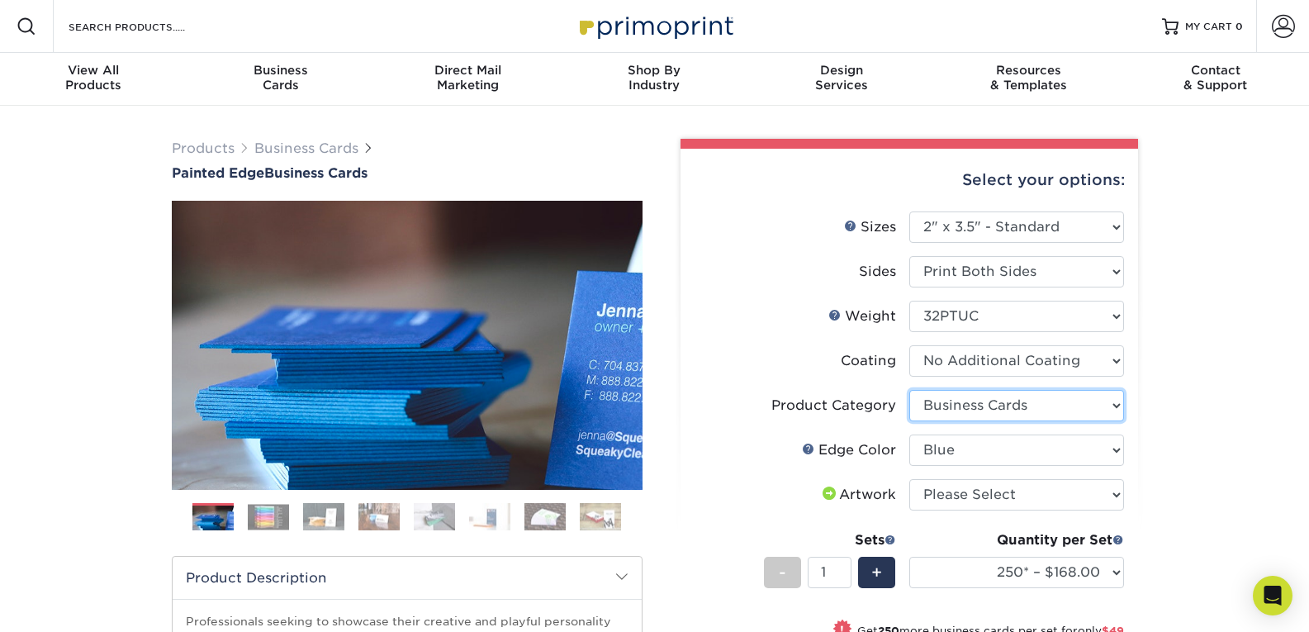
click at [990, 406] on select "Please Select Business Cards" at bounding box center [1017, 405] width 215 height 31
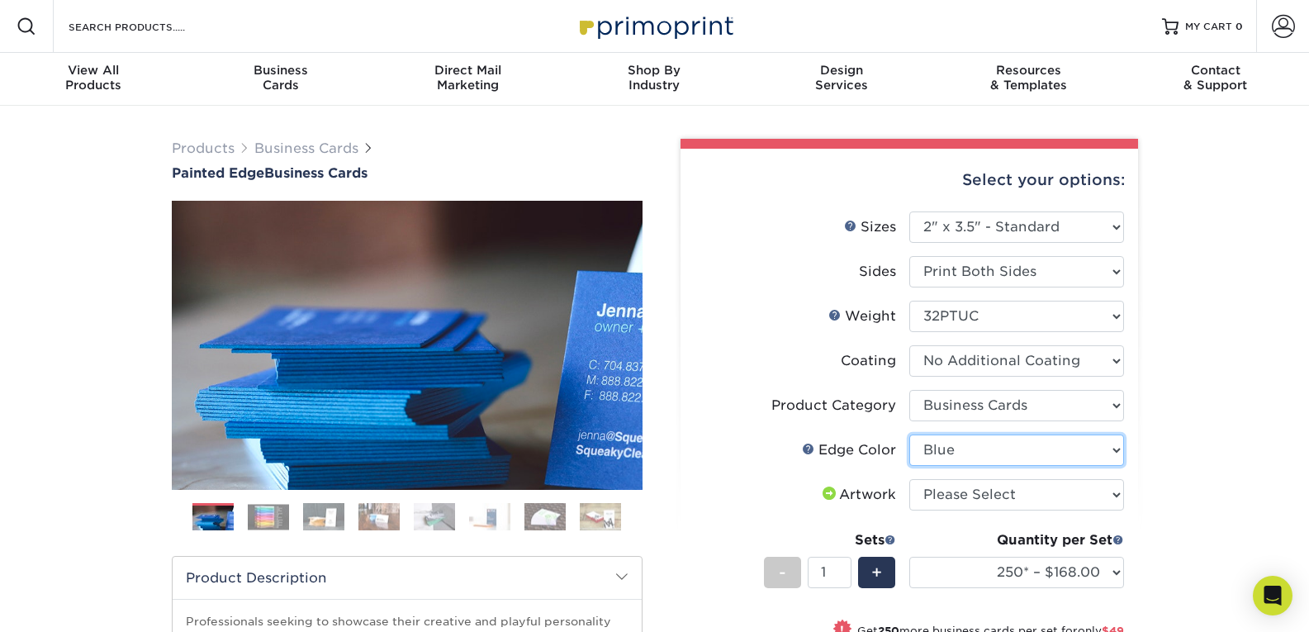
click at [990, 455] on select "Please Select Charcoal Black Brown Blue Pearlescent Blue Pearlescent Gold Pearl…" at bounding box center [1017, 450] width 215 height 31
click at [988, 492] on select "Please Select I will upload files I need a design - $100" at bounding box center [1017, 494] width 215 height 31
select select "upload"
click at [910, 479] on select "Please Select I will upload files I need a design - $100" at bounding box center [1017, 494] width 215 height 31
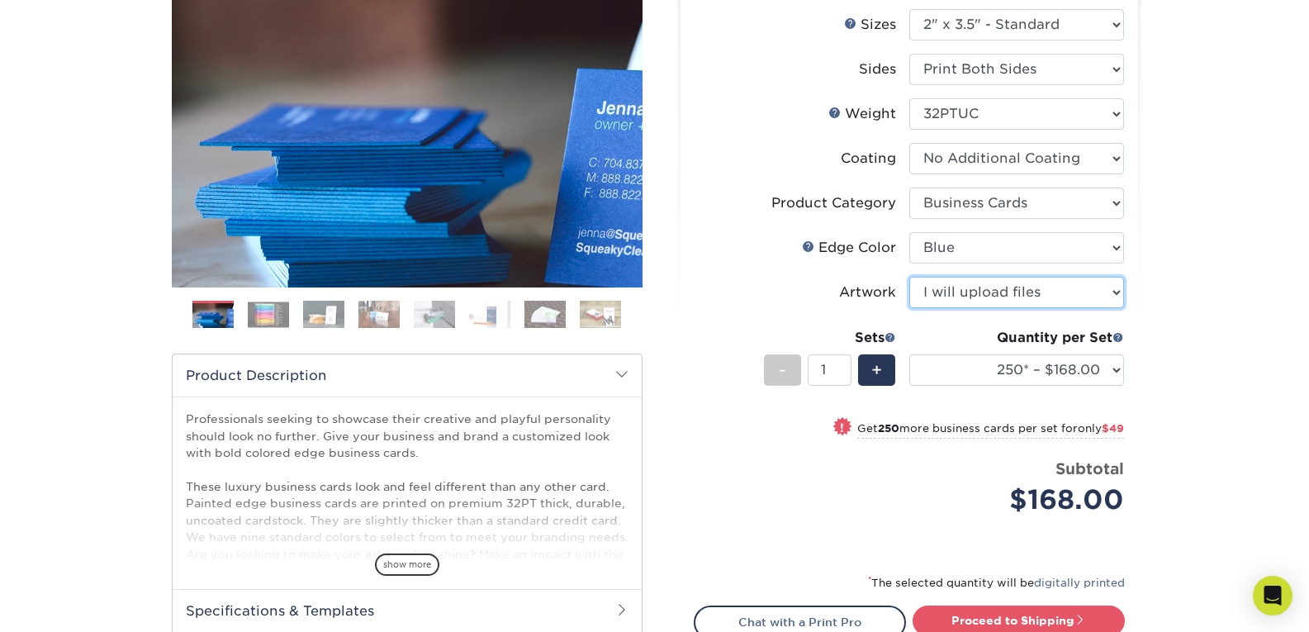
scroll to position [256, 0]
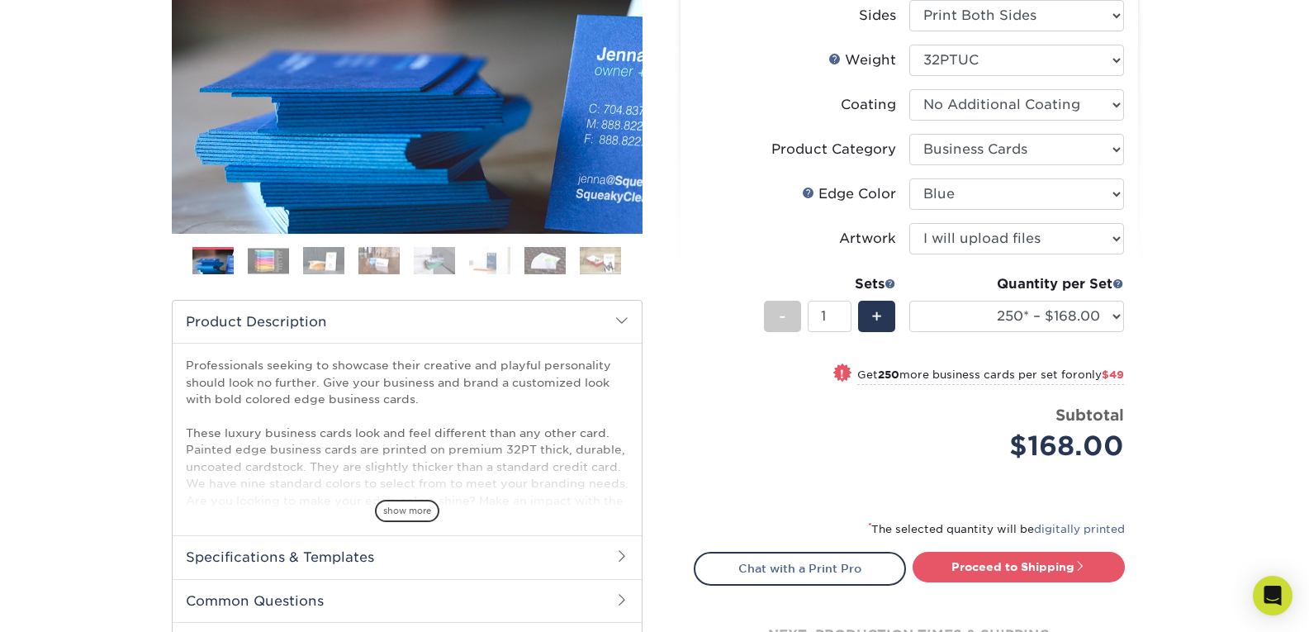
click at [1192, 186] on div "Products Business Cards Painted Edge Business Cards Previous Next" at bounding box center [654, 297] width 1309 height 895
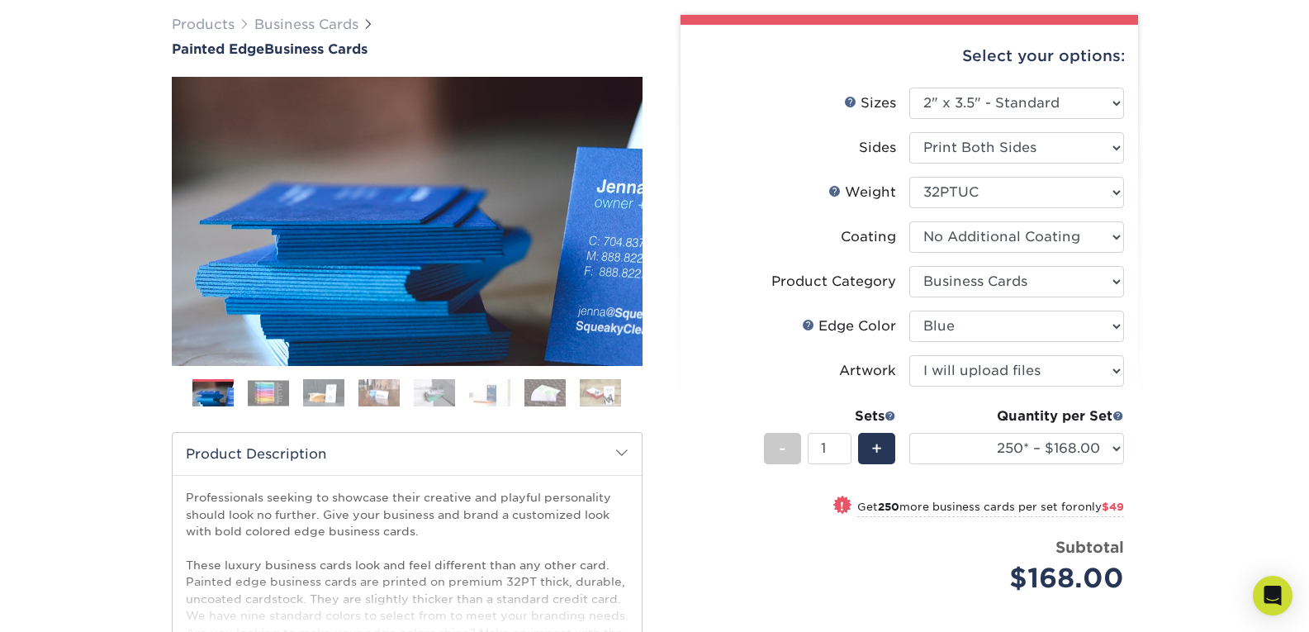
scroll to position [0, 0]
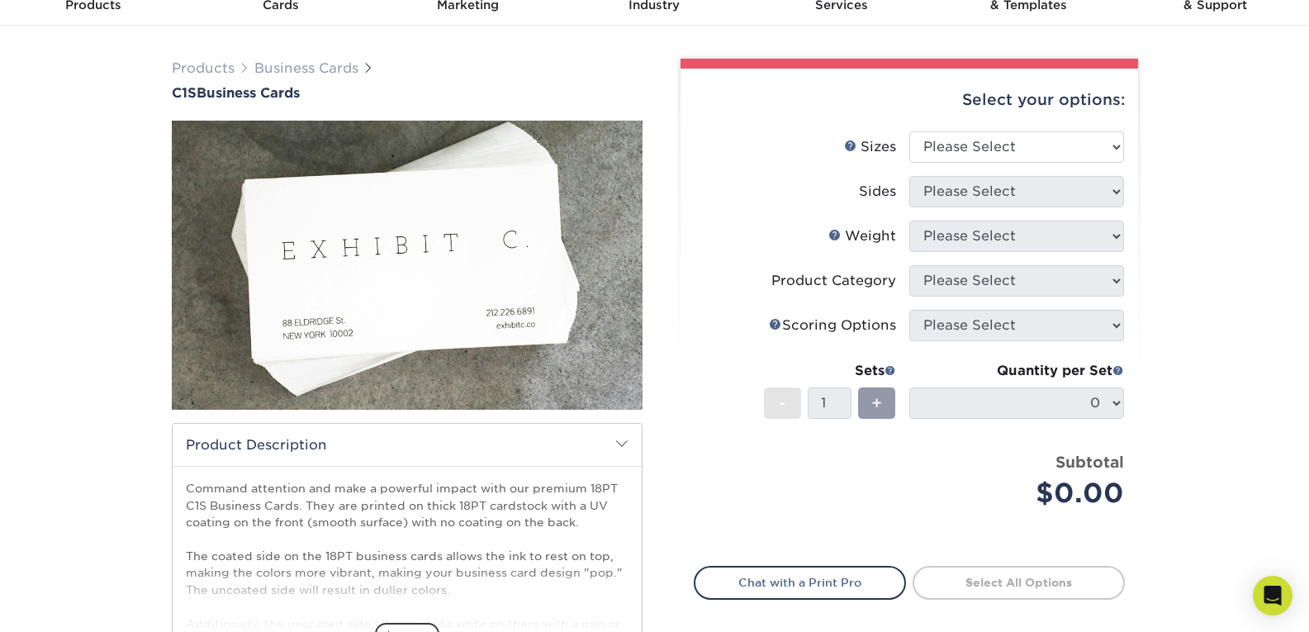
scroll to position [116, 0]
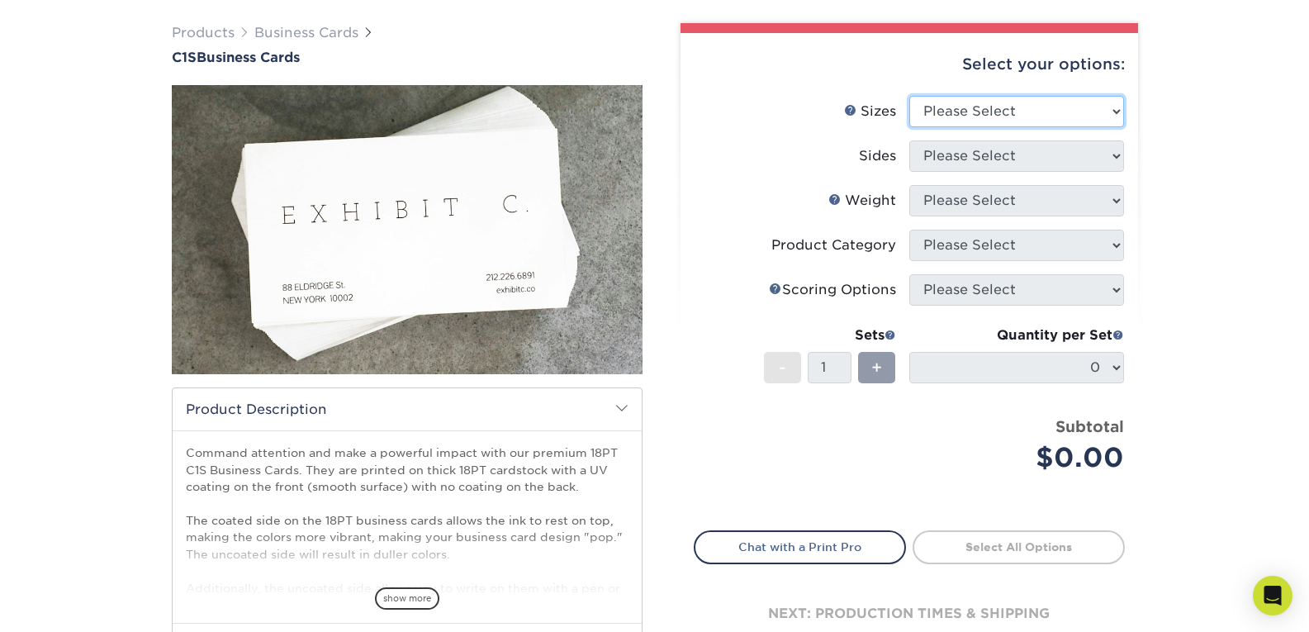
click at [988, 108] on select "Please Select 2" x 3.5" - Standard 2.125" x 3.375" - European 2.5" x 2.5" - Squ…" at bounding box center [1017, 111] width 215 height 31
select select "2.00x3.50"
click at [910, 96] on select "Please Select 2" x 3.5" - Standard 2.125" x 3.375" - European 2.5" x 2.5" - Squ…" at bounding box center [1017, 111] width 215 height 31
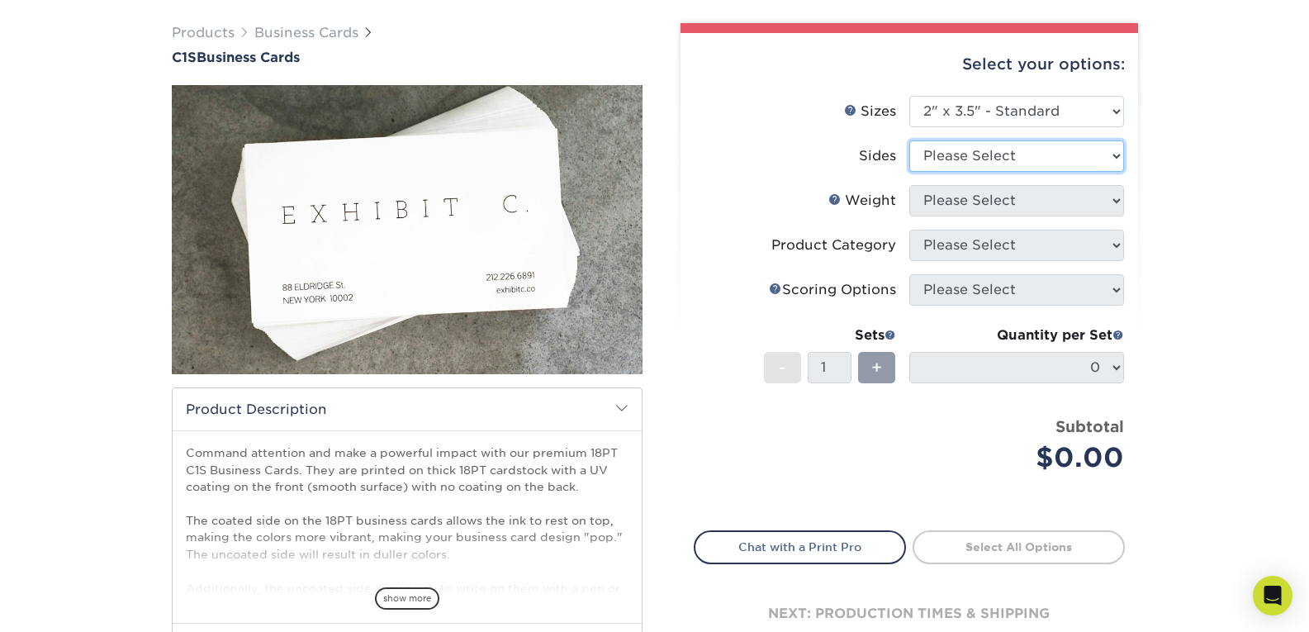
click at [1010, 165] on select "Please Select Print Both Sides Print Front Only" at bounding box center [1017, 155] width 215 height 31
select select "13abbda7-1d64-4f25-8bb2-c179b224825d"
click at [910, 140] on select "Please Select Print Both Sides Print Front Only" at bounding box center [1017, 155] width 215 height 31
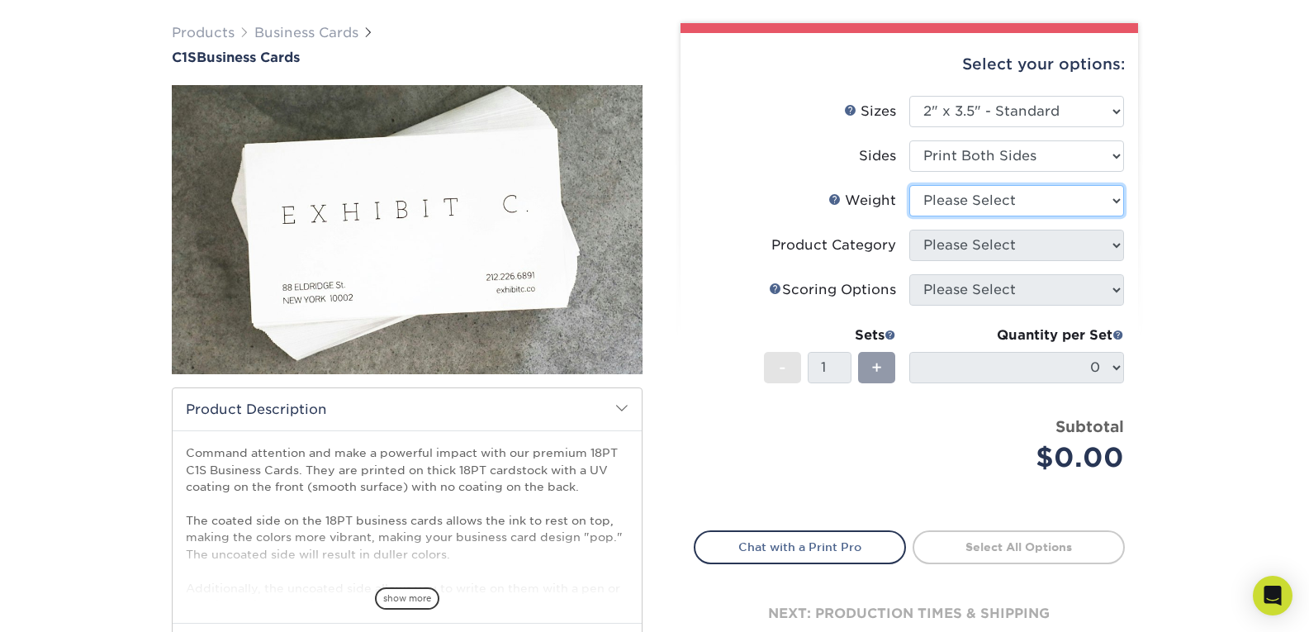
click at [1007, 198] on select "Please Select 18PT C1S" at bounding box center [1017, 200] width 215 height 31
select select "18PTC1S"
click at [910, 185] on select "Please Select 18PT C1S" at bounding box center [1017, 200] width 215 height 31
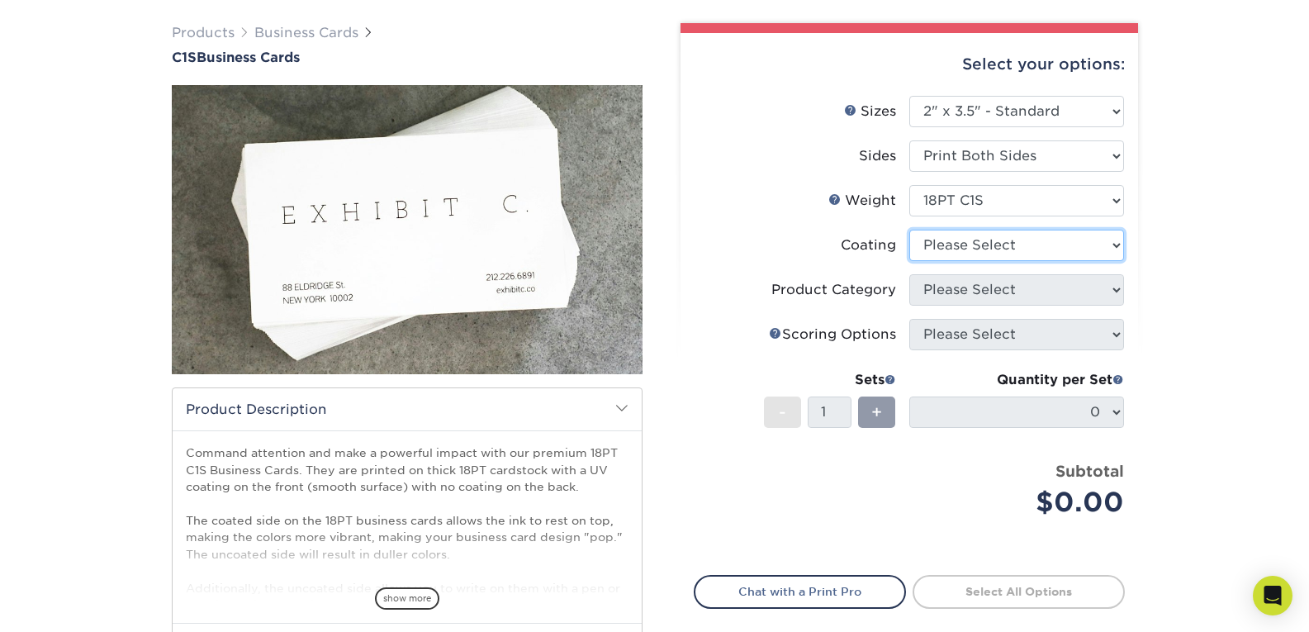
click at [982, 245] on select at bounding box center [1017, 245] width 215 height 31
select select "3e7618de-abca-4bda-9f97-8b9129e913d8"
click at [910, 230] on select at bounding box center [1017, 245] width 215 height 31
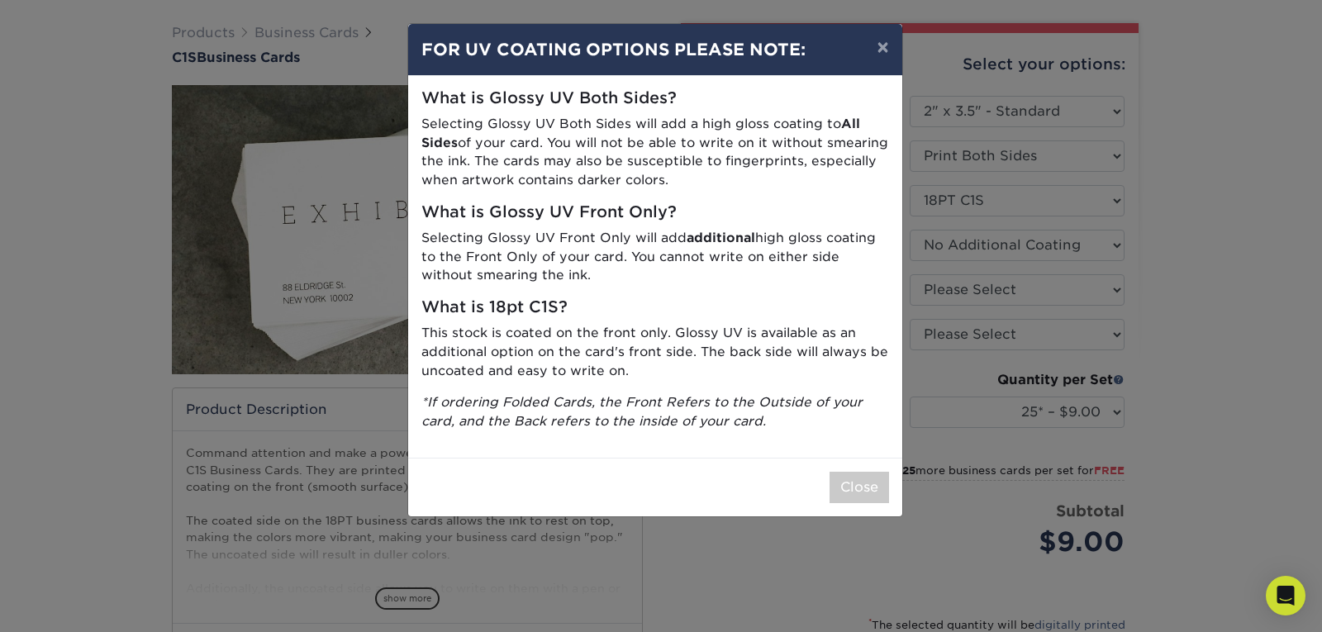
click at [953, 447] on div "× FOR UV COATING OPTIONS PLEASE NOTE: What is Glossy UV Both Sides? Selecting G…" at bounding box center [661, 316] width 1322 height 632
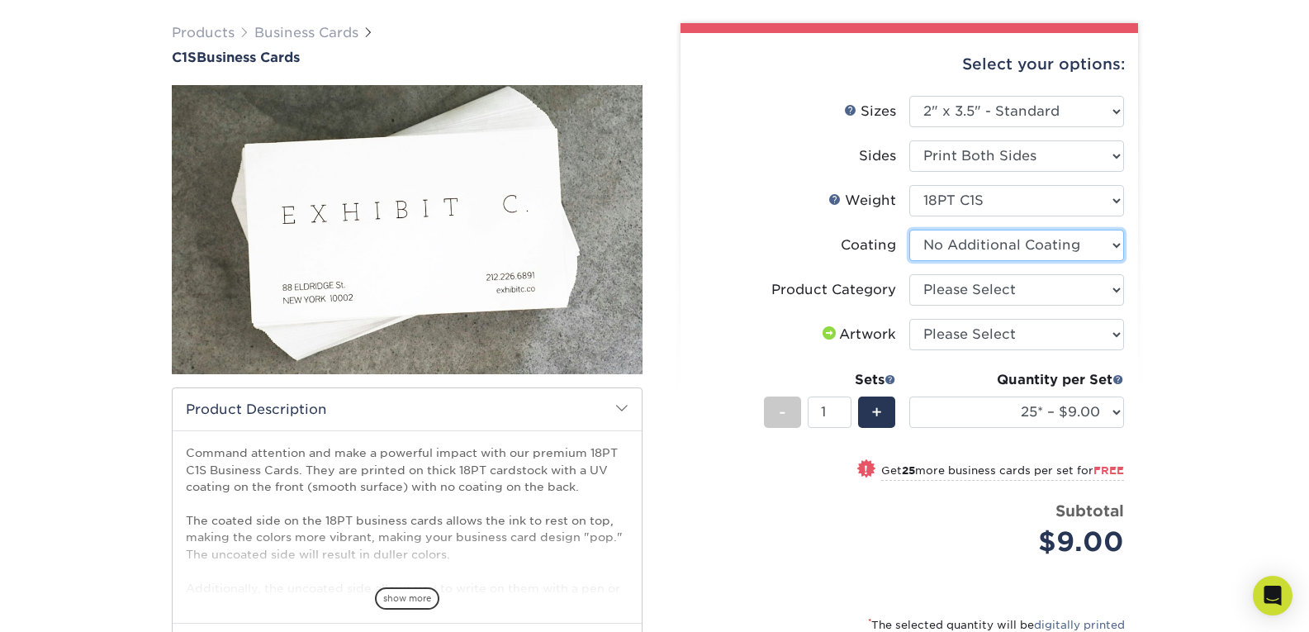
click at [997, 249] on select at bounding box center [1017, 245] width 215 height 31
click at [1219, 248] on div "Products Business Cards C1S Business Cards" at bounding box center [654, 415] width 1309 height 850
click at [1081, 279] on select "Please Select Business Cards" at bounding box center [1017, 289] width 215 height 31
select select "3b5148f1-0588-4f88-a218-97bcfdce65c1"
click at [910, 274] on select "Please Select Business Cards" at bounding box center [1017, 289] width 215 height 31
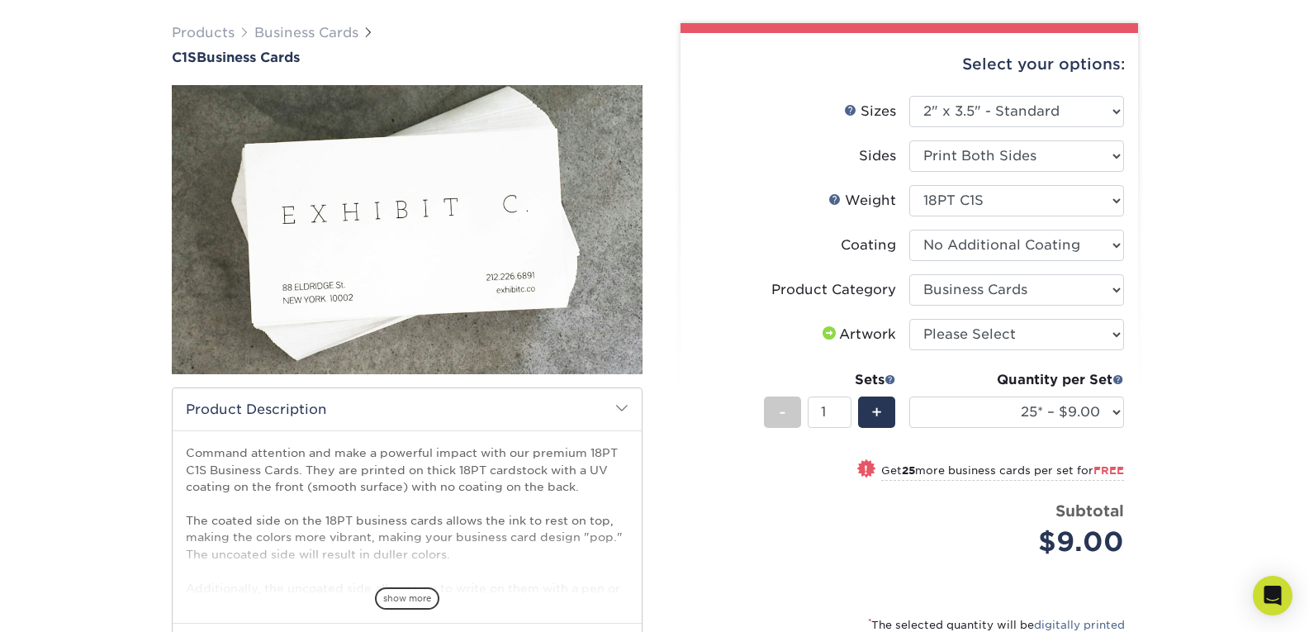
click at [1133, 332] on div "Select your options: Sizes Help Sizes Please Select 2" x 3.5" - Standard 2.125"…" at bounding box center [910, 413] width 458 height 761
click at [1053, 341] on select "Please Select I will upload files I need a design - $100" at bounding box center [1017, 334] width 215 height 31
select select "upload"
click at [910, 319] on select "Please Select I will upload files I need a design - $100" at bounding box center [1017, 334] width 215 height 31
click at [1112, 409] on select "25* – $9.00 50* – $9.00 75* – $9.00 100* – $9.00 250* – $19.00 500 – $37.00 100…" at bounding box center [1017, 412] width 215 height 31
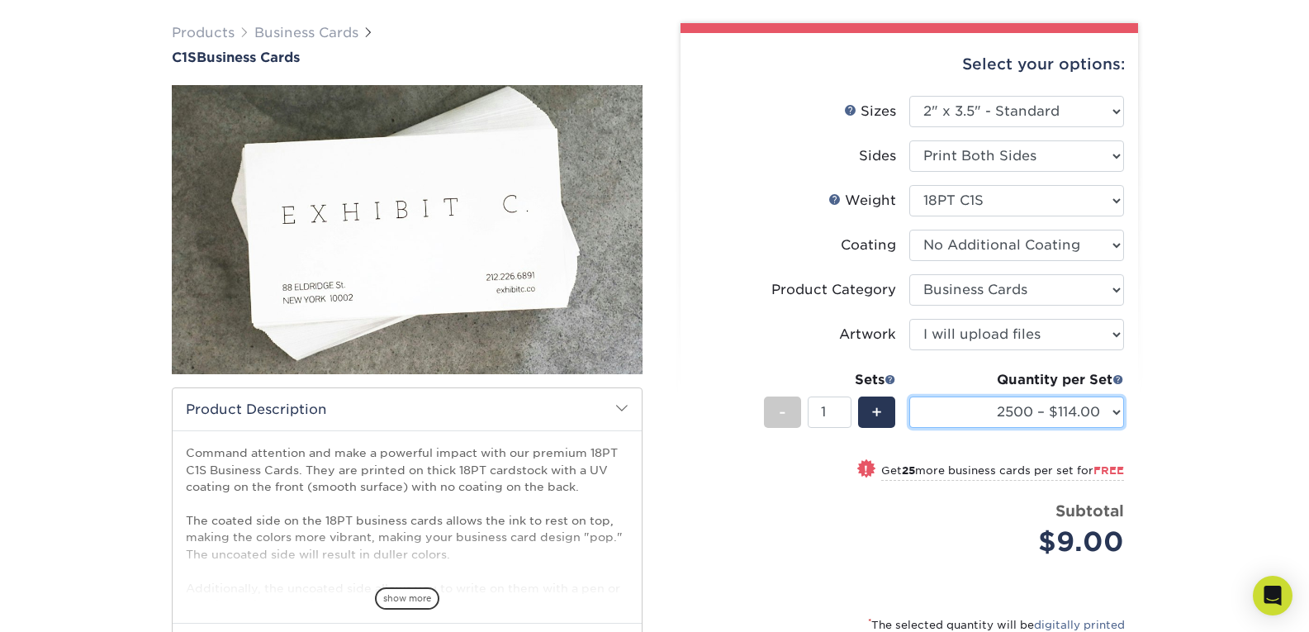
click at [910, 397] on select "25* – $9.00 50* – $9.00 75* – $9.00 100* – $9.00 250* – $19.00 500 – $37.00 100…" at bounding box center [1017, 412] width 215 height 31
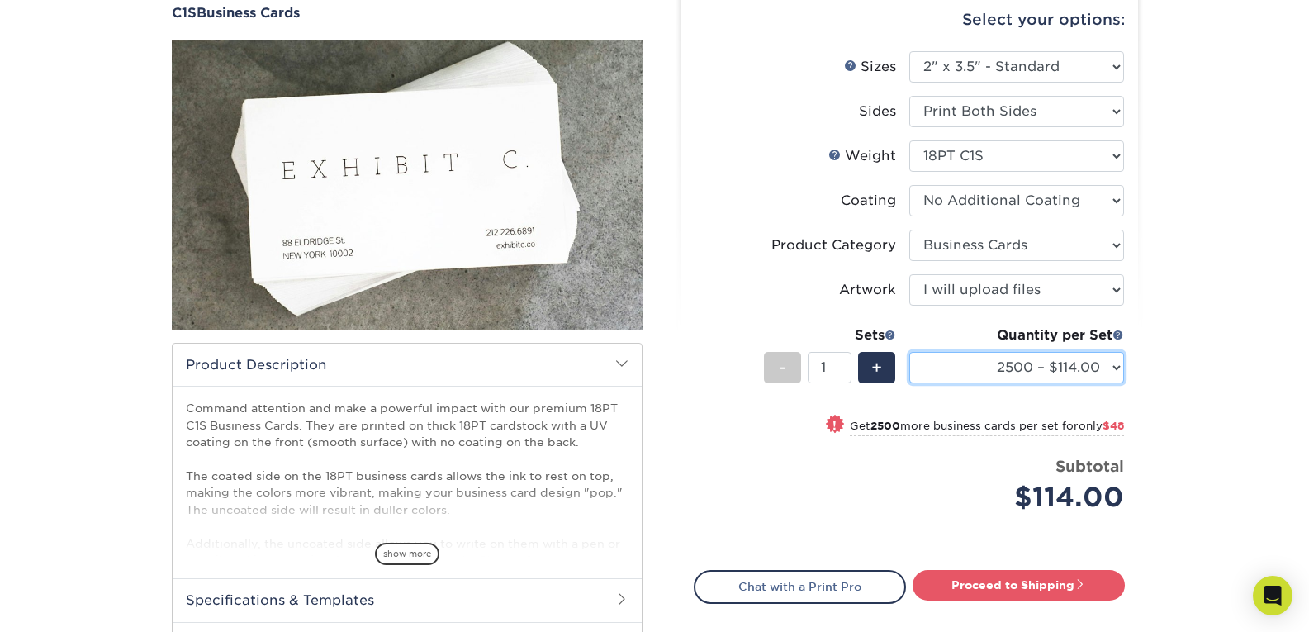
scroll to position [159, 0]
click at [1061, 374] on select "25* – $9.00 50* – $9.00 75* – $9.00 100* – $9.00 250* – $19.00 500 – $37.00 100…" at bounding box center [1017, 368] width 215 height 31
select select "1000 – $53.00"
click at [910, 353] on select "25* – $9.00 50* – $9.00 75* – $9.00 100* – $9.00 250* – $19.00 500 – $37.00 100…" at bounding box center [1017, 368] width 215 height 31
drag, startPoint x: 679, startPoint y: 136, endPoint x: 744, endPoint y: 88, distance: 80.3
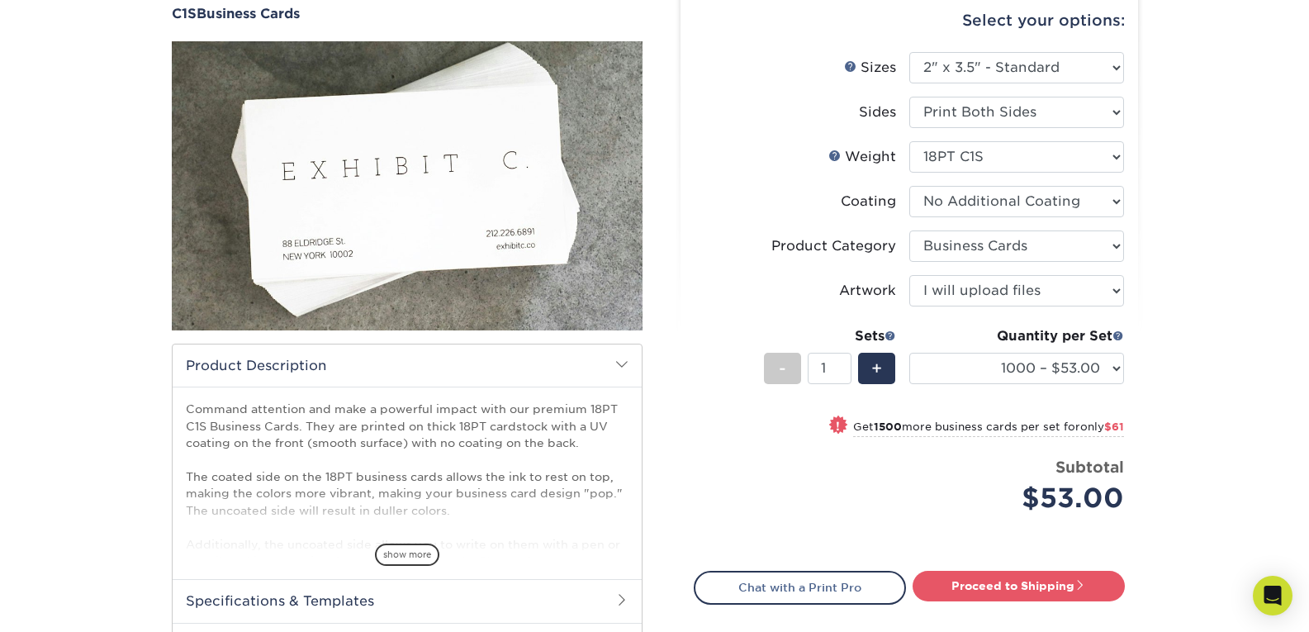
click at [744, 88] on div "Select your options: Sizes Help Sizes Sides - 1" at bounding box center [903, 348] width 471 height 738
click at [1201, 335] on div "Products Business Cards C1S Business Cards" at bounding box center [654, 360] width 1309 height 829
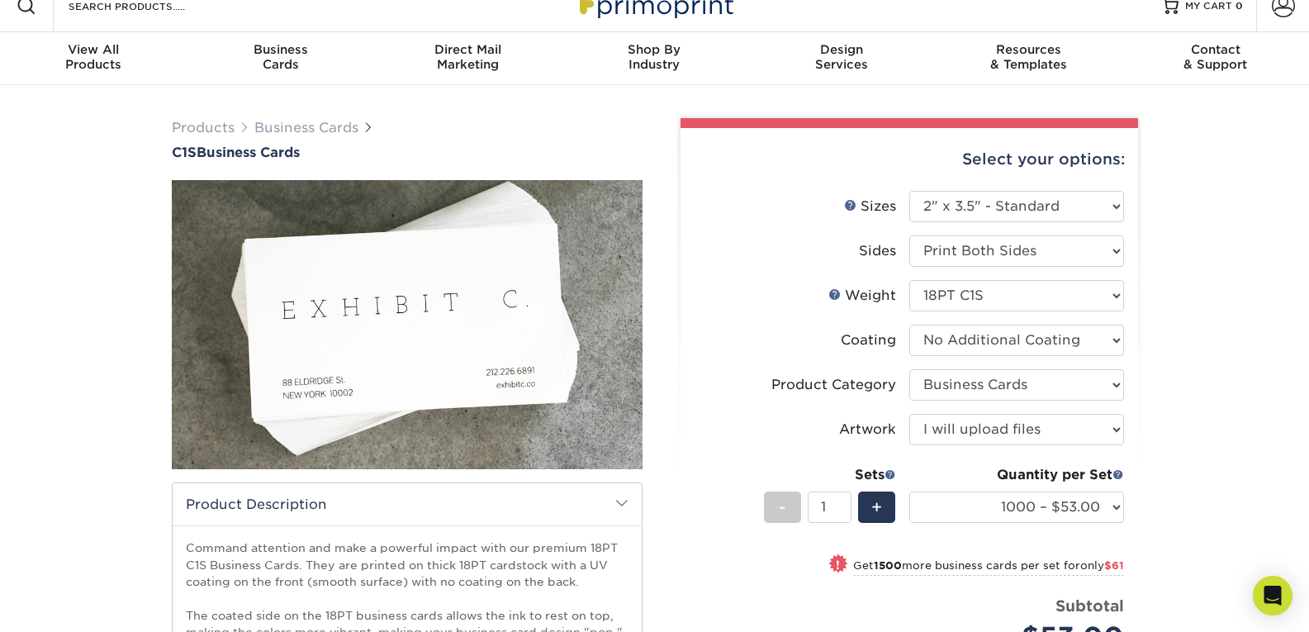
scroll to position [0, 0]
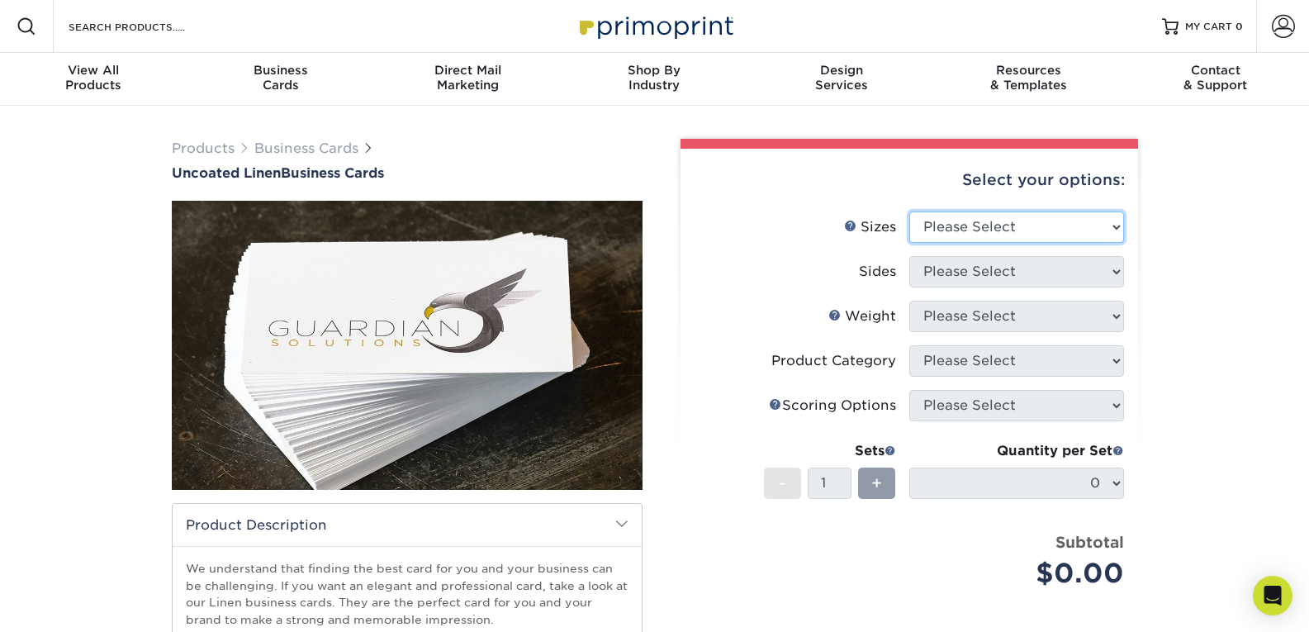
click at [1030, 212] on select "Please Select 2" x 3.5" - Standard 2" x 7" - Foldover Card 2.125" x 3.375" - Eu…" at bounding box center [1017, 226] width 215 height 31
select select "2.00x3.50"
click at [910, 211] on select "Please Select 2" x 3.5" - Standard 2" x 7" - Foldover Card 2.125" x 3.375" - Eu…" at bounding box center [1017, 226] width 215 height 31
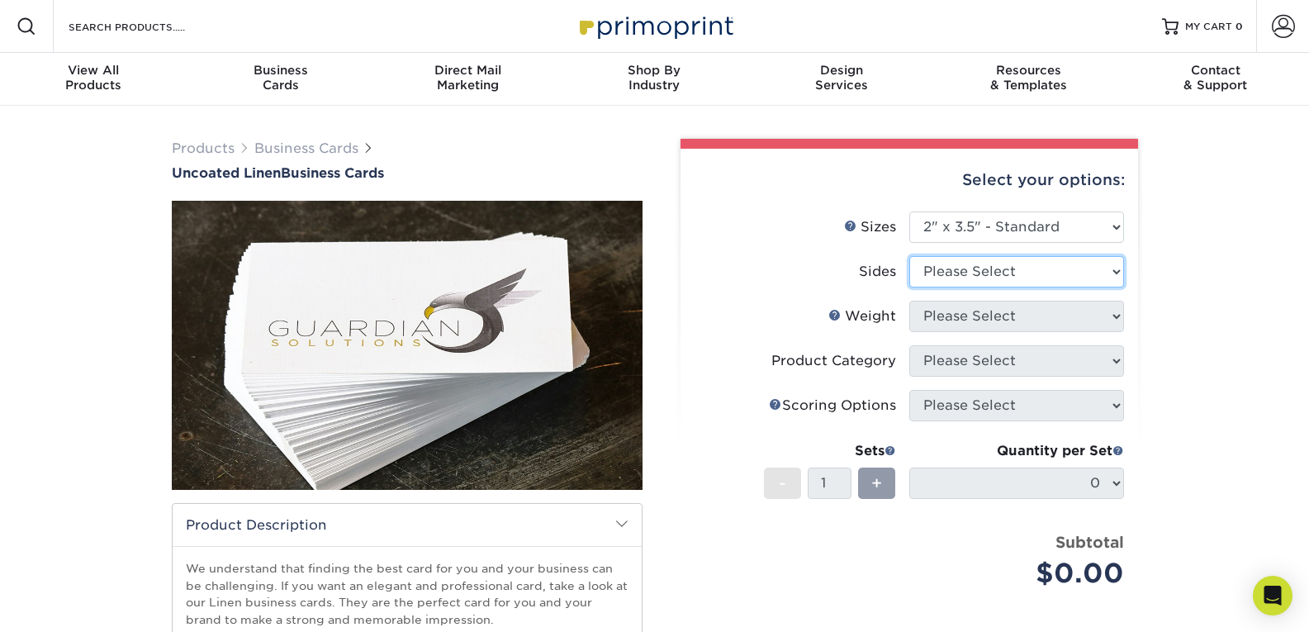
click at [1045, 276] on select "Please Select Print Both Sides Print Front Only" at bounding box center [1017, 271] width 215 height 31
select select "13abbda7-1d64-4f25-8bb2-c179b224825d"
click at [910, 256] on select "Please Select Print Both Sides Print Front Only" at bounding box center [1017, 271] width 215 height 31
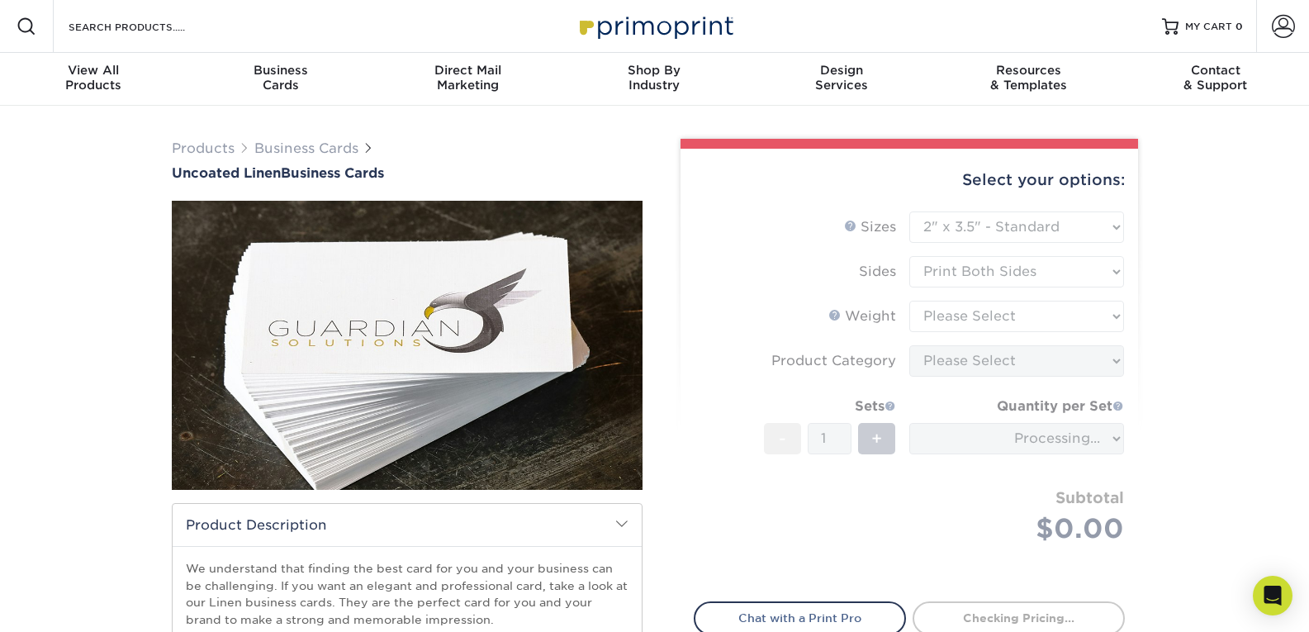
click at [1066, 321] on form "Sizes Help Sizes Please Select 2" x 3.5" - Standard 2" x 7" - Foldover Card 2.1…" at bounding box center [909, 396] width 431 height 371
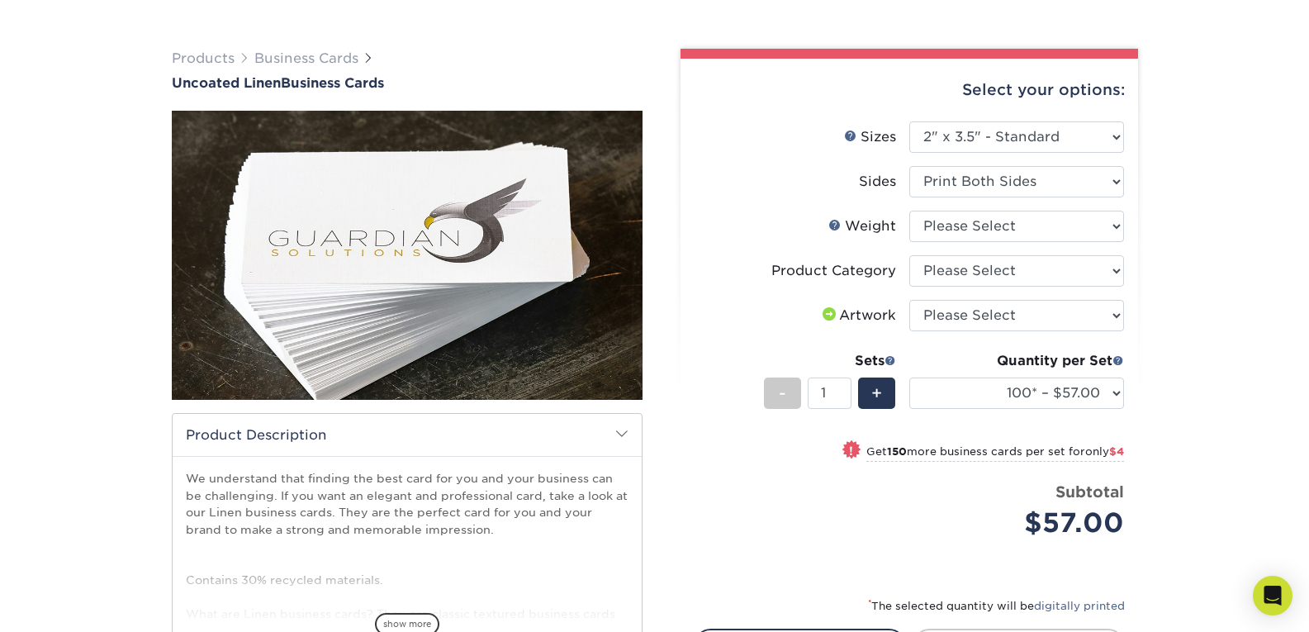
scroll to position [92, 0]
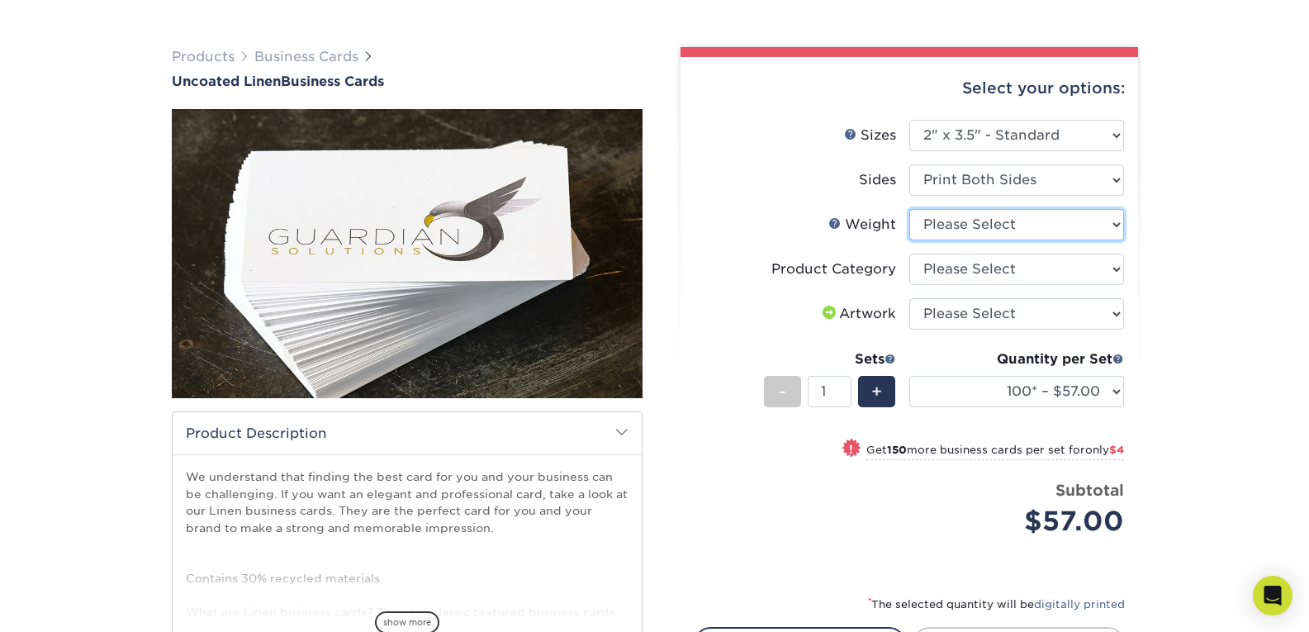
drag, startPoint x: 1069, startPoint y: 226, endPoint x: 1053, endPoint y: 275, distance: 51.2
click at [1053, 275] on ul "Sizes Help Sizes Please Select 2" x 3.5" - Standard 2" x 7" - Foldover Card 2.1…" at bounding box center [909, 341] width 431 height 442
select select "100LB"
click at [910, 209] on select "Please Select 100LB" at bounding box center [1017, 224] width 215 height 31
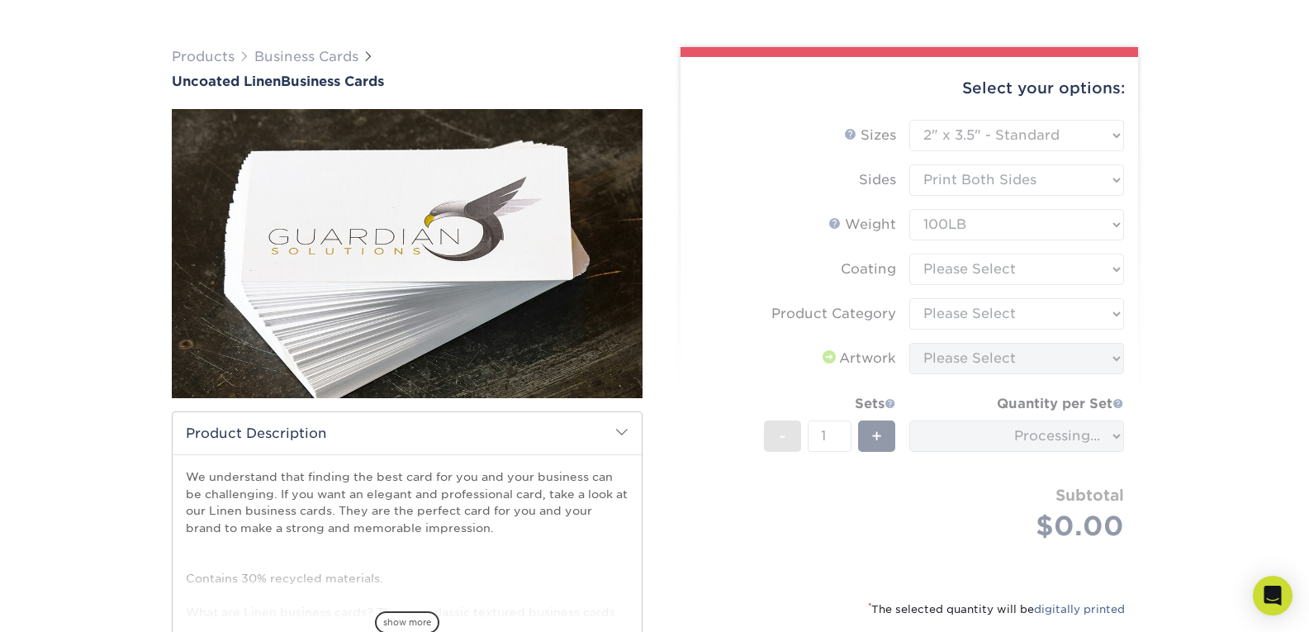
click at [1053, 275] on form "Sizes Help Sizes Please Select 2" x 3.5" - Standard 2" x 7" - Foldover Card 2.1…" at bounding box center [909, 350] width 431 height 460
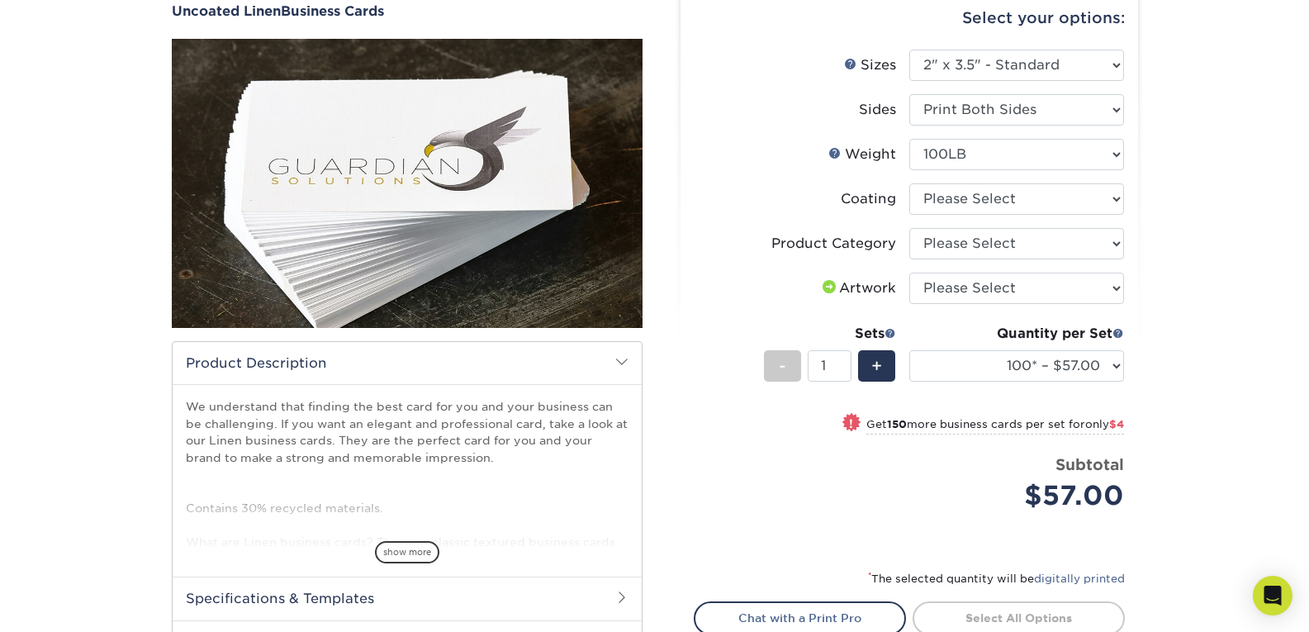
scroll to position [163, 0]
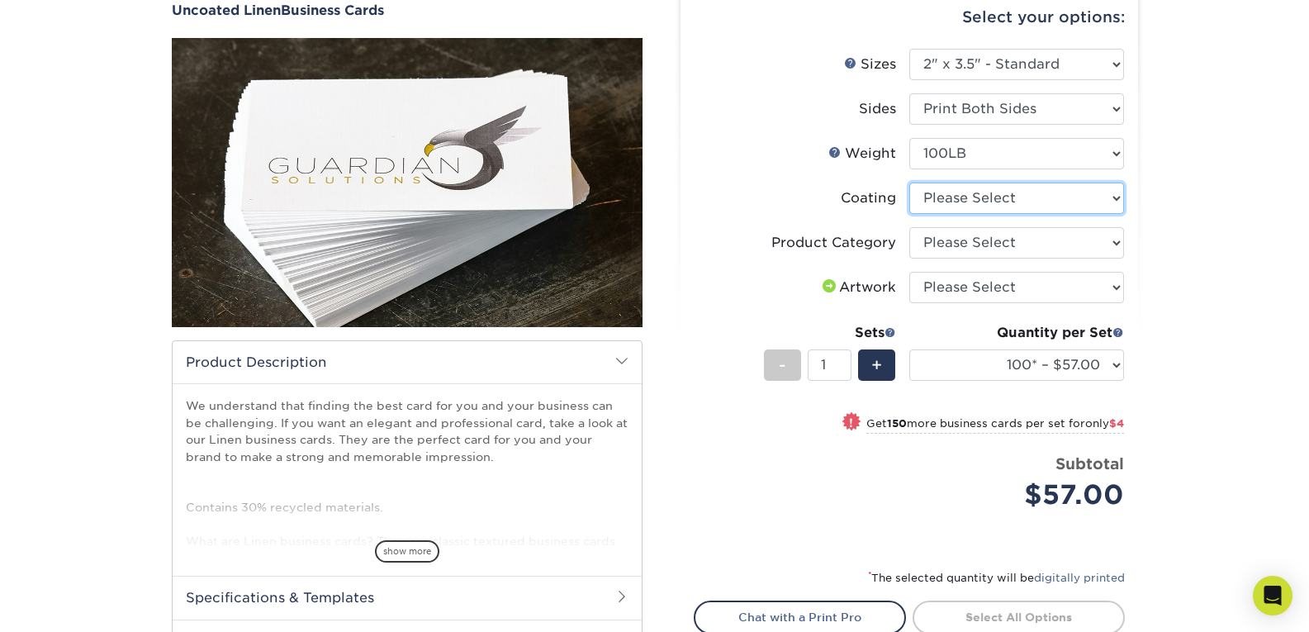
click at [1075, 199] on select at bounding box center [1017, 198] width 215 height 31
select select "3e7618de-abca-4bda-9f97-8b9129e913d8"
click at [910, 183] on select at bounding box center [1017, 198] width 215 height 31
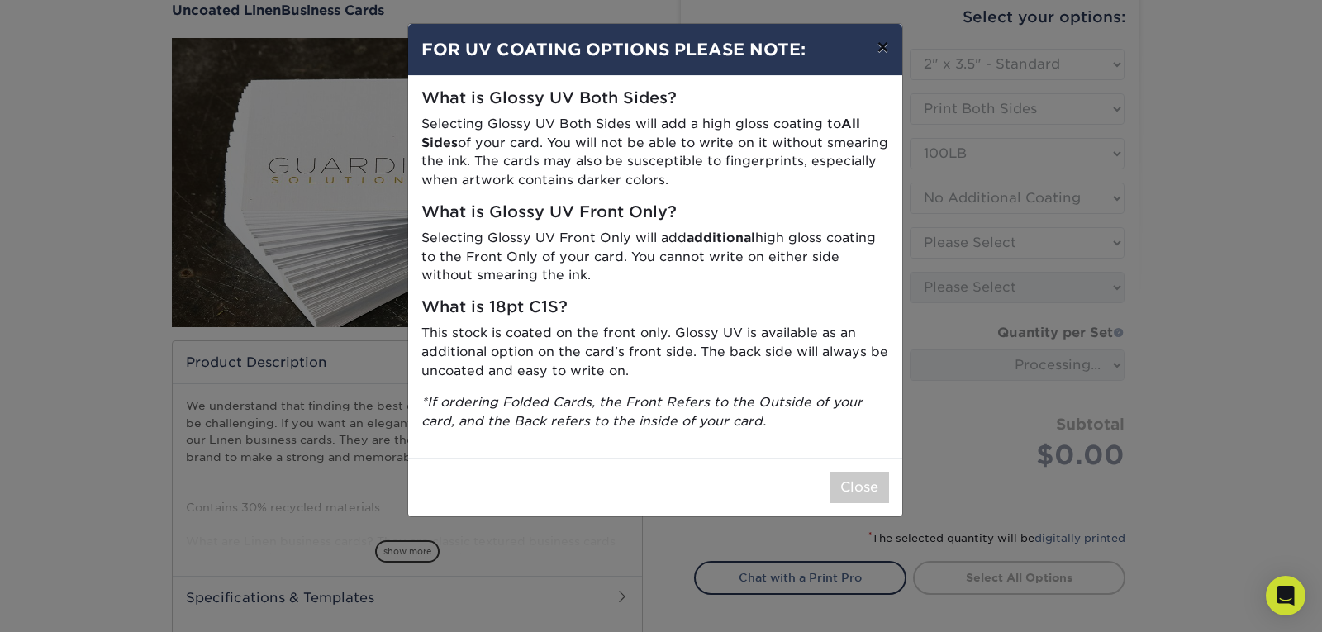
click at [882, 55] on button "×" at bounding box center [882, 47] width 38 height 46
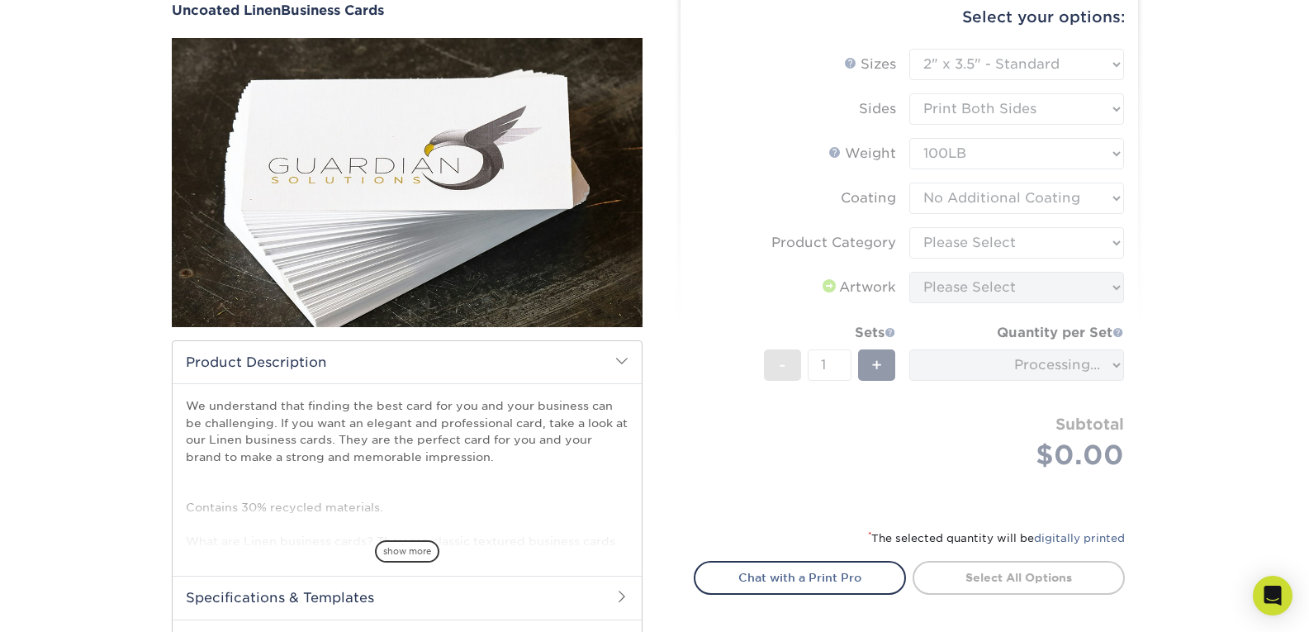
click at [1016, 250] on form "Sizes Help Sizes Please Select 2" x 3.5" - Standard 2" x 7" - Foldover Card 2.1…" at bounding box center [909, 279] width 431 height 460
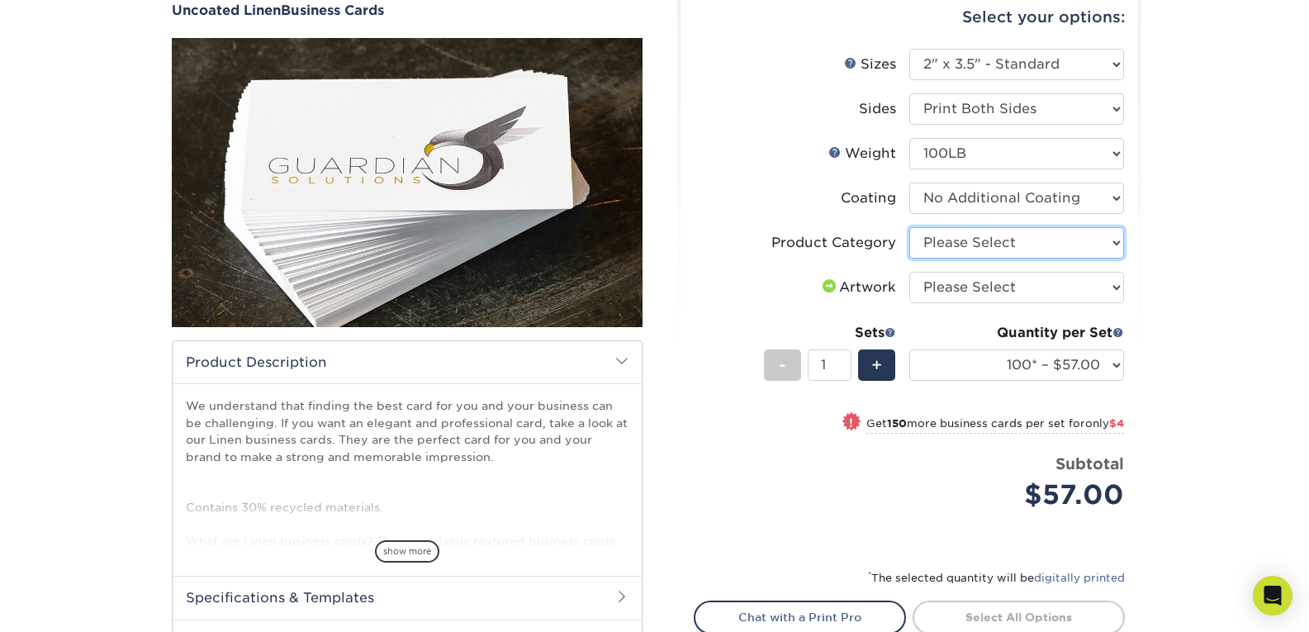
click at [1016, 250] on select "Please Select Business Cards" at bounding box center [1017, 242] width 215 height 31
select select "3b5148f1-0588-4f88-a218-97bcfdce65c1"
click at [910, 227] on select "Please Select Business Cards" at bounding box center [1017, 242] width 215 height 31
click at [1041, 282] on select "Please Select I will upload files I need a design - $100" at bounding box center [1017, 287] width 215 height 31
select select "upload"
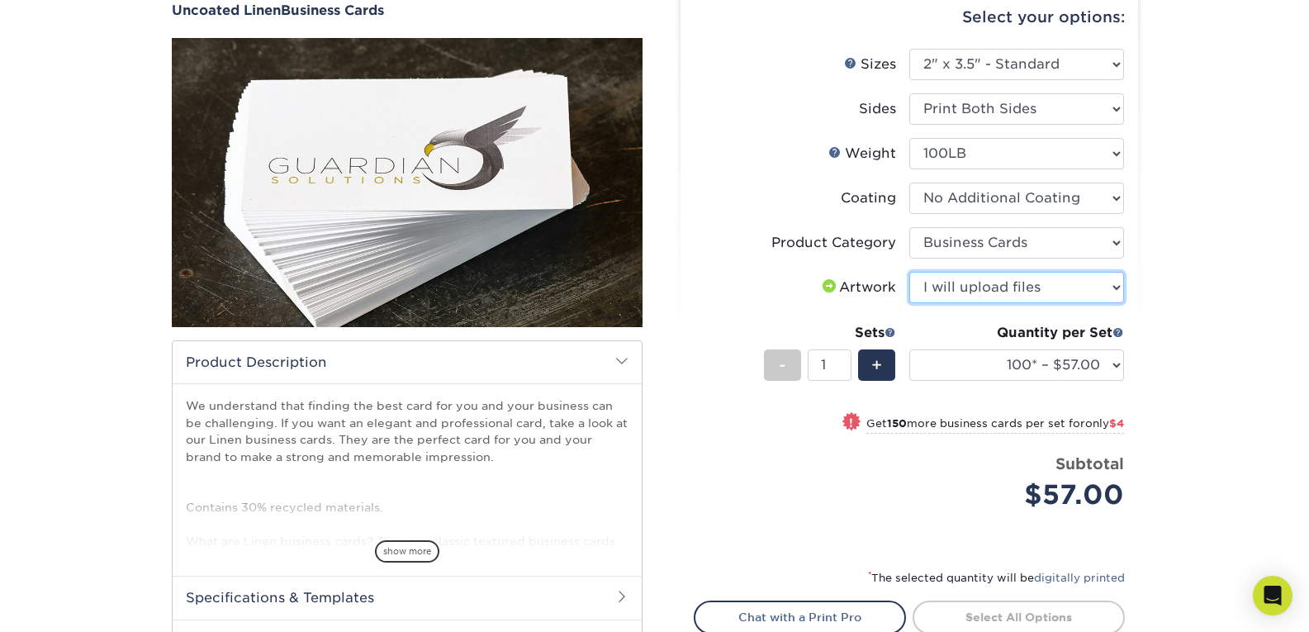
click at [910, 272] on select "Please Select I will upload files I need a design - $100" at bounding box center [1017, 287] width 215 height 31
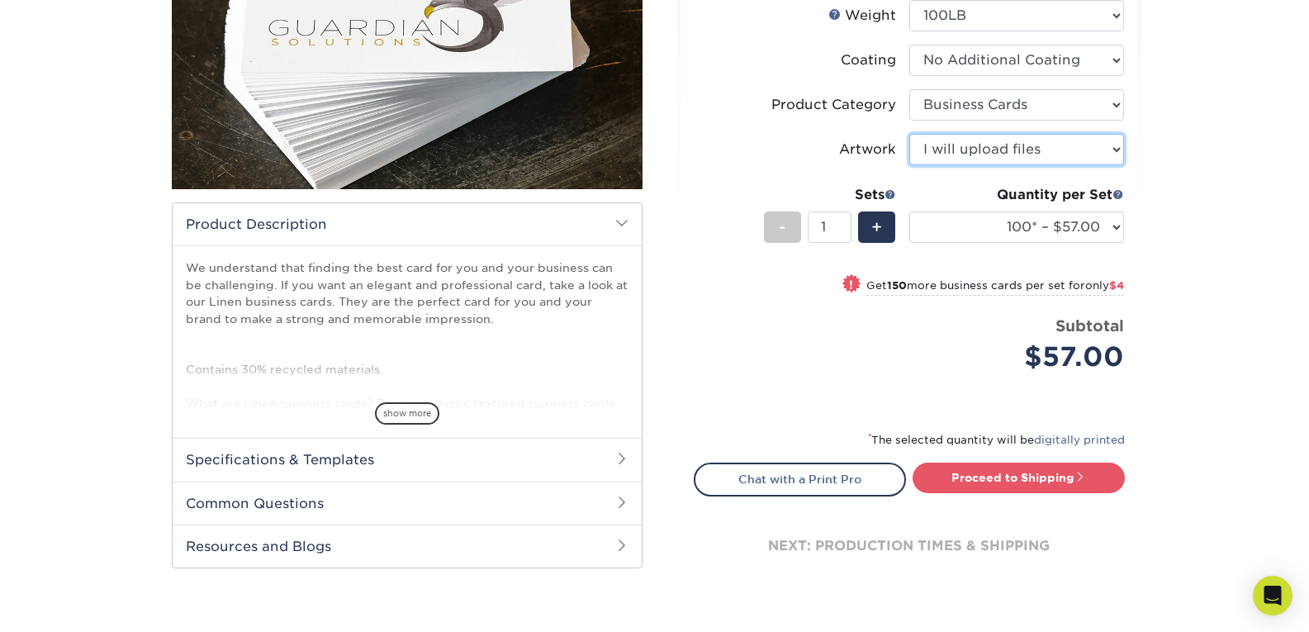
scroll to position [302, 0]
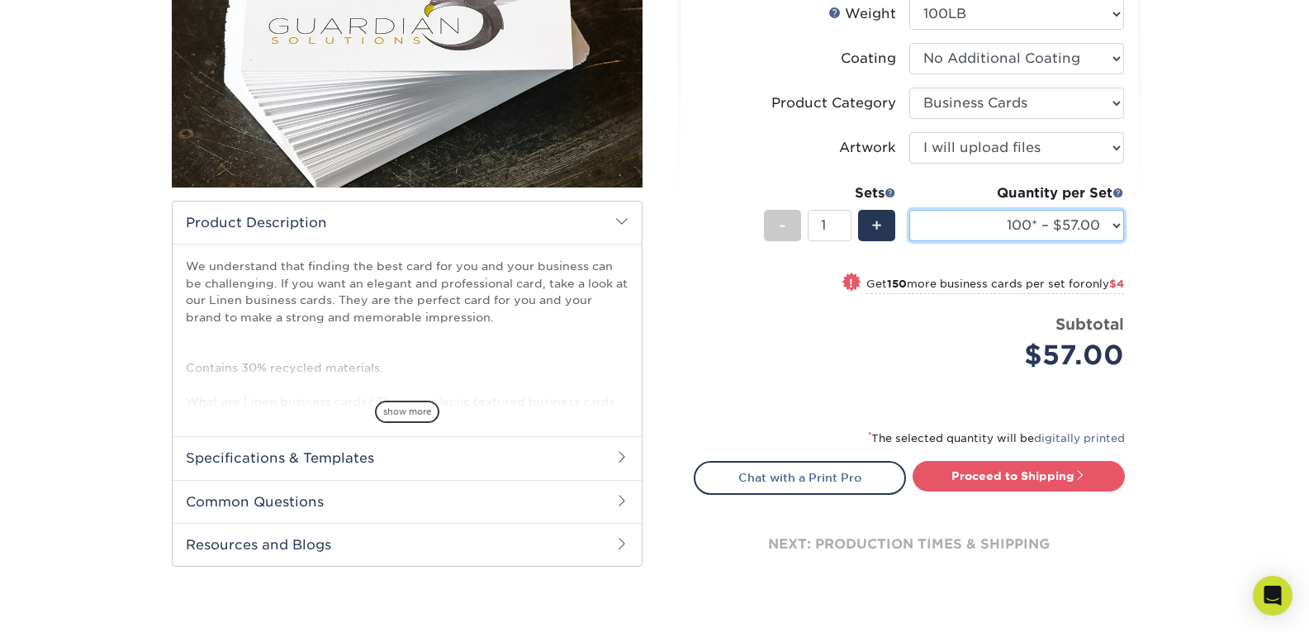
click at [1076, 227] on select "100* – $57.00 250* – $61.00 500* – $69.00 1000 – $72.00 2500 – $114.00 5000 – $…" at bounding box center [1017, 225] width 215 height 31
select select "1000 – $72.00"
click at [910, 210] on select "100* – $57.00 250* – $61.00 500* – $69.00 1000 – $72.00 2500 – $114.00 5000 – $…" at bounding box center [1017, 225] width 215 height 31
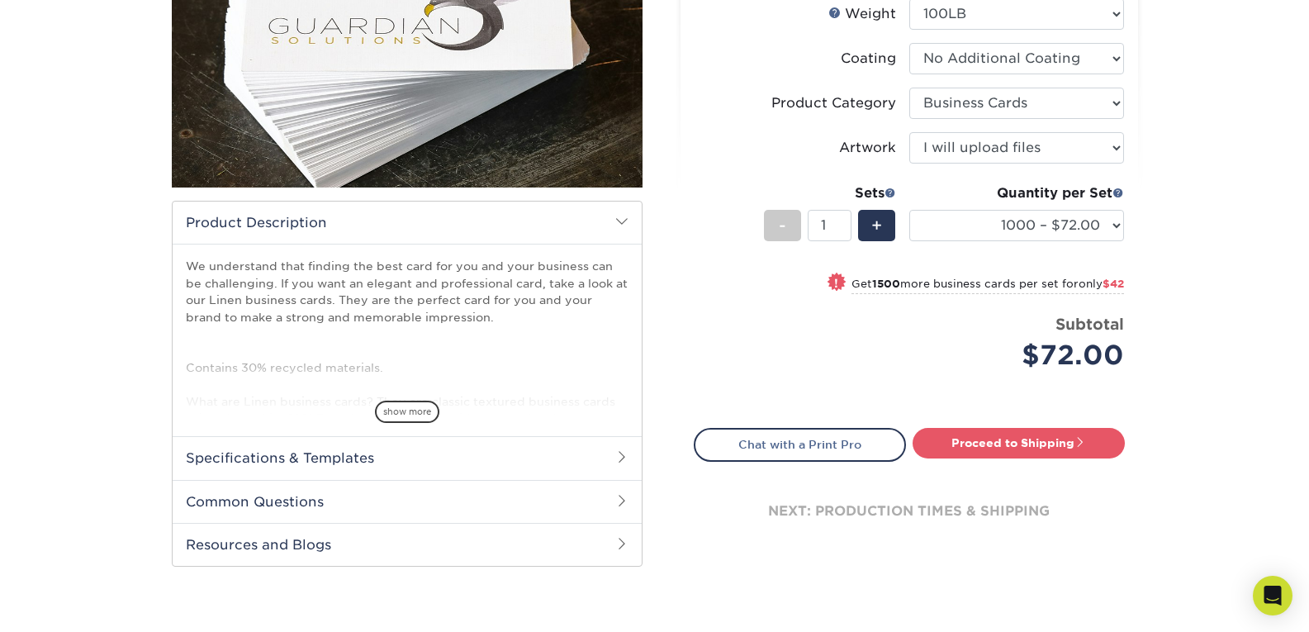
click at [1251, 216] on div "Products Business Cards Uncoated Linen Business Cards show more" at bounding box center [654, 217] width 1309 height 829
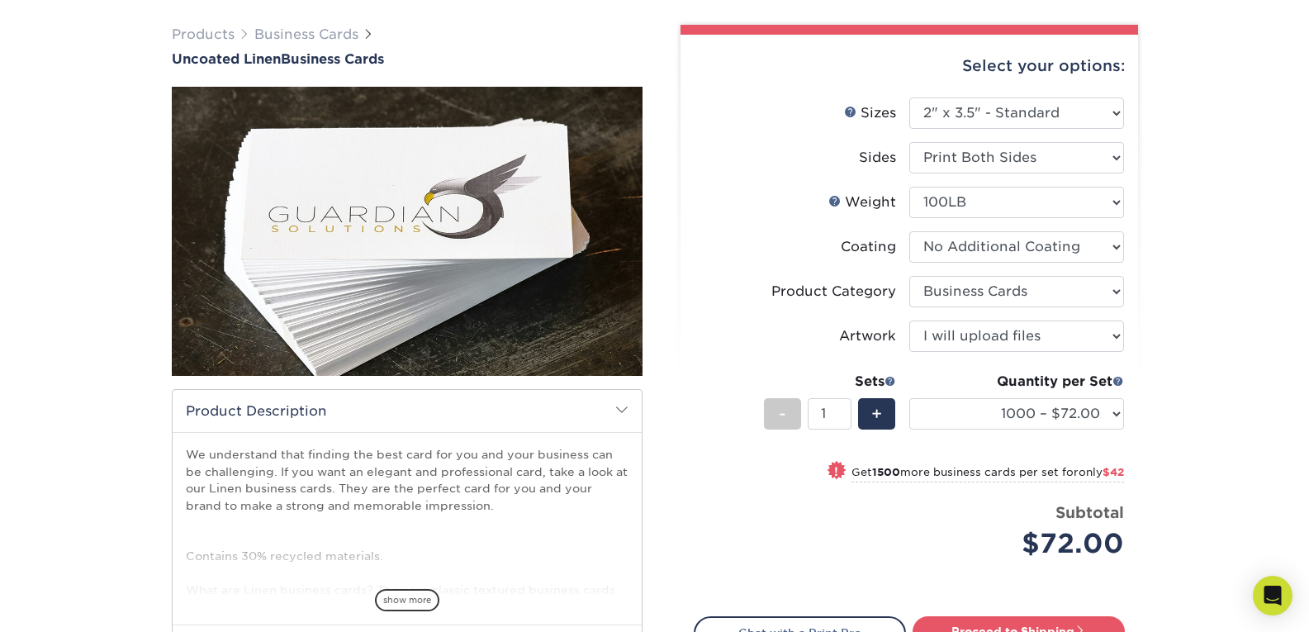
scroll to position [113, 0]
click at [516, 243] on img at bounding box center [407, 232] width 471 height 471
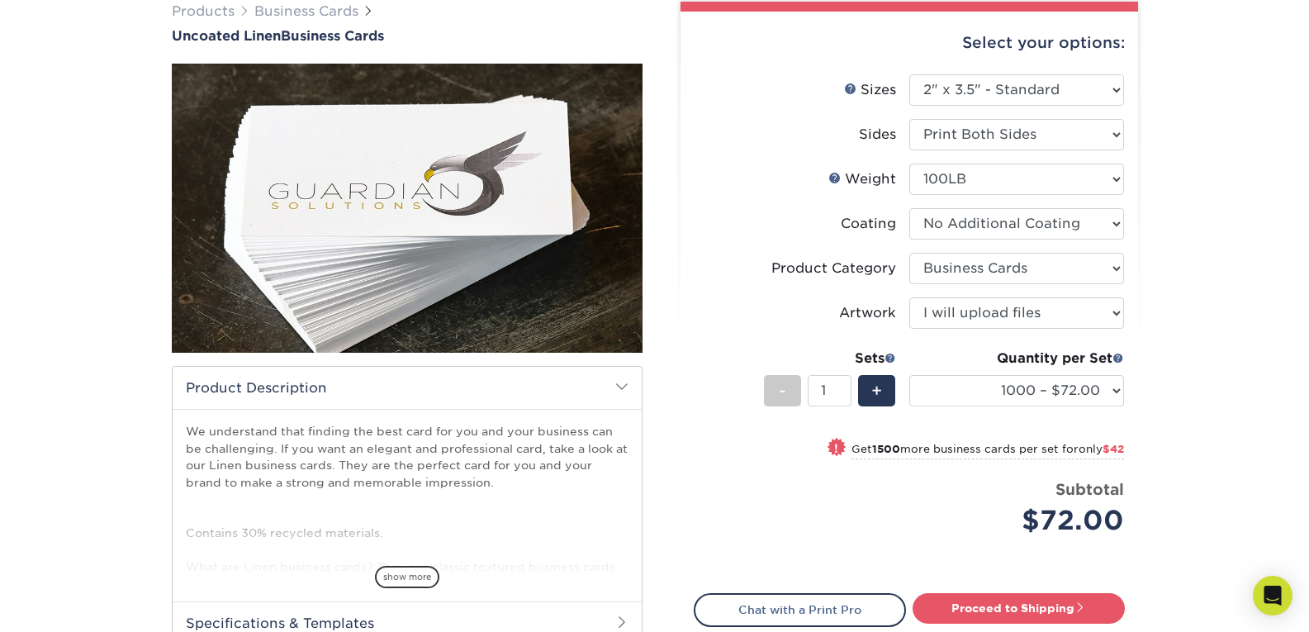
scroll to position [135, 0]
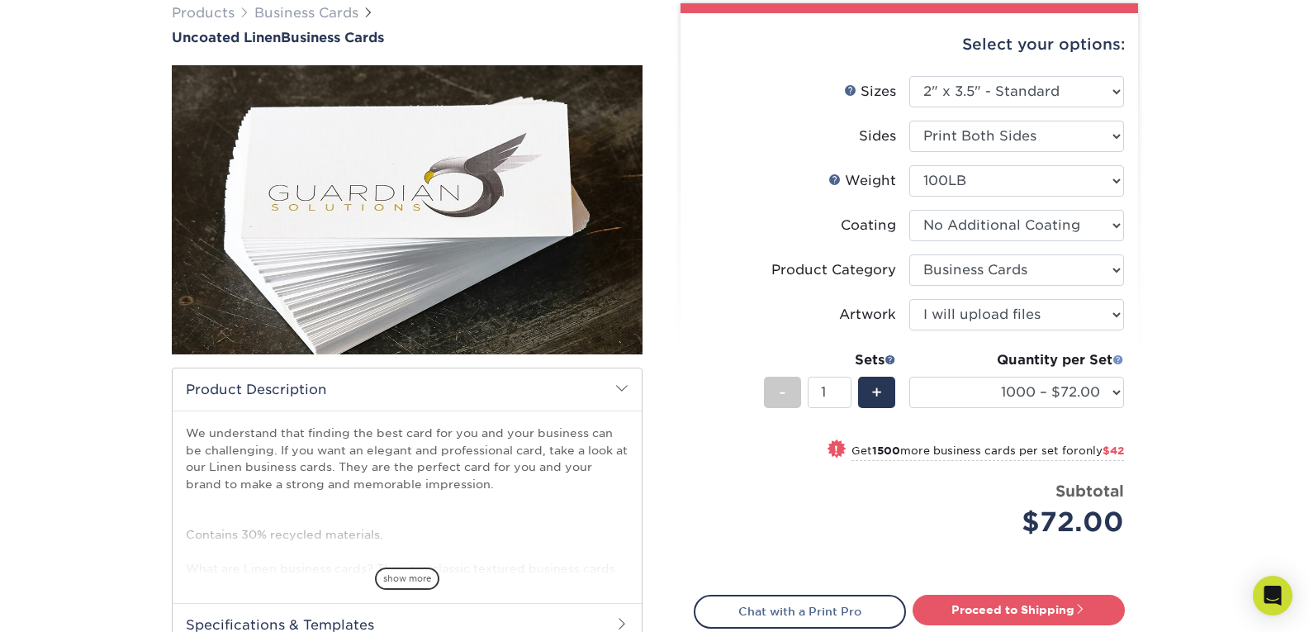
click at [1119, 364] on span at bounding box center [1119, 360] width 12 height 12
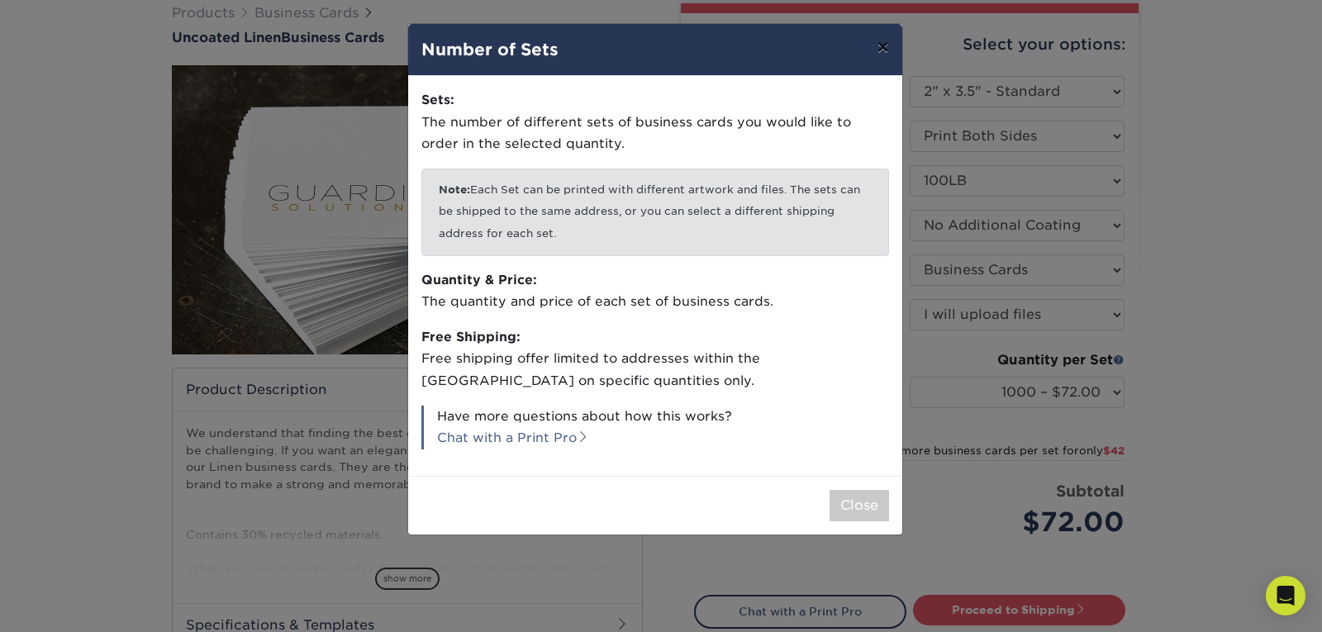
click at [879, 47] on button "×" at bounding box center [882, 47] width 38 height 46
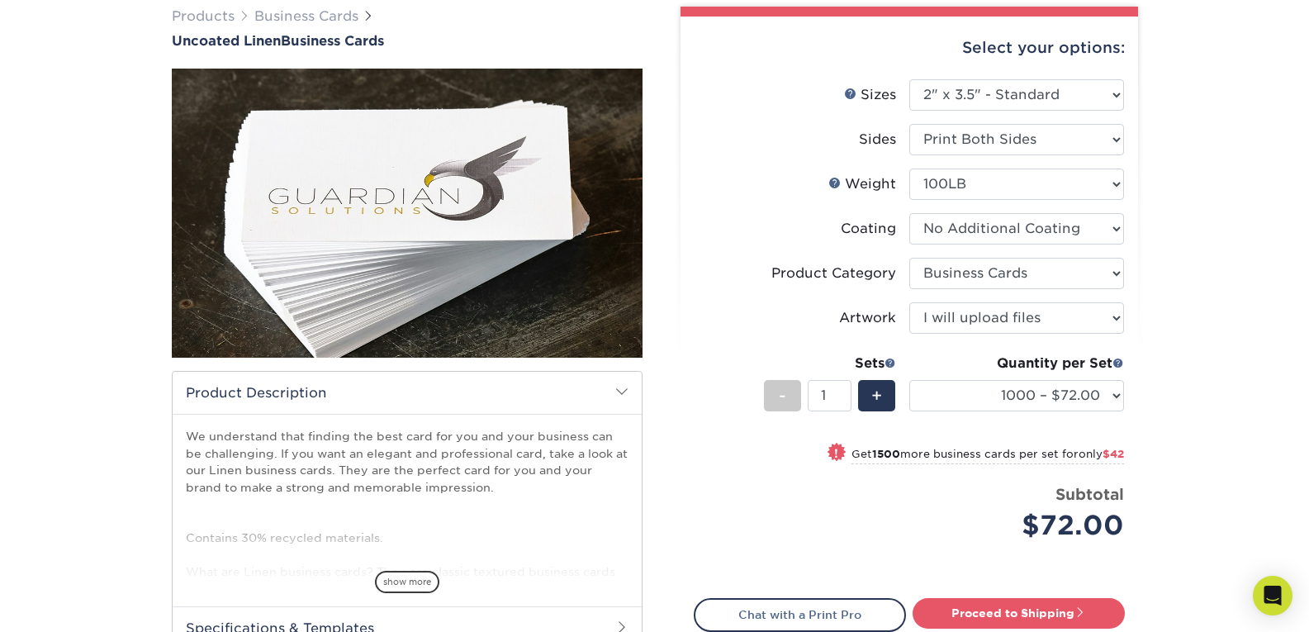
scroll to position [0, 0]
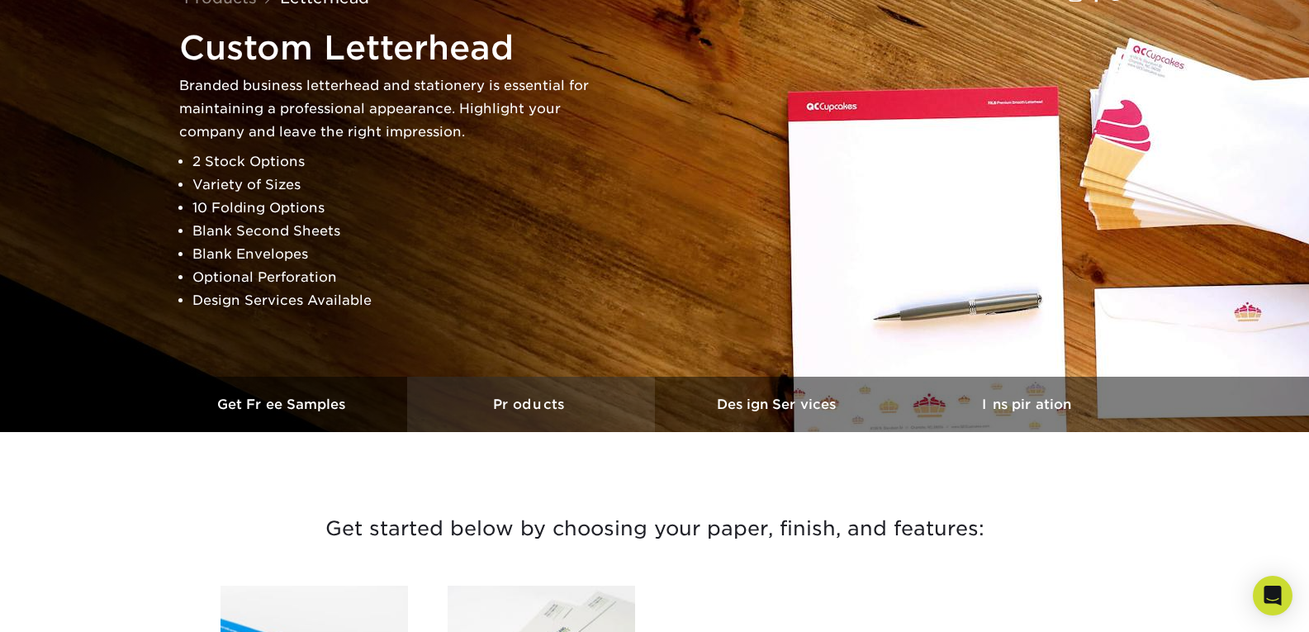
scroll to position [150, 0]
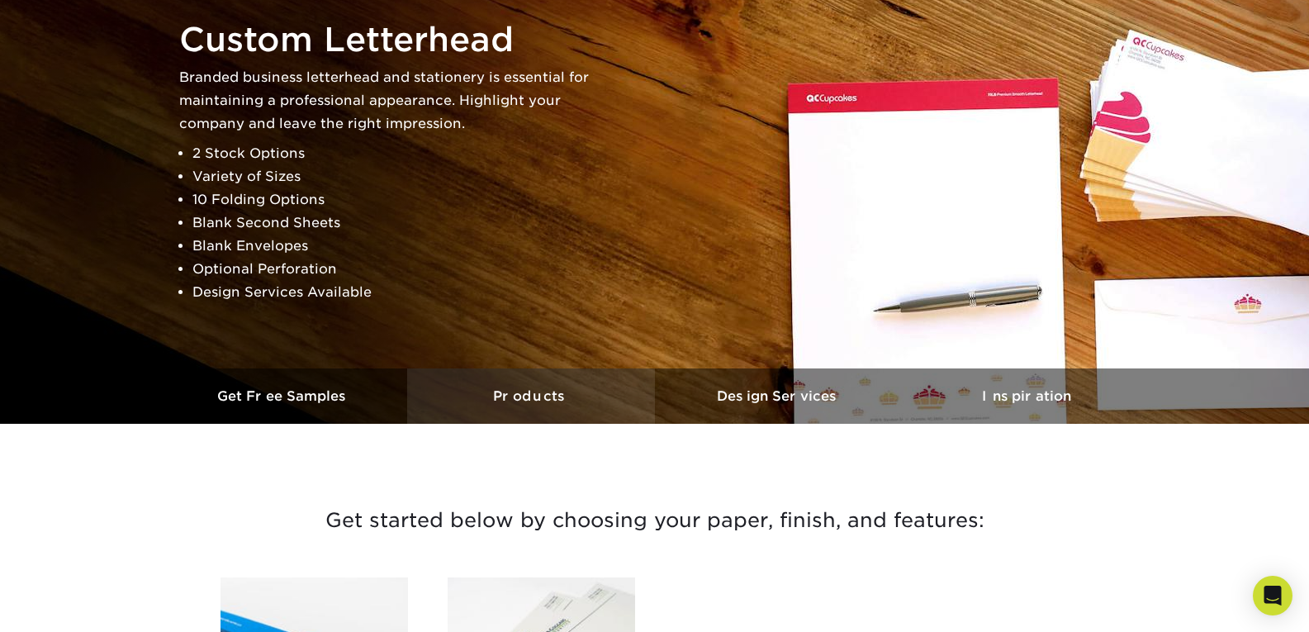
click at [571, 397] on h3 "Products" at bounding box center [531, 396] width 248 height 16
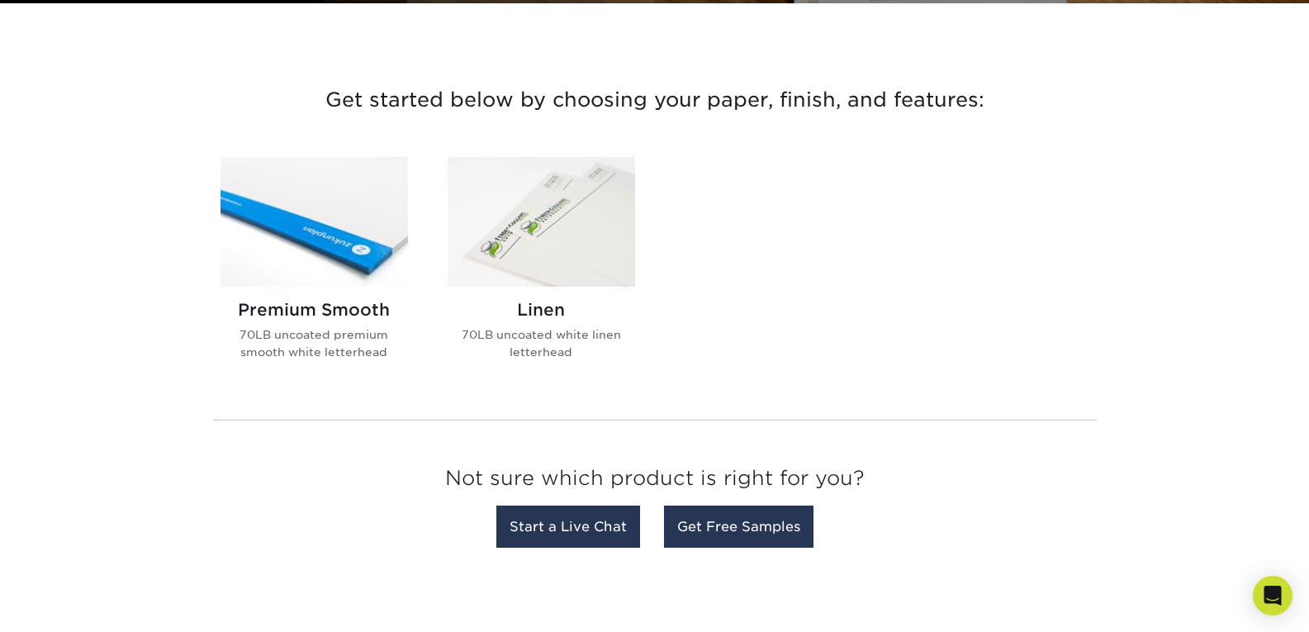
scroll to position [574, 0]
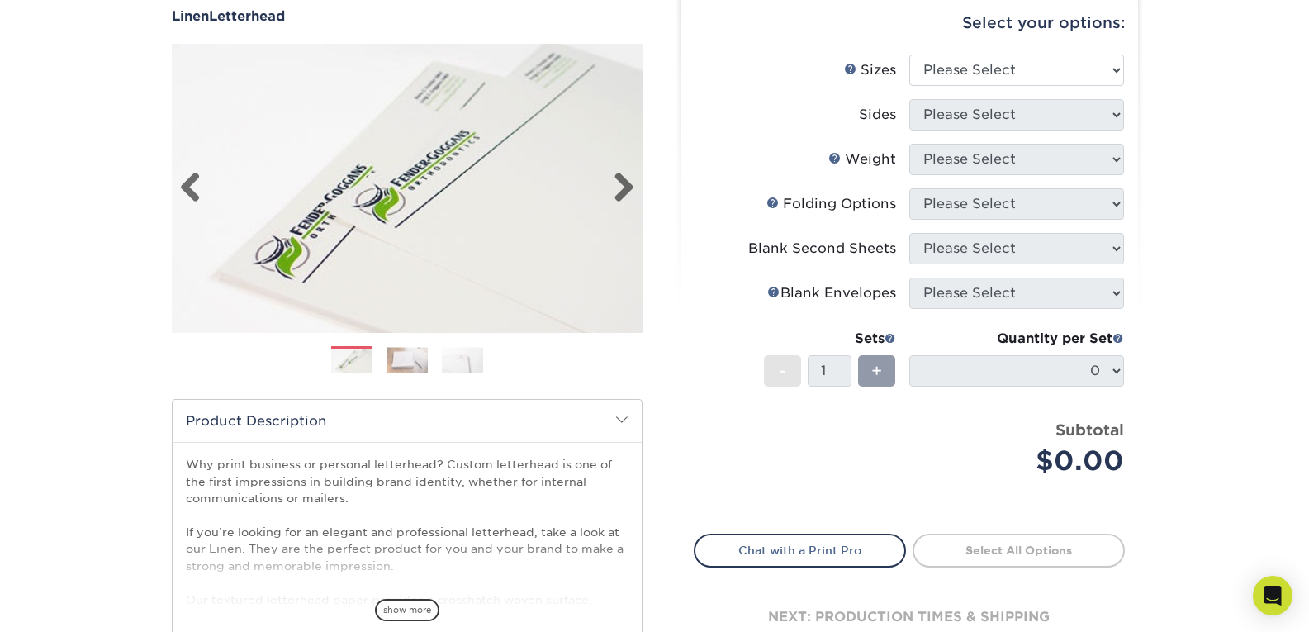
scroll to position [159, 0]
click at [625, 173] on link "Next" at bounding box center [617, 186] width 33 height 33
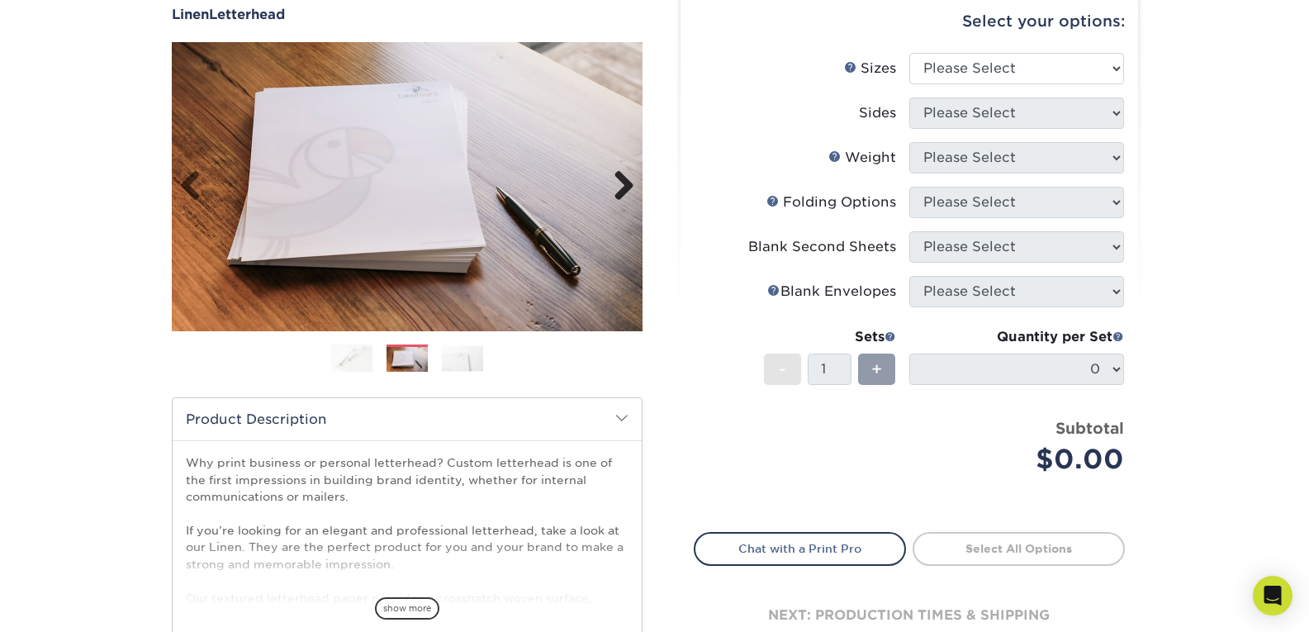
click at [625, 173] on link "Next" at bounding box center [617, 186] width 33 height 33
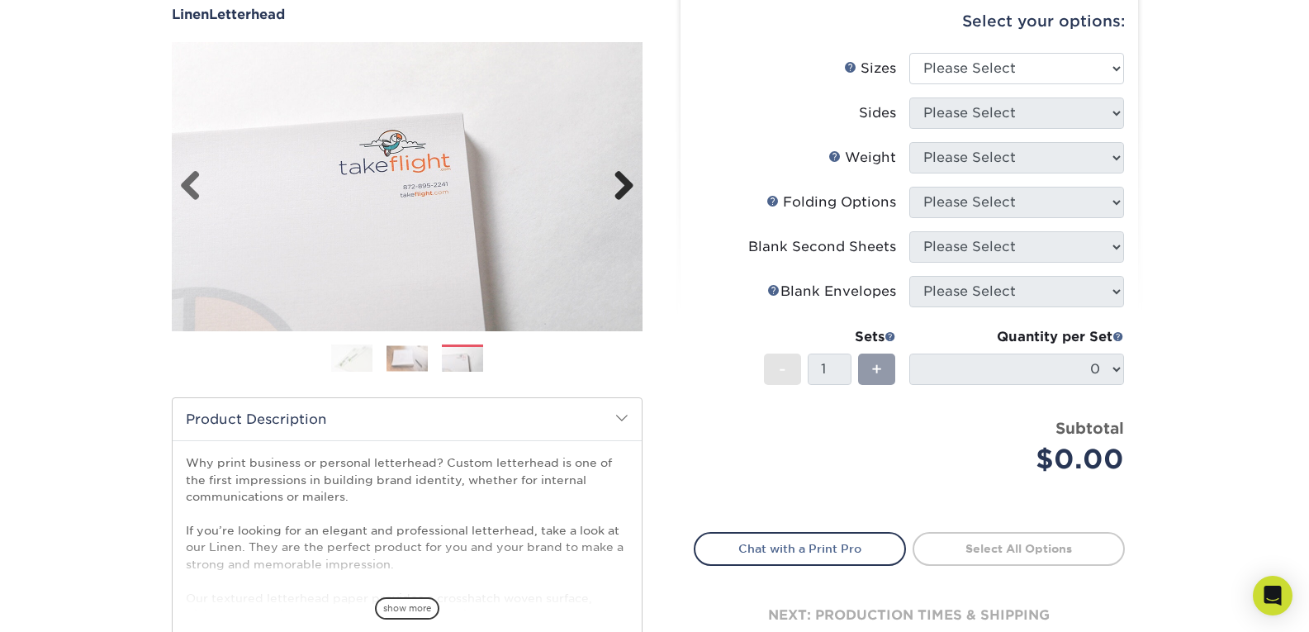
click at [625, 173] on link "Next" at bounding box center [617, 186] width 33 height 33
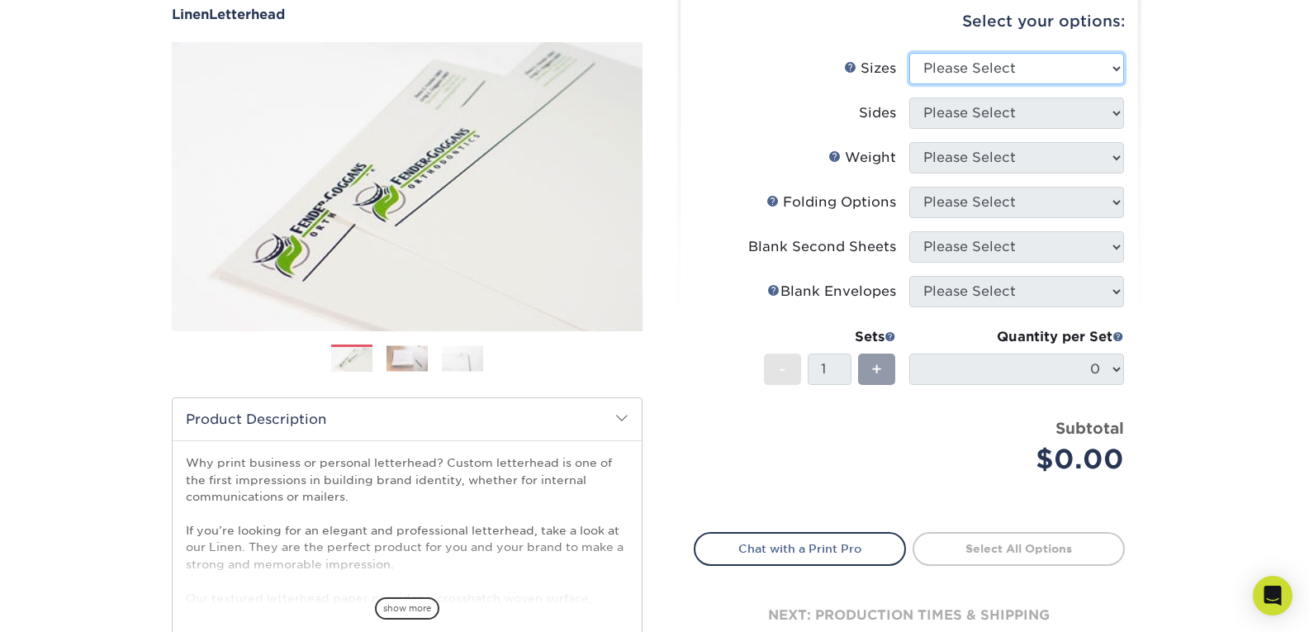
click at [1000, 74] on select "Please Select 5.5" x 8.5" 8.5" x 11" 8.5" x 14" 11" x 17"" at bounding box center [1017, 68] width 215 height 31
select select "8.50x11.00"
click at [910, 53] on select "Please Select 5.5" x 8.5" 8.5" x 11" 8.5" x 14" 11" x 17"" at bounding box center [1017, 68] width 215 height 31
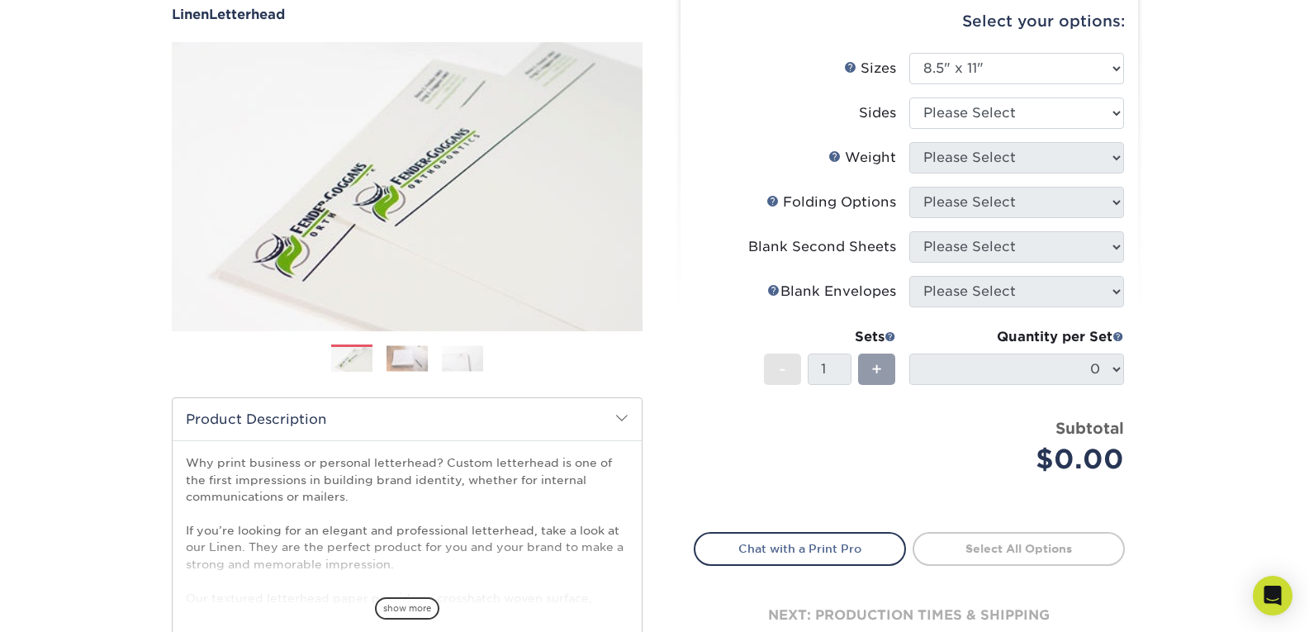
click at [999, 136] on li "Sides Please Select Print Both Sides Print Front Only" at bounding box center [910, 119] width 430 height 45
click at [1033, 112] on select "Please Select Print Both Sides Print Front Only" at bounding box center [1017, 112] width 215 height 31
select select "32d3c223-f82c-492b-b915-ba065a00862f"
click at [910, 97] on select "Please Select Print Both Sides Print Front Only" at bounding box center [1017, 112] width 215 height 31
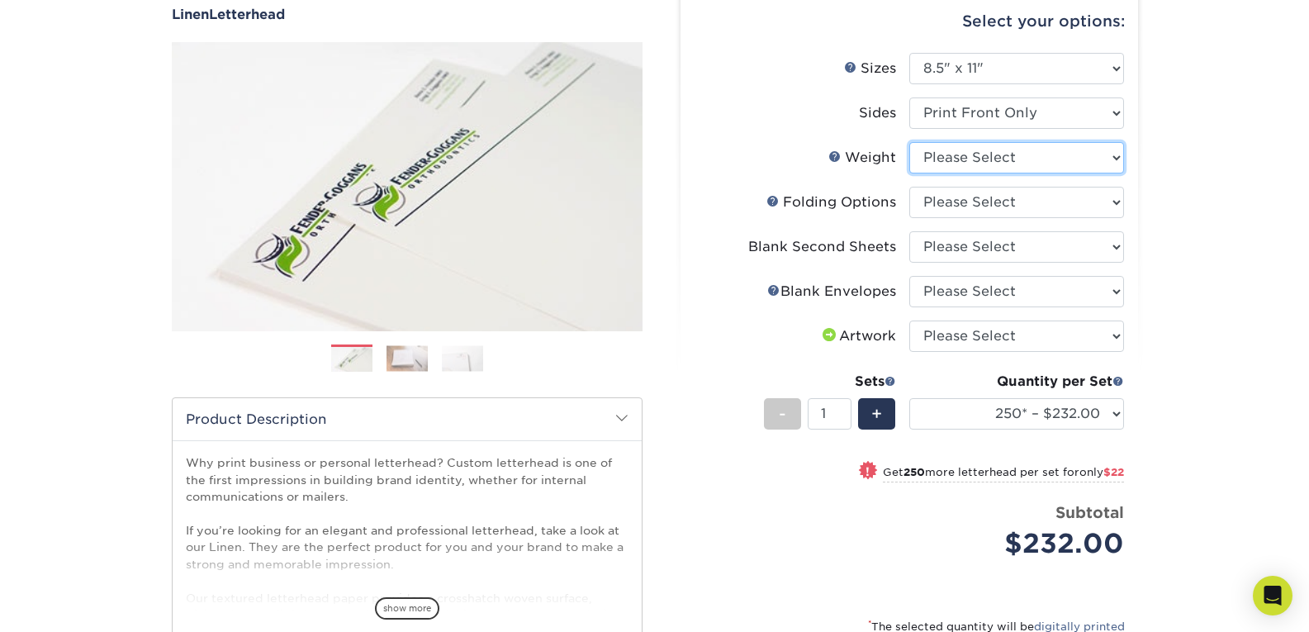
click at [1078, 149] on select "Please Select 70LB" at bounding box center [1017, 157] width 215 height 31
select select "70LB"
click at [910, 142] on select "Please Select 70LB" at bounding box center [1017, 157] width 215 height 31
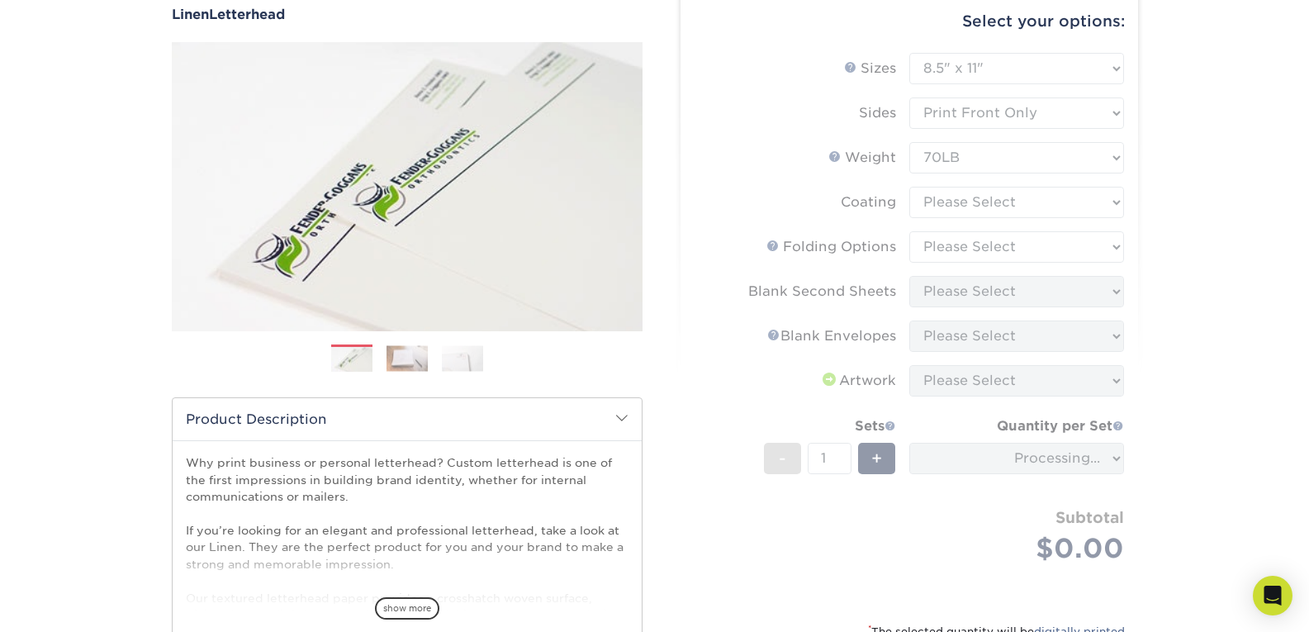
click at [1045, 202] on form "Sizes Help Sizes Please Select 5.5" x 8.5" 8.5" x 11" 8.5" x 14" 11" x 17" Side…" at bounding box center [909, 327] width 431 height 549
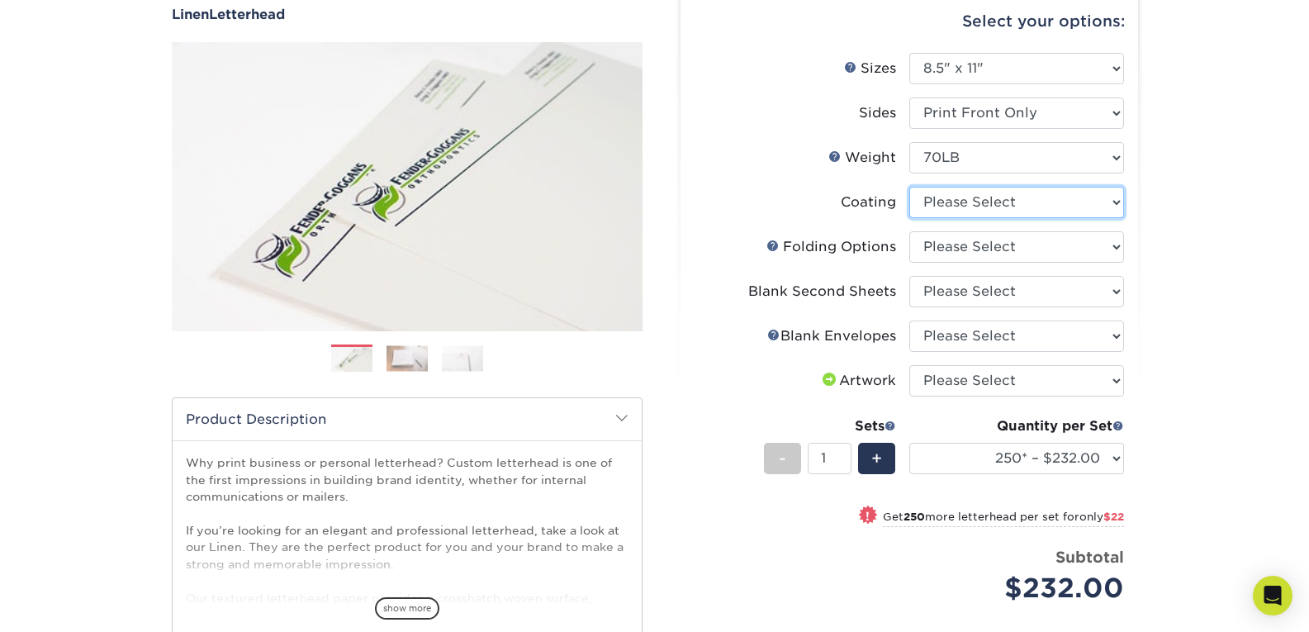
click at [1045, 202] on select at bounding box center [1017, 202] width 215 height 31
select select "3e7618de-abca-4bda-9f97-8b9129e913d8"
click at [910, 187] on select at bounding box center [1017, 202] width 215 height 31
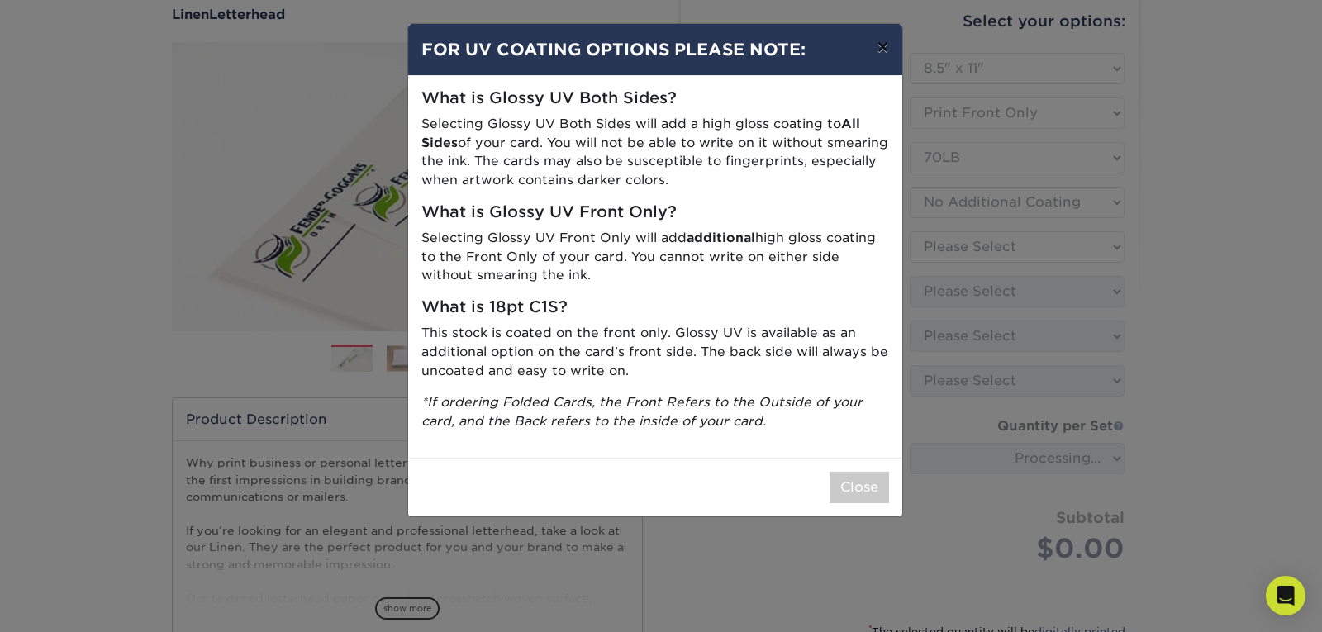
click at [882, 49] on button "×" at bounding box center [882, 47] width 38 height 46
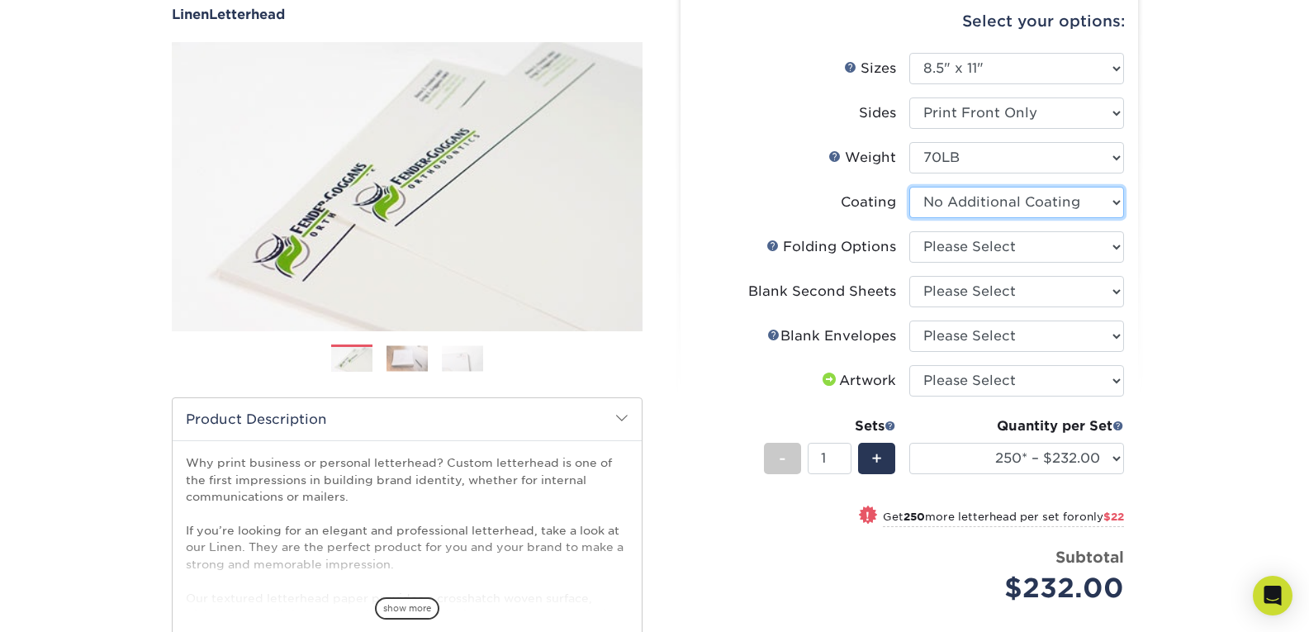
click at [1043, 211] on select at bounding box center [1017, 202] width 215 height 31
click at [1163, 218] on div "Products Letterhead Linen Letterhead Next" at bounding box center [654, 416] width 1309 height 939
click at [1067, 251] on select "Please Select FLAT - No Folding Accordion Fold Half-Fold (Vertical) Half-Fold (…" at bounding box center [1017, 246] width 215 height 31
click at [1098, 254] on select "Please Select FLAT - No Folding Accordion Fold Half-Fold (Vertical) Half-Fold (…" at bounding box center [1017, 246] width 215 height 31
select select "9b1d5825-34d1-4721-9874-ed79abb003d7"
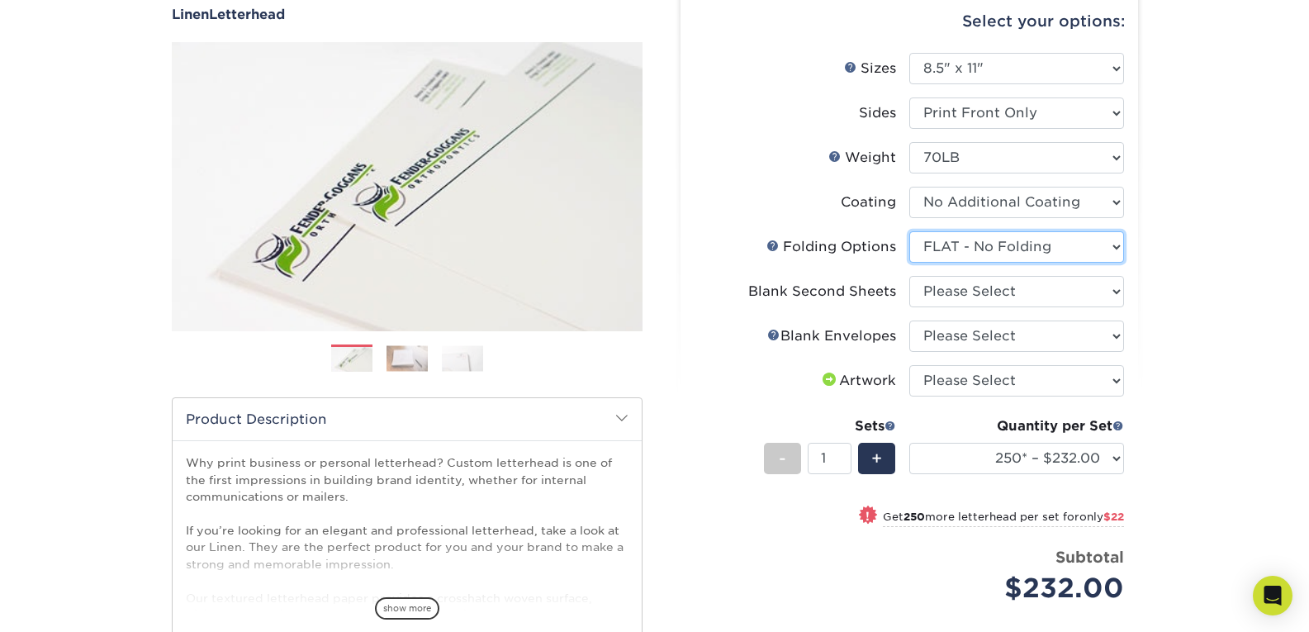
click at [910, 231] on select "Please Select FLAT - No Folding Accordion Fold Half-Fold (Vertical) Half-Fold (…" at bounding box center [1017, 246] width 215 height 31
click at [1055, 292] on select "Please Select No second blank sheets Yes 250 blank sheets Yes 500 blank sheets …" at bounding box center [1017, 291] width 215 height 31
select select "d48b310c-da88-4c93-b81d-f10cde0b059e"
click at [910, 276] on select "Please Select No second blank sheets Yes 250 blank sheets Yes 500 blank sheets …" at bounding box center [1017, 291] width 215 height 31
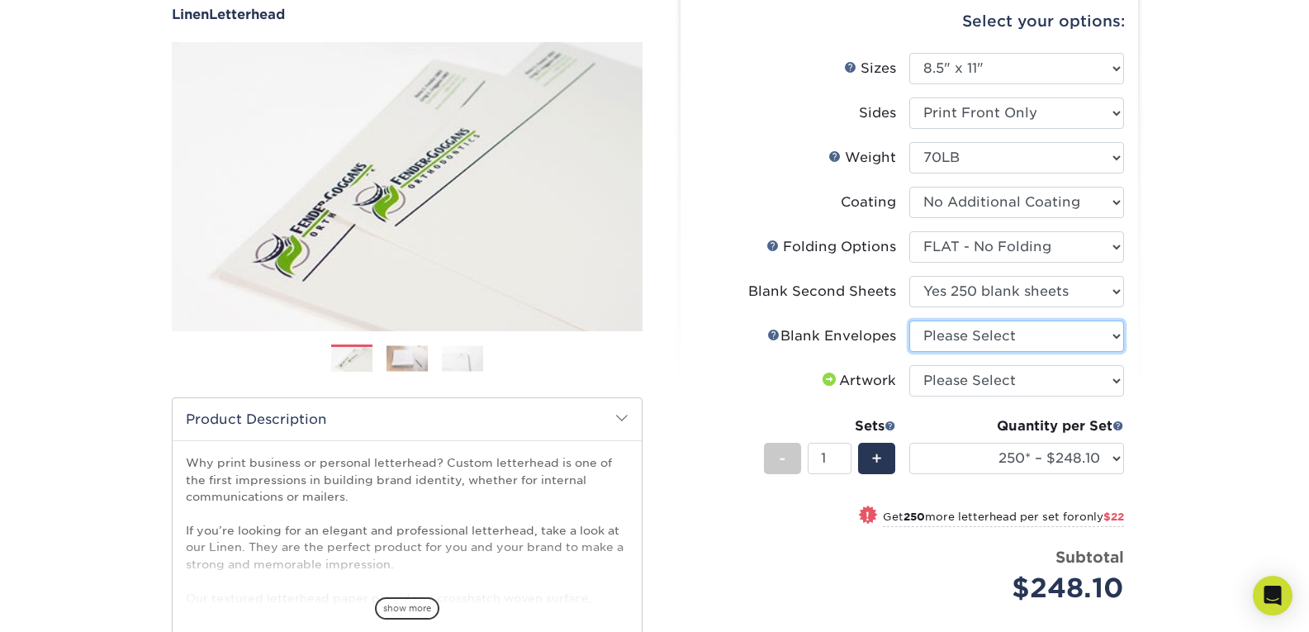
click at [1069, 341] on select "Please Select No Blank Envelopes Yes 1000 Linen Envelopes NO 10 Yes 10000 Linen…" at bounding box center [1017, 336] width 215 height 31
select select "40681f0f-599d-4828-b8b3-a1a12d134f39"
click at [910, 321] on select "Please Select No Blank Envelopes Yes 1000 Linen Envelopes NO 10 Yes 10000 Linen…" at bounding box center [1017, 336] width 215 height 31
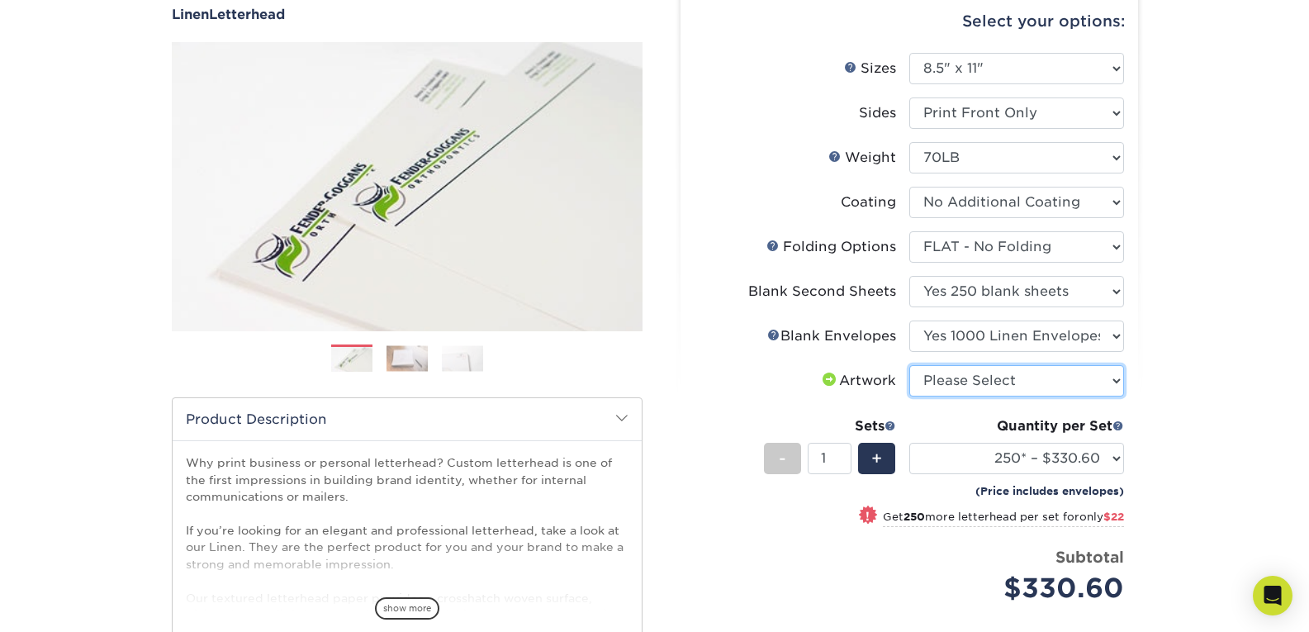
click at [1054, 381] on select "Please Select I will upload files I need a design - $75" at bounding box center [1017, 380] width 215 height 31
select select "upload"
click at [910, 365] on select "Please Select I will upload files I need a design - $75" at bounding box center [1017, 380] width 215 height 31
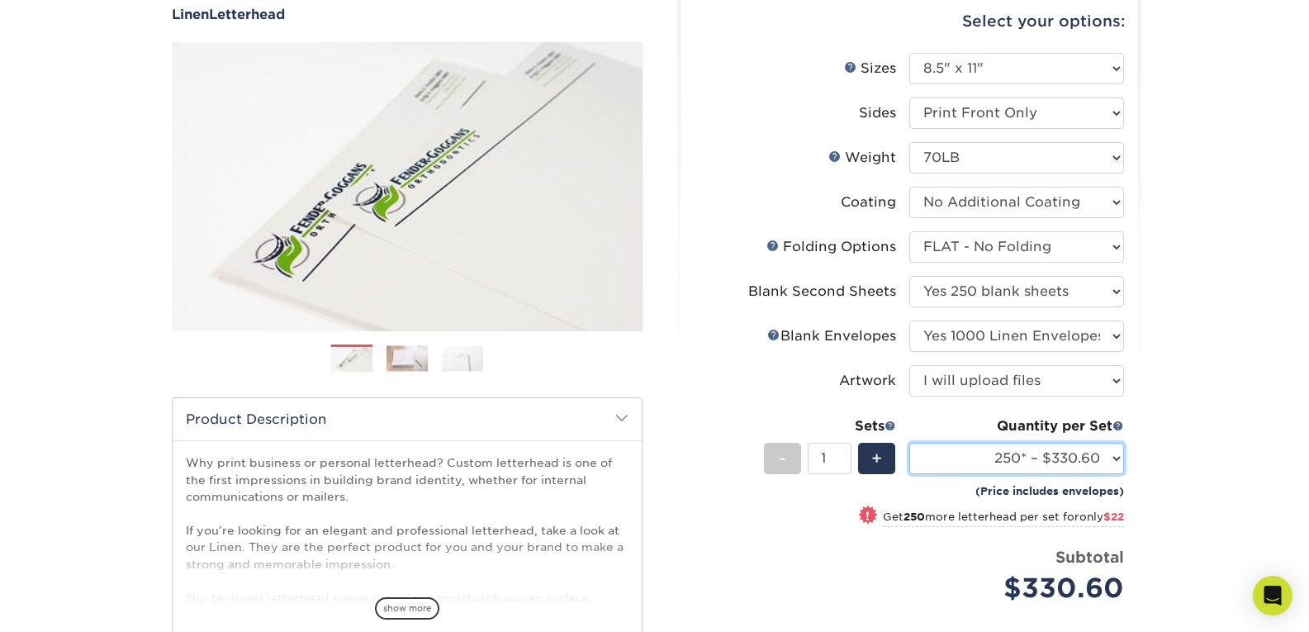
click at [982, 455] on select "250* – $330.60 500* – $352.60 750 – $367.60 1000 – $381.60 1500 – $425.60 2000 …" at bounding box center [1017, 458] width 215 height 31
click at [1129, 207] on div "Select your options: Sizes Help Sizes Please Select 5.5" x 8.5" 8.5" x 11" 8.5"…" at bounding box center [910, 415] width 458 height 850
click at [1057, 463] on select "250* – $330.60 500* – $352.60 750 – $367.60 1000 – $381.60 1500 – $425.60 2000 …" at bounding box center [1017, 458] width 215 height 31
select select "1000 – $381.60"
click at [910, 443] on select "250* – $330.60 500* – $352.60 750 – $367.60 1000 – $381.60 1500 – $425.60 2000 …" at bounding box center [1017, 458] width 215 height 31
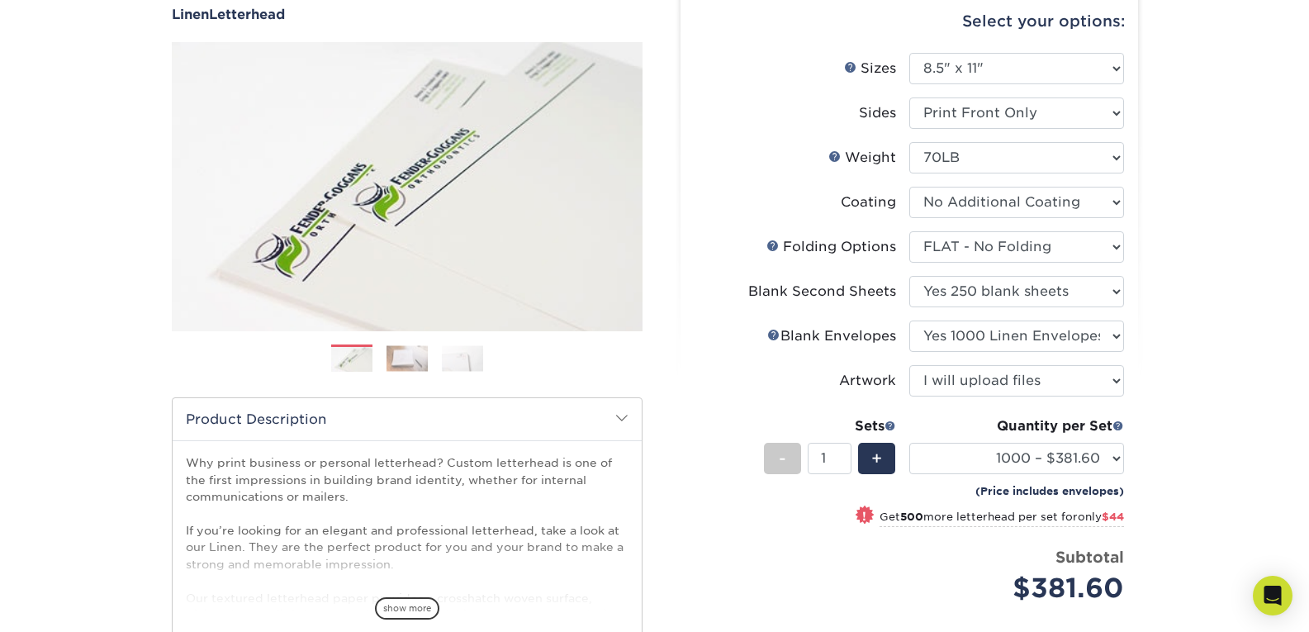
click at [1200, 284] on div "Products Letterhead Linen Letterhead Next" at bounding box center [654, 400] width 1309 height 906
click at [1092, 290] on select "Please Select No second blank sheets Yes 250 blank sheets Yes 500 blank sheets …" at bounding box center [1017, 291] width 215 height 31
click at [910, 276] on select "Please Select No second blank sheets Yes 250 blank sheets Yes 500 blank sheets …" at bounding box center [1017, 291] width 215 height 31
click at [1091, 293] on select "Please Select No second blank sheets Yes 250 blank sheets Yes 500 blank sheets …" at bounding box center [1017, 291] width 215 height 31
select select "d48b310c-da88-4c93-b81d-f10cde0b059e"
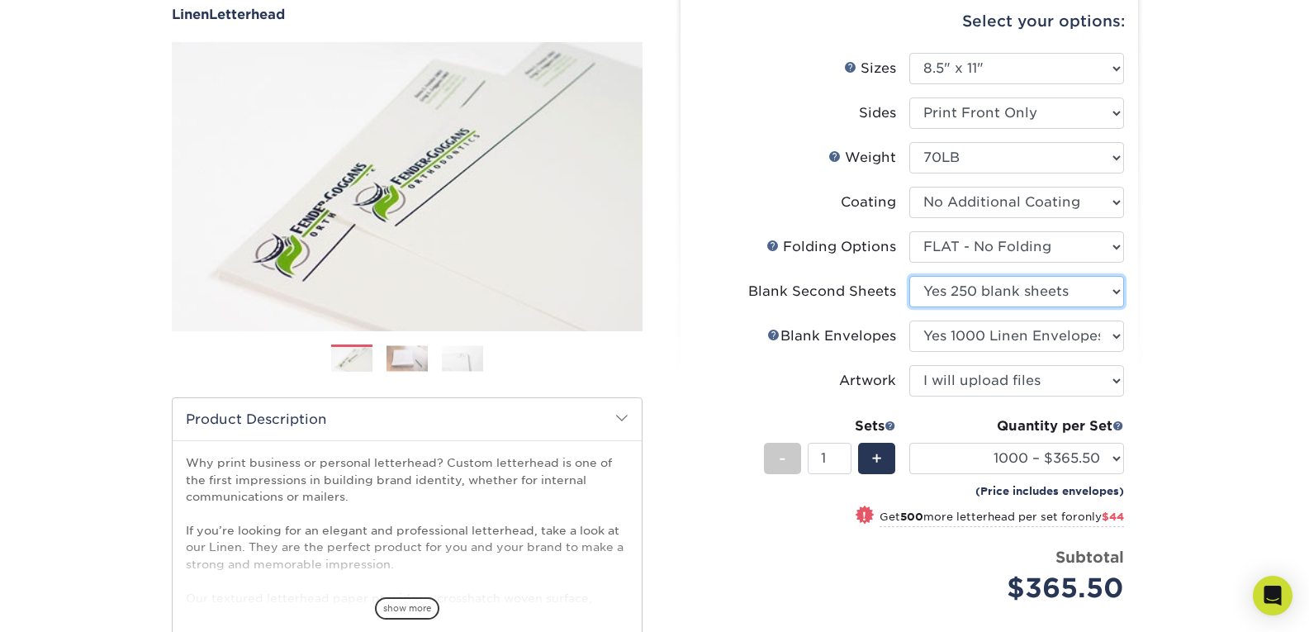
click at [910, 276] on select "Please Select No second blank sheets Yes 250 blank sheets Yes 500 blank sheets …" at bounding box center [1017, 291] width 215 height 31
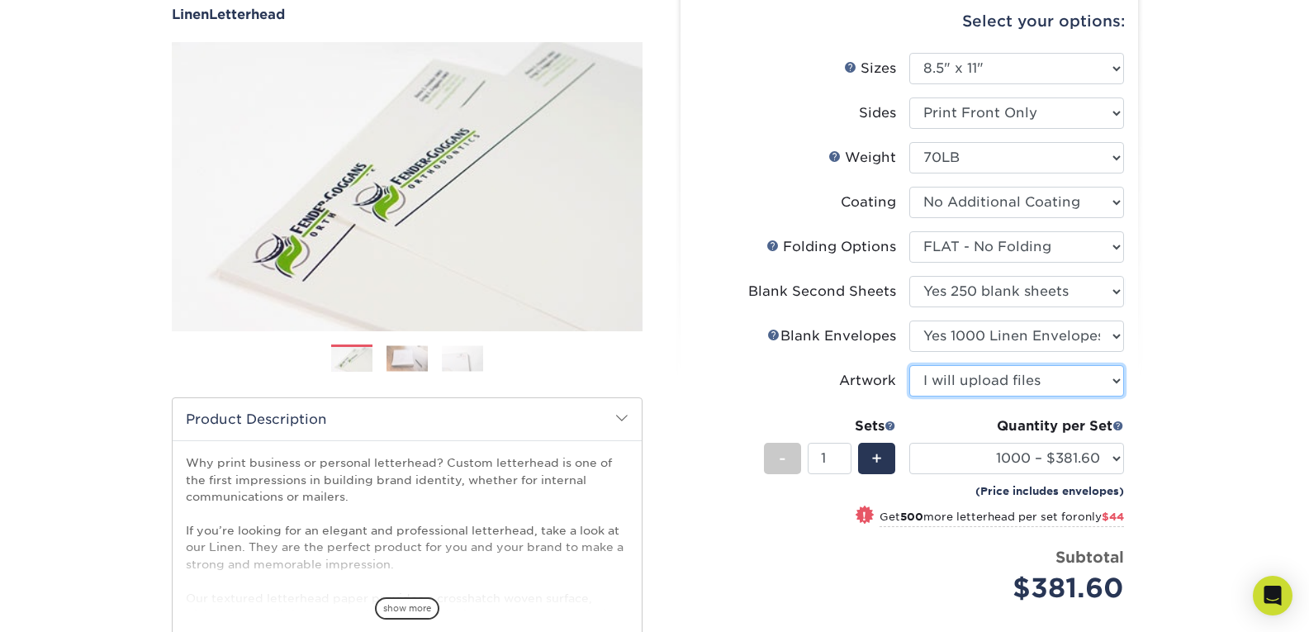
click at [1069, 379] on select "Please Select I will upload files I need a design - $75" at bounding box center [1017, 380] width 215 height 31
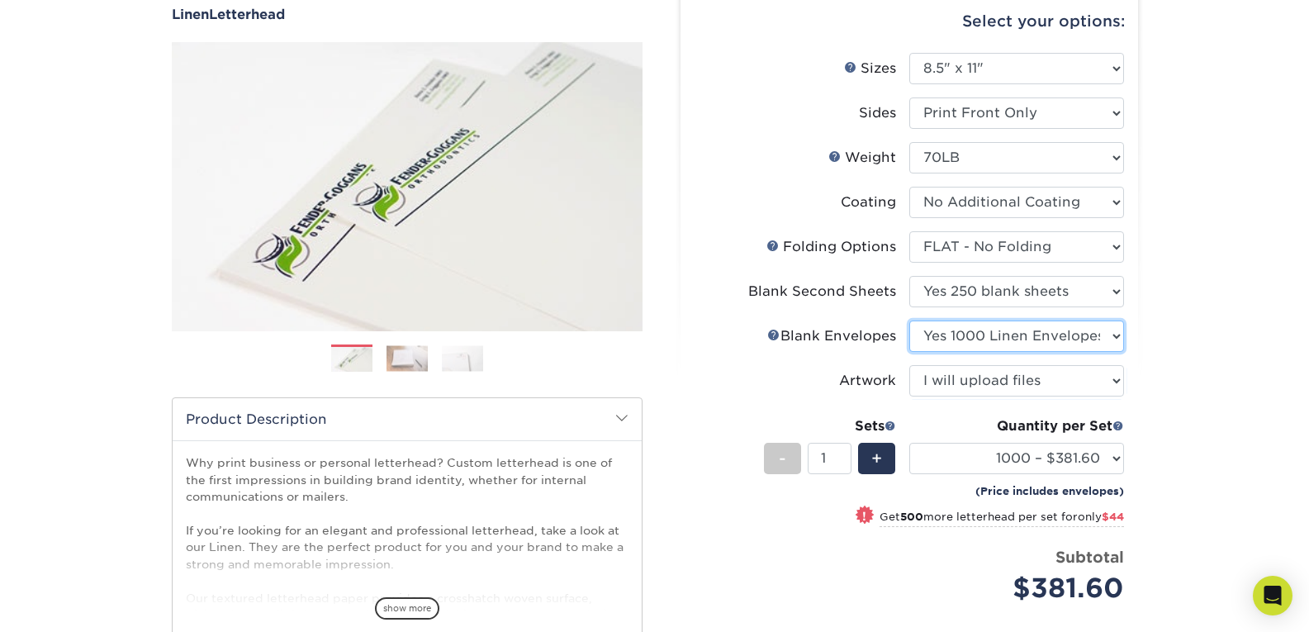
click at [1086, 345] on select "Please Select No Blank Envelopes Yes 1000 Linen Envelopes NO 10 Yes 10000 Linen…" at bounding box center [1017, 336] width 215 height 31
select select "9f137334-7cf0-4a73-8a74-a4df662606ea"
click at [910, 321] on select "Please Select No Blank Envelopes Yes 1000 Linen Envelopes NO 10 Yes 10000 Linen…" at bounding box center [1017, 336] width 215 height 31
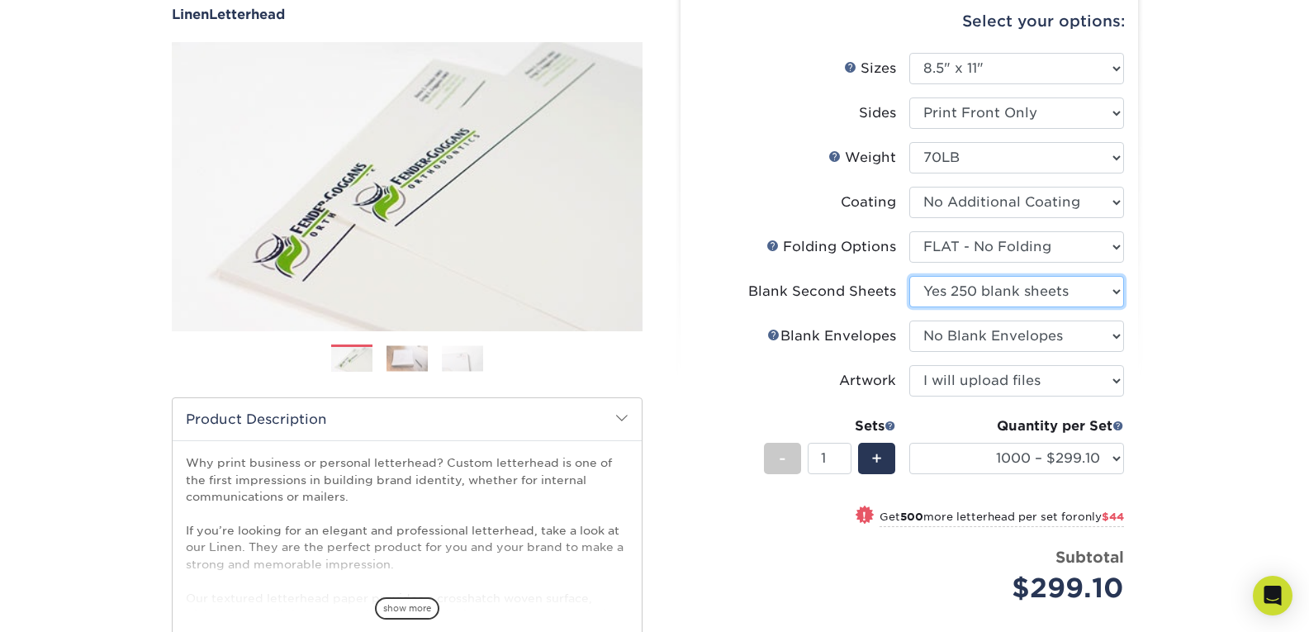
click at [1091, 295] on select "Please Select No second blank sheets Yes 250 blank sheets Yes 500 blank sheets …" at bounding box center [1017, 291] width 215 height 31
select select "80c01c16-d127-4b18-b8f3-2c0f873fa65b"
click at [910, 276] on select "Please Select No second blank sheets Yes 250 blank sheets Yes 500 blank sheets …" at bounding box center [1017, 291] width 215 height 31
click at [1214, 241] on div "Products Letterhead Linen Letterhead Next" at bounding box center [654, 400] width 1309 height 906
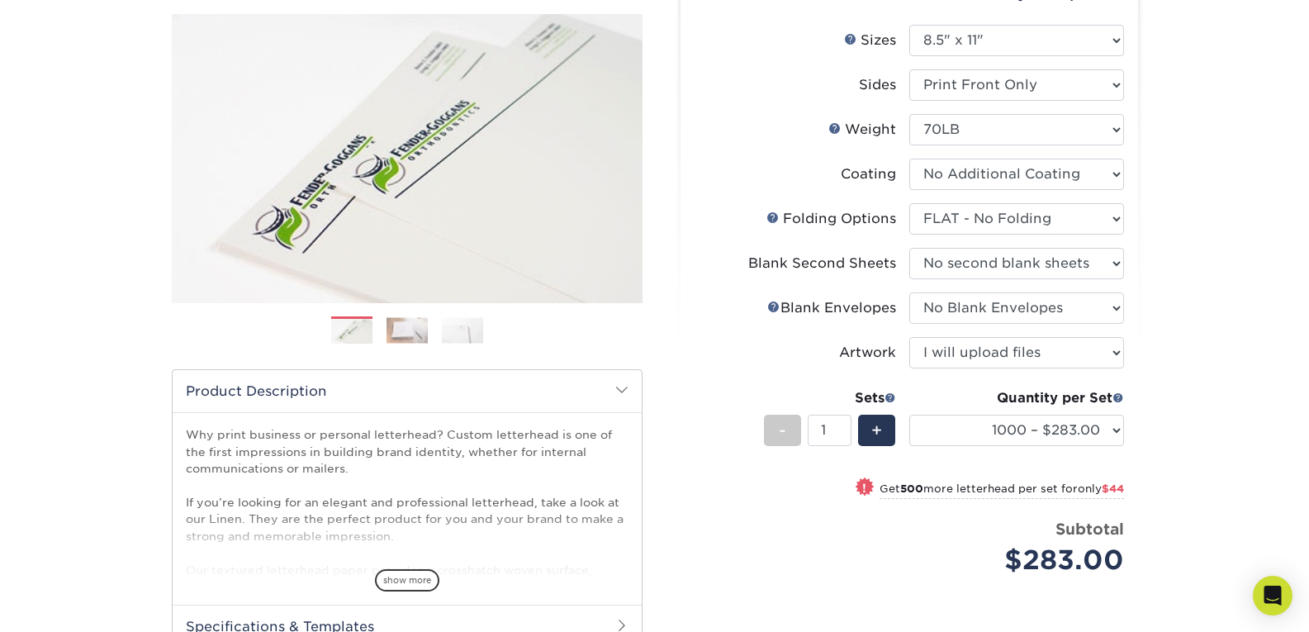
scroll to position [184, 0]
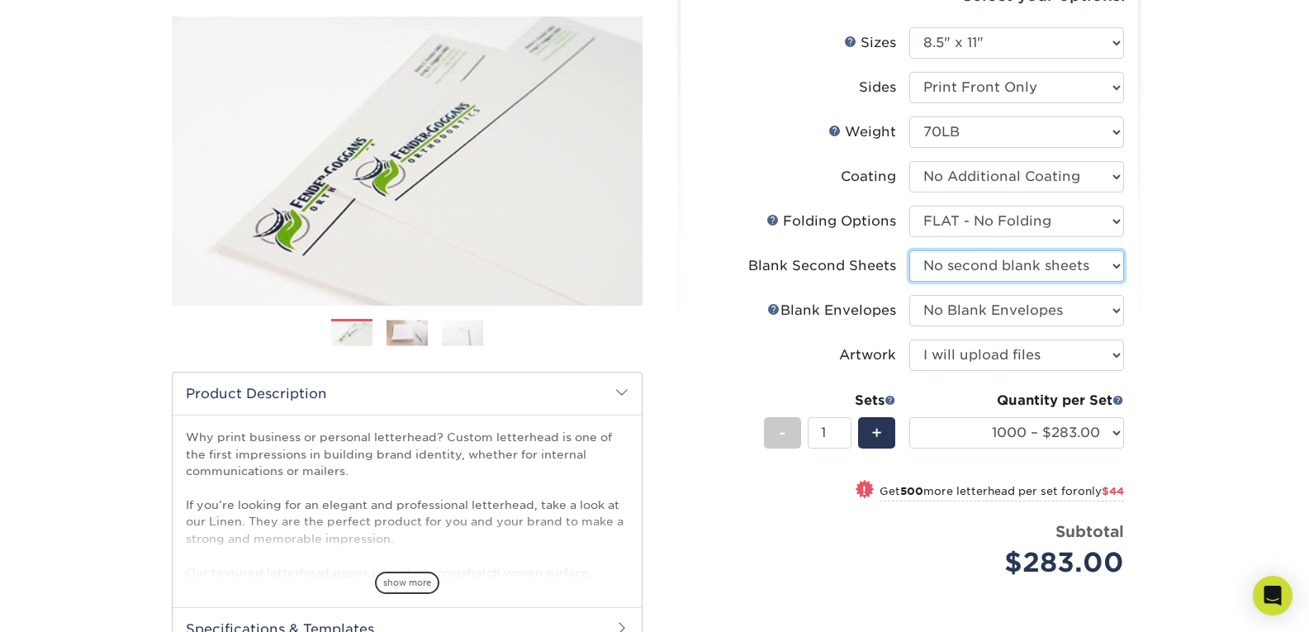
click at [1080, 266] on select "Please Select No second blank sheets Yes 250 blank sheets Yes 500 blank sheets …" at bounding box center [1017, 265] width 215 height 31
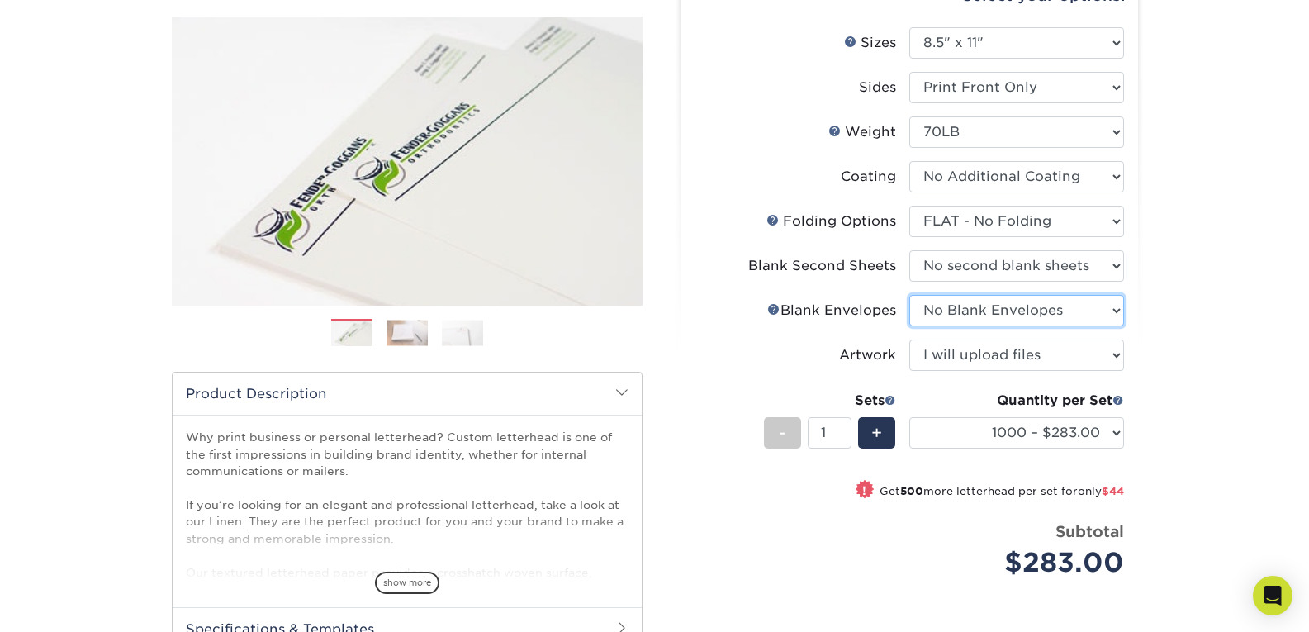
click at [1062, 323] on select "Please Select No Blank Envelopes Yes 1000 Linen Envelopes NO 10 Yes 10000 Linen…" at bounding box center [1017, 310] width 215 height 31
click at [910, 295] on select "Please Select No Blank Envelopes Yes 1000 Linen Envelopes NO 10 Yes 10000 Linen…" at bounding box center [1017, 310] width 215 height 31
click at [1047, 301] on select "Please Select No Blank Envelopes Yes 1000 Linen Envelopes NO 10 Yes 10000 Linen…" at bounding box center [1017, 310] width 215 height 31
select select "9f137334-7cf0-4a73-8a74-a4df662606ea"
click at [910, 295] on select "Please Select No Blank Envelopes Yes 1000 Linen Envelopes NO 10 Yes 10000 Linen…" at bounding box center [1017, 310] width 215 height 31
